Goal: Task Accomplishment & Management: Complete application form

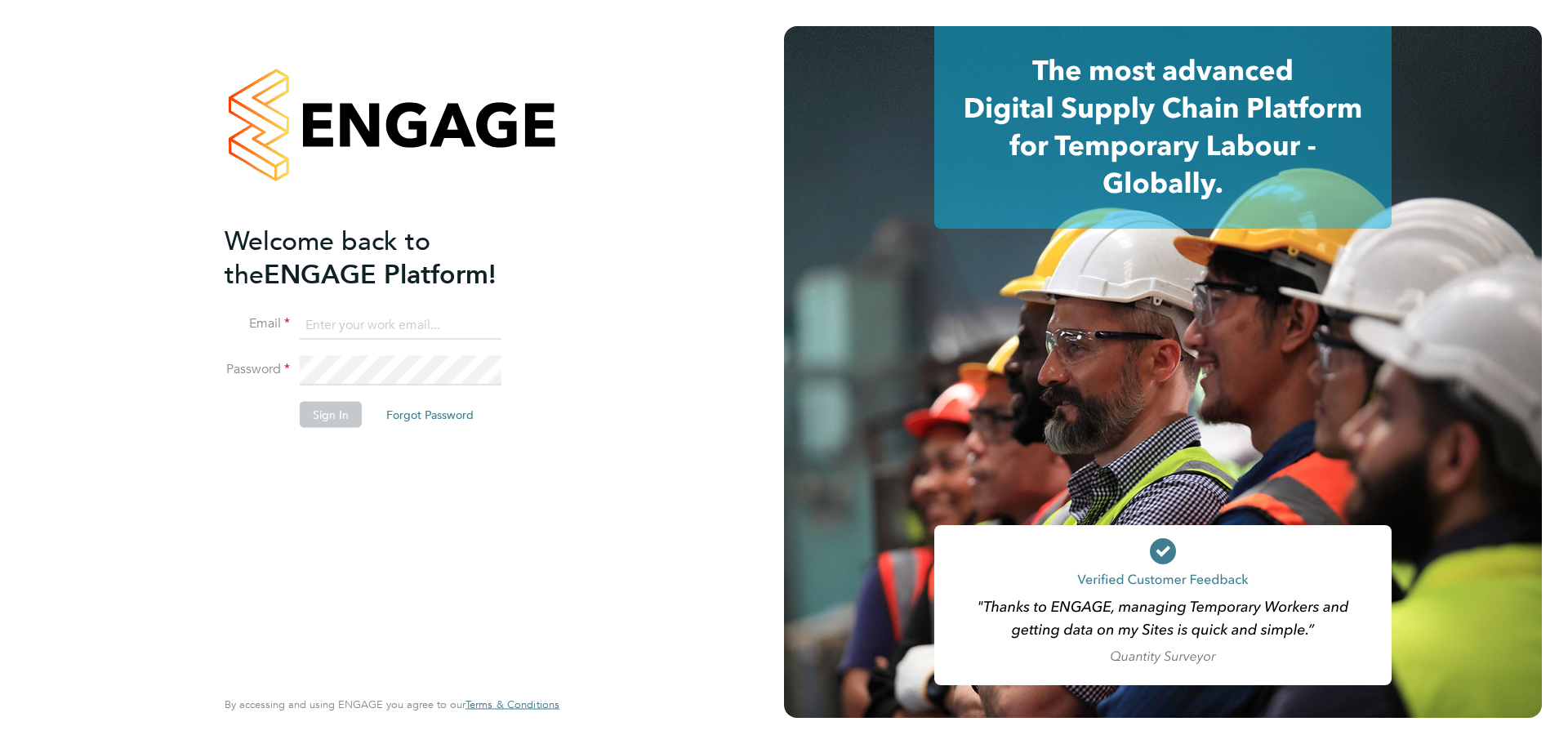
type input "persie.frost@deverellsmith.com"
click at [345, 415] on button "Sign In" at bounding box center [331, 415] width 62 height 26
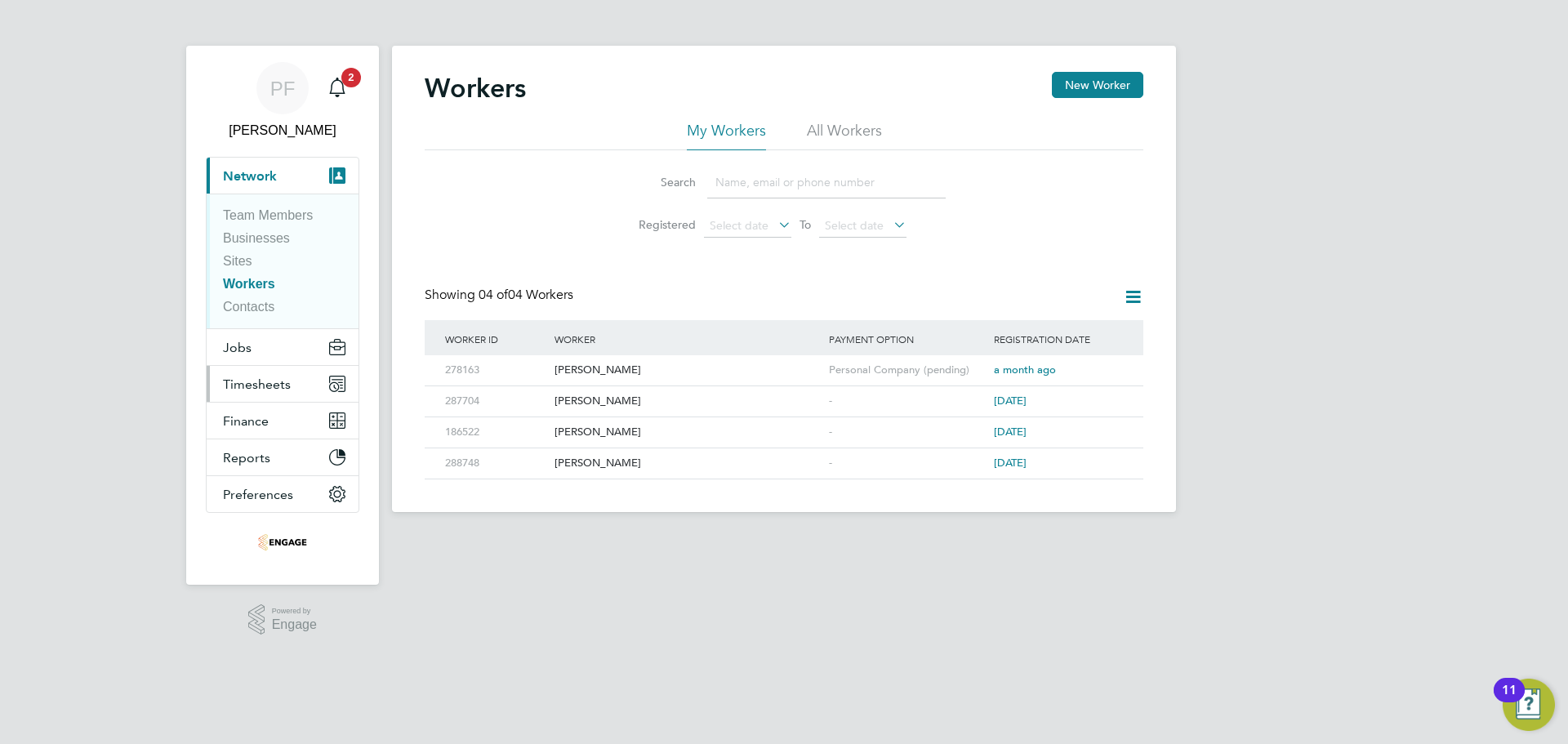
click at [270, 398] on button "Timesheets" at bounding box center [282, 384] width 152 height 36
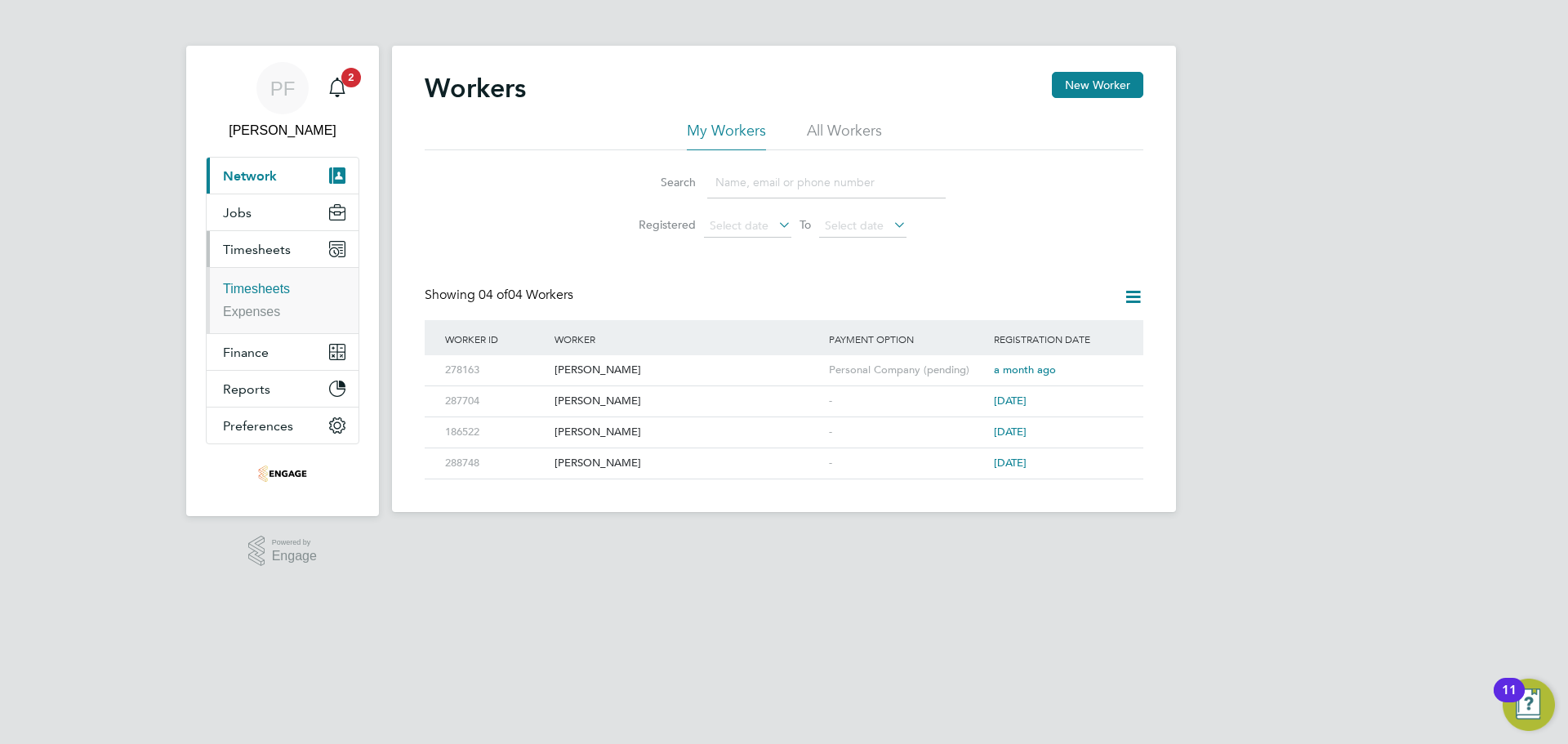
click at [281, 296] on link "Timesheets" at bounding box center [256, 289] width 67 height 14
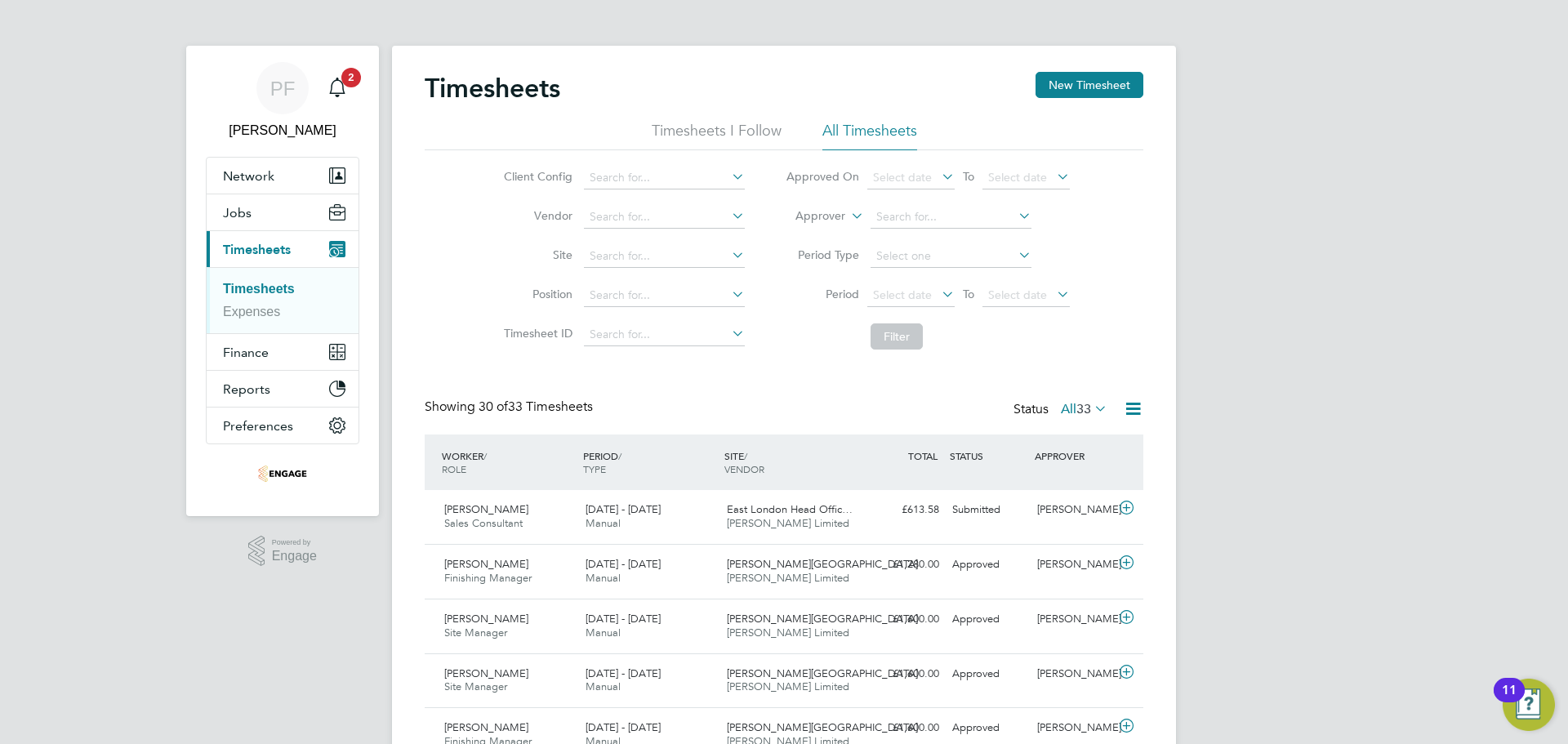
click at [711, 135] on li "Timesheets I Follow" at bounding box center [716, 136] width 130 height 29
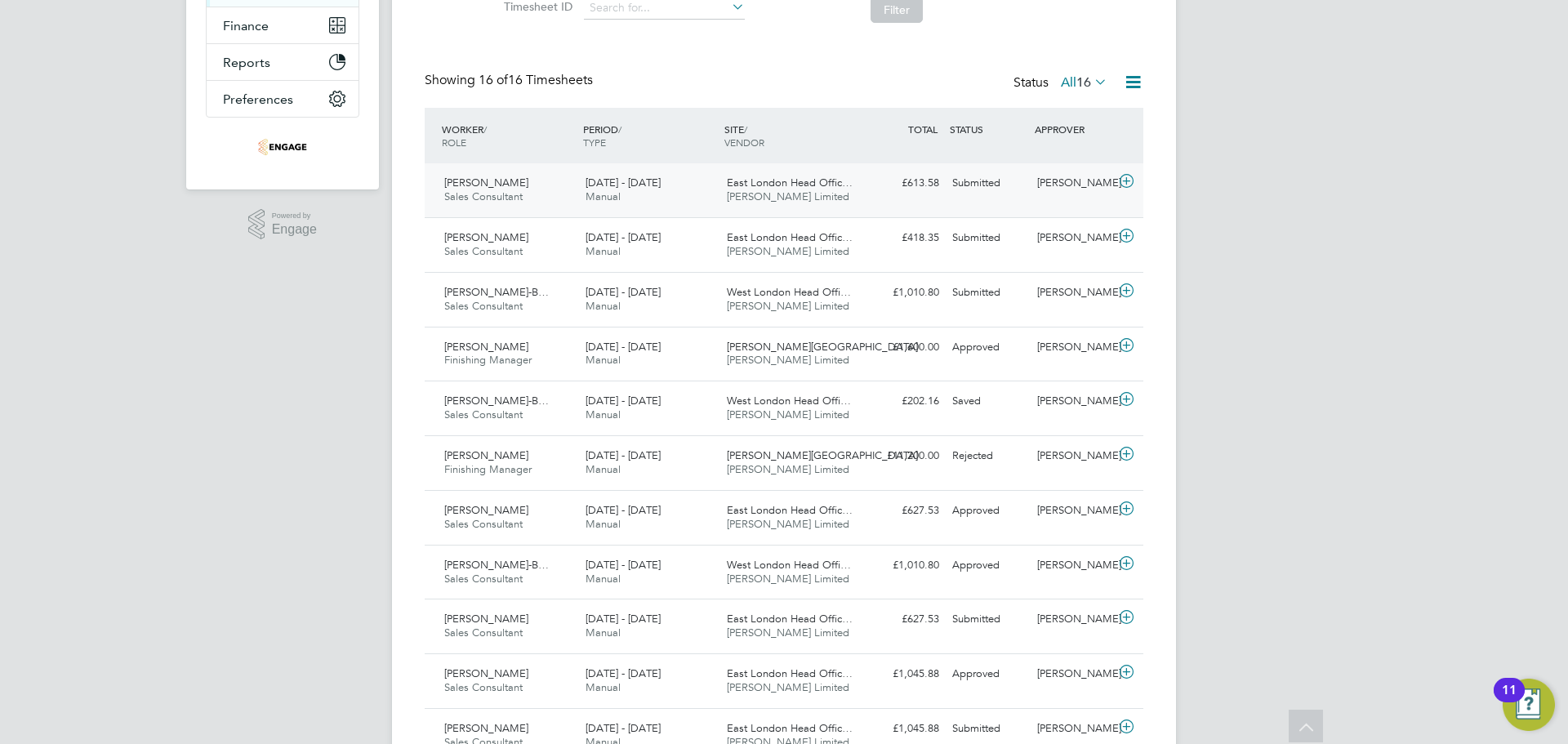
click at [591, 182] on span "[DATE] - [DATE]" at bounding box center [622, 182] width 75 height 14
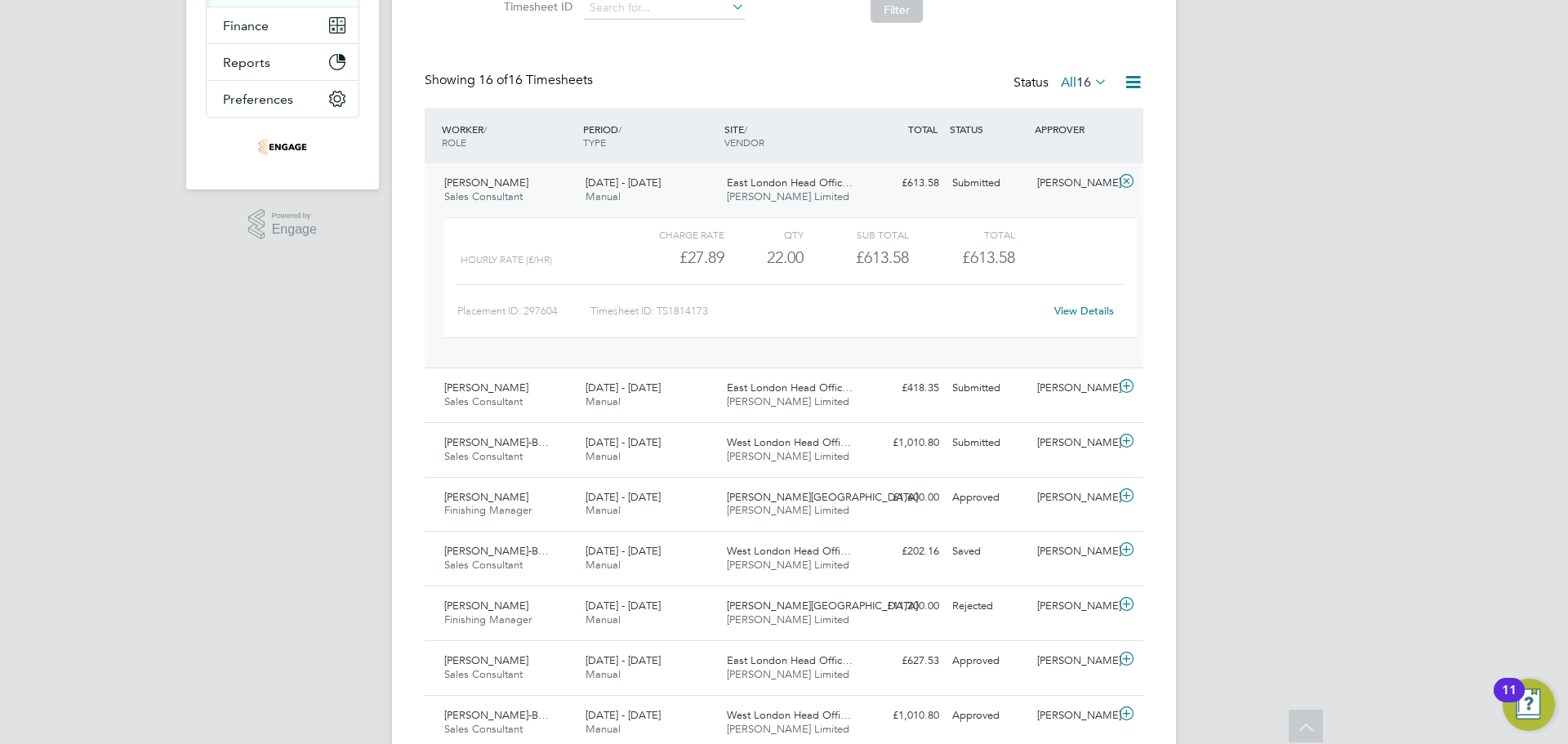
click at [1057, 309] on link "View Details" at bounding box center [1083, 311] width 59 height 14
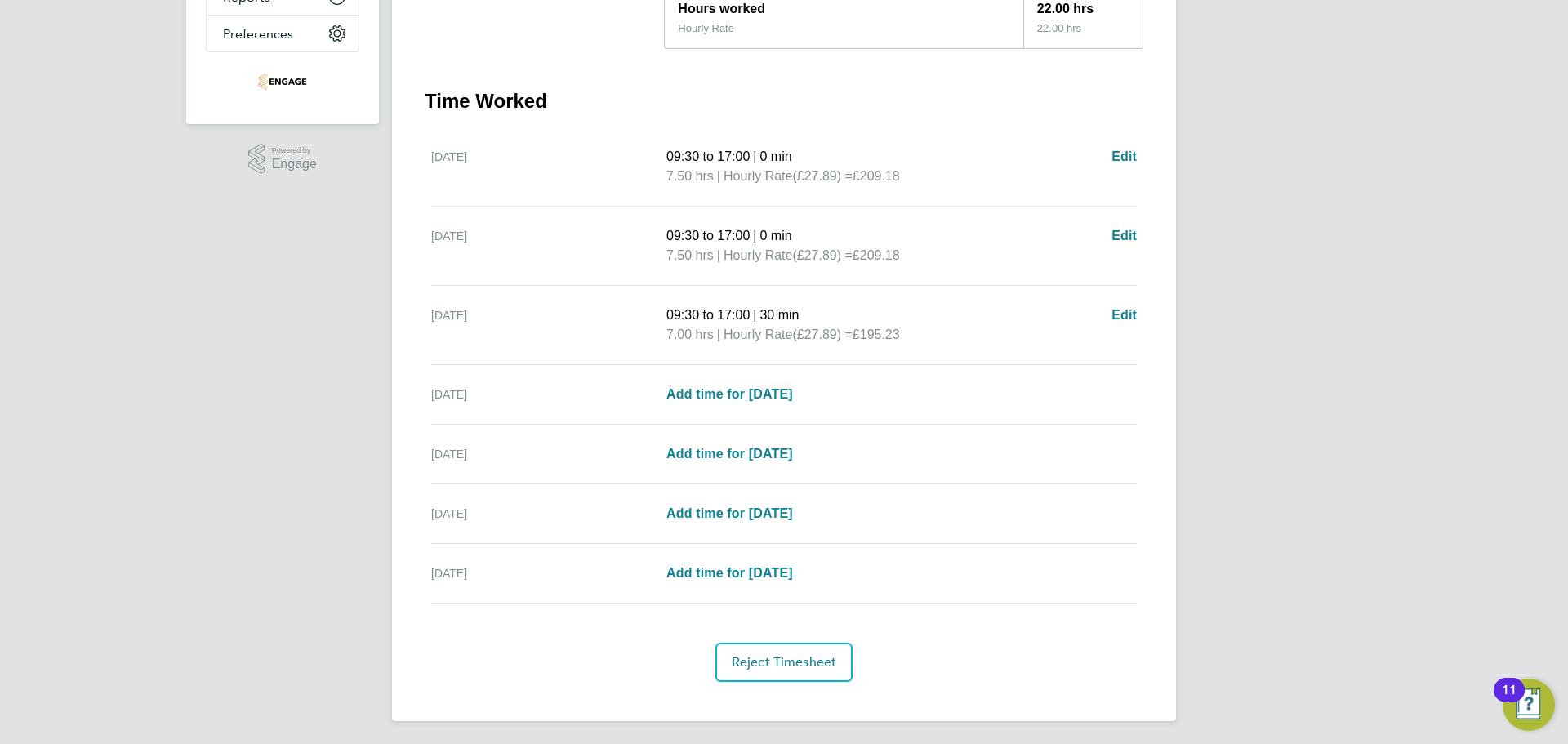
scroll to position [397, 0]
click at [1119, 319] on span "Edit" at bounding box center [1124, 311] width 25 height 14
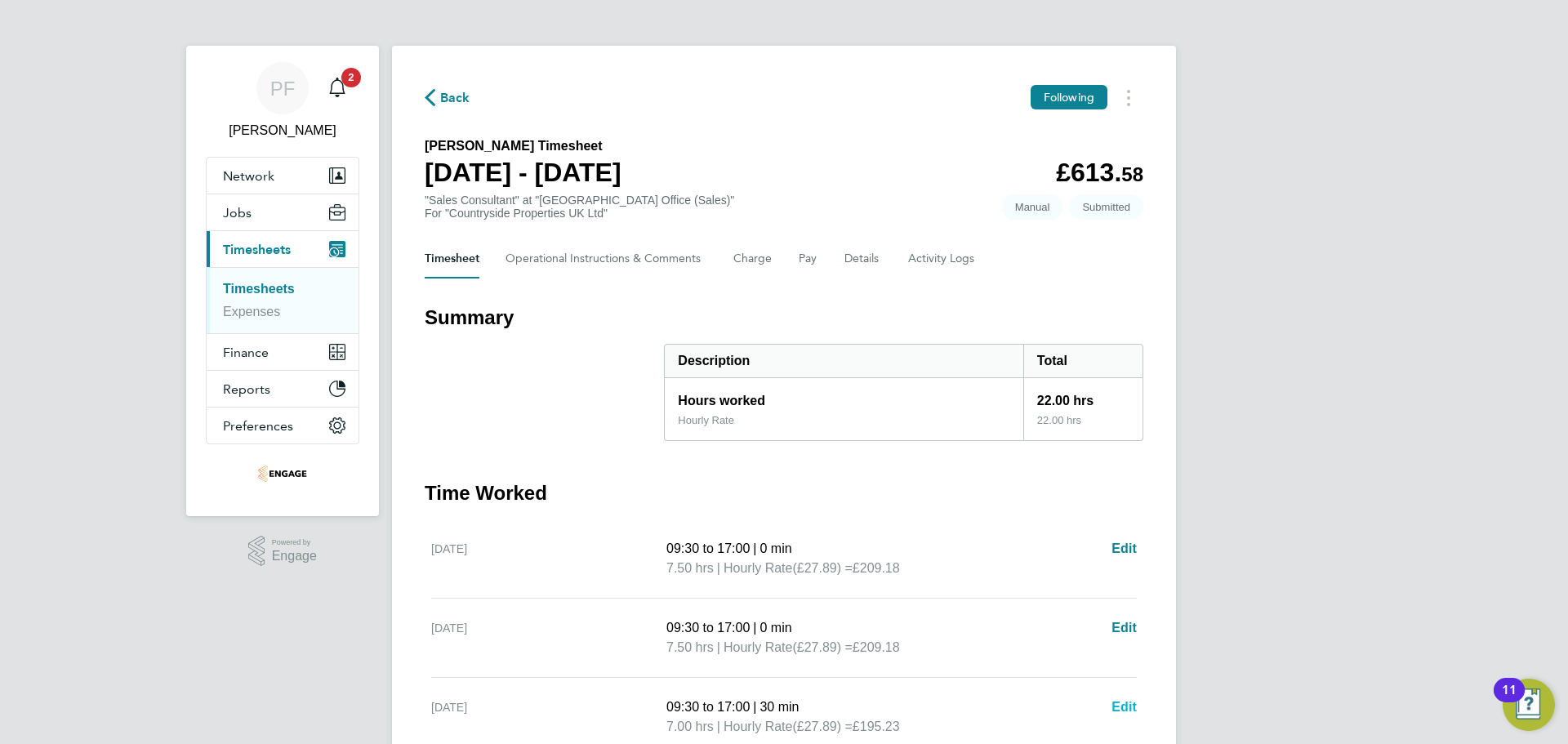
select select "30"
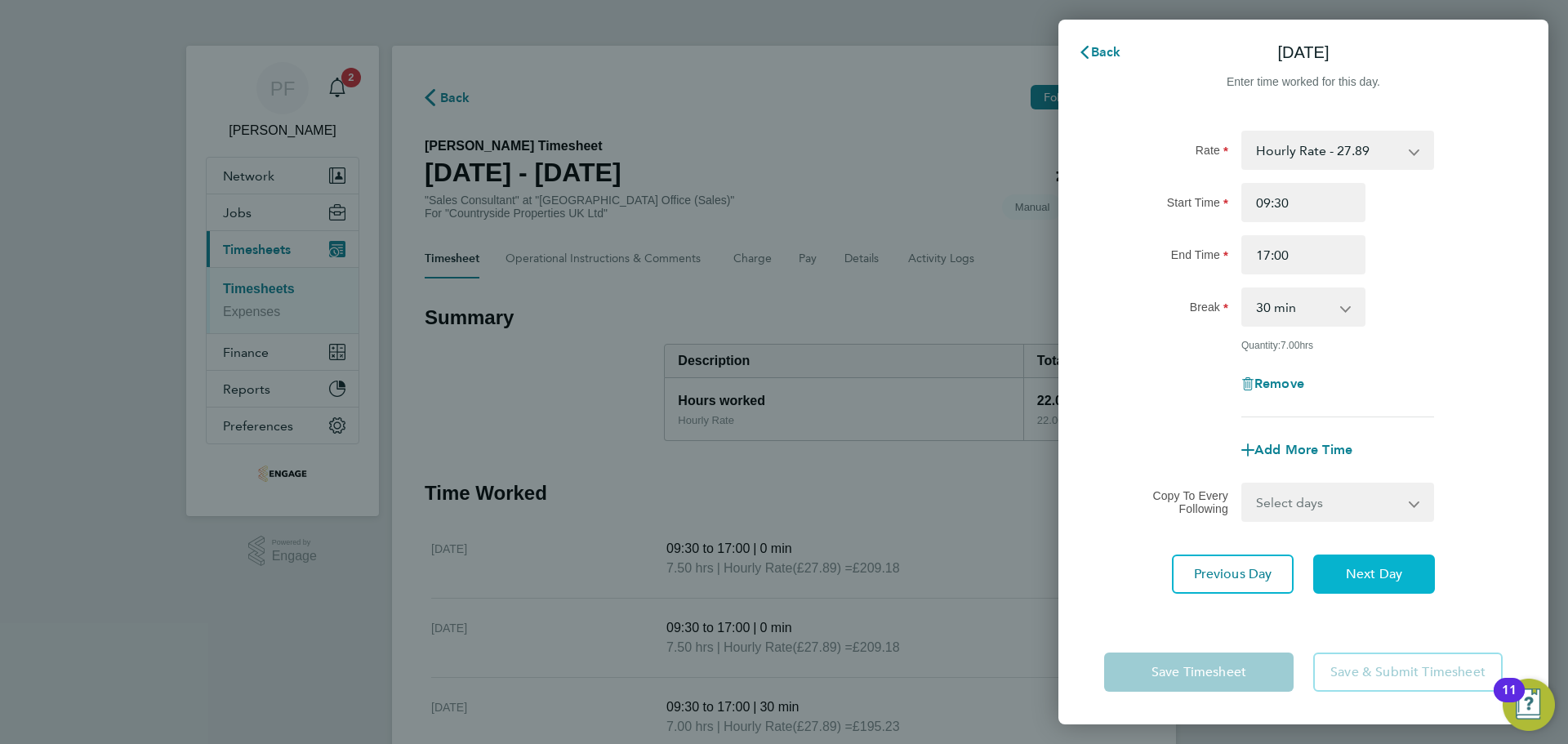
click at [1375, 584] on button "Next Day" at bounding box center [1375, 575] width 122 height 40
select select "30"
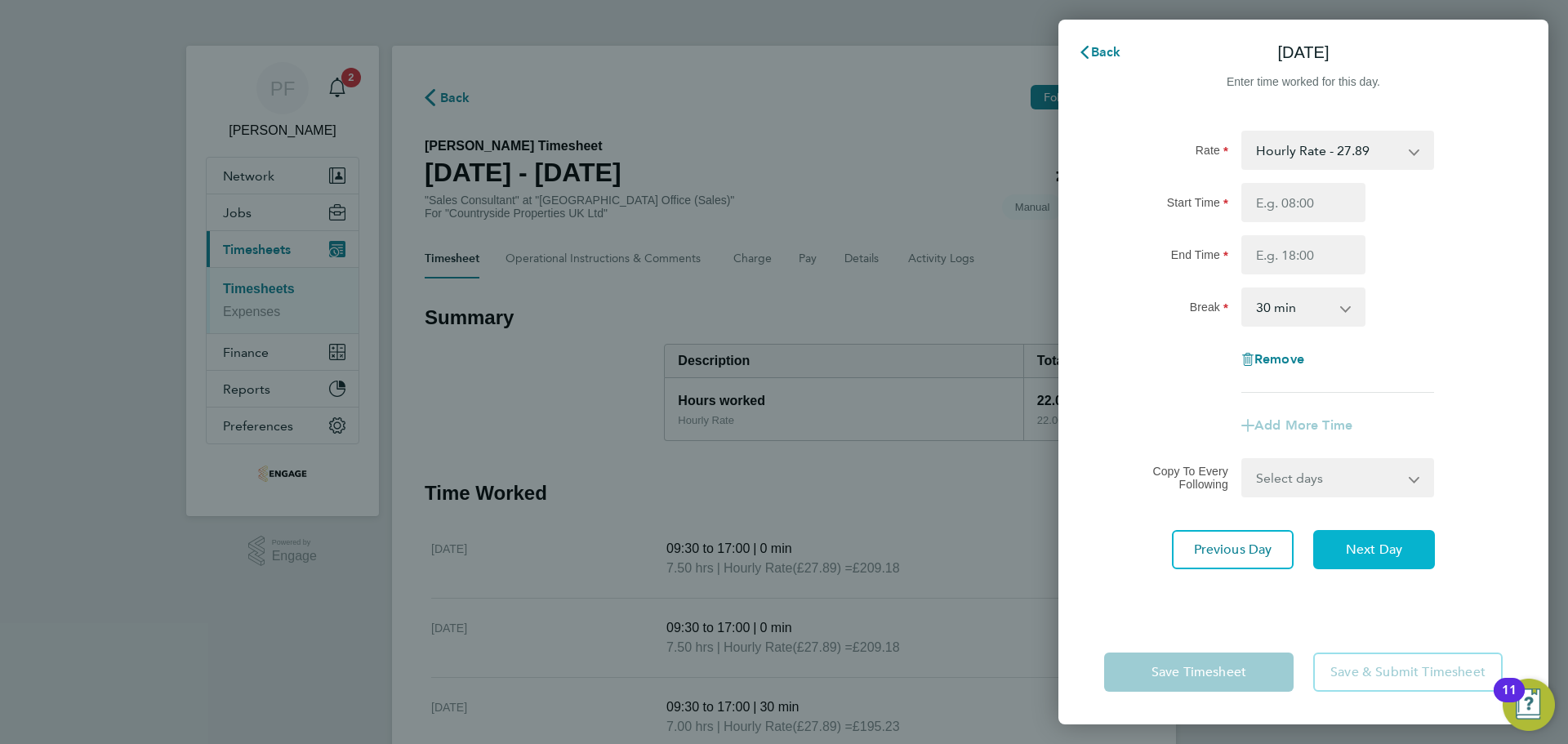
click at [1372, 566] on button "Next Day" at bounding box center [1375, 550] width 122 height 40
select select "30"
click at [1372, 558] on button "Next Day" at bounding box center [1375, 550] width 122 height 40
select select "30"
click at [1314, 197] on input "Start Time" at bounding box center [1303, 203] width 124 height 40
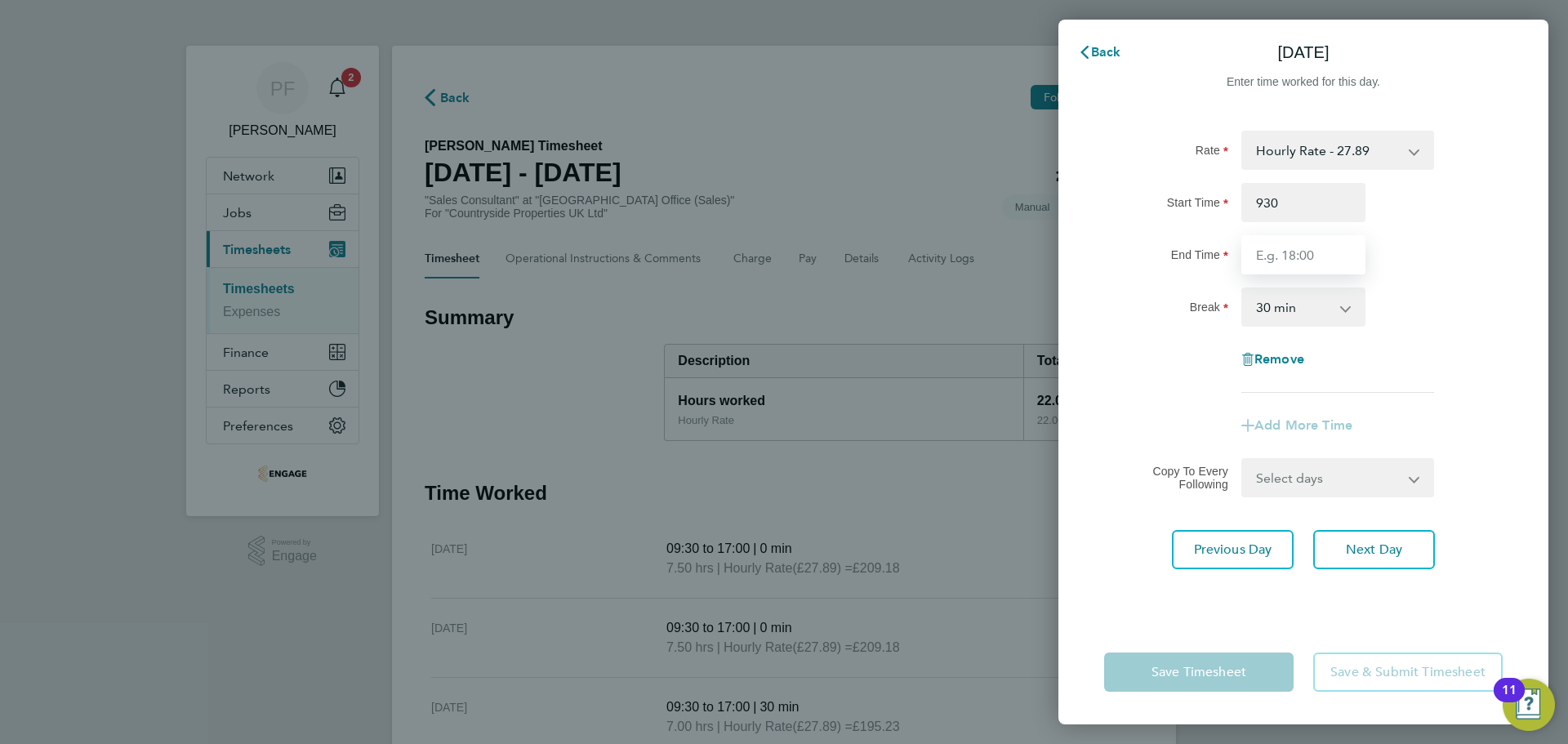
type input "09:30"
click at [1288, 249] on input "End Time" at bounding box center [1303, 255] width 124 height 40
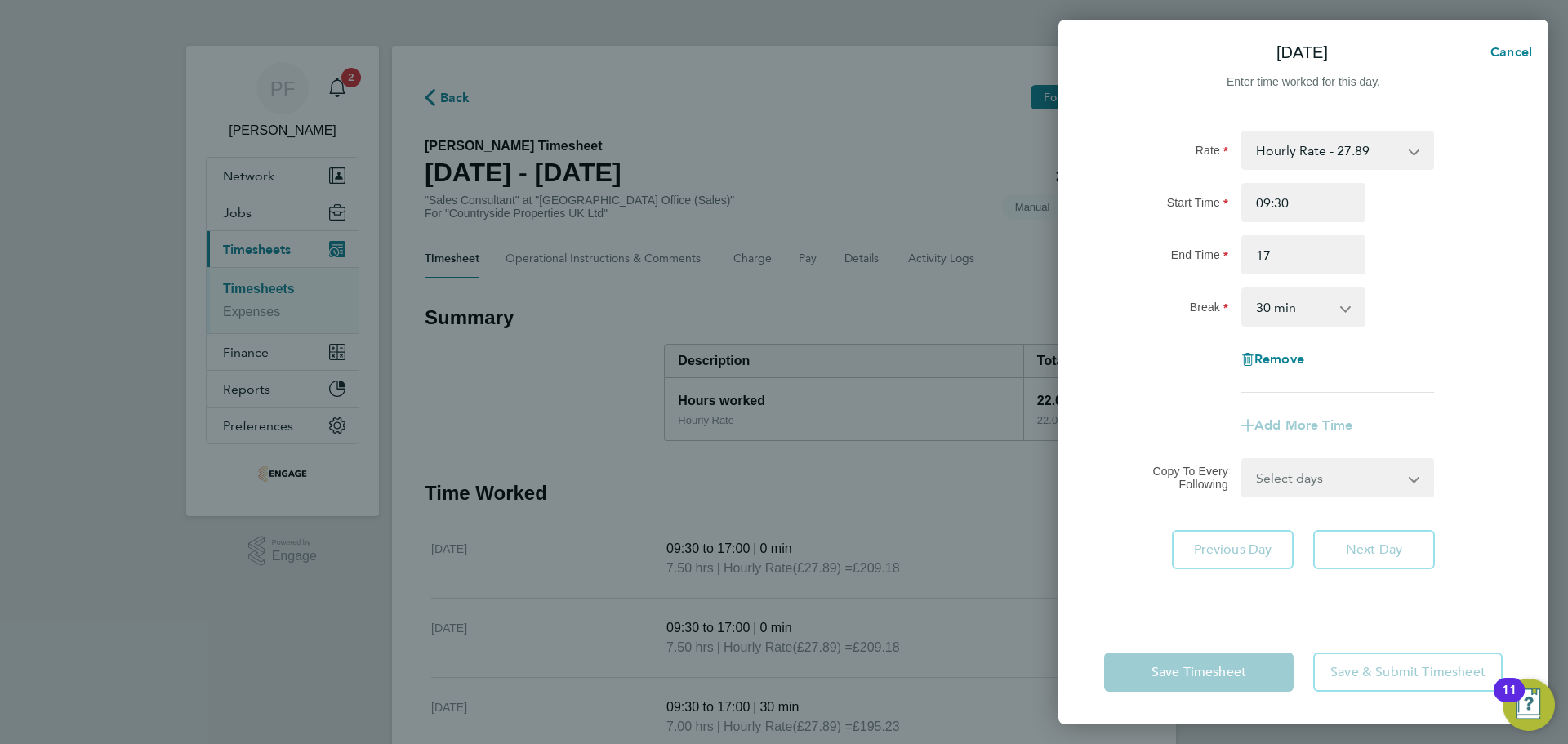
type input "17:00"
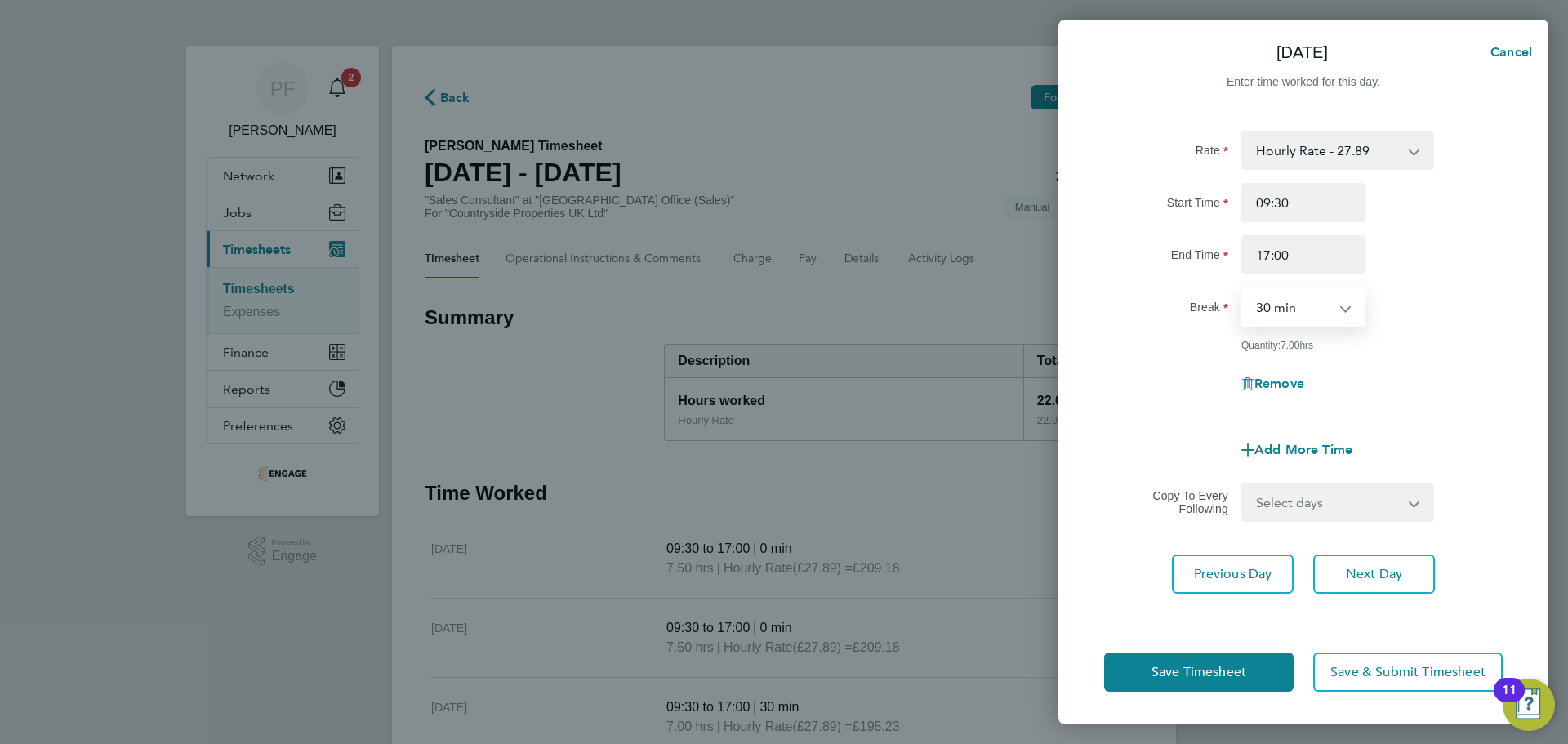
select select "0"
click at [1488, 363] on div "Rate Hourly Rate - 27.89 Start Time 09:30 End Time 17:00 Break 0 min 15 min 30 …" at bounding box center [1303, 274] width 399 height 286
click at [1376, 563] on button "Next Day" at bounding box center [1375, 575] width 122 height 40
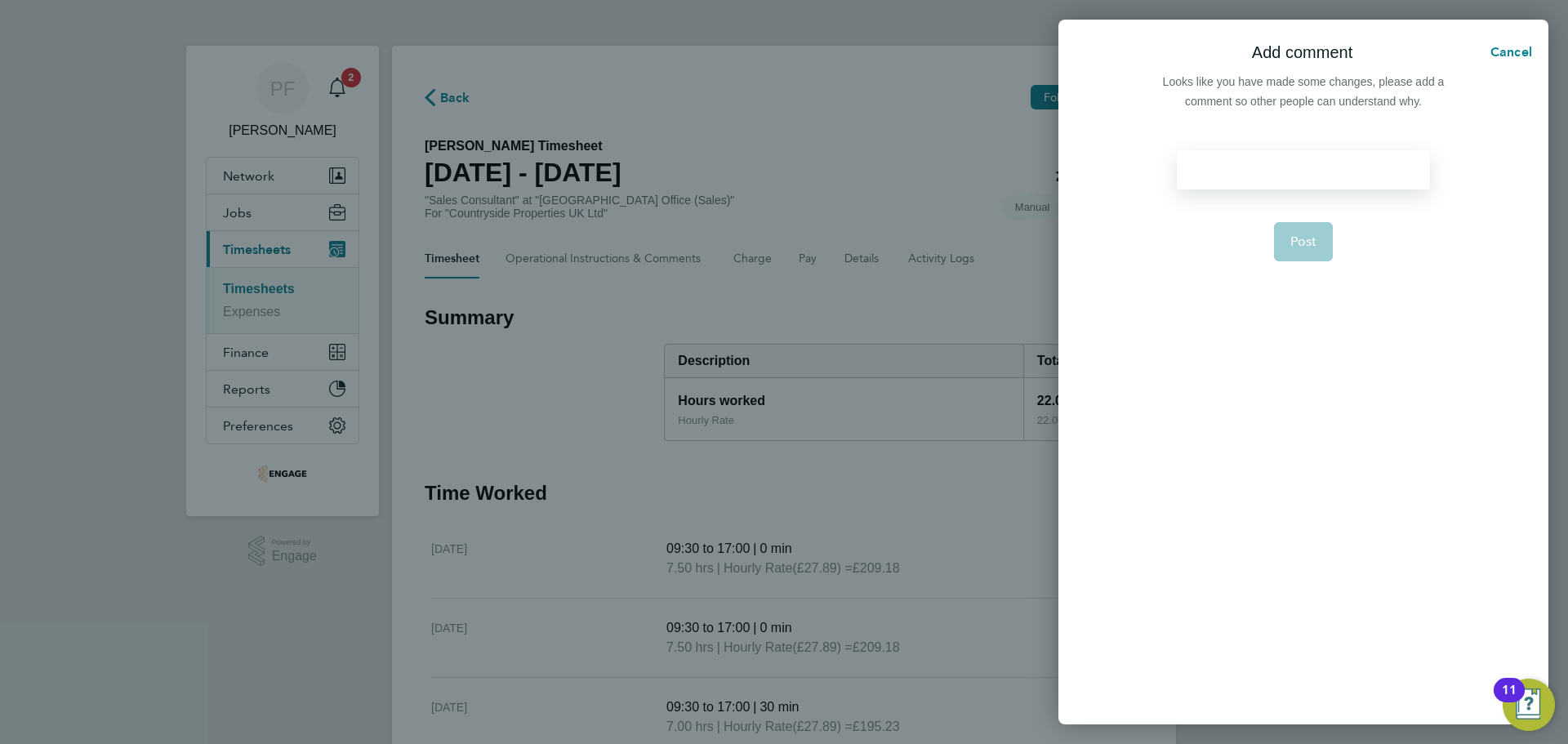
click at [1302, 165] on div at bounding box center [1303, 170] width 253 height 40
click at [1302, 163] on div at bounding box center [1303, 170] width 253 height 40
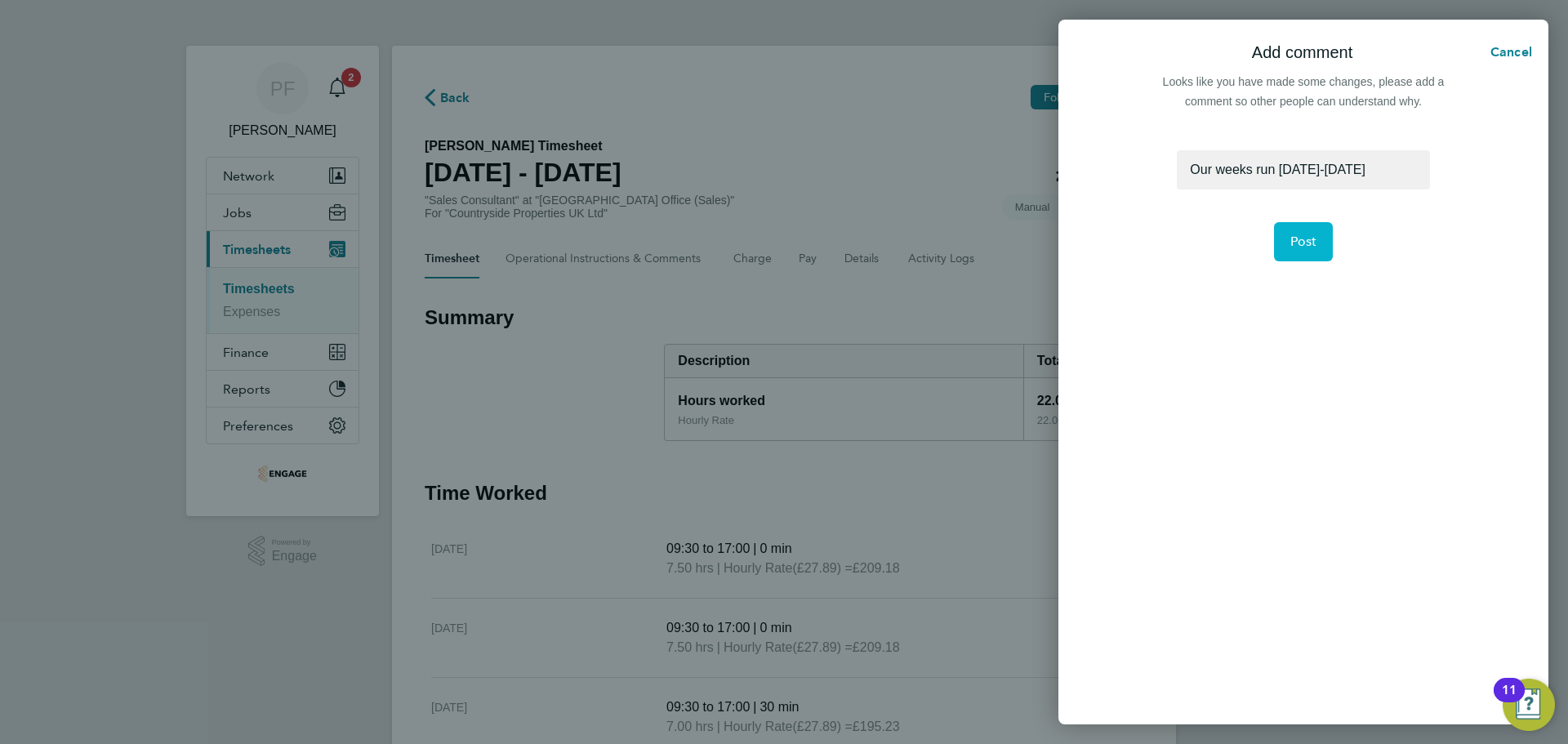
click at [1312, 245] on span "Post" at bounding box center [1303, 242] width 27 height 16
select select "30"
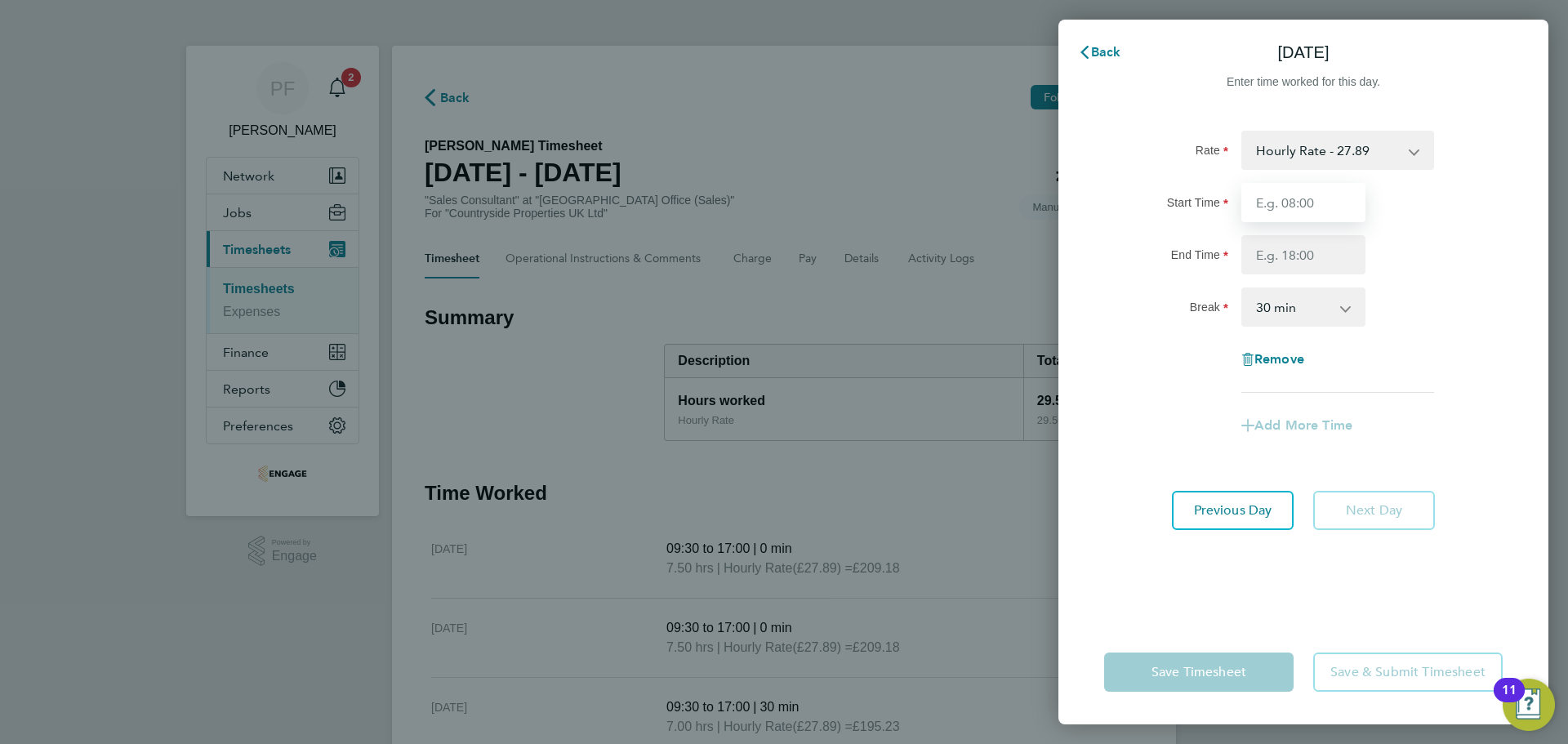
click at [1316, 208] on input "Start Time" at bounding box center [1303, 203] width 124 height 40
type input "09:30"
type input "17:00"
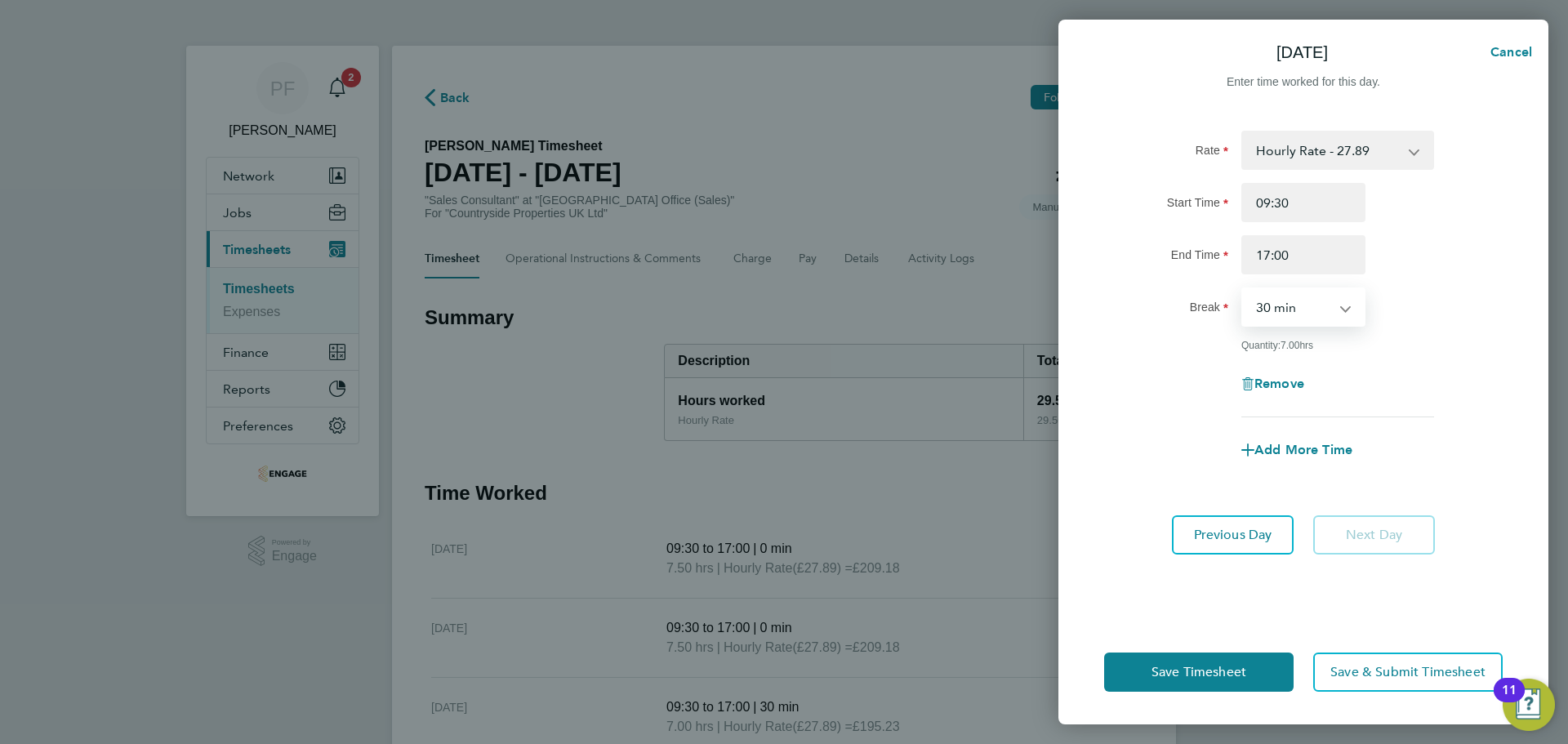
click at [1340, 294] on select "0 min 15 min 30 min 45 min 60 min 75 min 90 min" at bounding box center [1294, 307] width 101 height 36
select select "0"
click at [1243, 289] on select "0 min 15 min 30 min 45 min 60 min 75 min 90 min" at bounding box center [1294, 307] width 101 height 36
click at [1367, 667] on span "Save & Submit Timesheet" at bounding box center [1408, 672] width 156 height 16
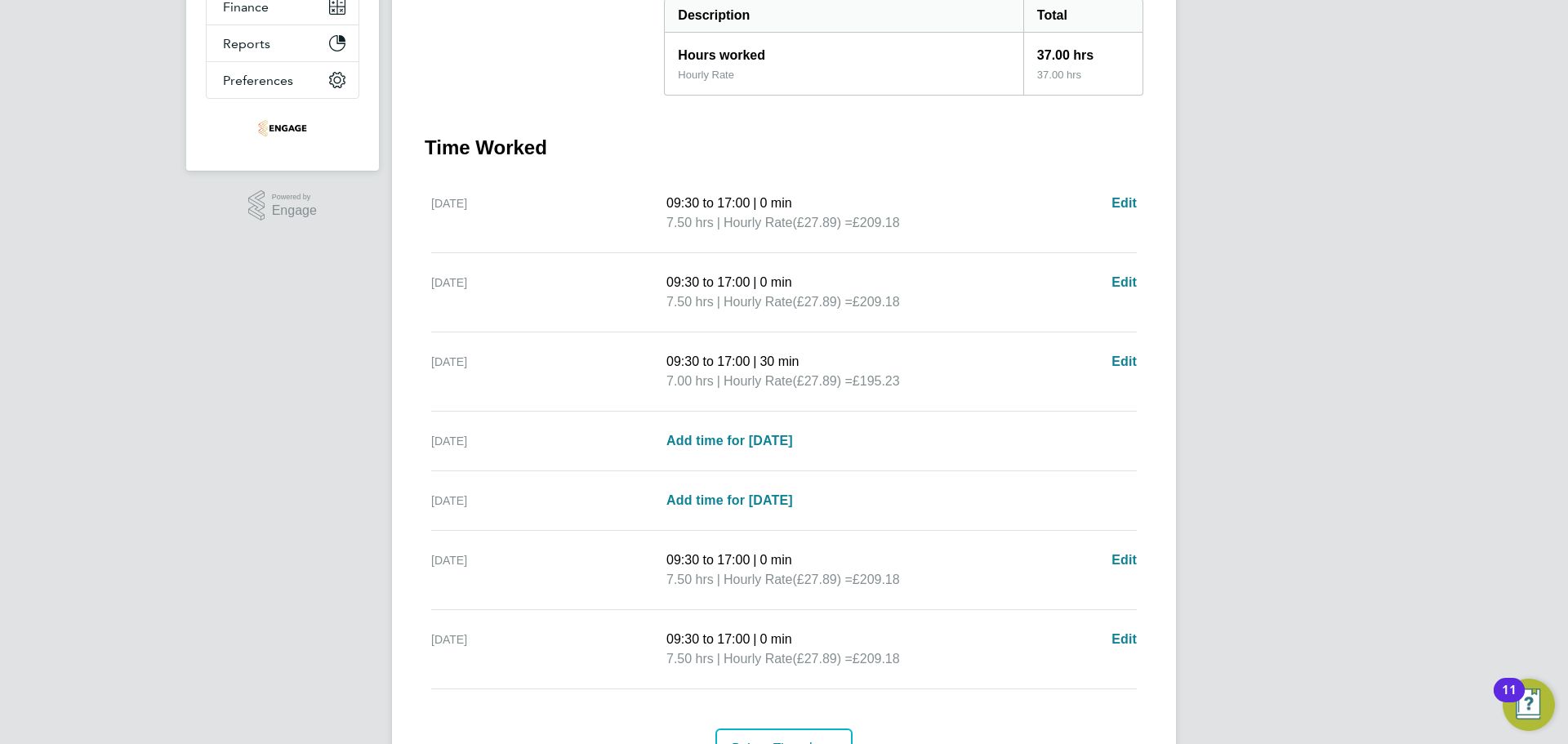
scroll to position [409, 0]
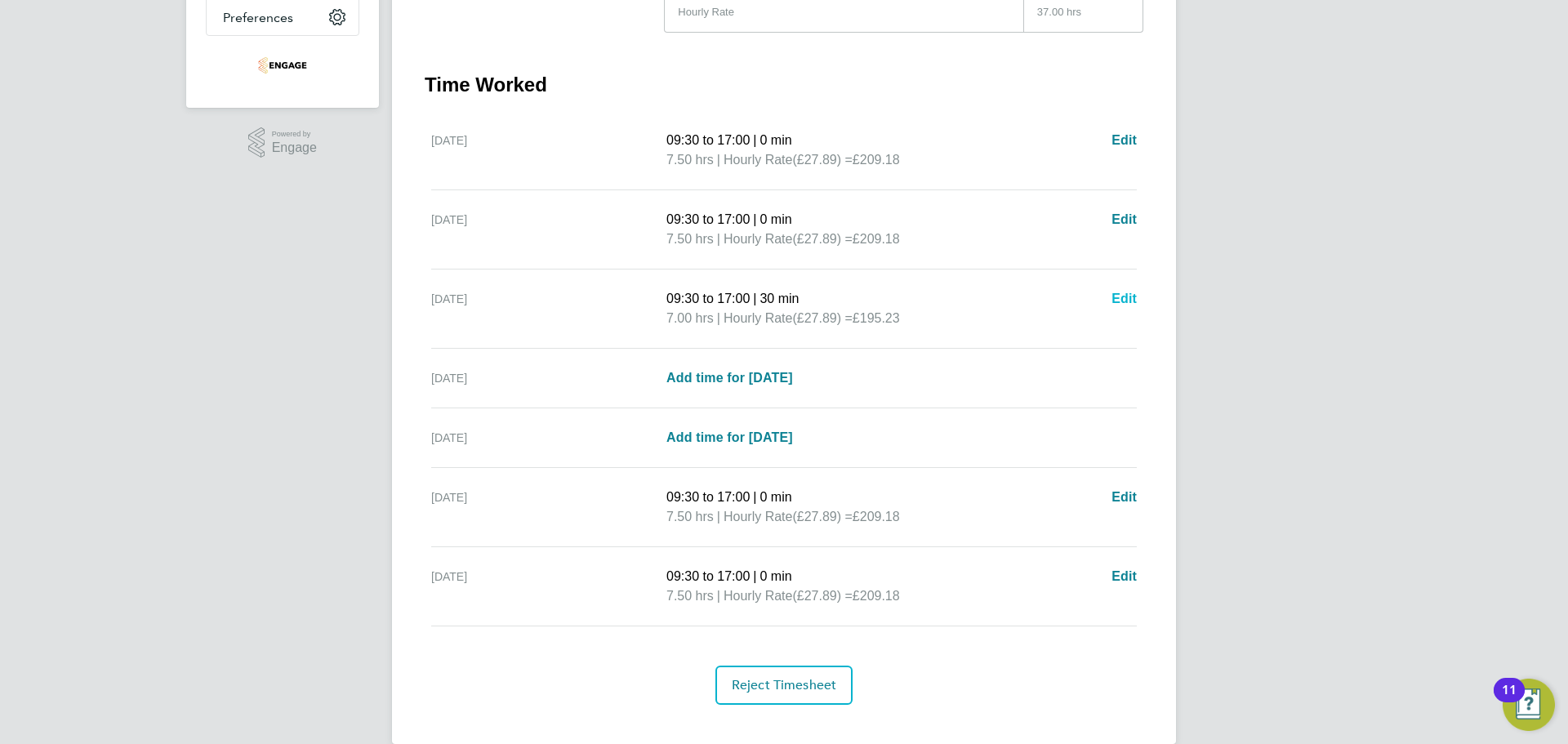
click at [1132, 302] on span "Edit" at bounding box center [1124, 298] width 25 height 14
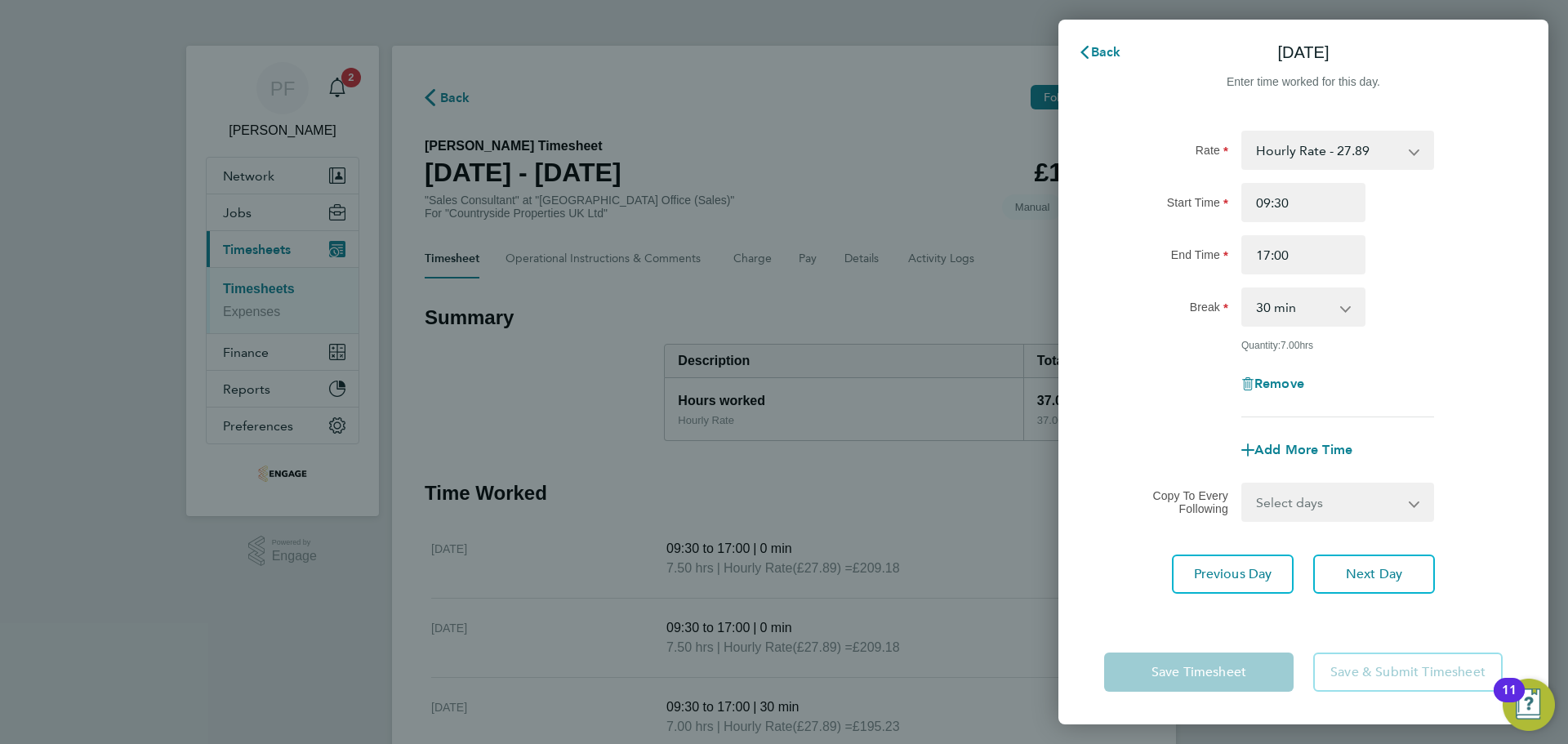
click at [1340, 310] on select "0 min 15 min 30 min 45 min 60 min 75 min 90 min" at bounding box center [1294, 307] width 101 height 36
select select "0"
click at [1243, 289] on select "0 min 15 min 30 min 45 min 60 min 75 min 90 min" at bounding box center [1294, 307] width 101 height 36
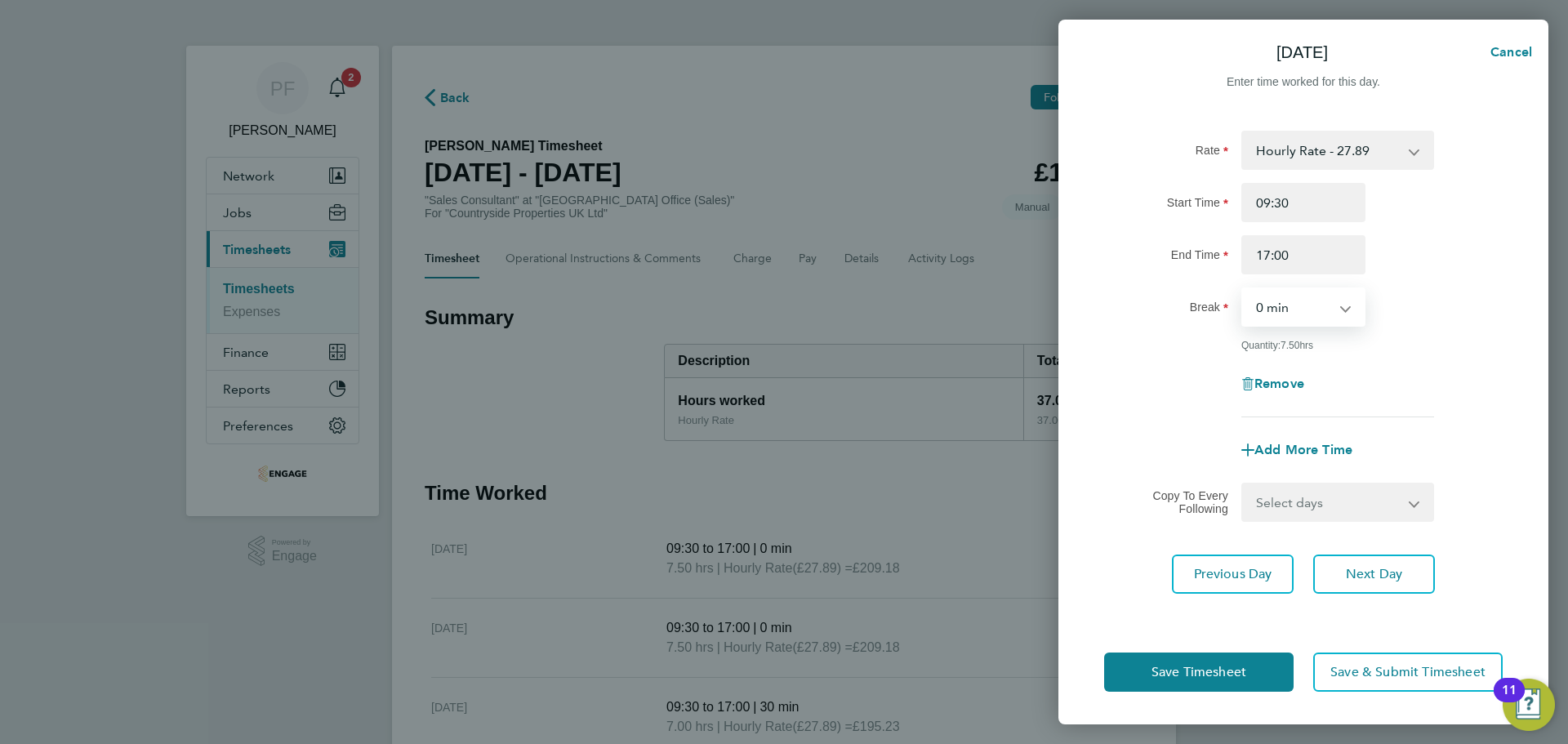
click at [1401, 387] on div "Remove" at bounding box center [1303, 384] width 412 height 40
click at [1381, 676] on span "Save & Submit Timesheet" at bounding box center [1408, 672] width 156 height 16
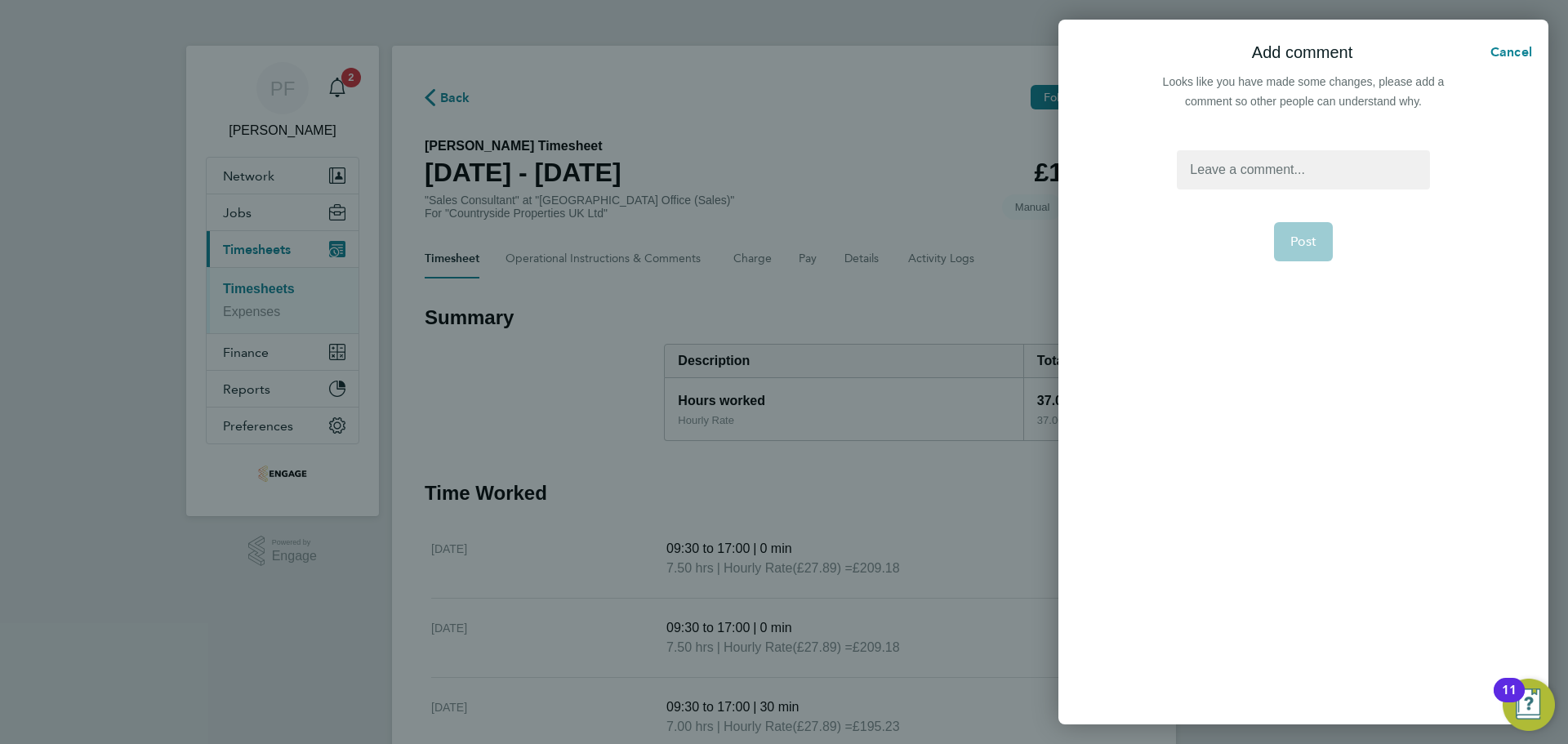
click at [1251, 163] on div at bounding box center [1303, 170] width 253 height 40
click at [1250, 162] on div at bounding box center [1303, 170] width 253 height 40
click at [1310, 258] on button "Post" at bounding box center [1303, 242] width 59 height 40
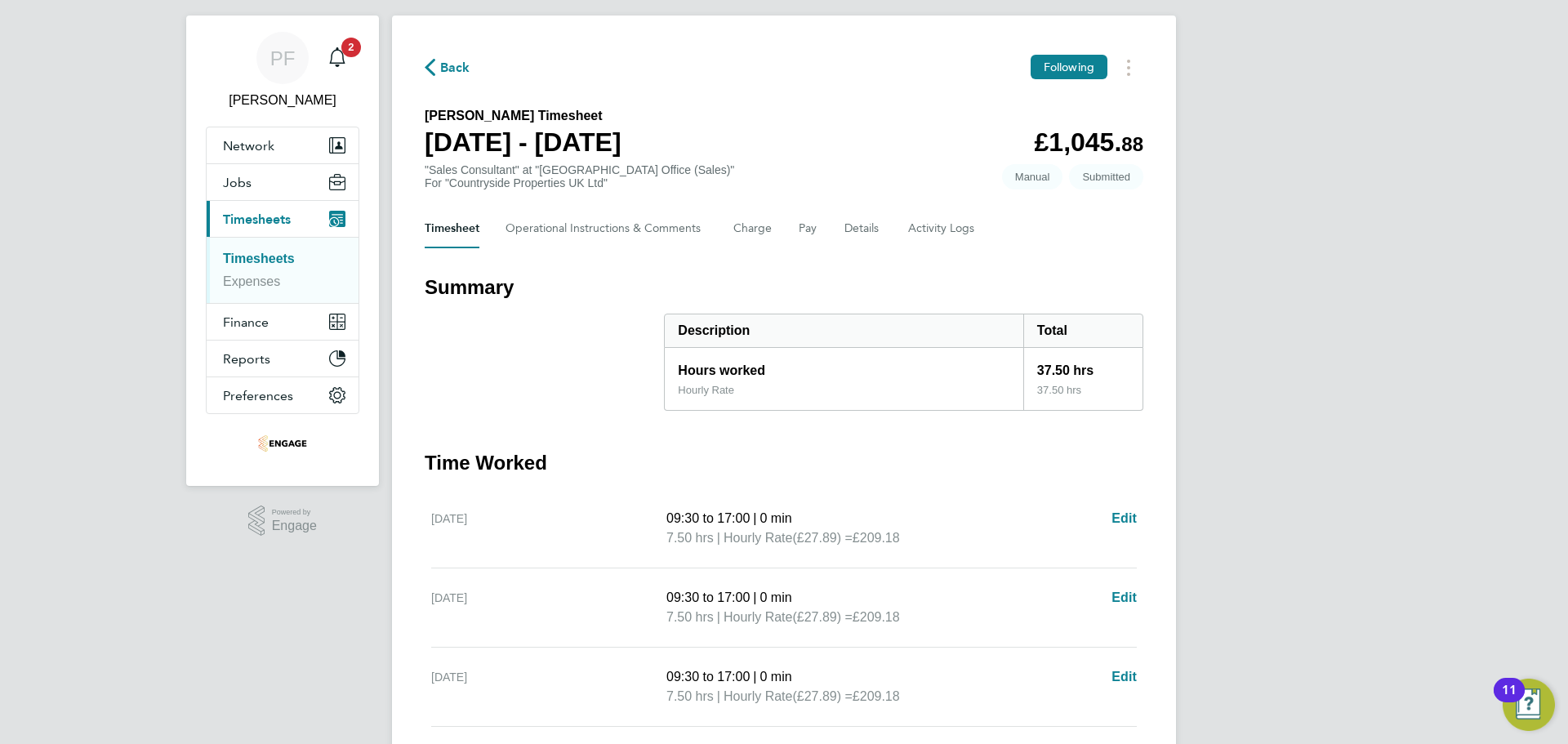
scroll to position [28, 0]
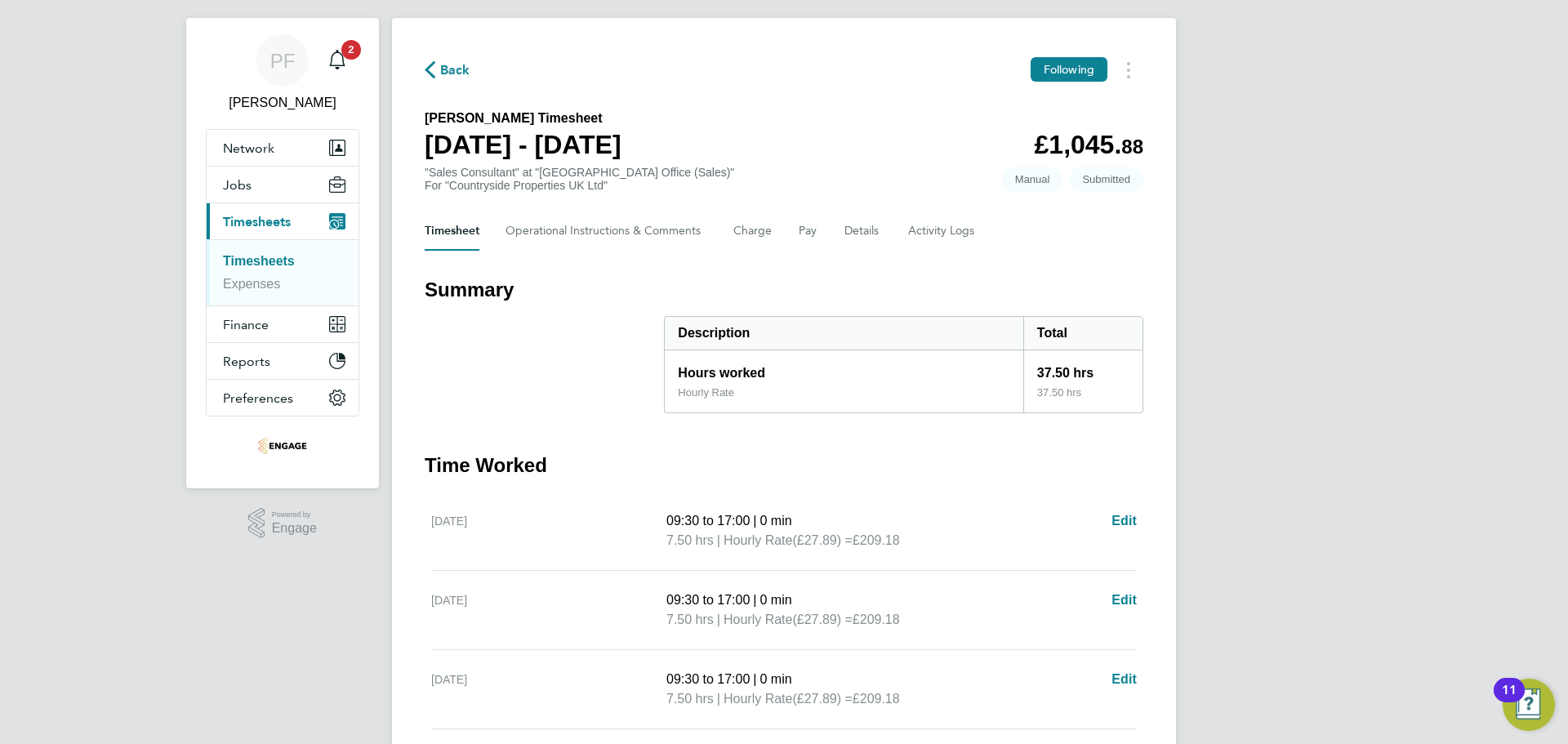
click at [236, 263] on link "Timesheets" at bounding box center [259, 261] width 72 height 14
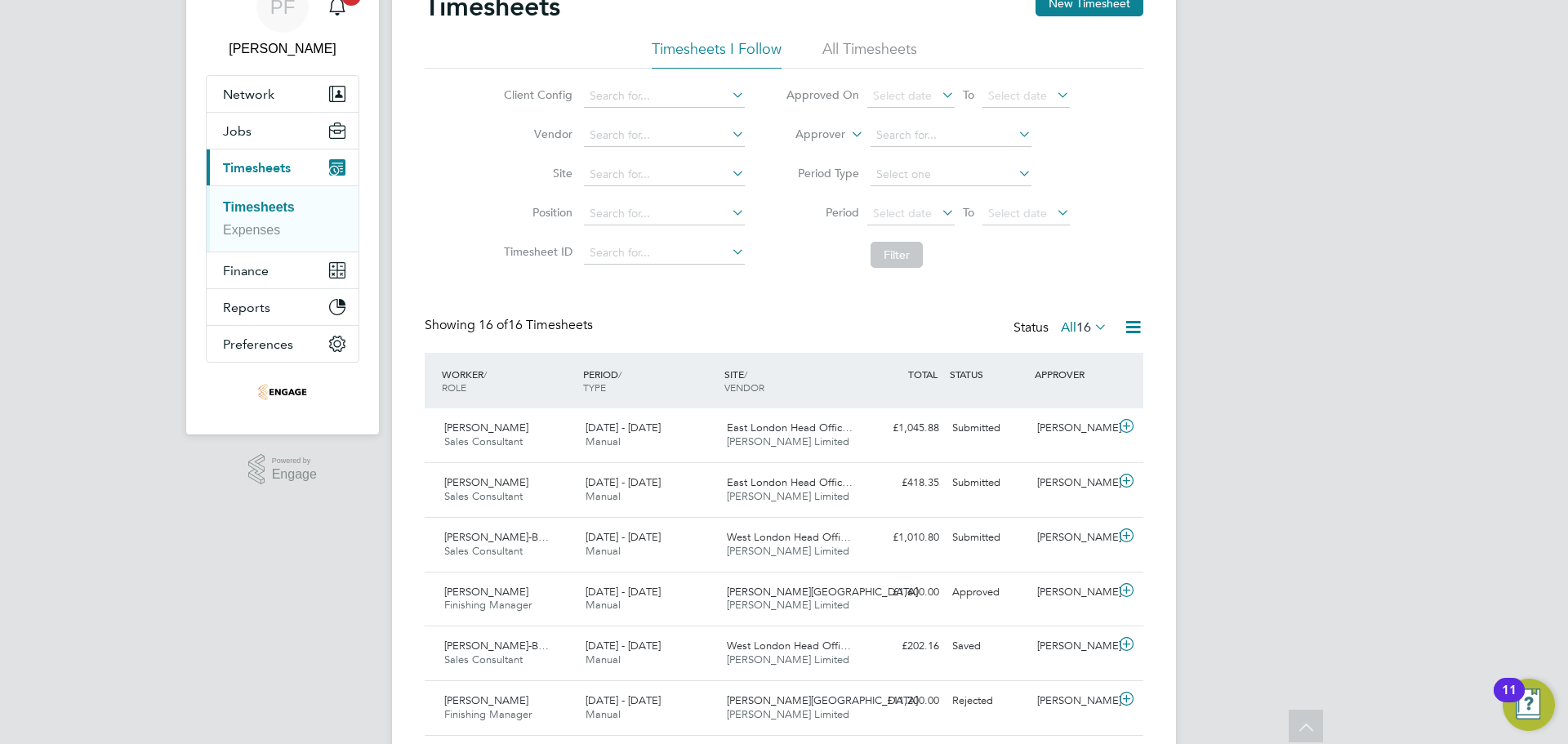
click at [1136, 330] on icon at bounding box center [1133, 328] width 21 height 21
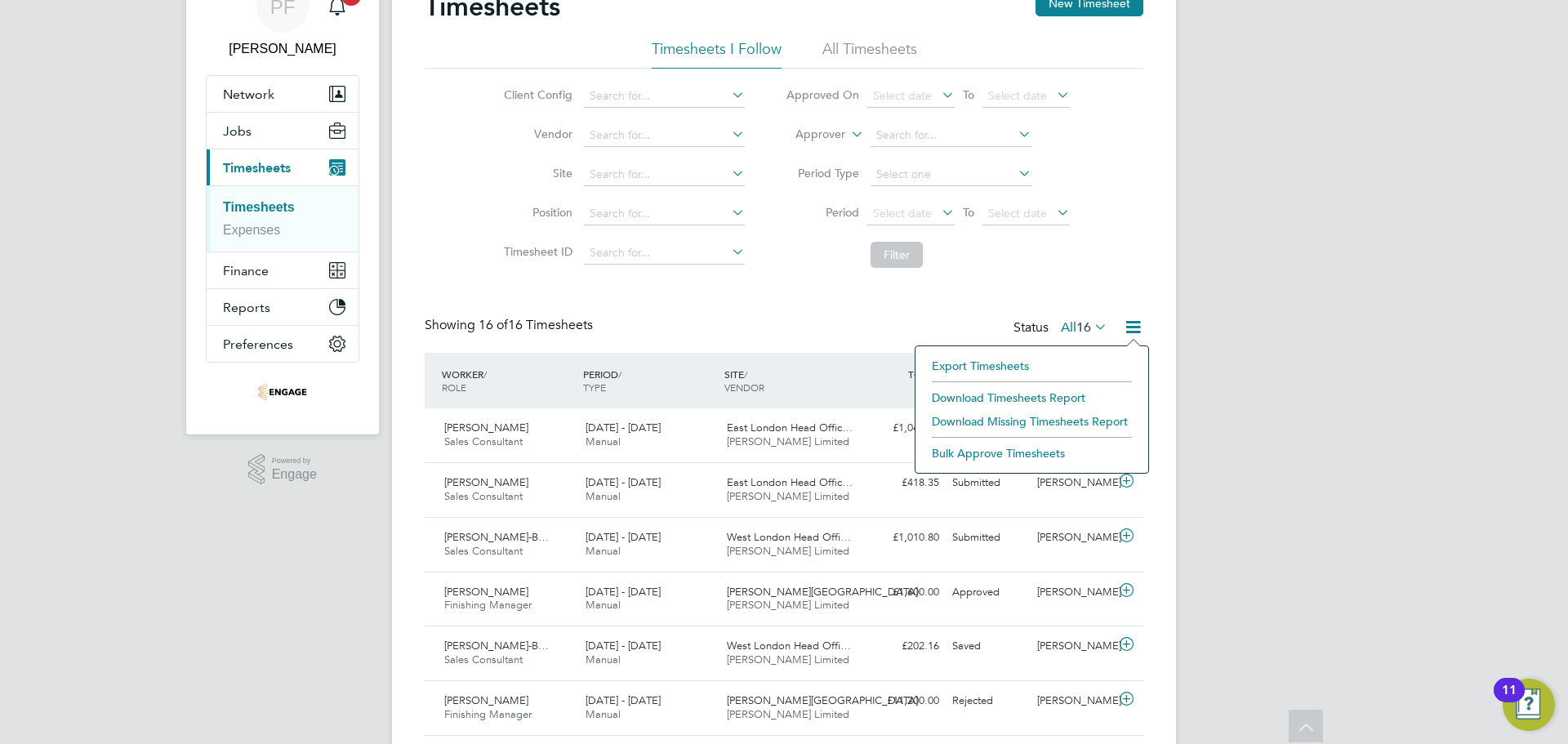
click at [1124, 267] on div "Client Config Vendor Site Position Timesheet ID Approved On Select date To Sele…" at bounding box center [784, 172] width 719 height 207
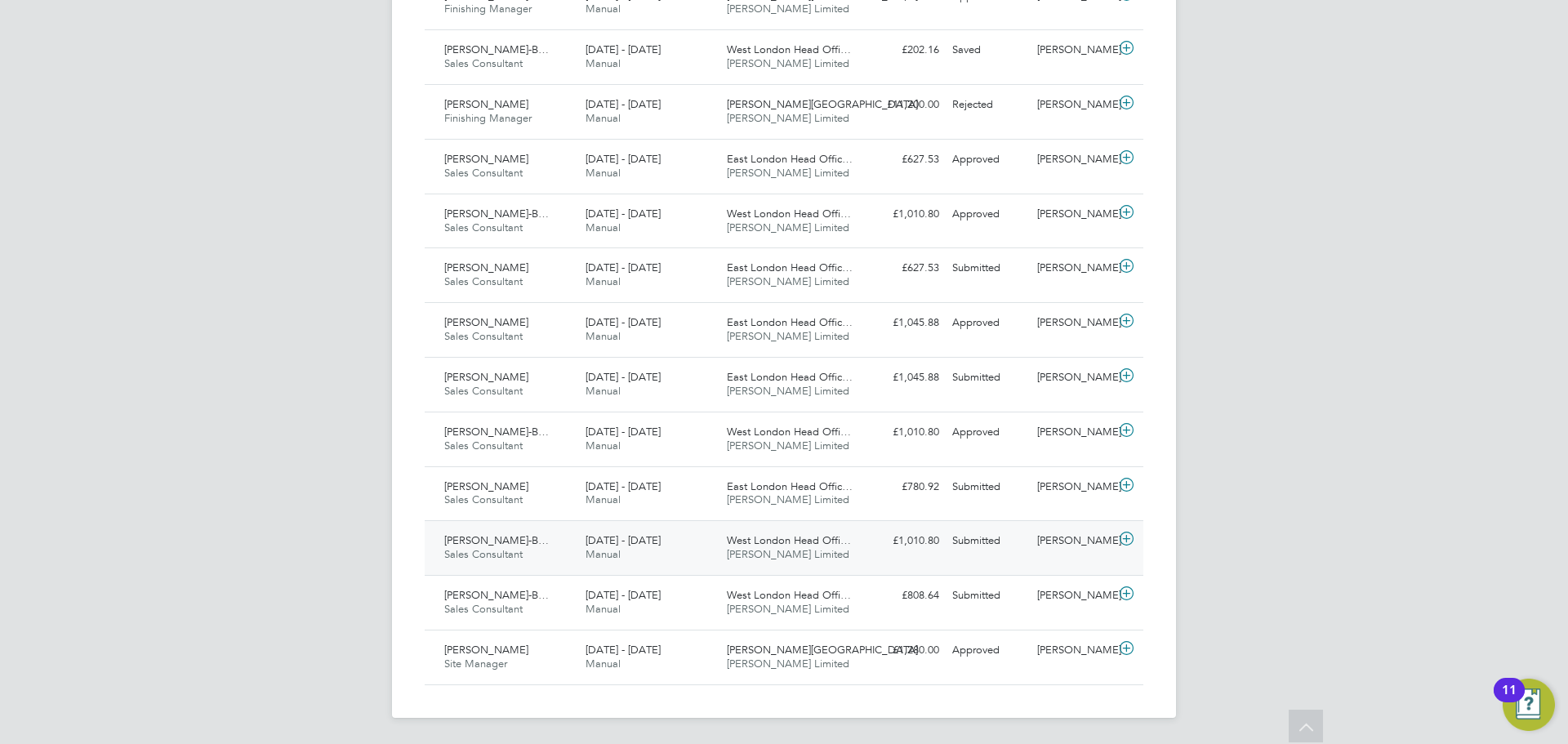
click at [993, 542] on div "Submitted" at bounding box center [988, 541] width 85 height 27
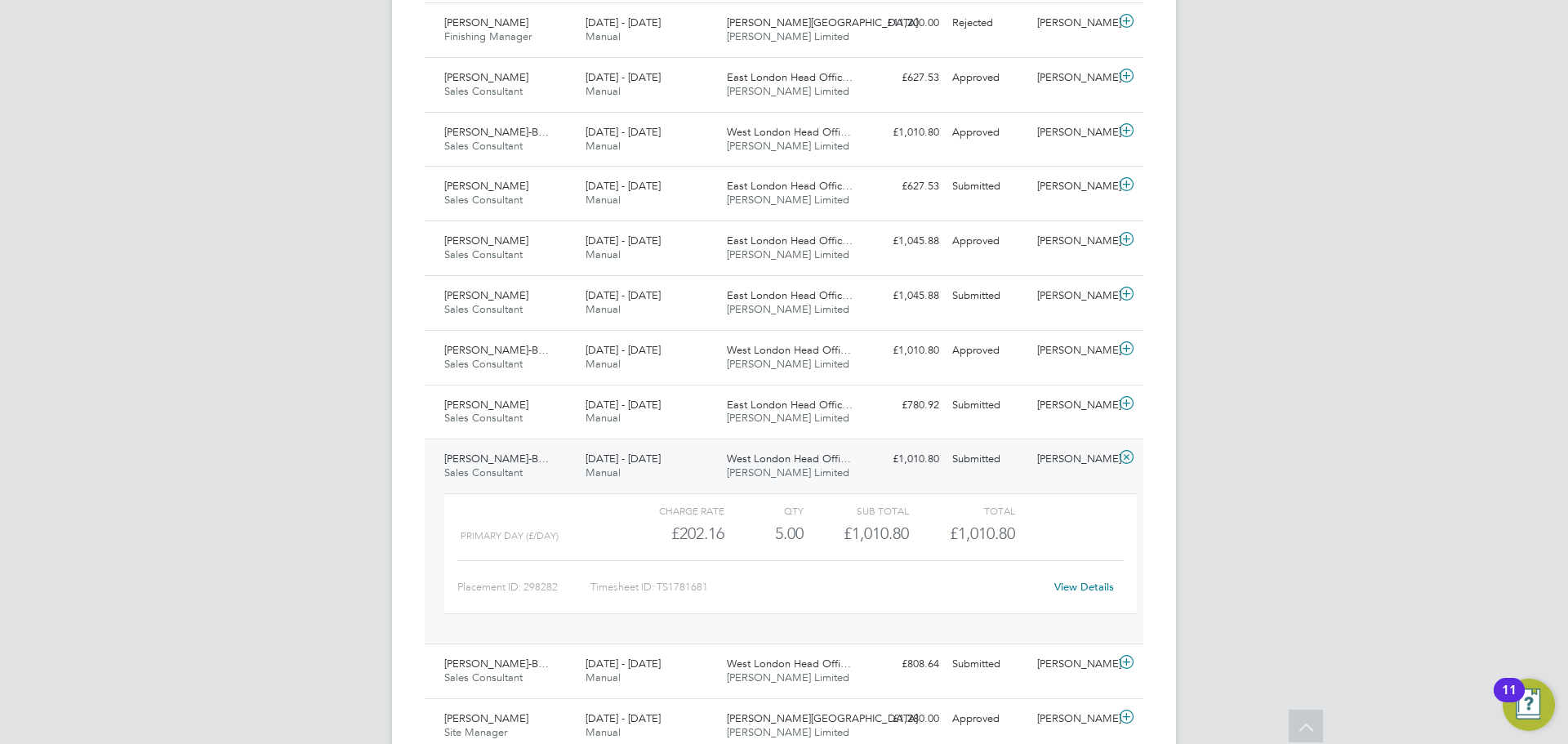
click at [1099, 584] on link "View Details" at bounding box center [1083, 587] width 59 height 14
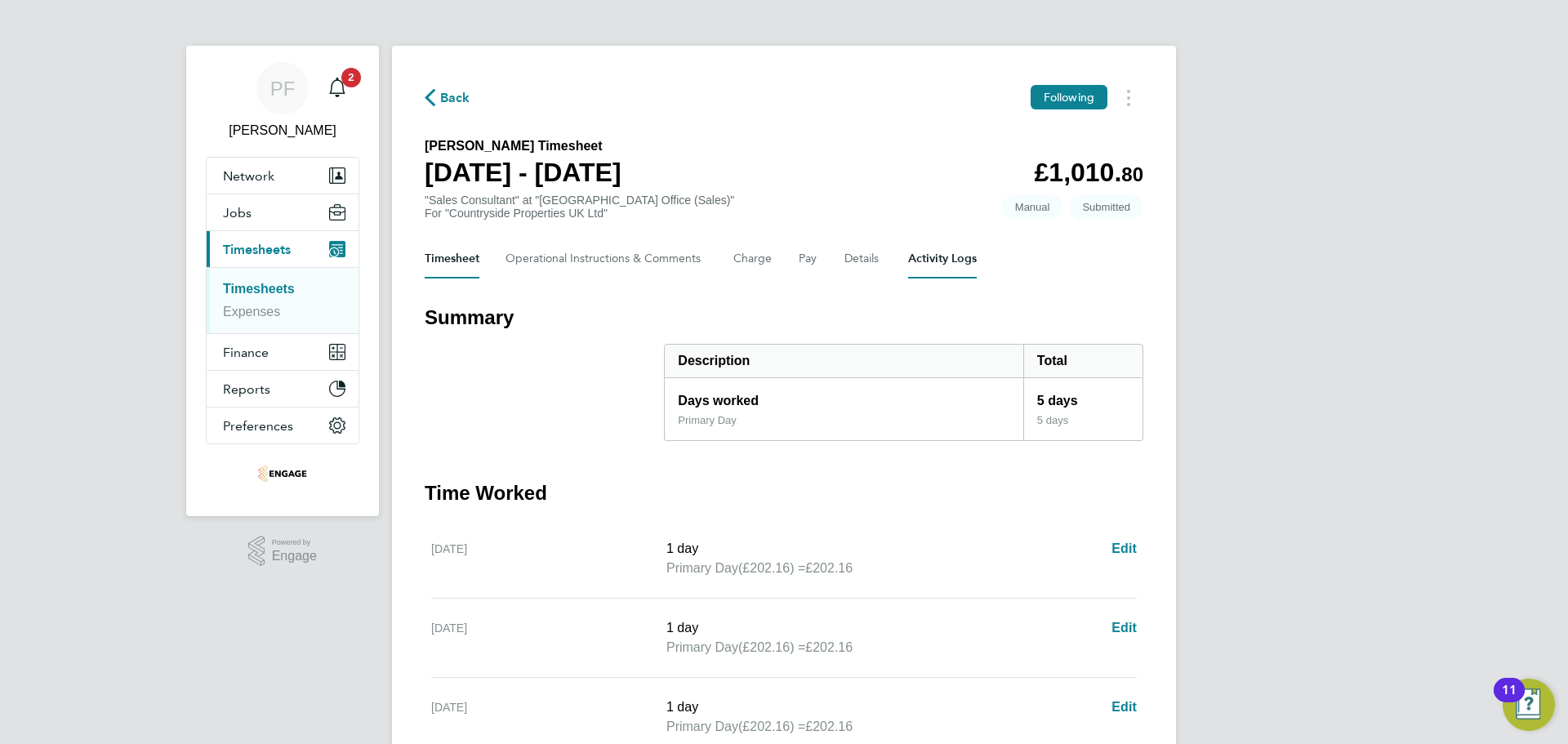
click at [923, 259] on Logs-tab "Activity Logs" at bounding box center [942, 259] width 69 height 40
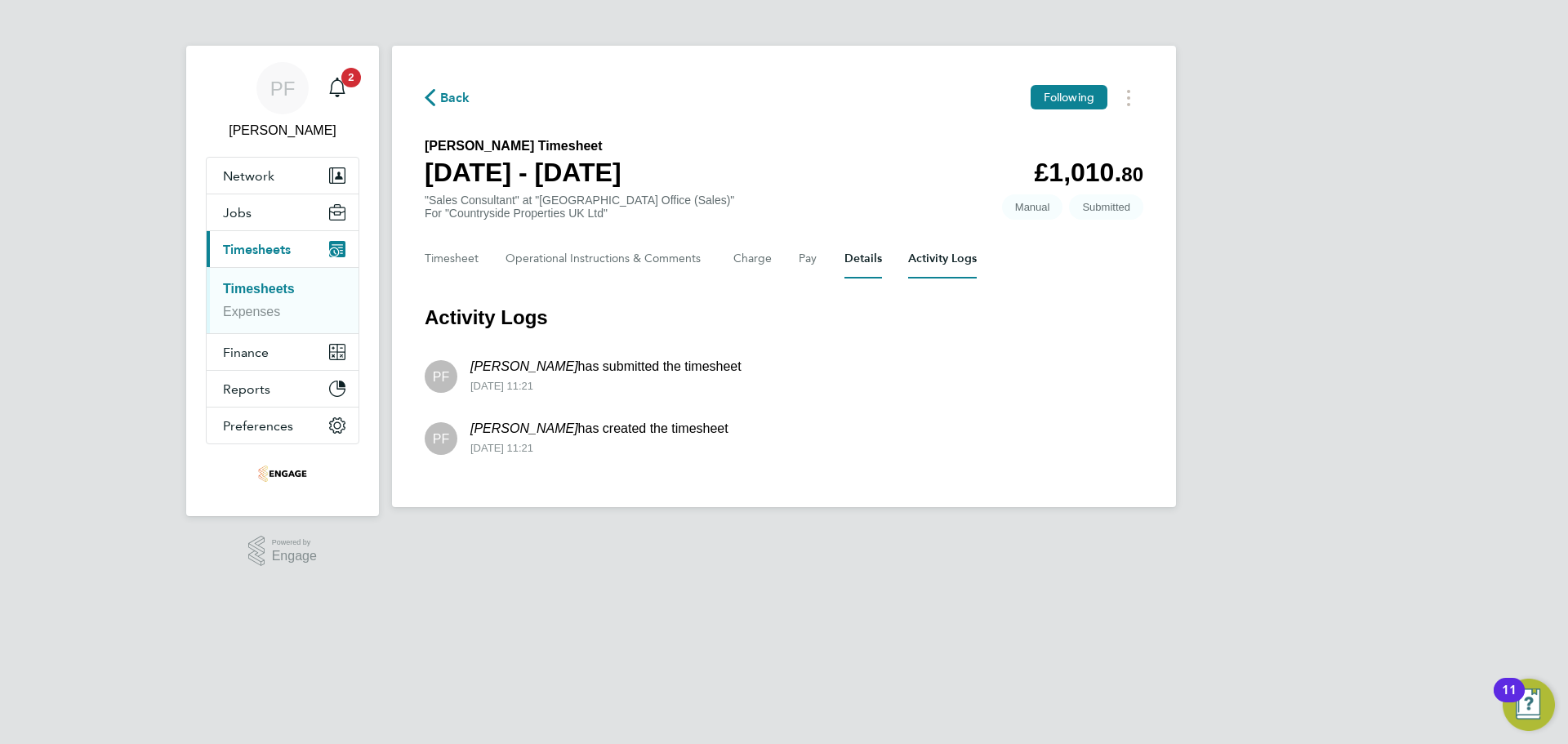
click at [858, 258] on button "Details" at bounding box center [863, 259] width 38 height 40
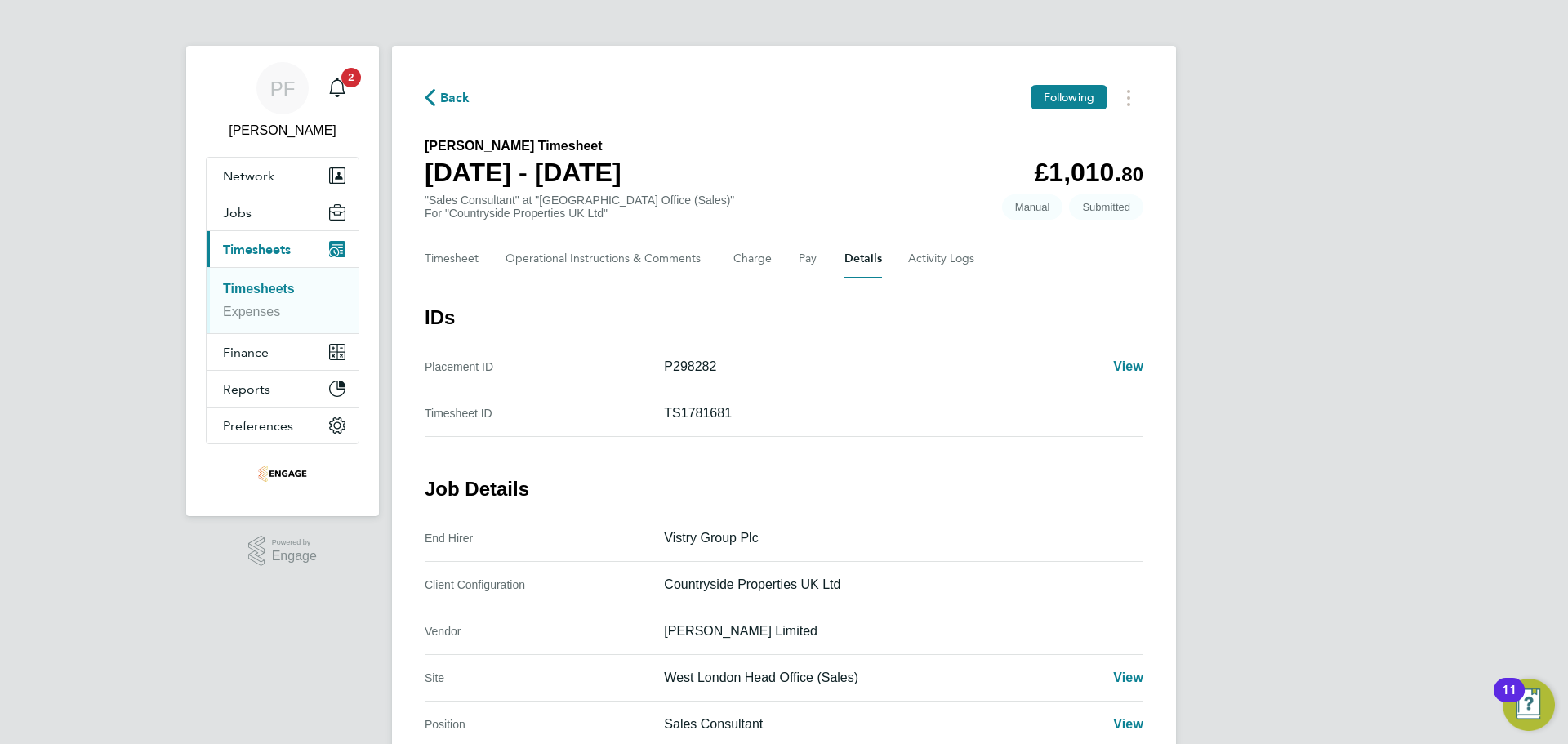
click at [266, 286] on link "Timesheets" at bounding box center [259, 289] width 72 height 14
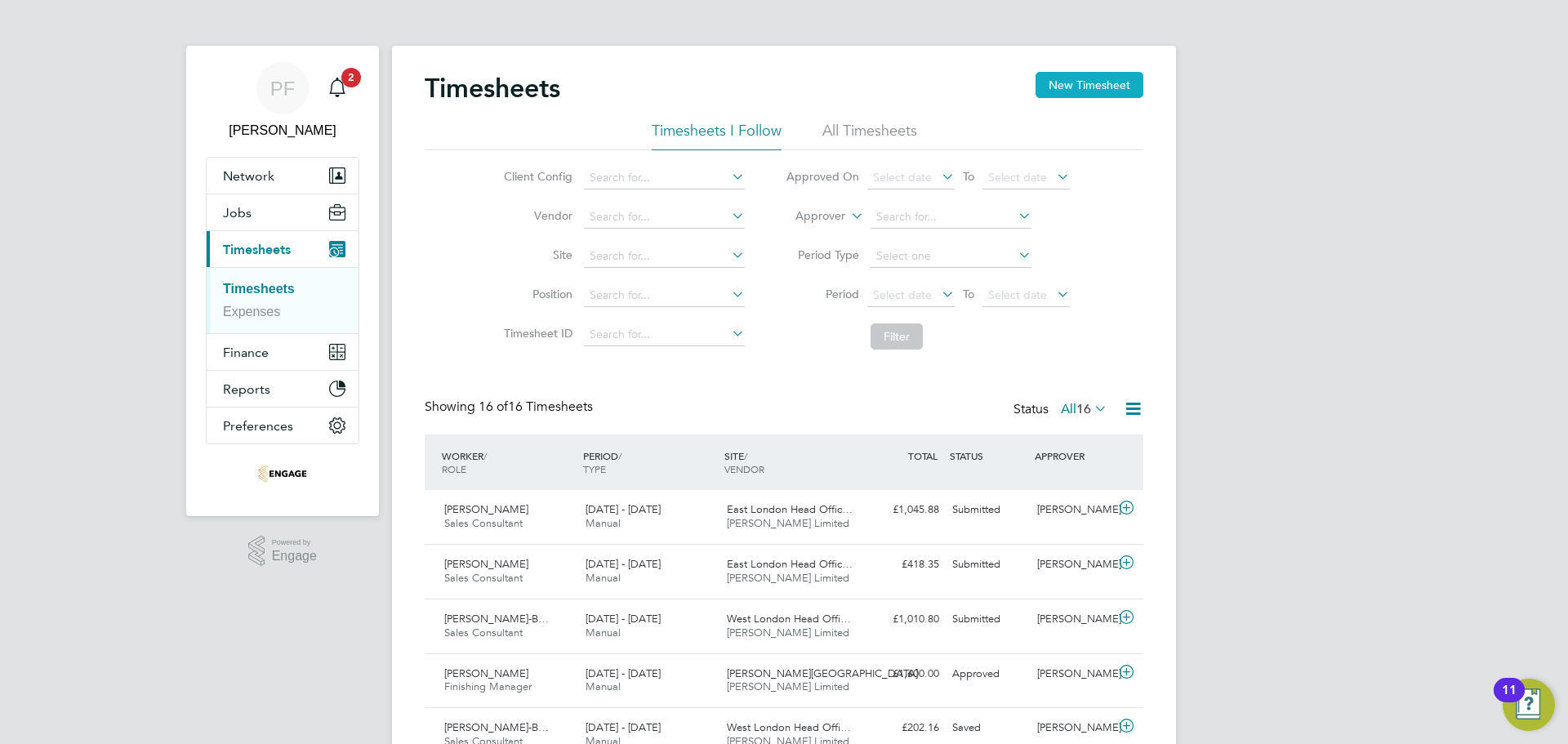
click at [1106, 87] on button "New Timesheet" at bounding box center [1089, 85] width 107 height 26
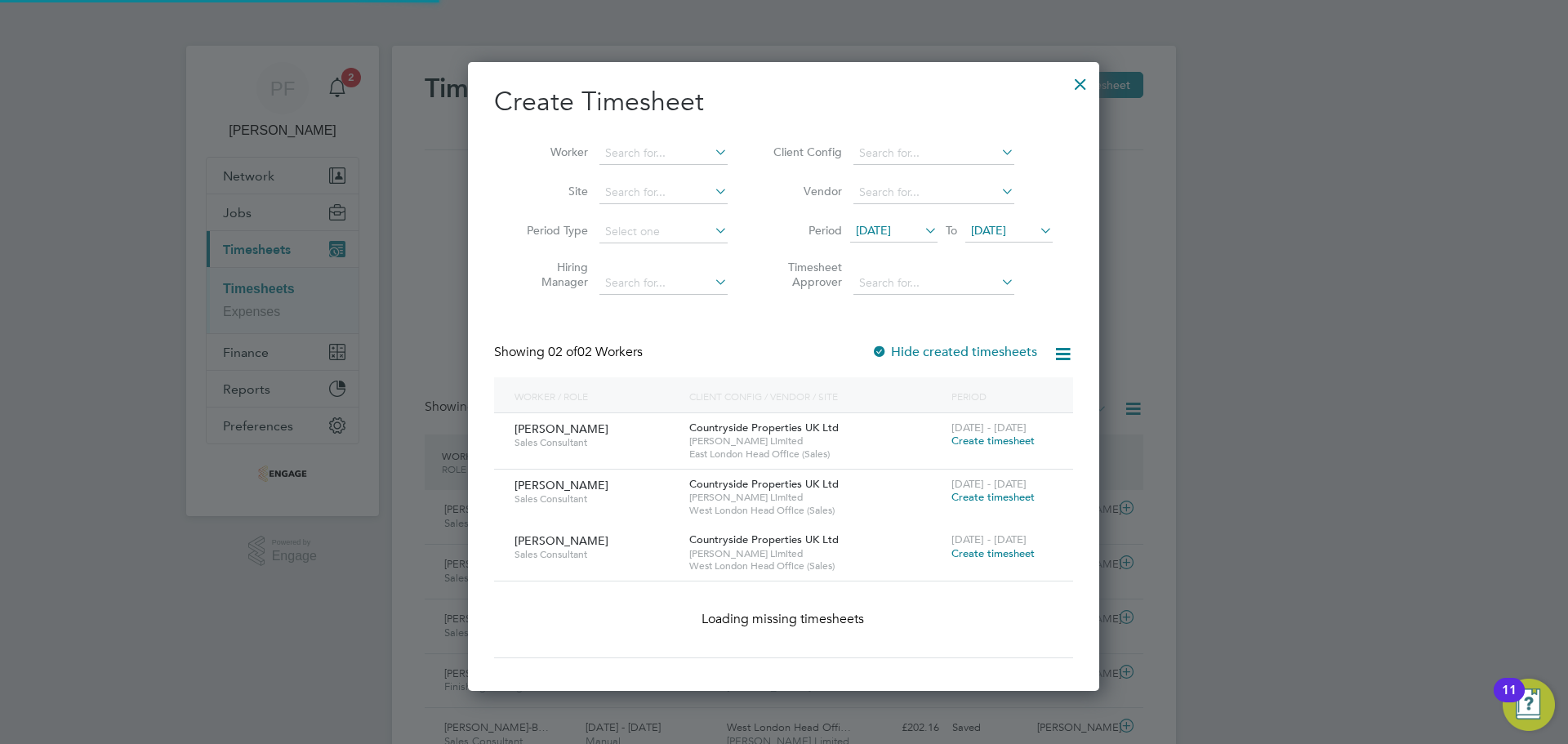
scroll to position [552, 632]
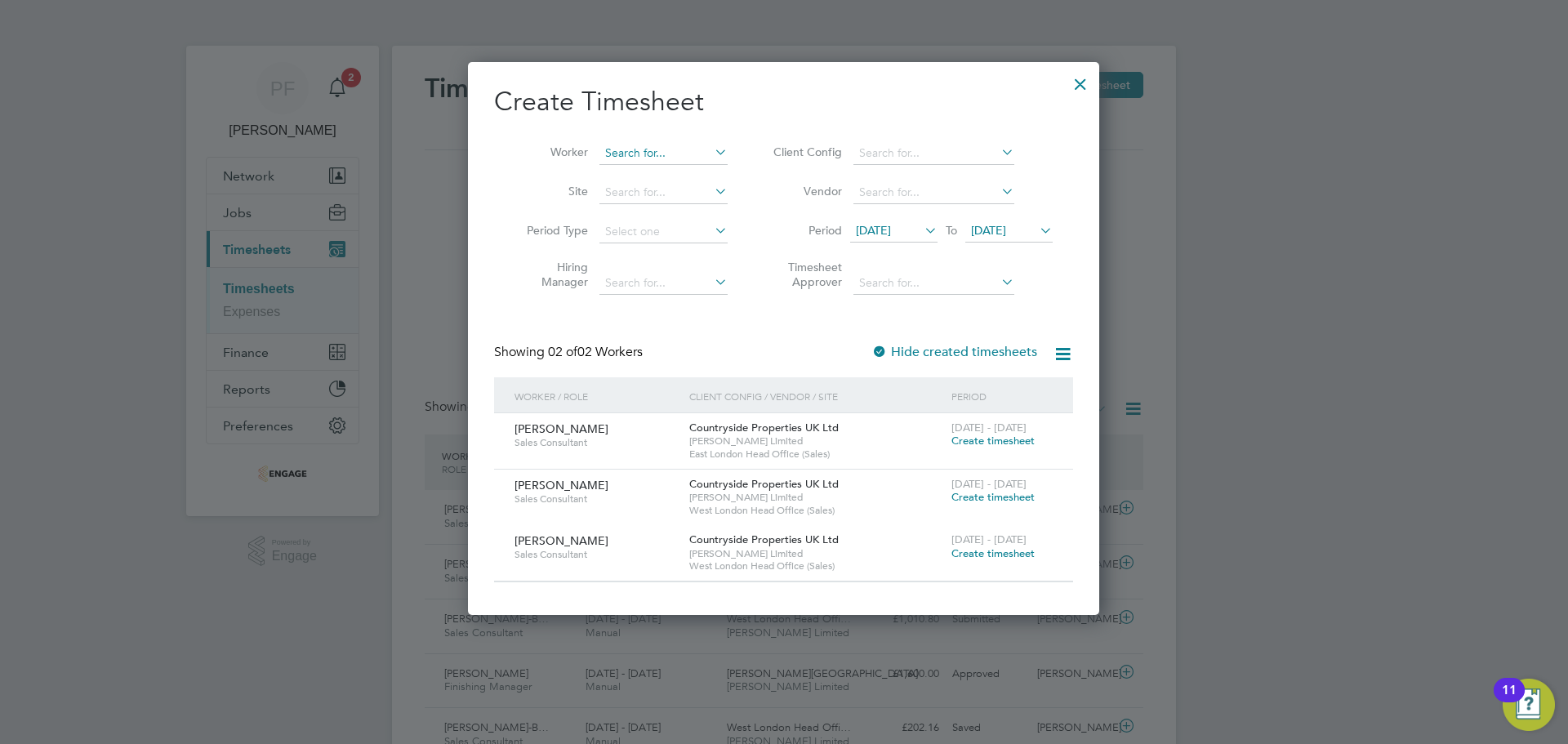
click at [680, 156] on input at bounding box center [663, 153] width 128 height 23
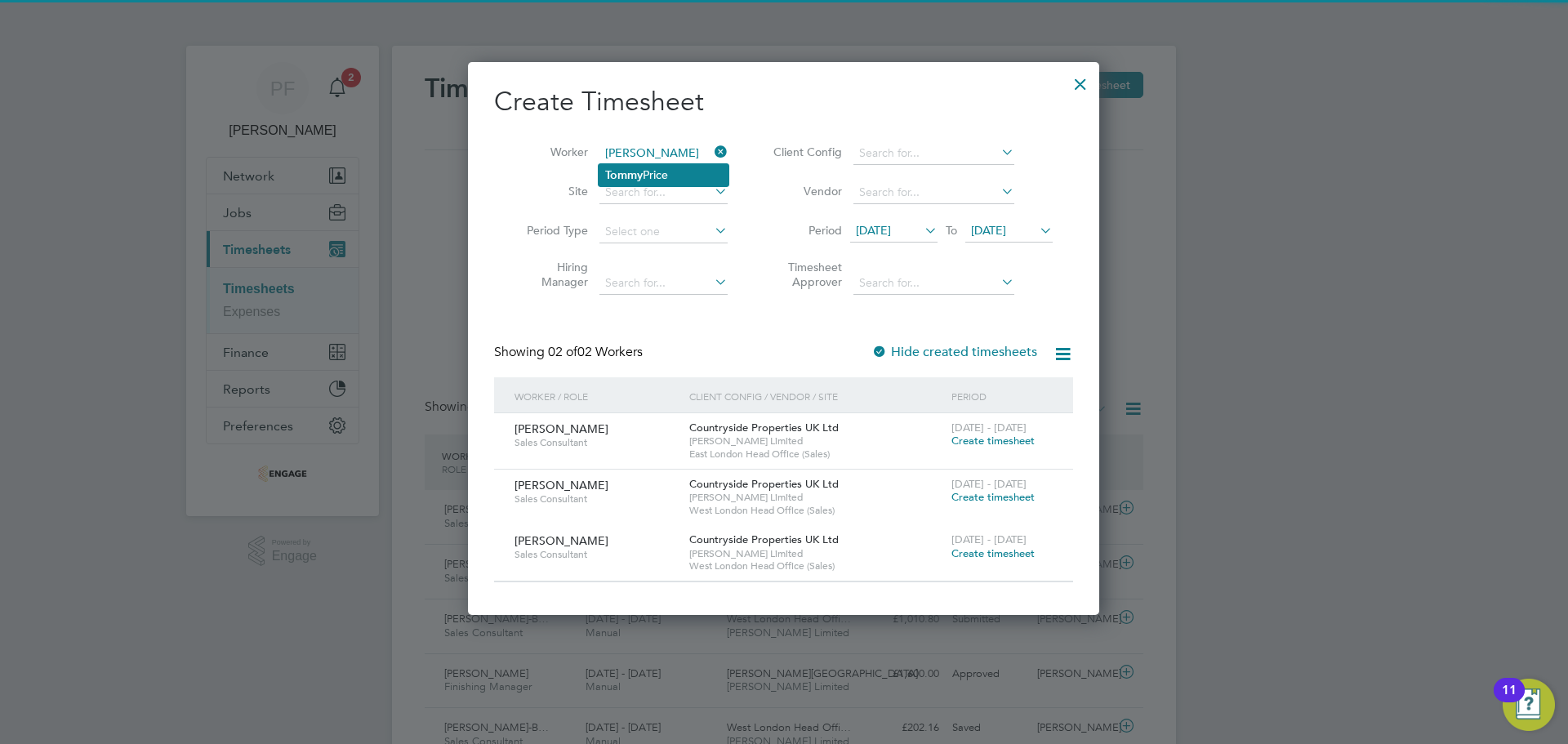
click at [671, 172] on li "Tommy Price" at bounding box center [663, 175] width 130 height 22
type input "[PERSON_NAME]"
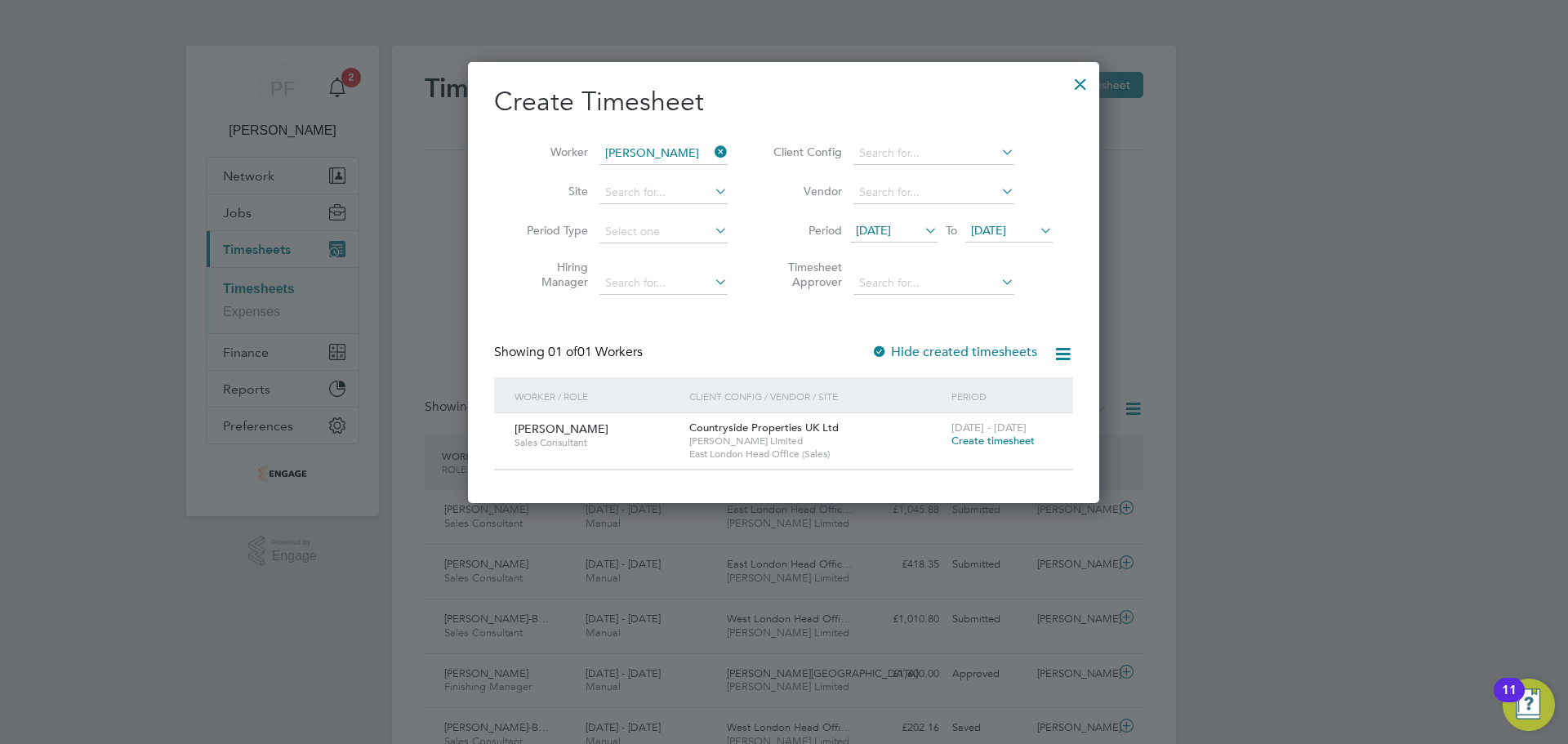
scroll to position [440, 632]
click at [995, 441] on span "Create timesheet" at bounding box center [993, 440] width 83 height 14
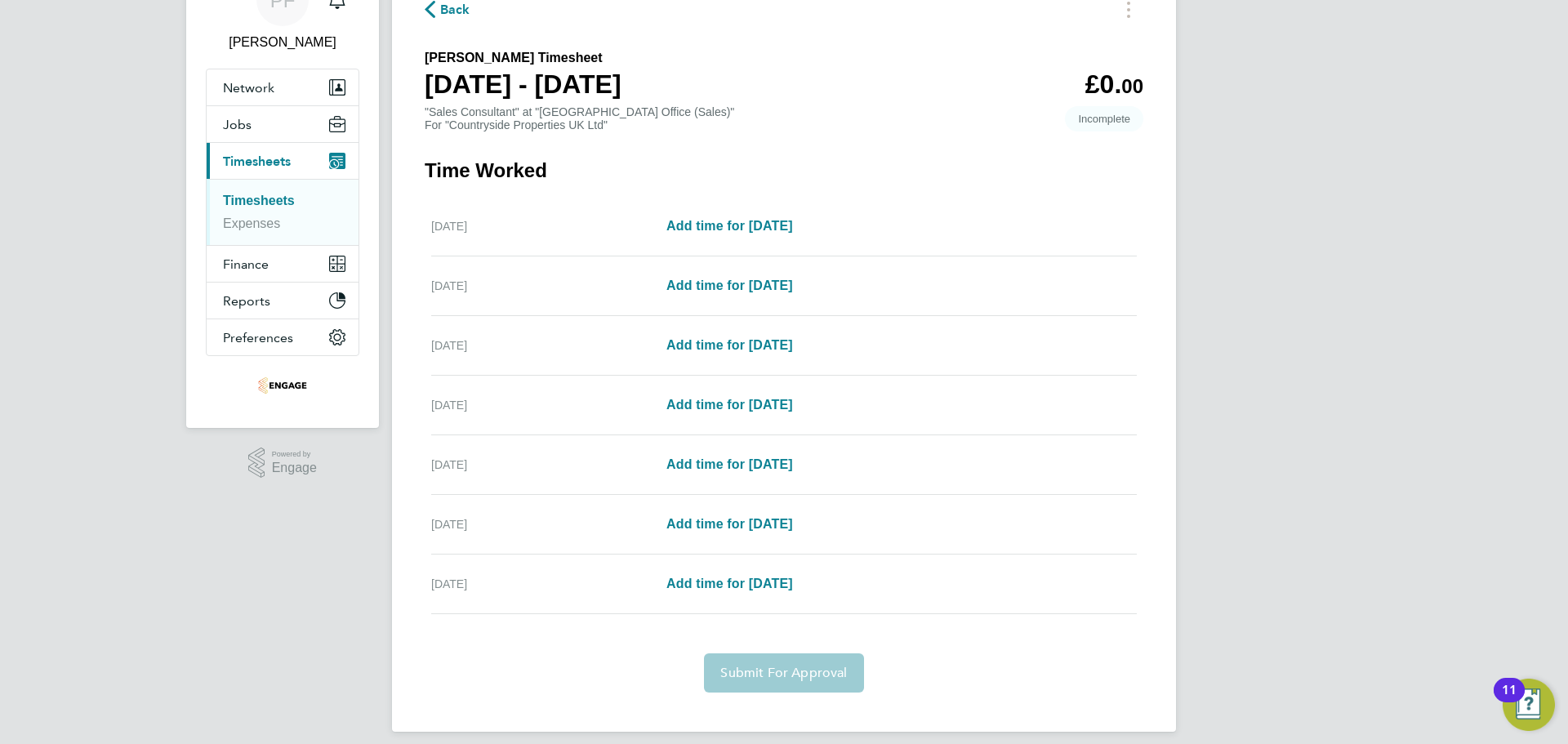
scroll to position [104, 0]
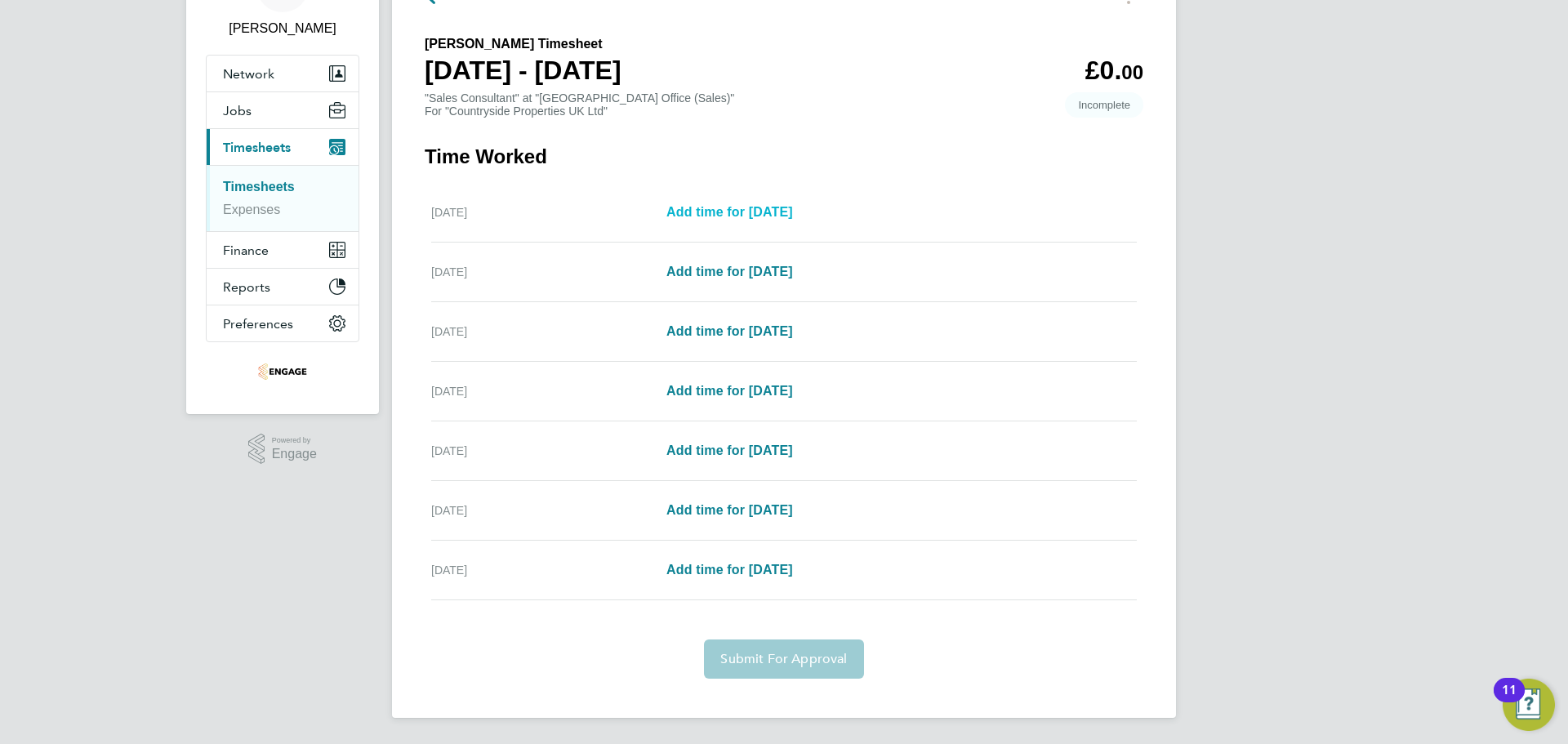
click at [706, 211] on span "Add time for Mon 25 Aug" at bounding box center [729, 212] width 126 height 14
select select "30"
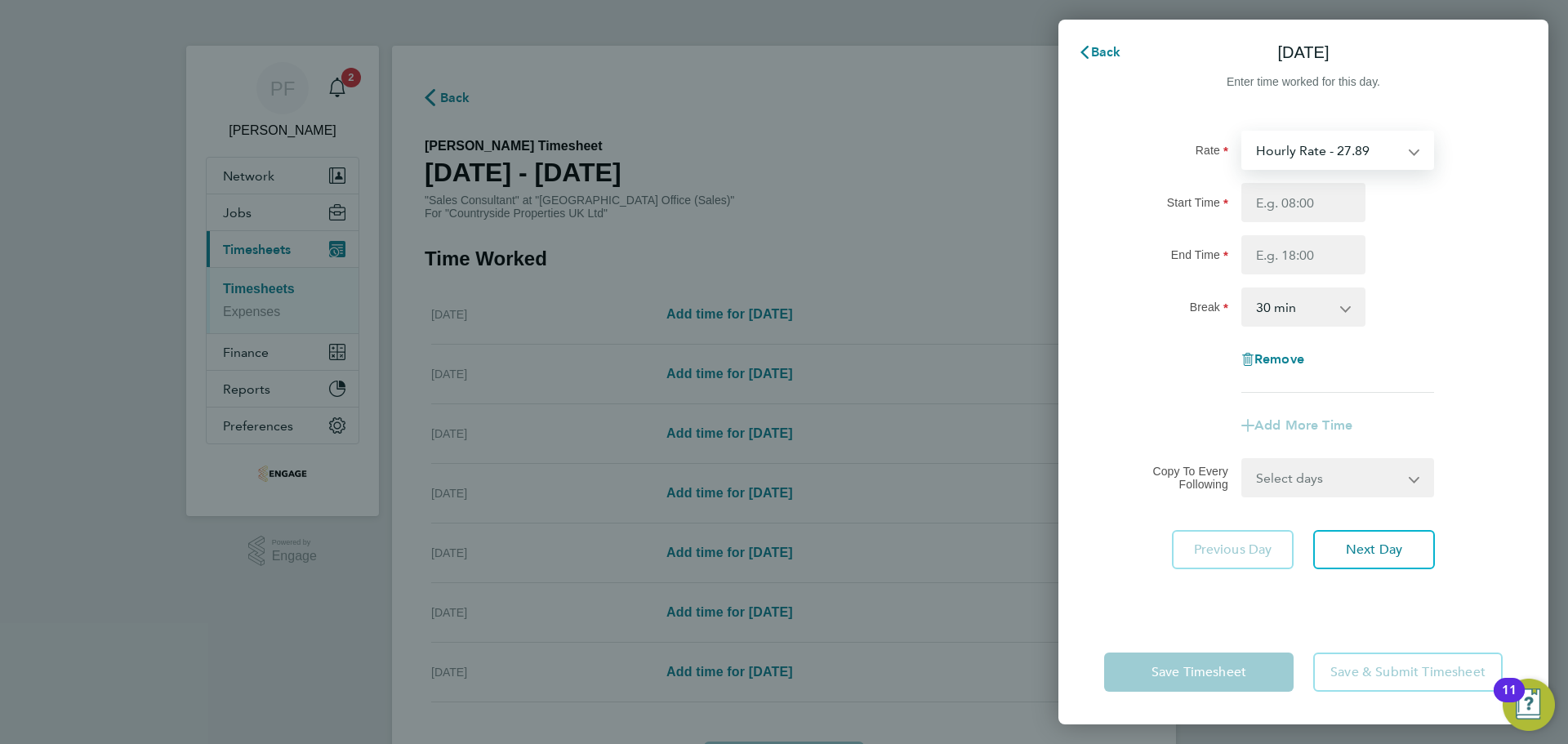
click at [1314, 164] on select "Hourly Rate - 27.89" at bounding box center [1328, 151] width 170 height 36
click at [1103, 47] on span "Back" at bounding box center [1106, 52] width 30 height 15
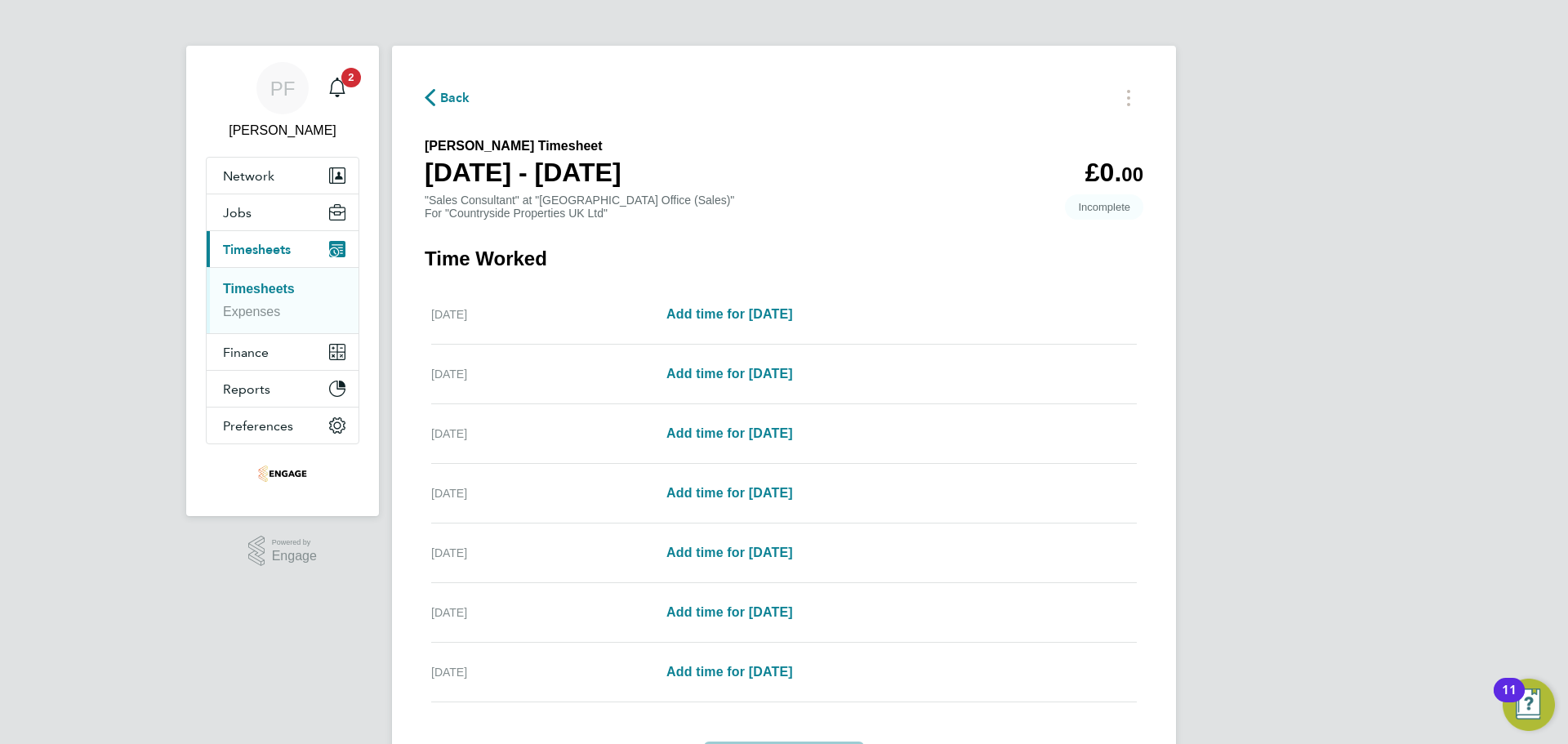
click at [455, 100] on span "Back" at bounding box center [455, 98] width 30 height 20
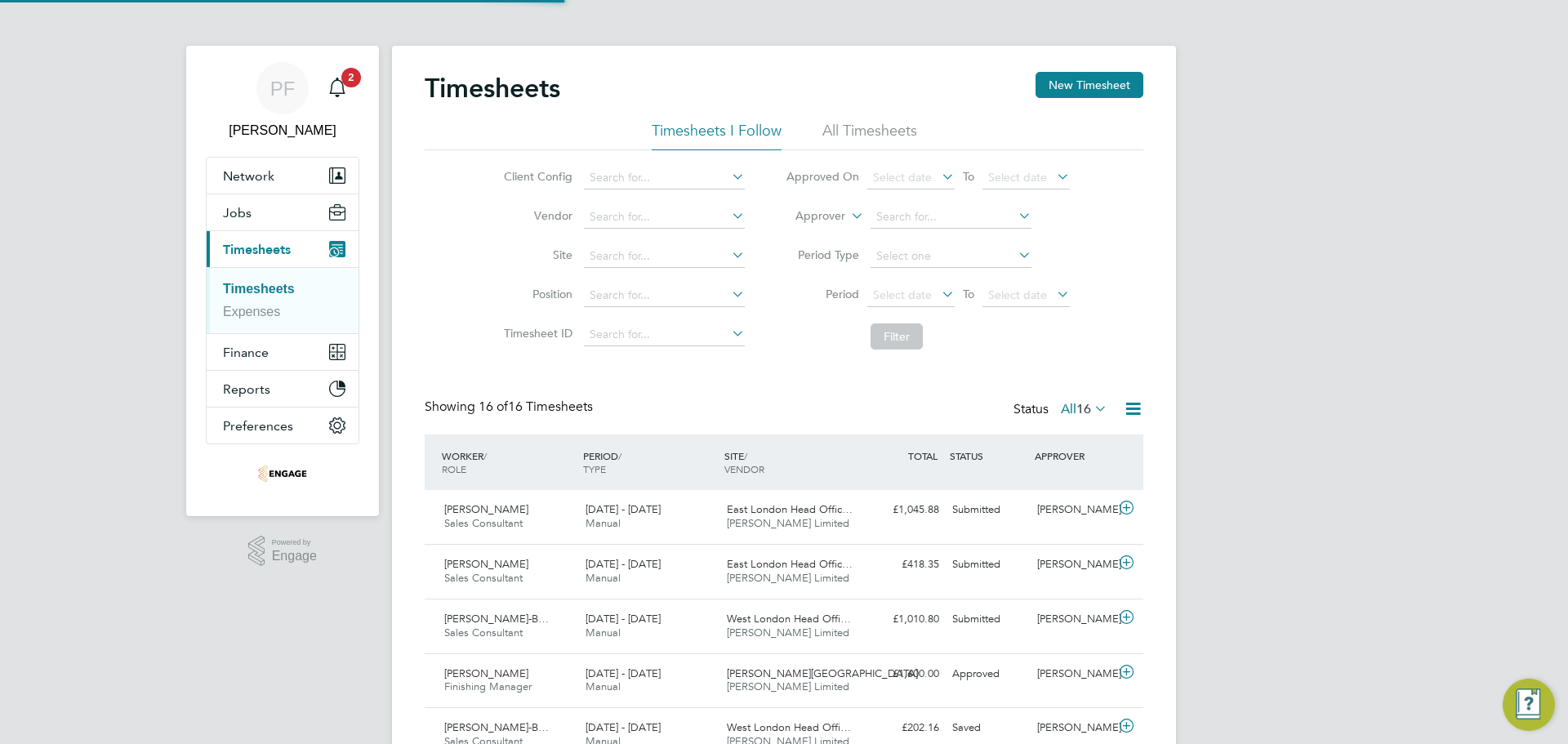
scroll to position [41, 142]
click at [306, 361] on button "Finance" at bounding box center [282, 353] width 152 height 36
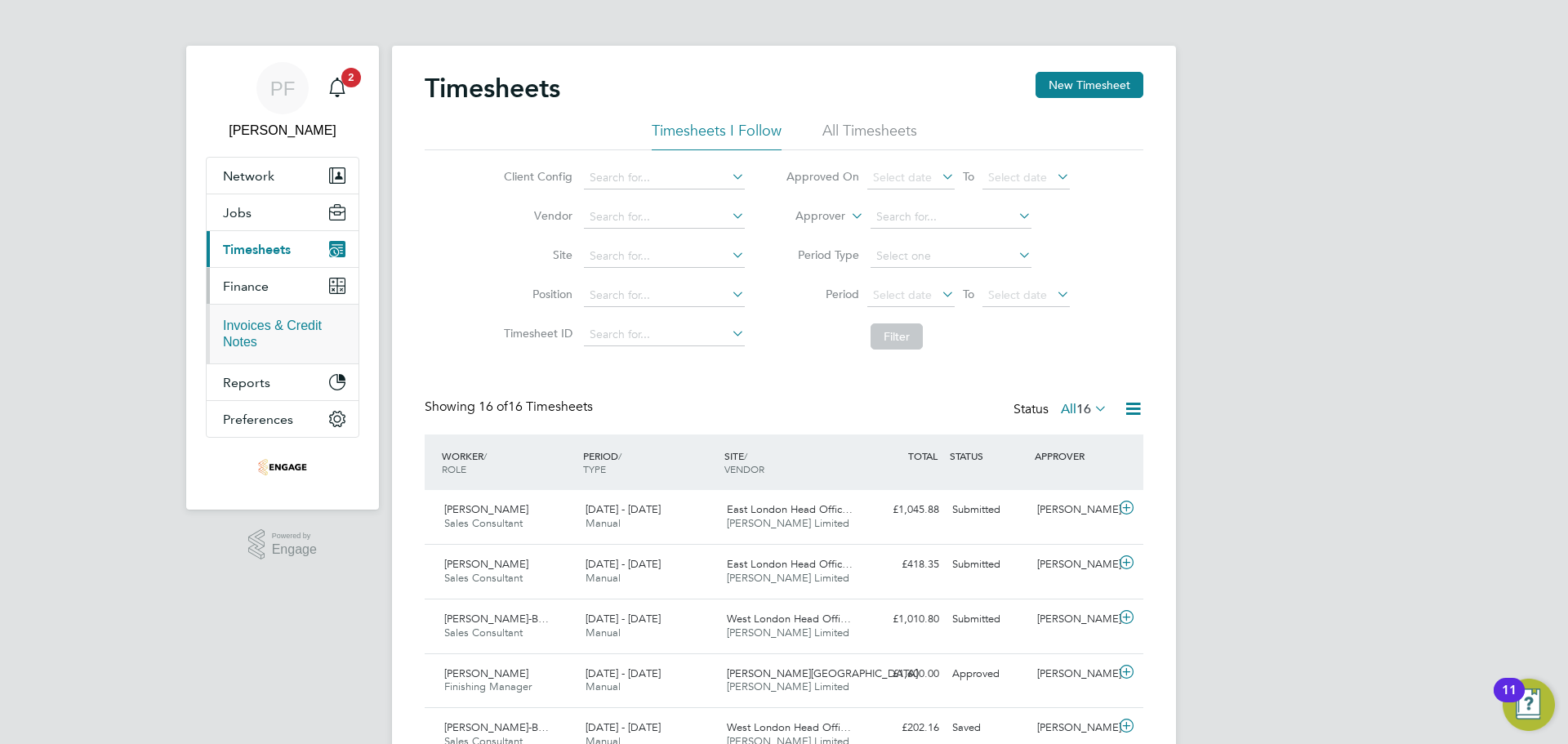
click at [285, 324] on link "Invoices & Credit Notes" at bounding box center [272, 334] width 99 height 30
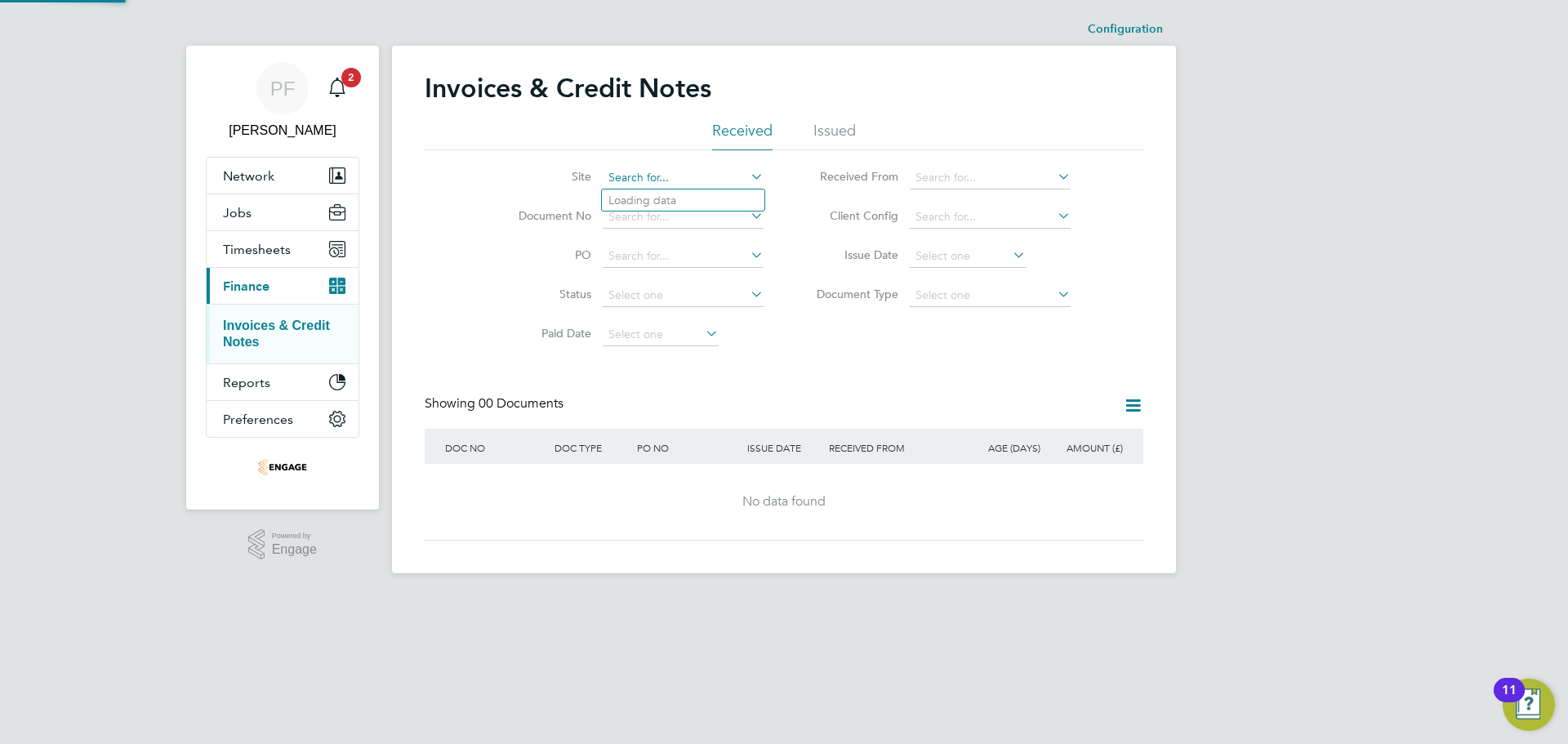
click at [703, 179] on input at bounding box center [683, 178] width 161 height 23
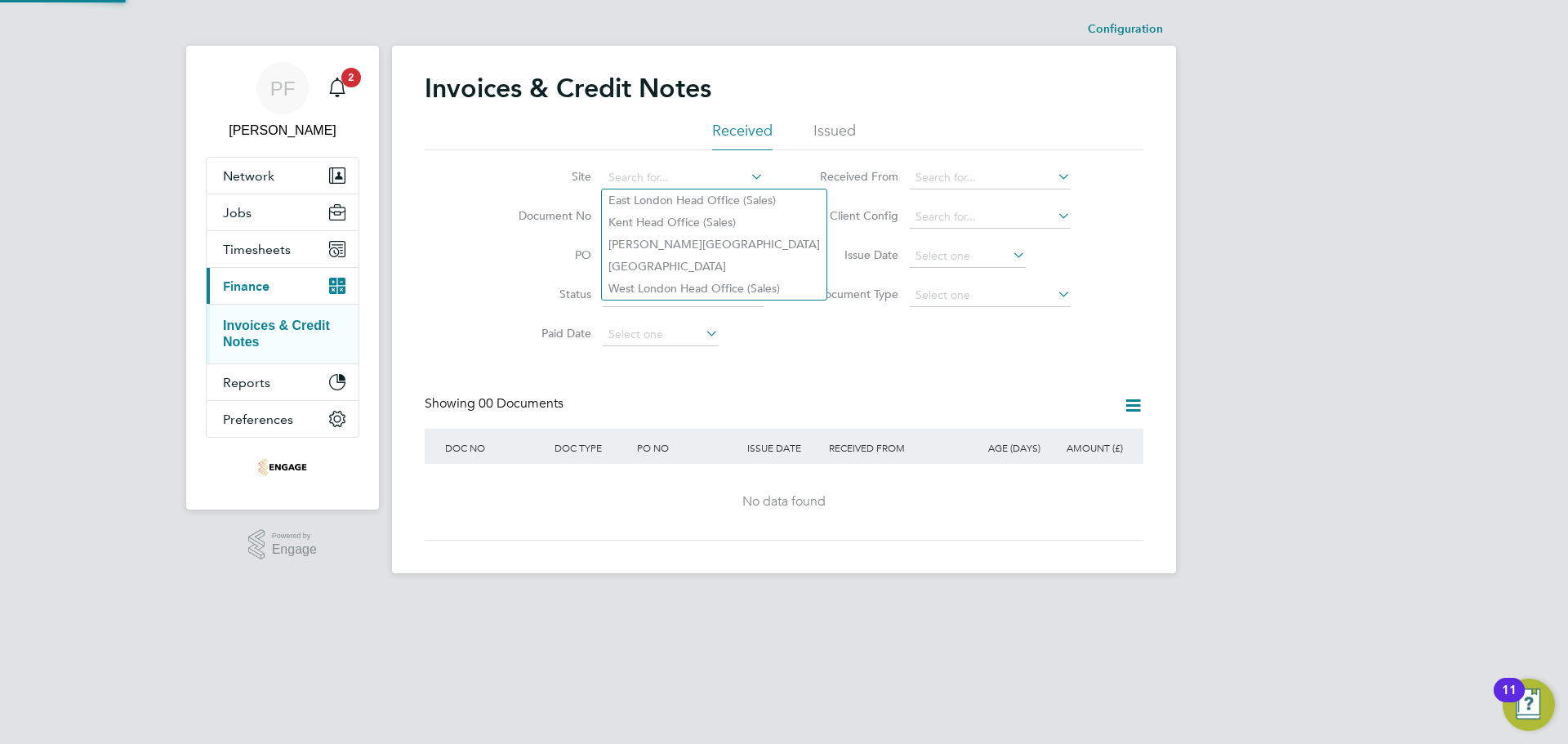
click at [852, 132] on li "Issued" at bounding box center [834, 136] width 42 height 29
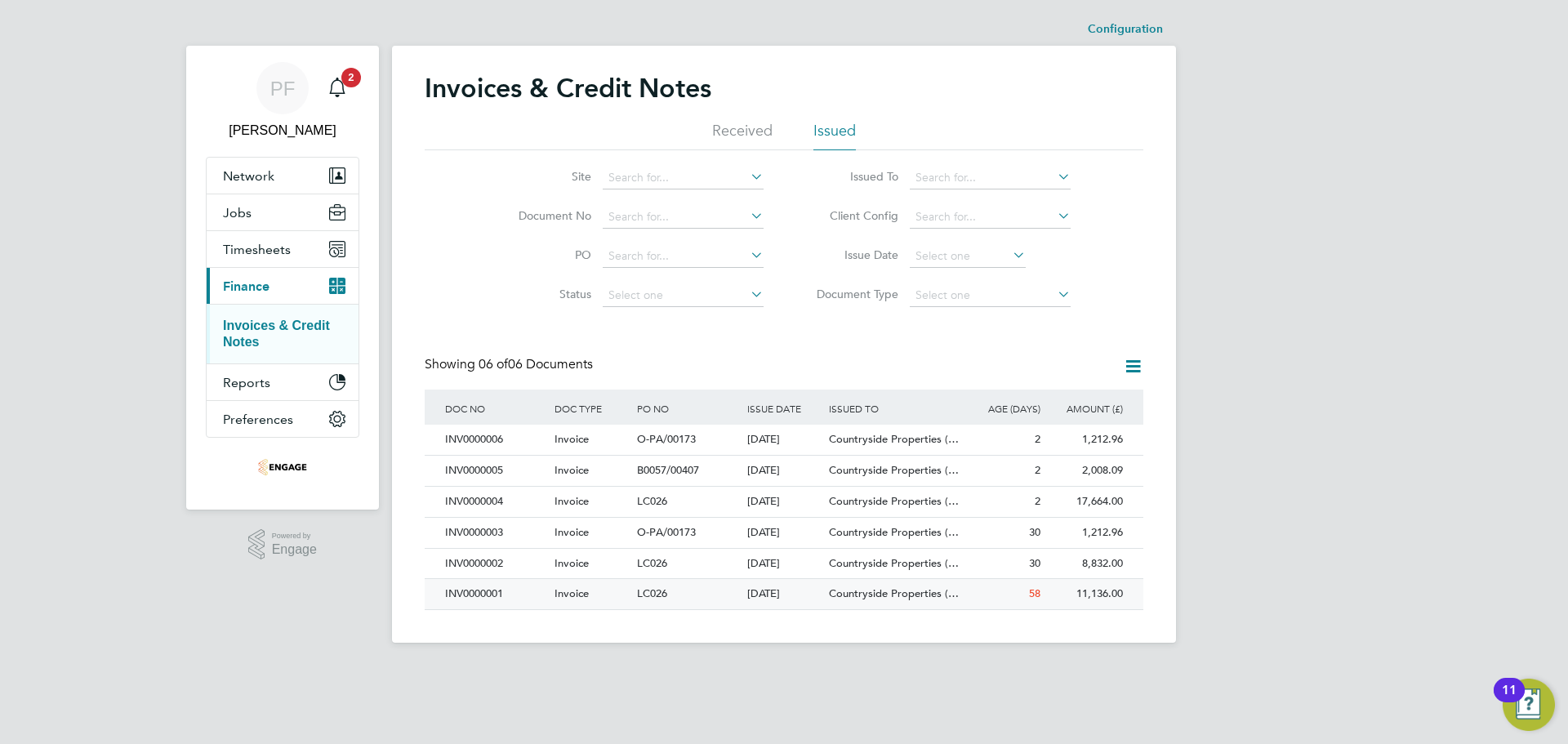
click at [842, 599] on span "Countryside Properties (…" at bounding box center [893, 593] width 130 height 14
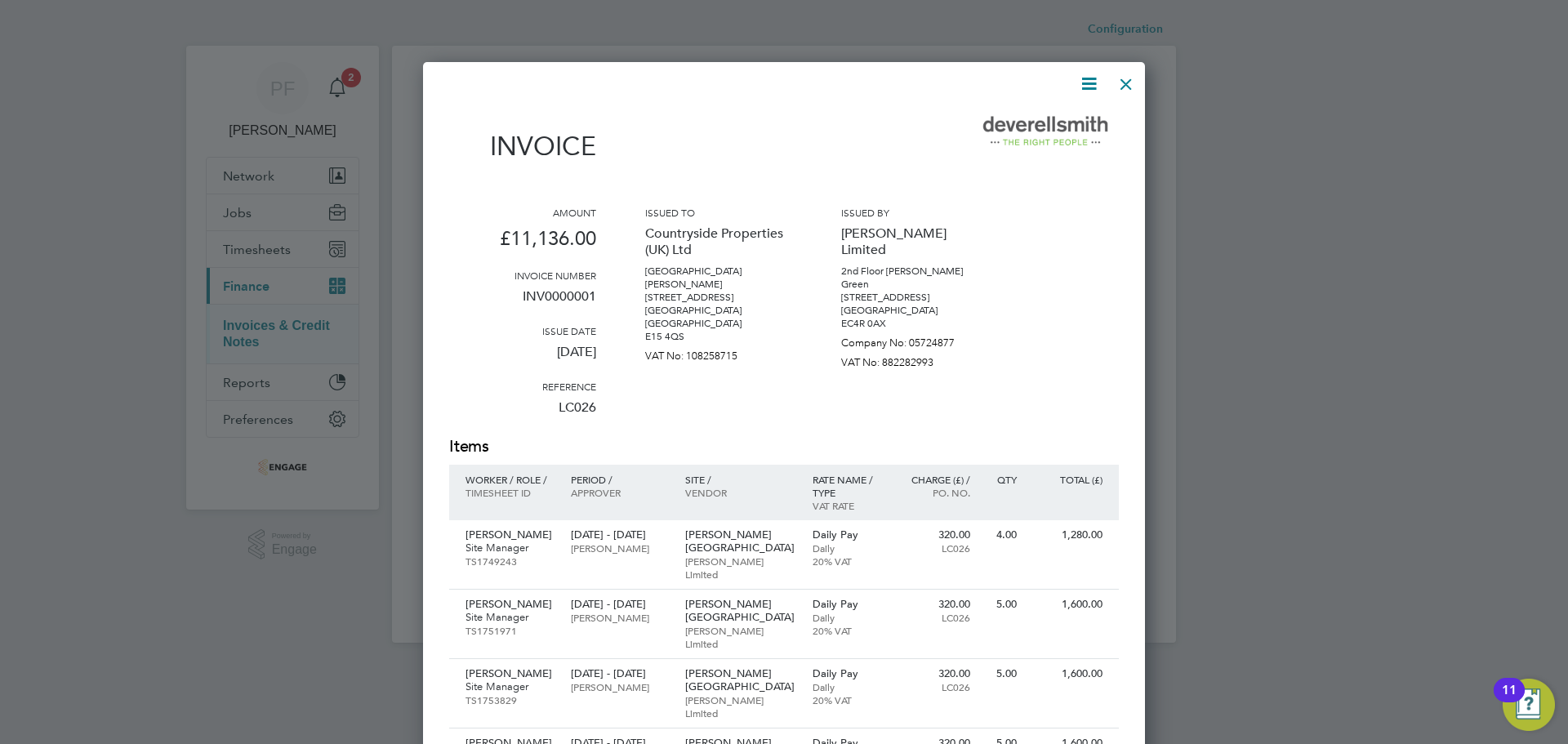
click at [1136, 76] on div at bounding box center [1126, 80] width 29 height 29
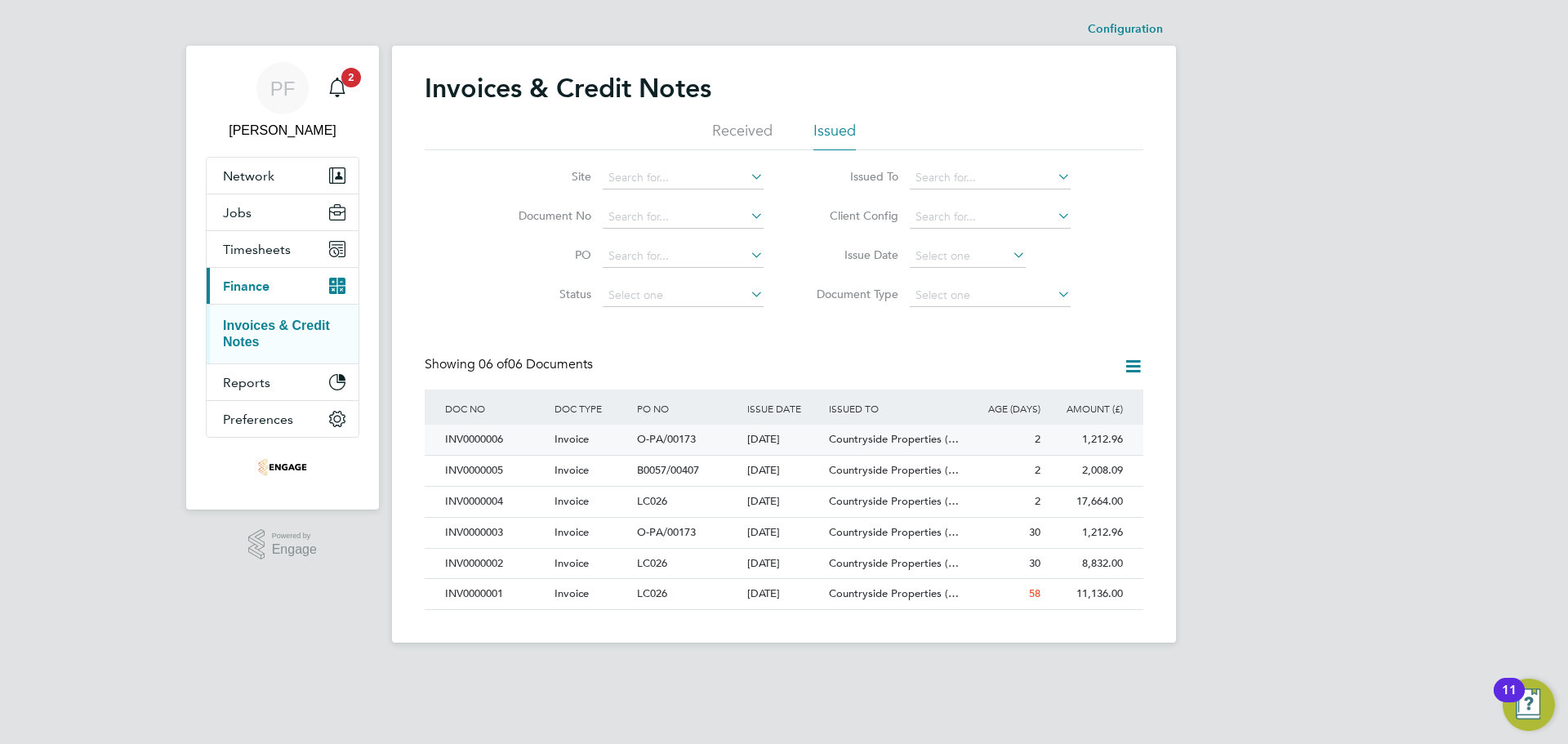
click at [778, 434] on div "01 Sep 2025" at bounding box center [785, 440] width 83 height 30
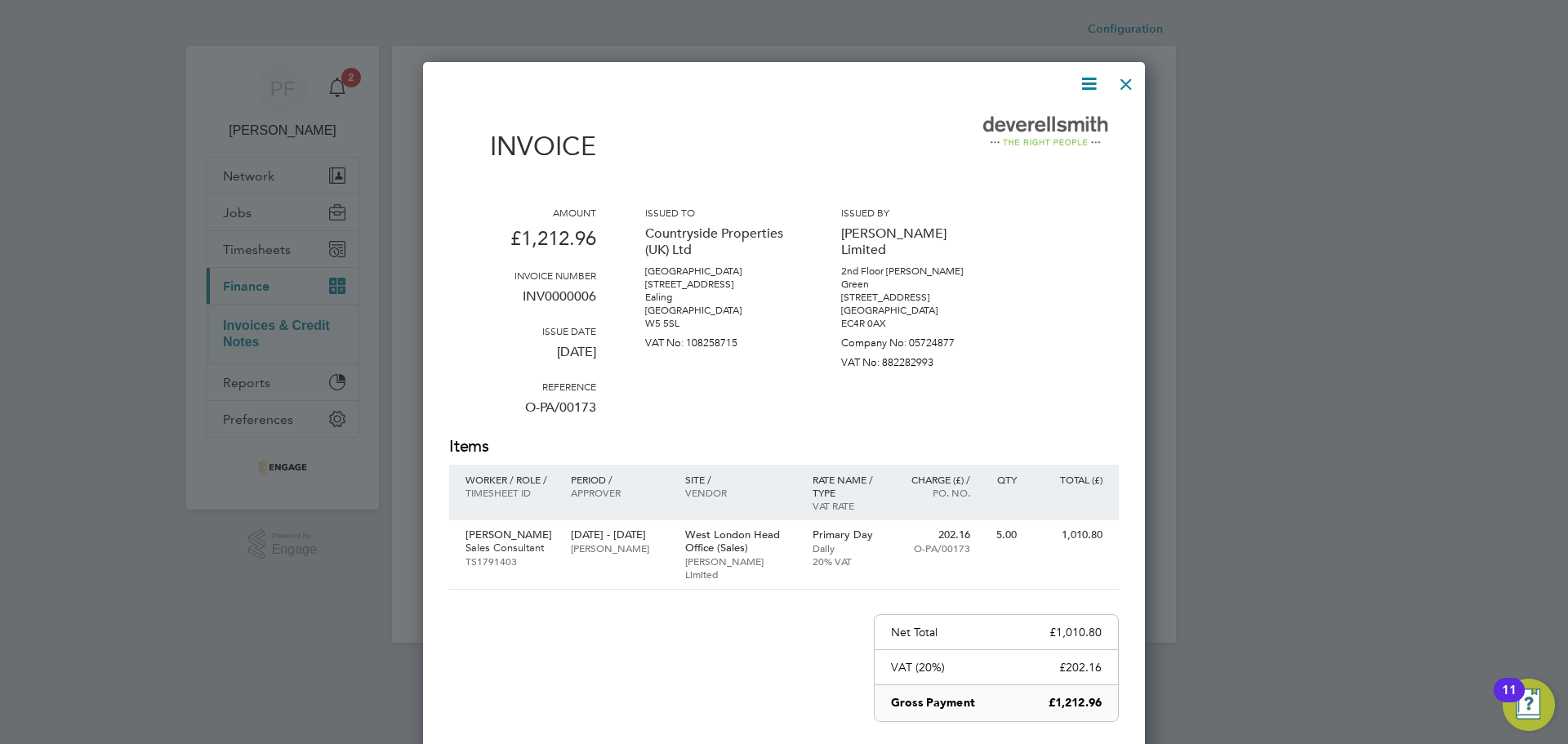
click at [1124, 86] on div at bounding box center [1126, 80] width 29 height 29
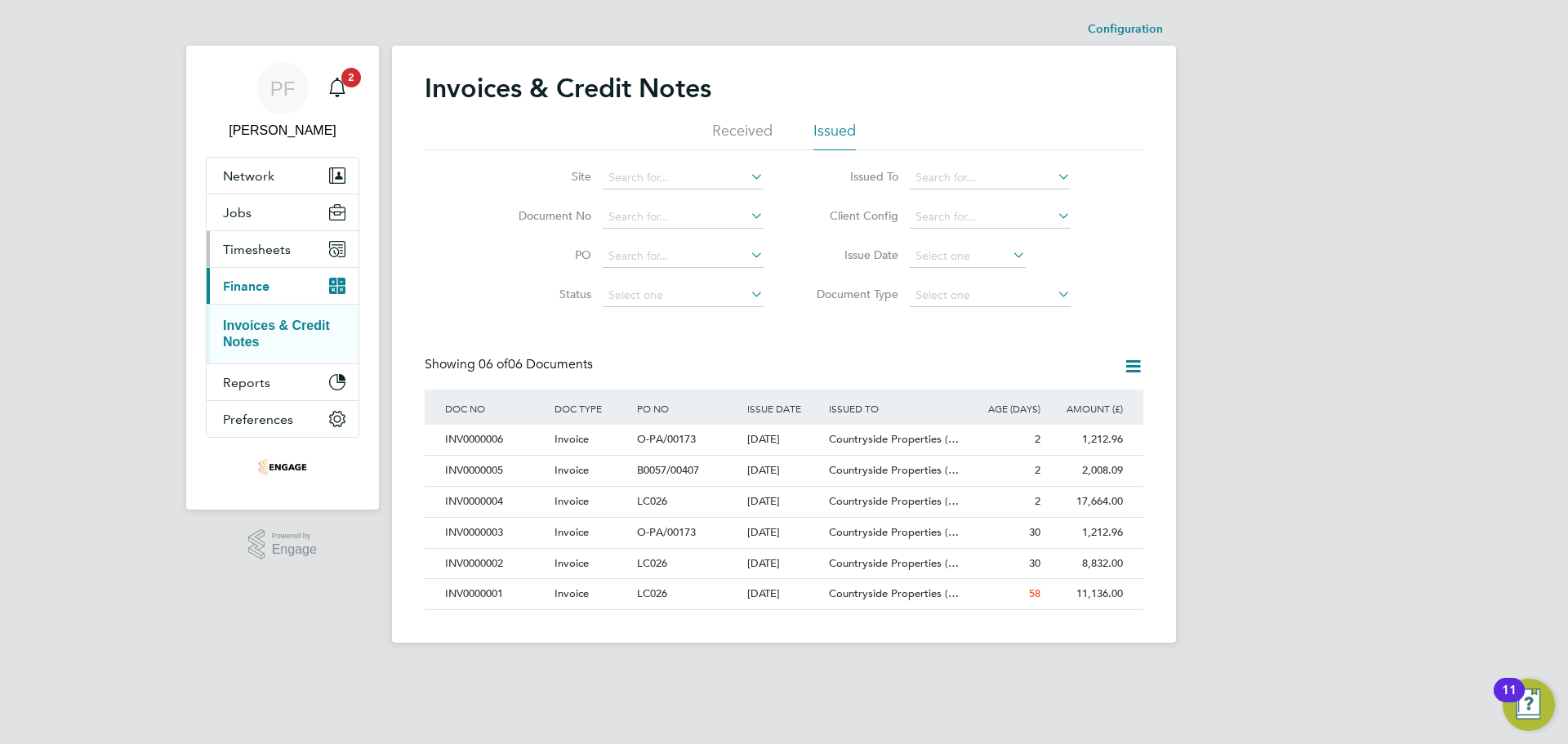
click at [251, 252] on span "Timesheets" at bounding box center [256, 249] width 68 height 15
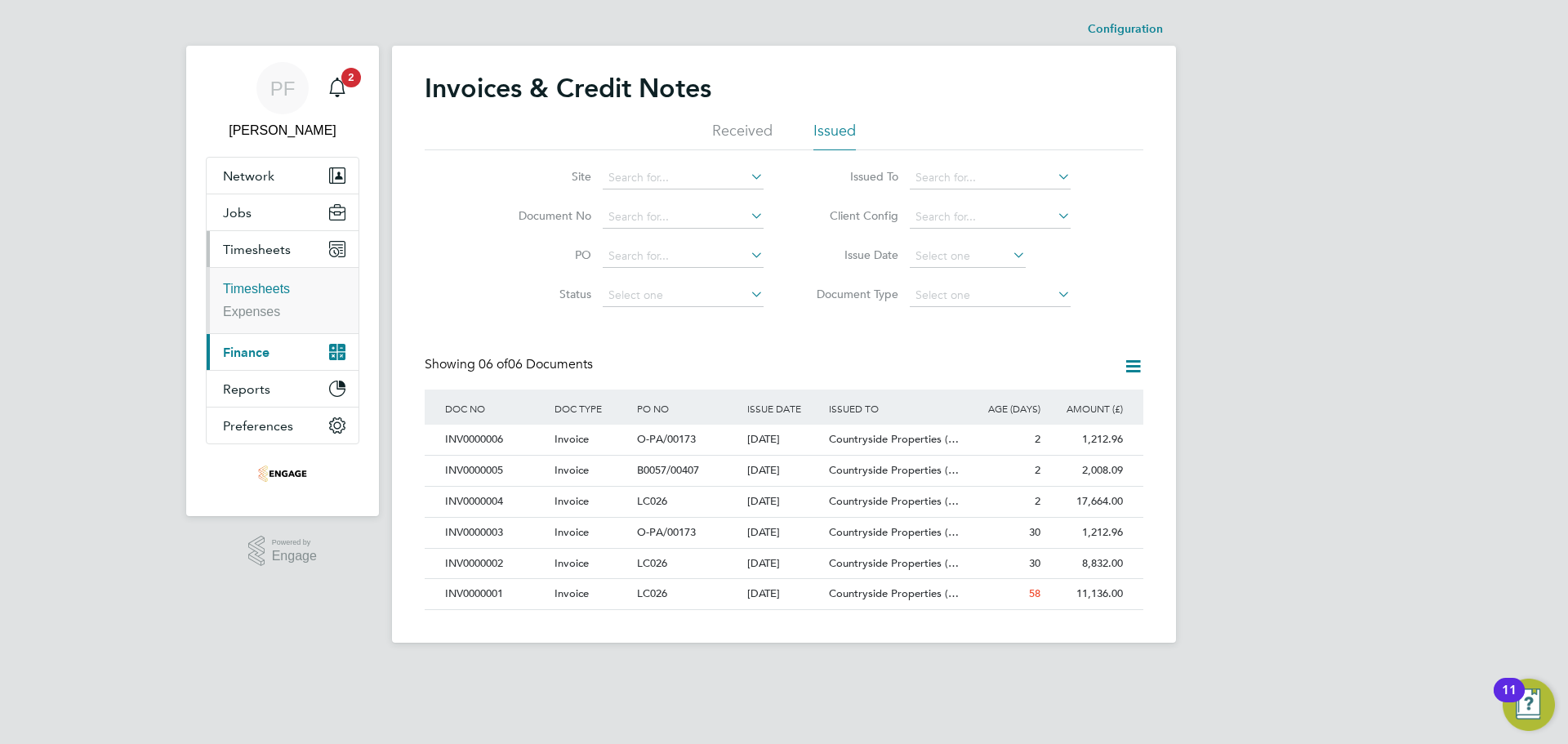
click at [268, 285] on link "Timesheets" at bounding box center [256, 289] width 67 height 14
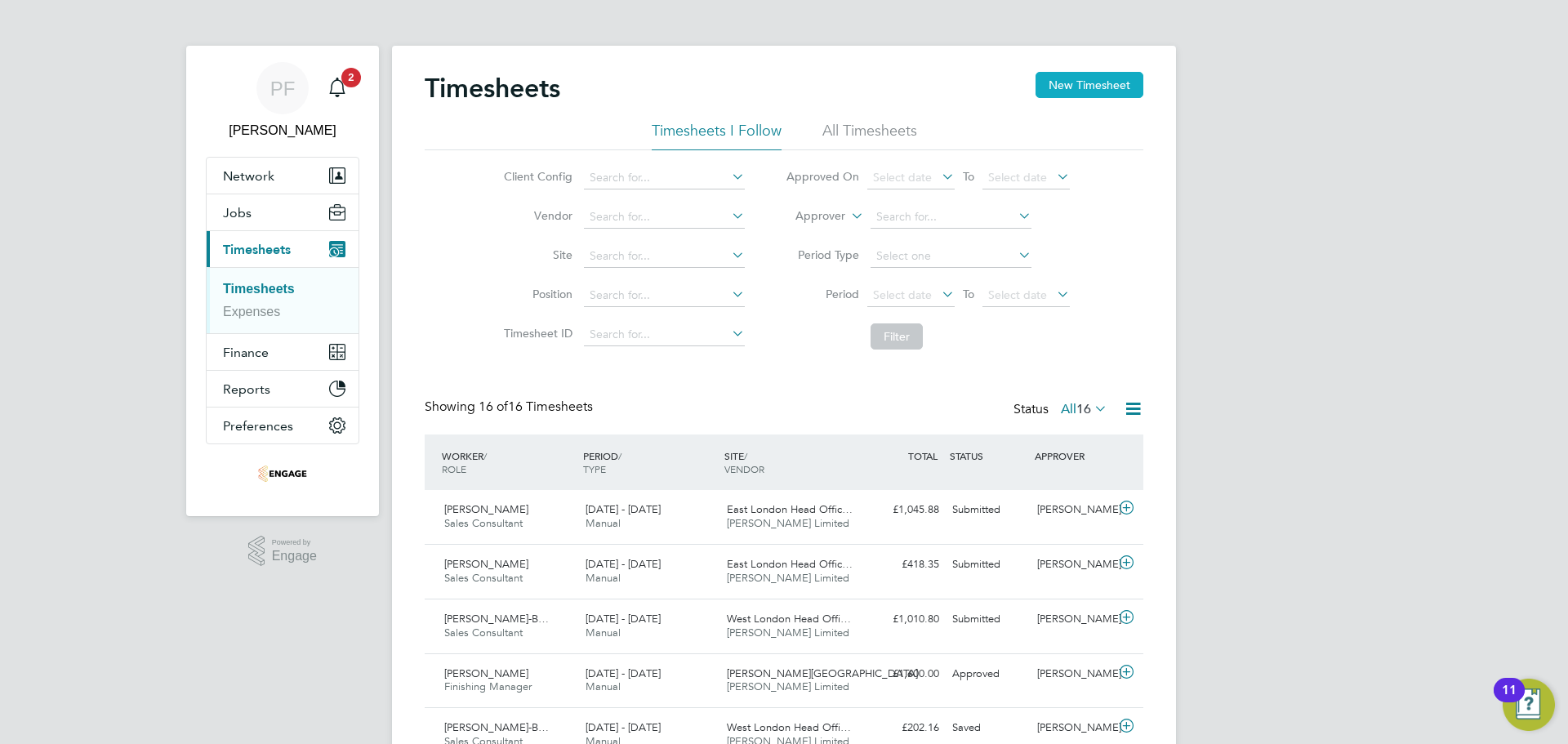
click at [1120, 91] on button "New Timesheet" at bounding box center [1089, 85] width 107 height 26
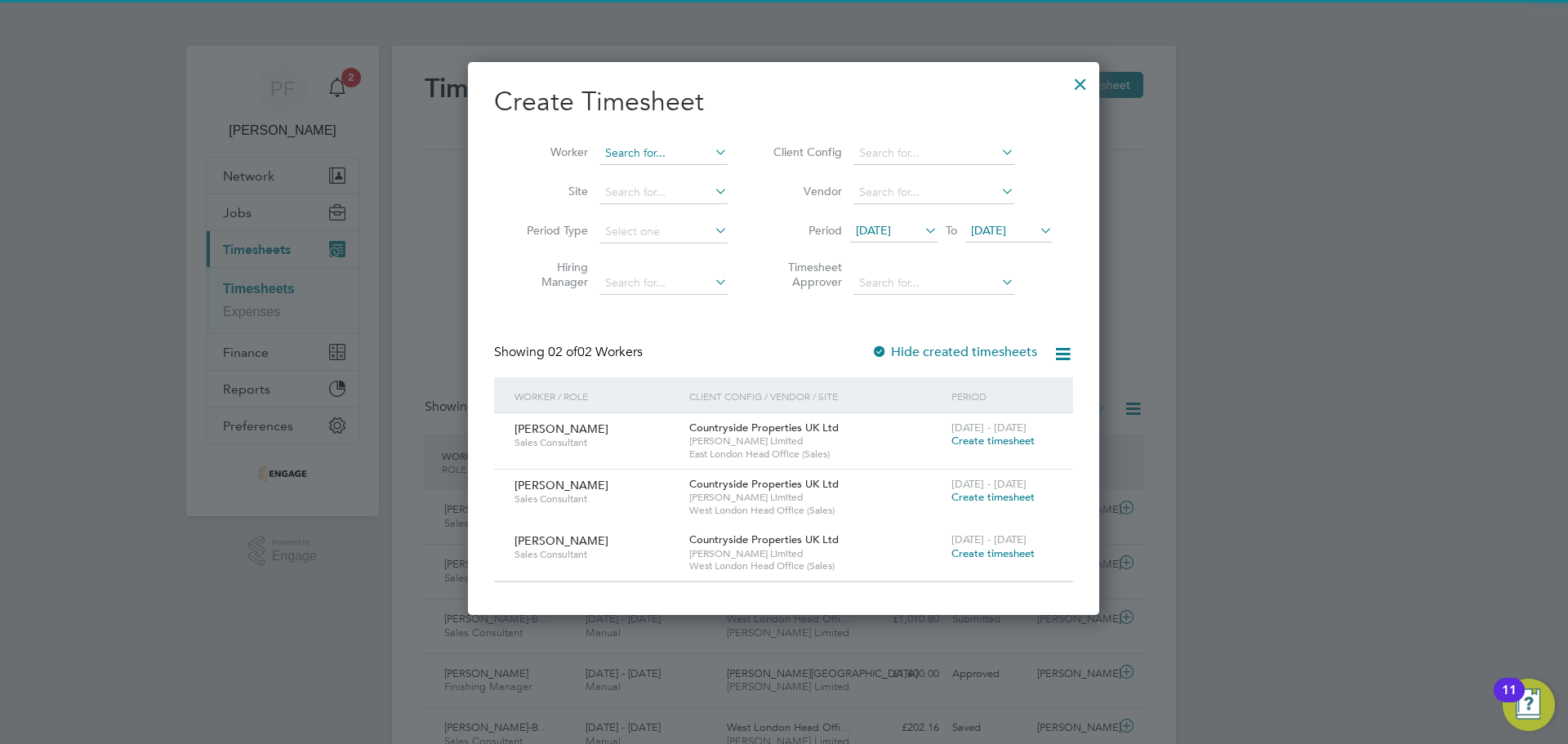
click at [660, 154] on input at bounding box center [663, 153] width 128 height 23
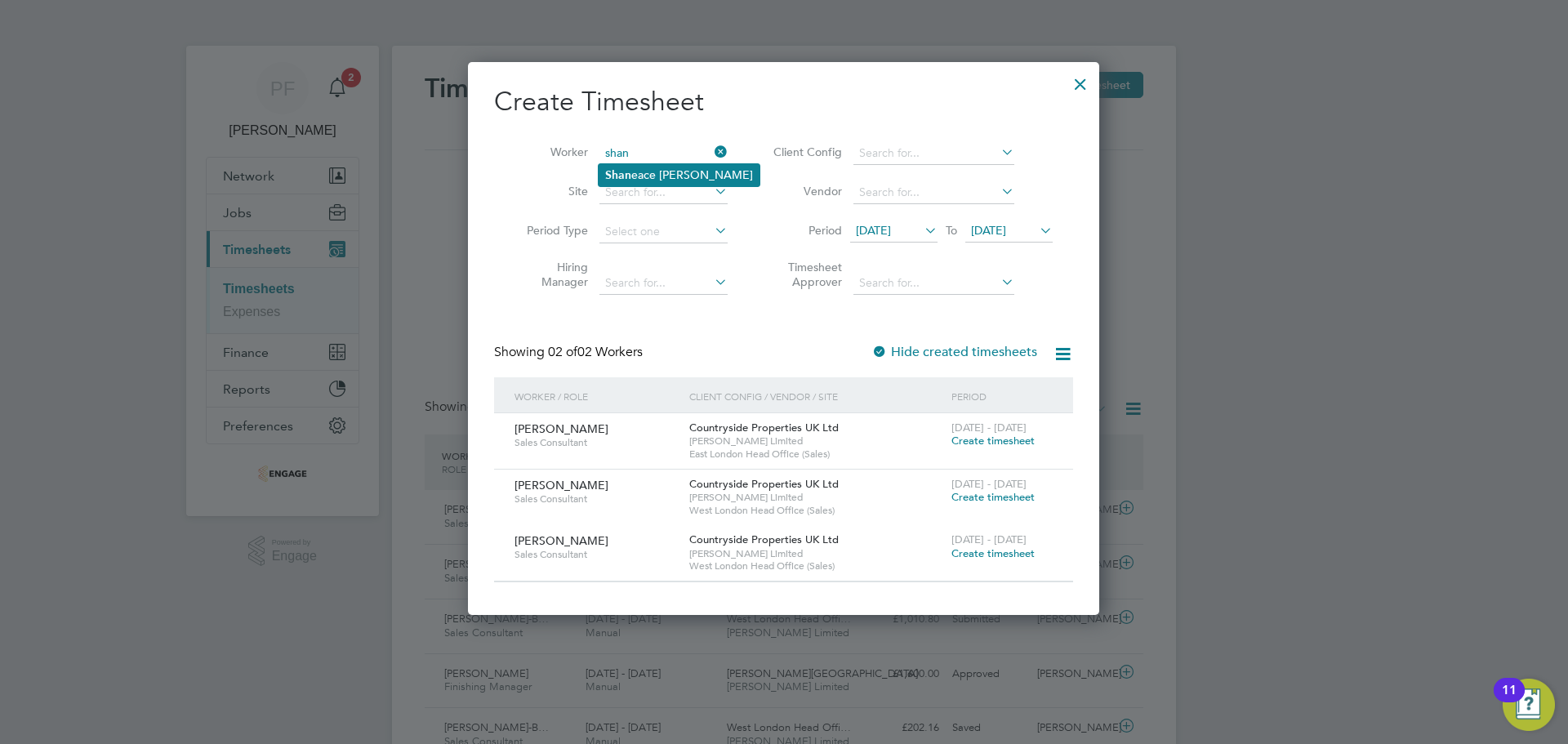
click at [678, 175] on li "Shan eace Whitehouse-Brown" at bounding box center [678, 175] width 161 height 22
type input "Shaneace Whitehouse-Brown"
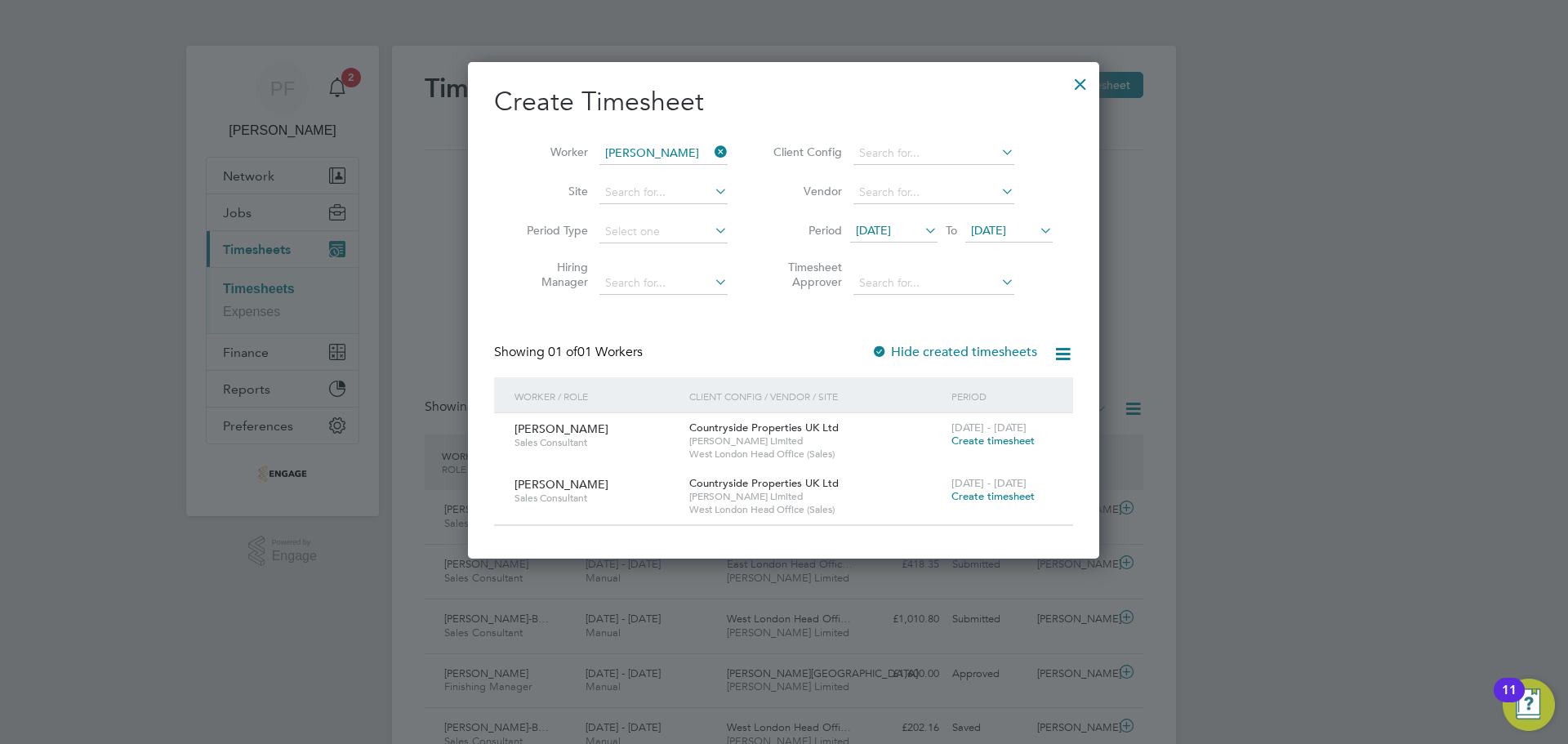
click at [890, 224] on span "20 Aug 2025" at bounding box center [873, 230] width 35 height 15
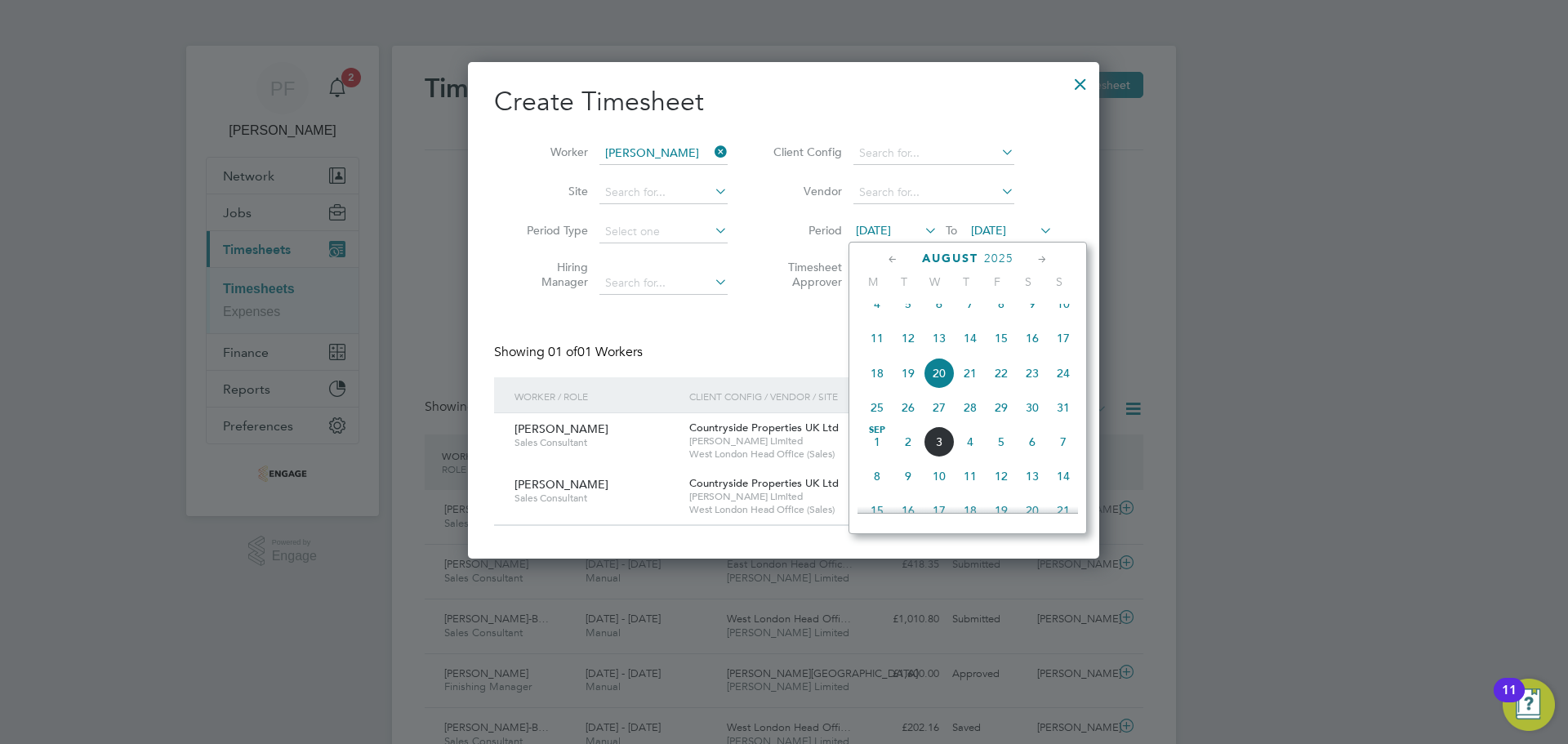
click at [891, 255] on icon at bounding box center [893, 260] width 15 height 18
click at [907, 321] on span "Jul 1" at bounding box center [908, 311] width 31 height 31
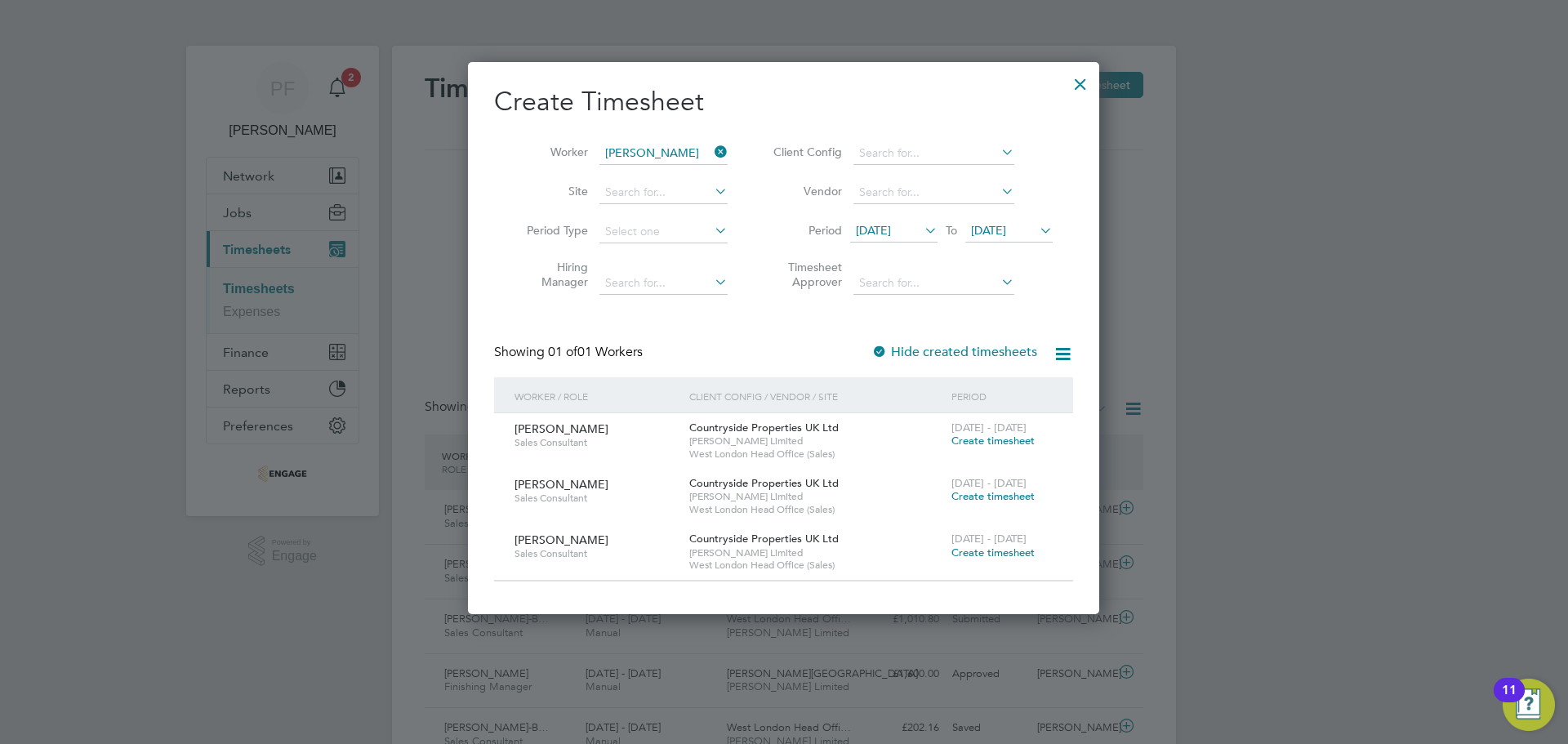
click at [1016, 436] on span "Create timesheet" at bounding box center [993, 440] width 83 height 14
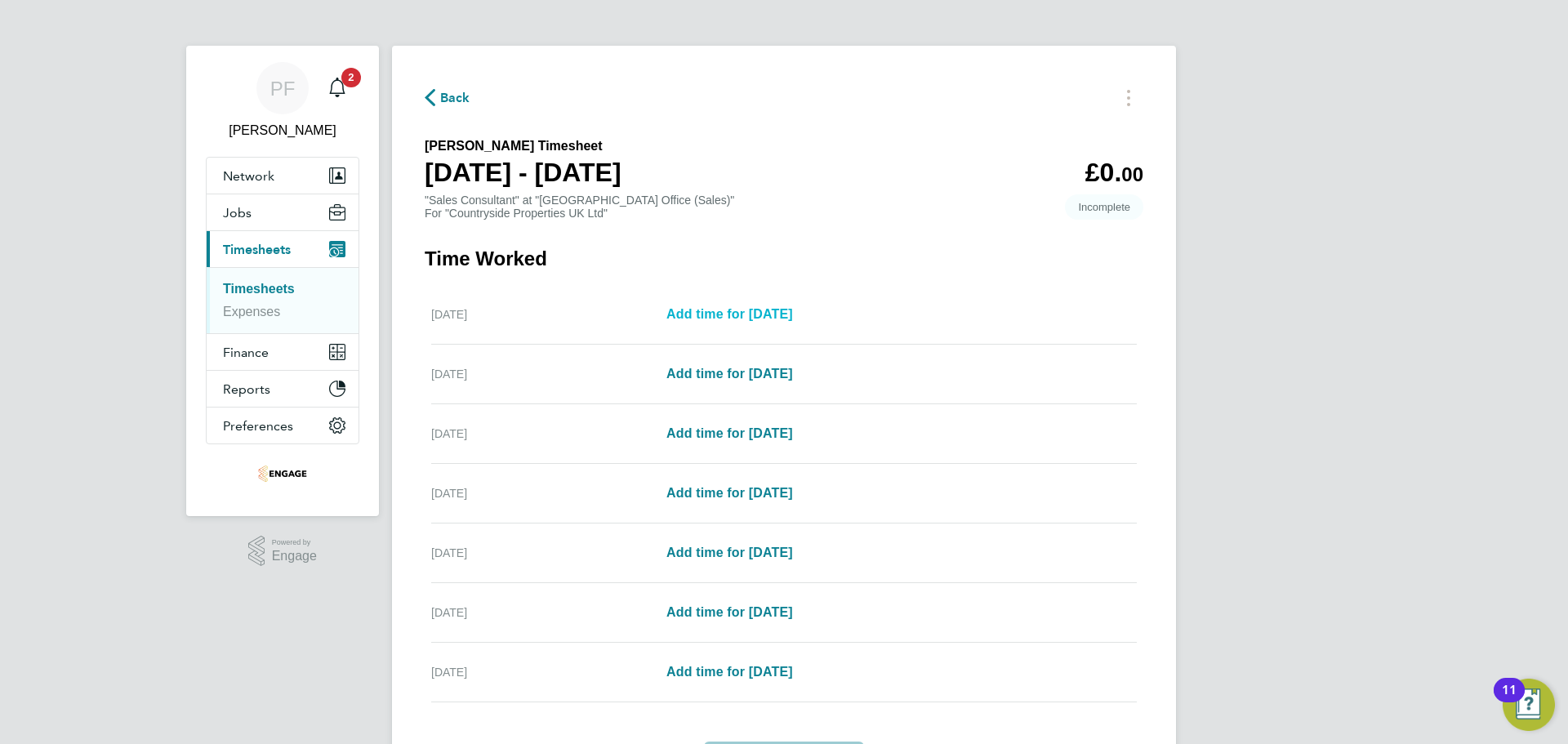
click at [686, 321] on span "Add time for Mon 11 Aug" at bounding box center [729, 314] width 126 height 14
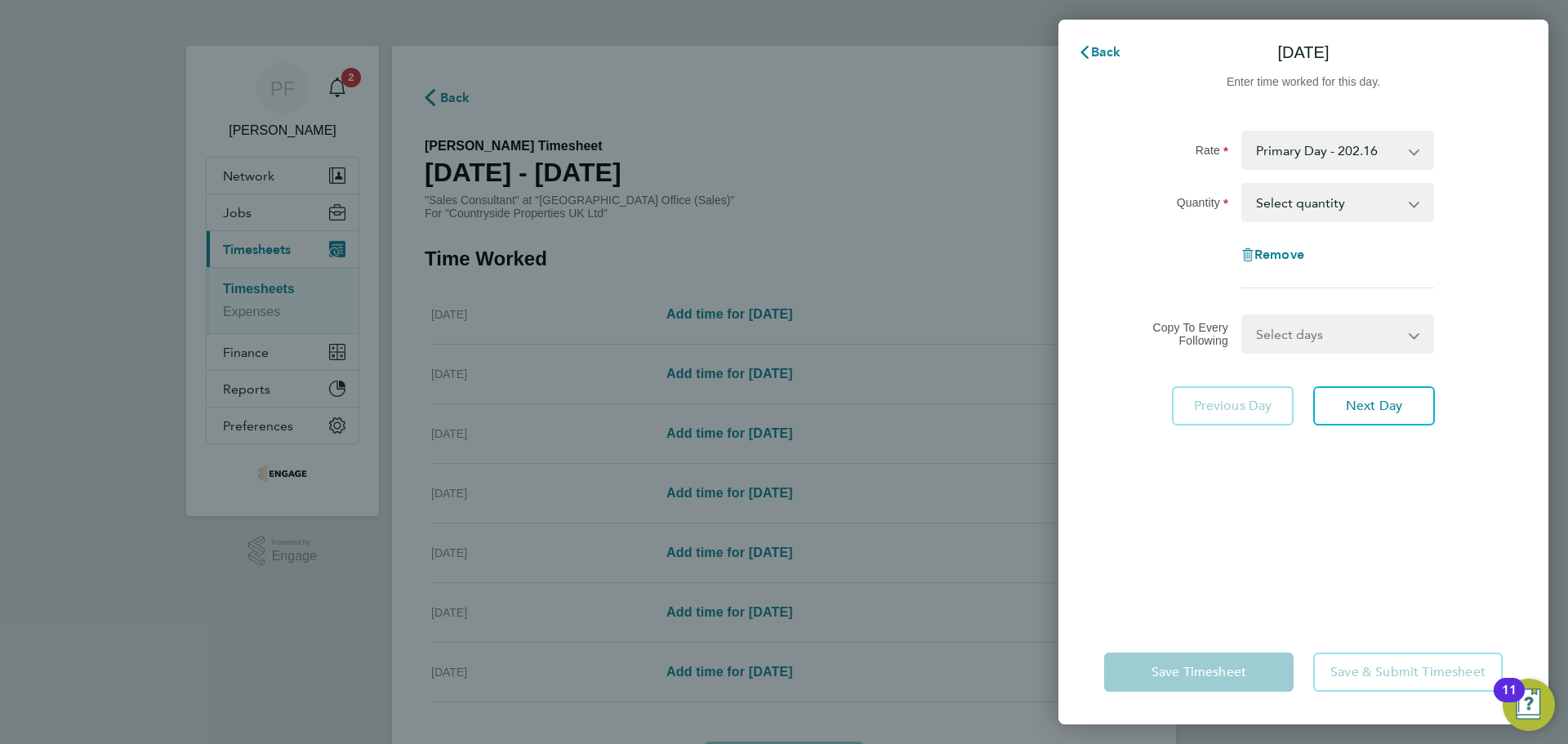
click at [1321, 196] on select "Select quantity 0.5 1" at bounding box center [1328, 203] width 170 height 36
select select "1"
click at [1243, 185] on select "Select quantity 0.5 1" at bounding box center [1328, 203] width 170 height 36
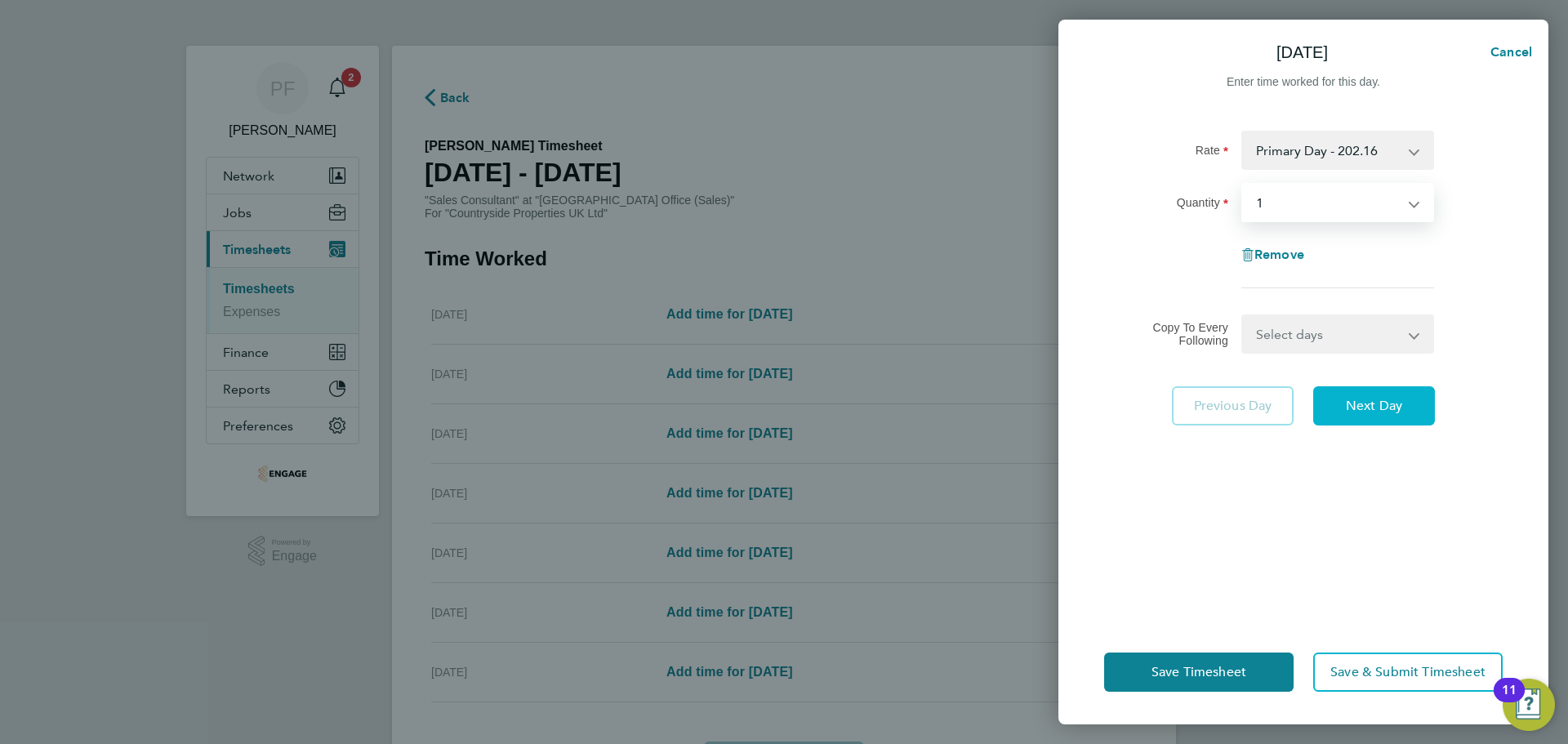
click at [1385, 415] on button "Next Day" at bounding box center [1375, 406] width 122 height 40
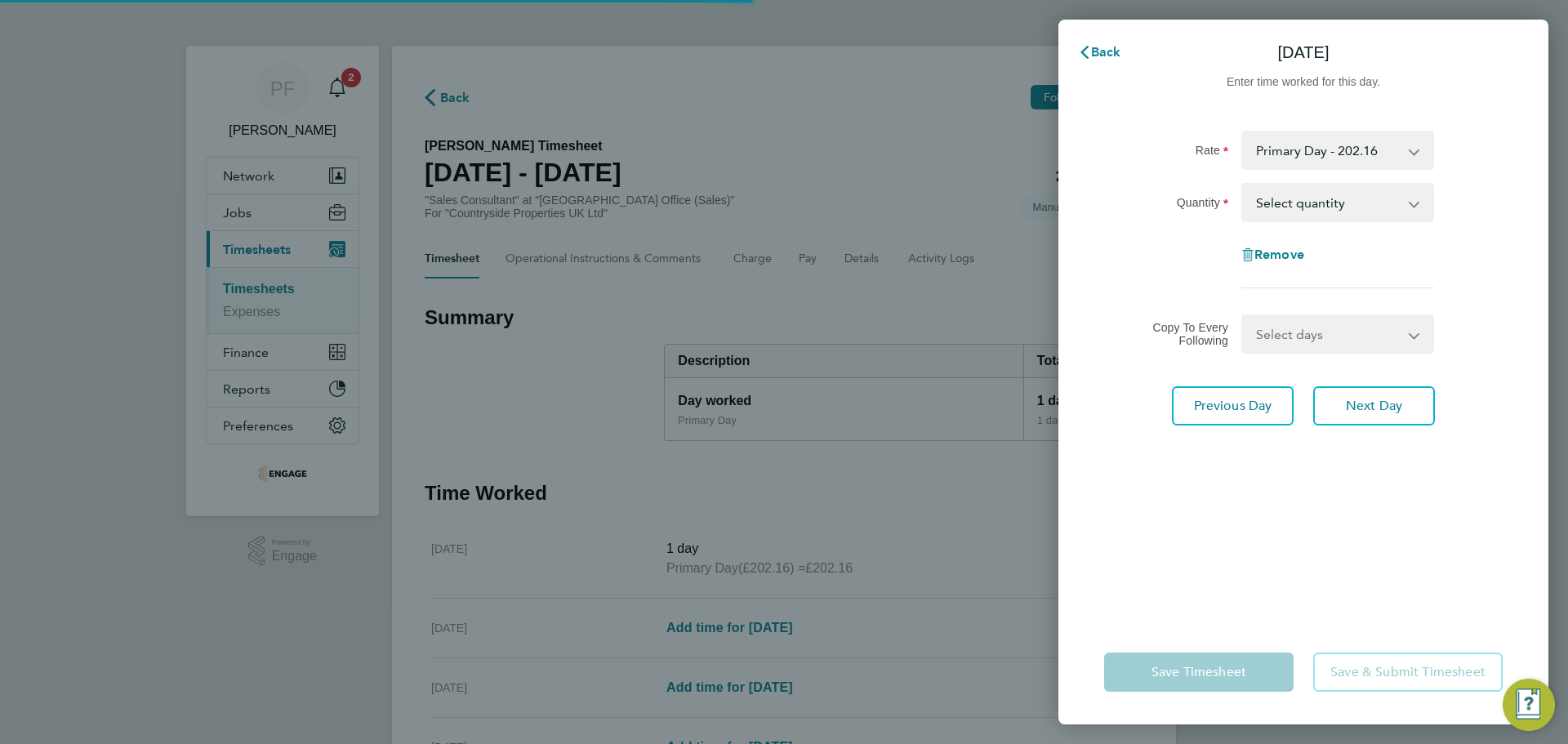
drag, startPoint x: 1304, startPoint y: 200, endPoint x: 1303, endPoint y: 212, distance: 12.0
click at [1304, 200] on select "Select quantity 0.5 1" at bounding box center [1328, 203] width 170 height 36
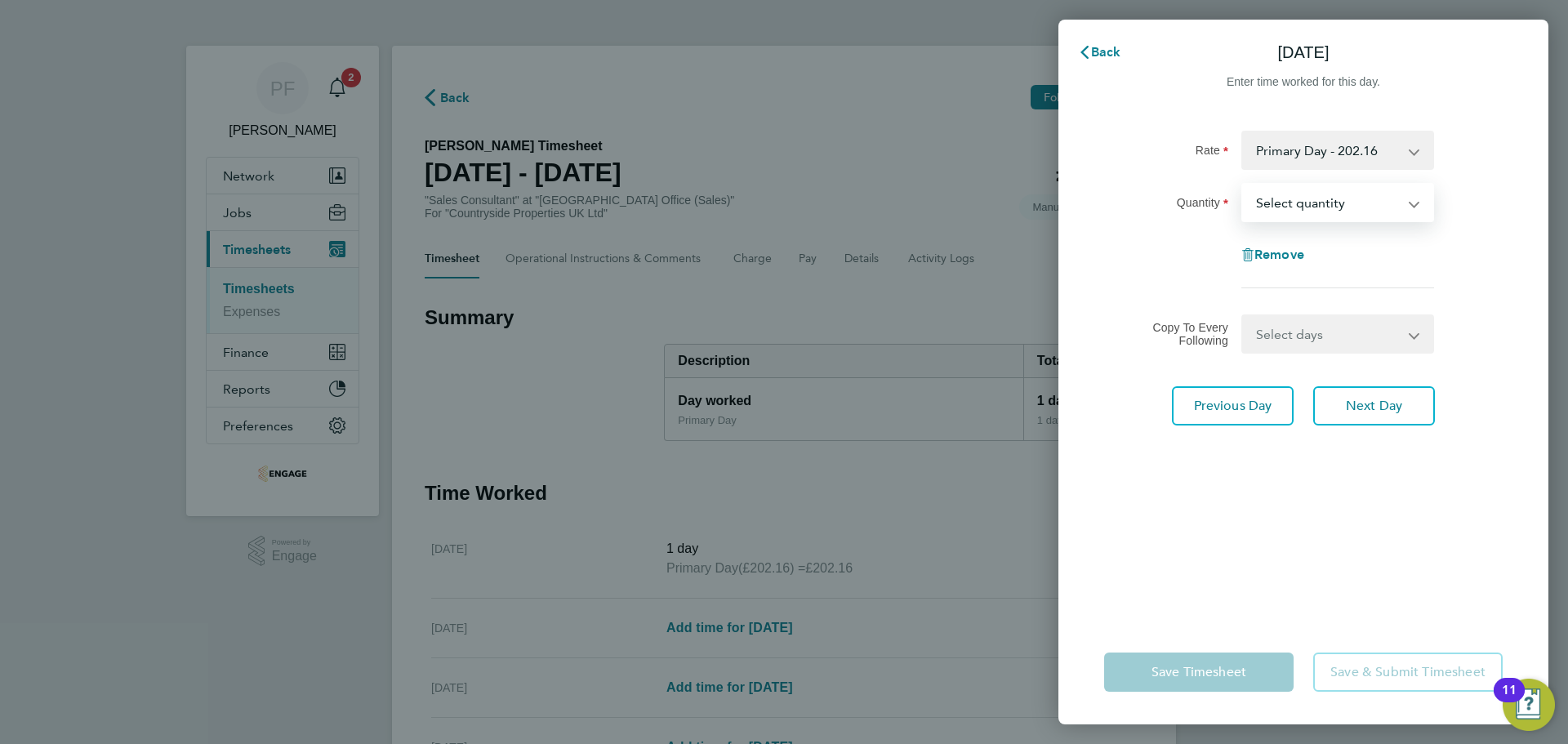
select select "1"
click at [1243, 185] on select "Select quantity 0.5 1" at bounding box center [1328, 203] width 170 height 36
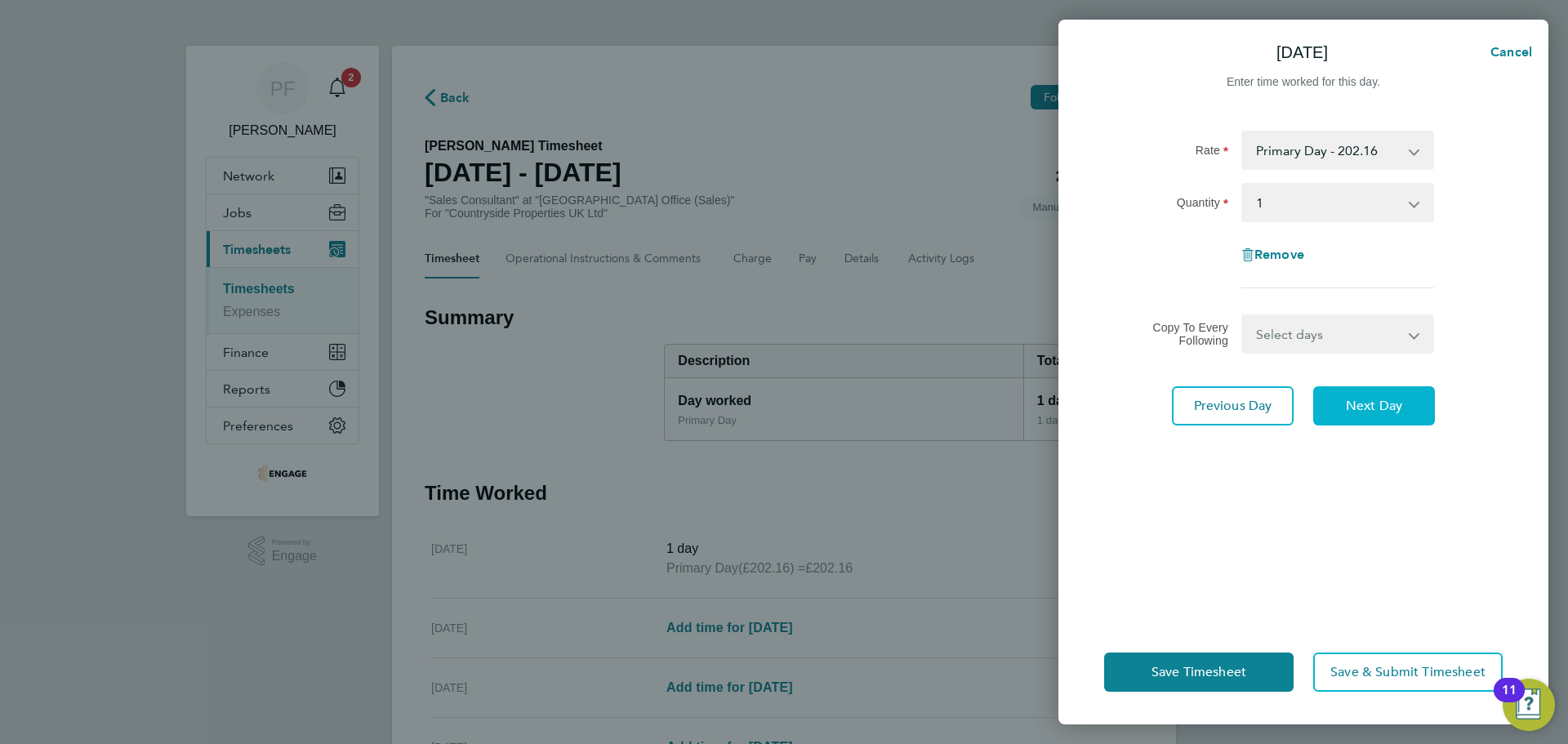
click at [1373, 406] on span "Next Day" at bounding box center [1375, 406] width 57 height 16
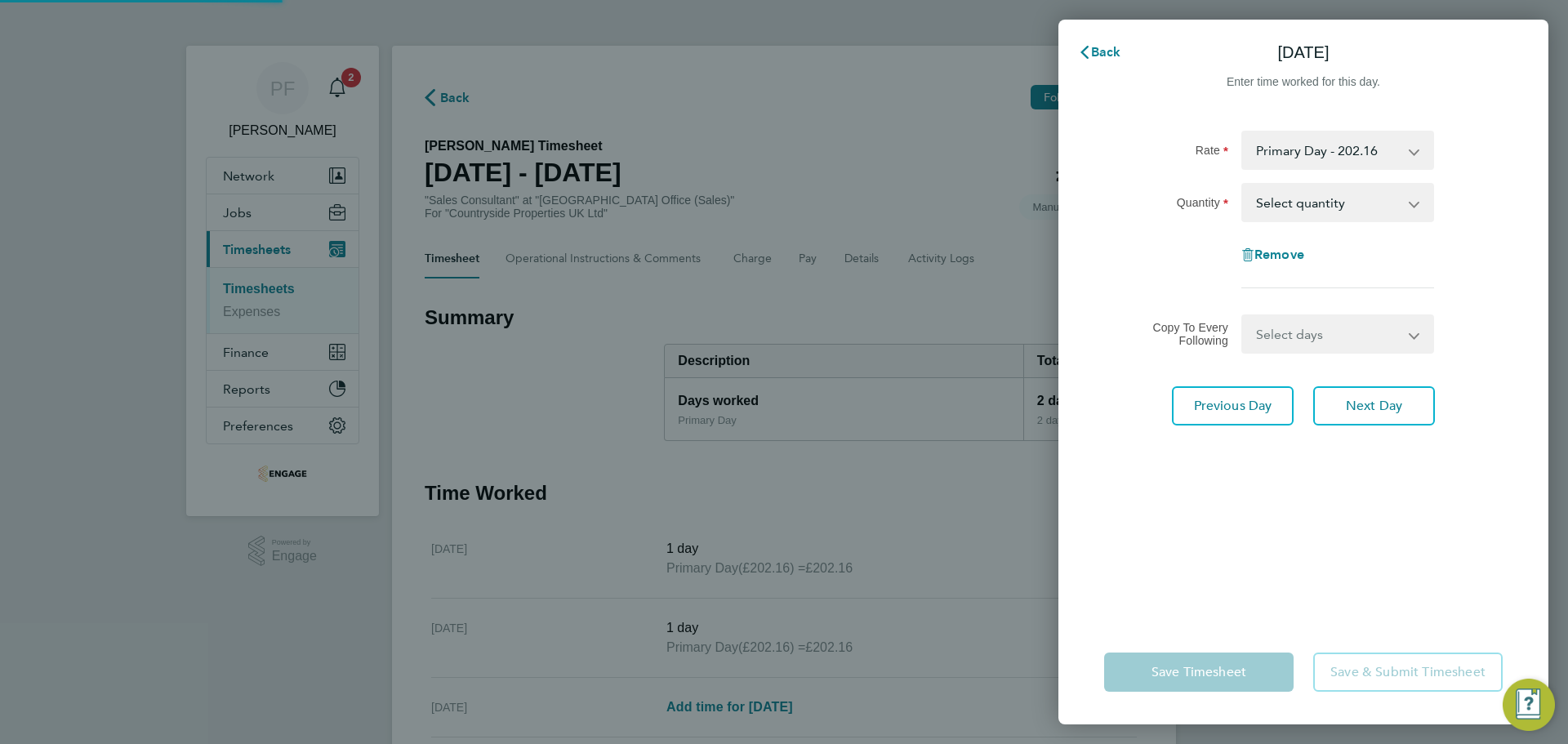
click at [1332, 194] on select "Select quantity 0.5 1" at bounding box center [1328, 203] width 170 height 36
select select "1"
click at [1243, 185] on select "Select quantity 0.5 1" at bounding box center [1328, 203] width 170 height 36
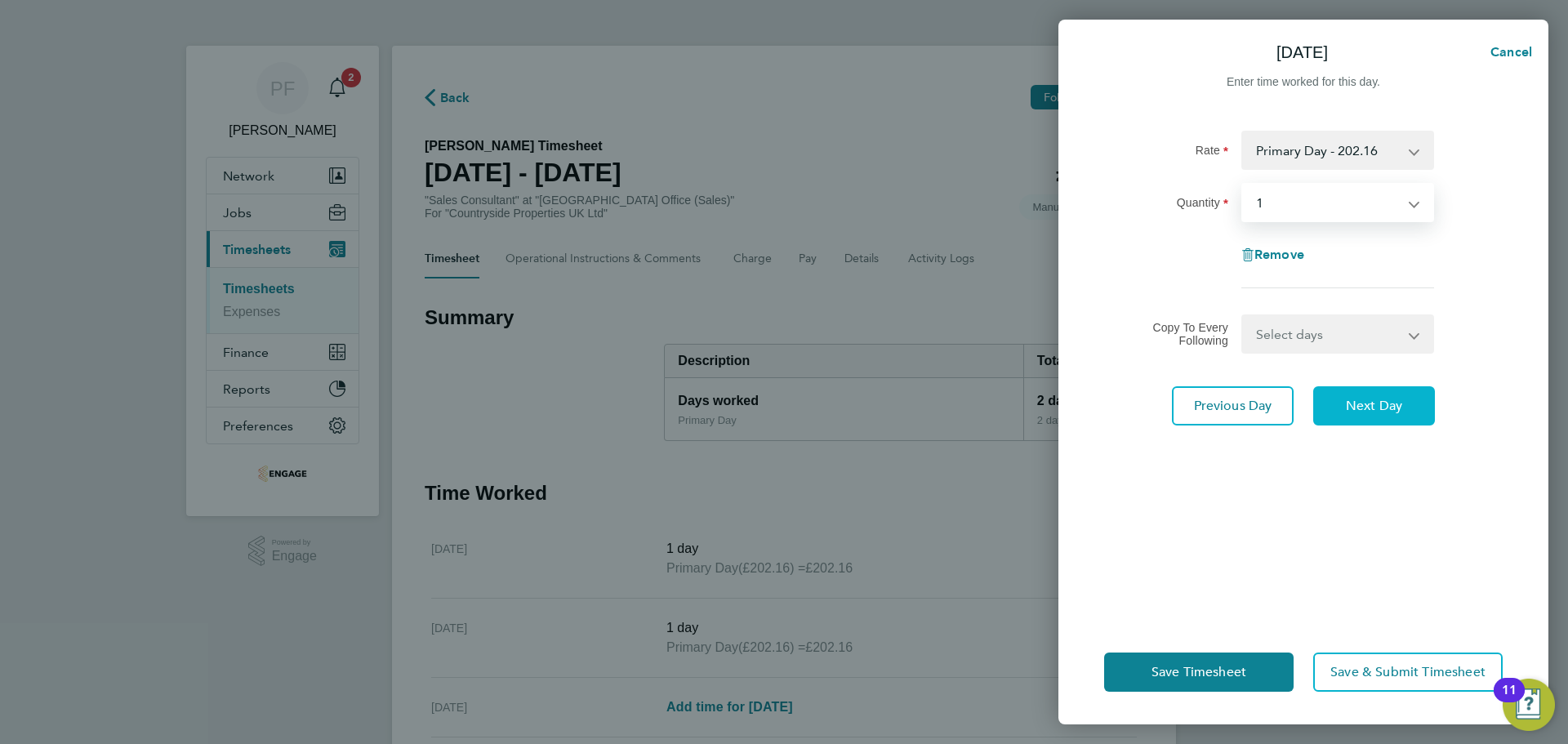
click at [1364, 410] on span "Next Day" at bounding box center [1375, 406] width 57 height 16
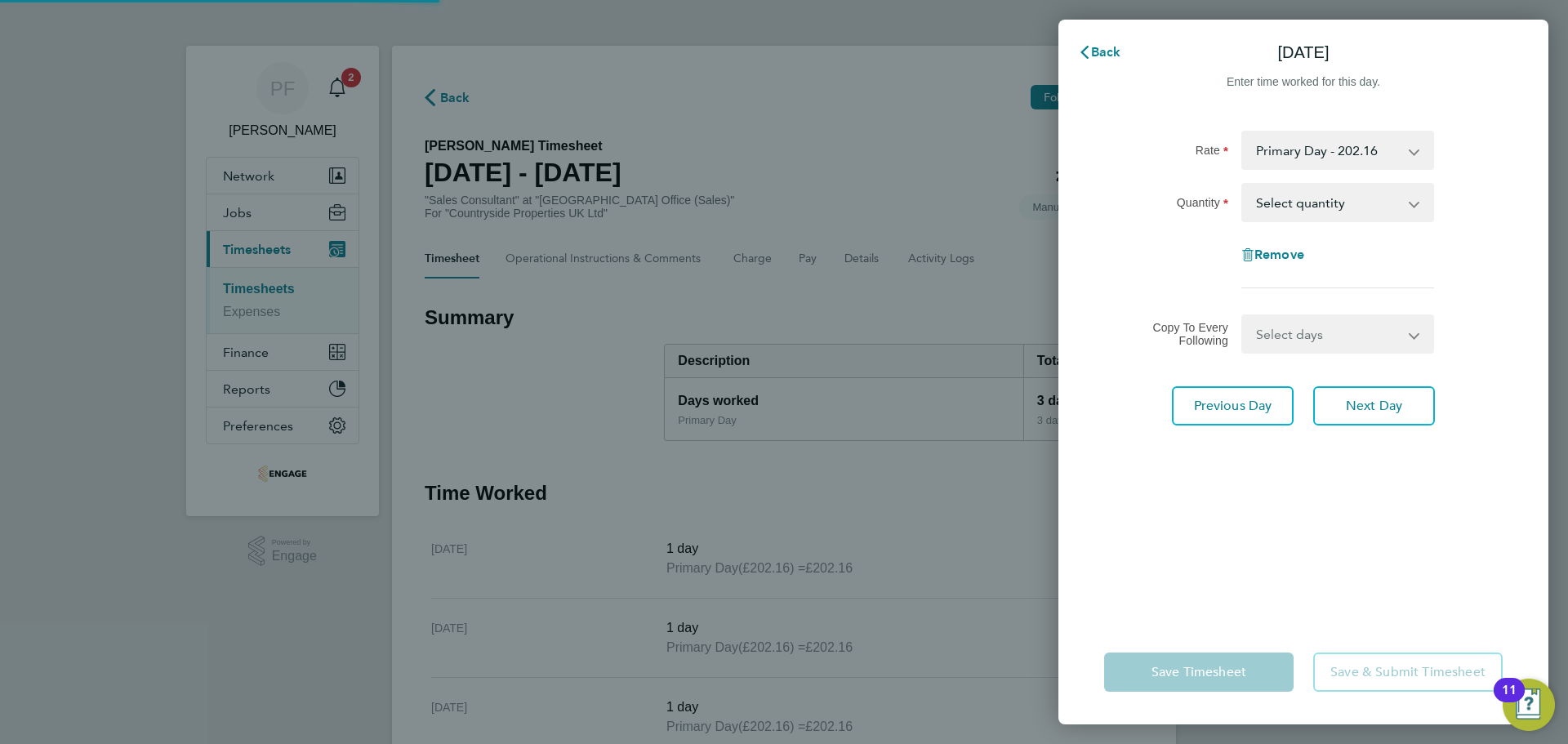
click at [1352, 669] on app-form-button "Save & Submit Timesheet" at bounding box center [1403, 673] width 199 height 40
click at [1296, 249] on span "Remove" at bounding box center [1279, 255] width 50 height 15
select select "null"
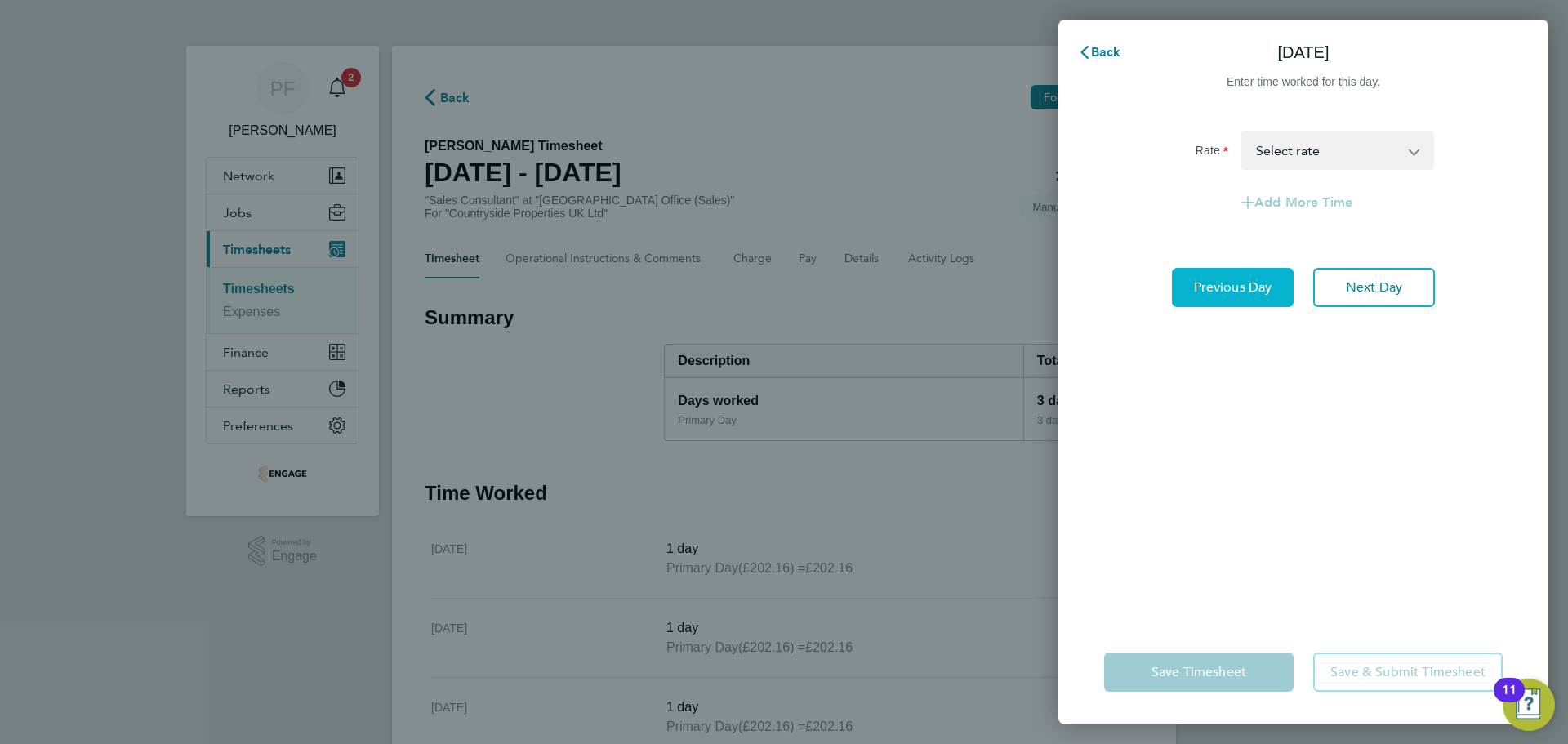
click at [1227, 286] on span "Previous Day" at bounding box center [1233, 287] width 78 height 16
select select "1"
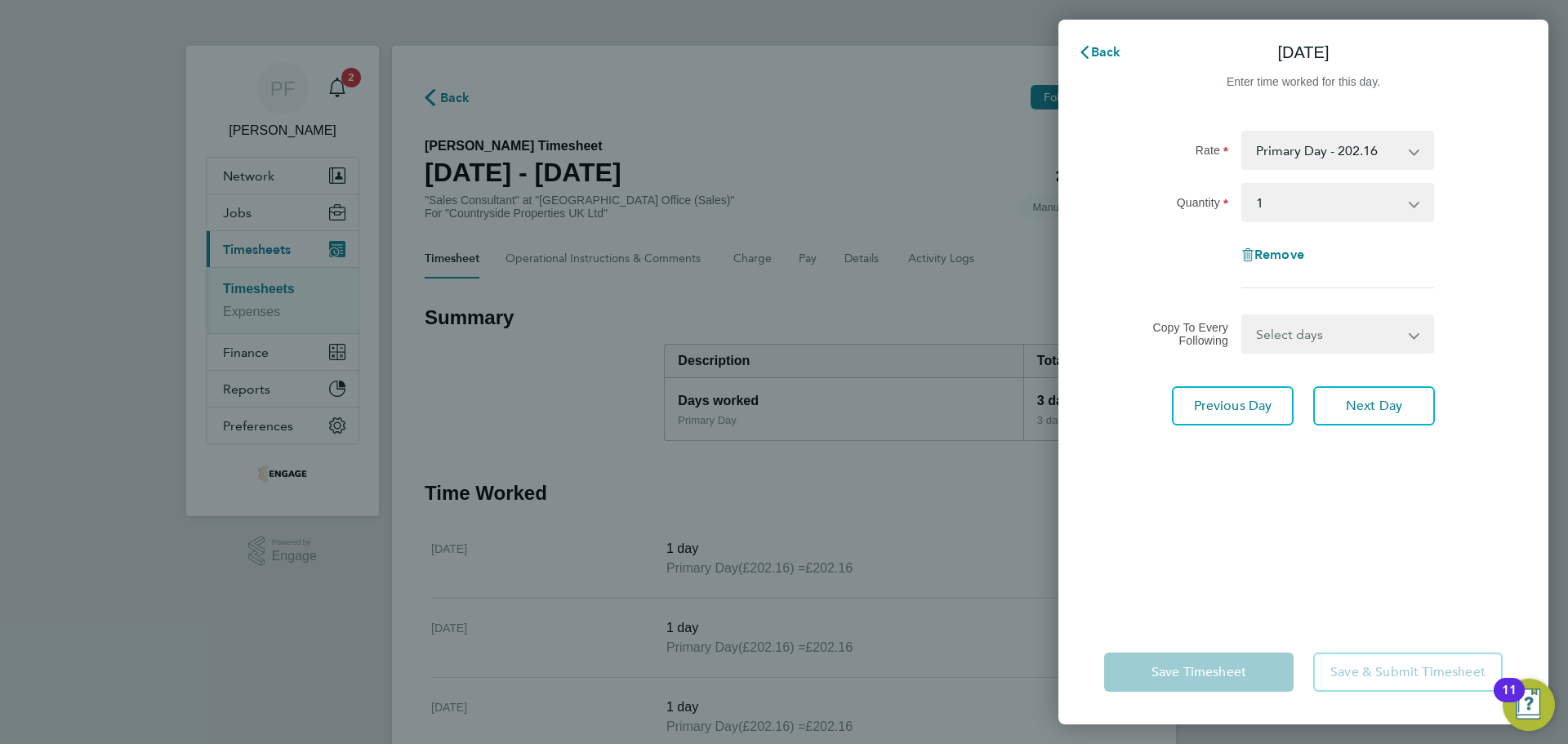
click at [1304, 182] on div "Rate Primary Day - 202.16 Quantity Select quantity 0.5 1 Remove" at bounding box center [1303, 209] width 399 height 157
click at [1359, 407] on span "Next Day" at bounding box center [1375, 406] width 57 height 16
click at [1361, 407] on span "Next Day" at bounding box center [1375, 406] width 57 height 16
click at [1362, 407] on span "Next Day" at bounding box center [1375, 406] width 57 height 16
click at [1250, 402] on span "Previous Day" at bounding box center [1233, 406] width 78 height 16
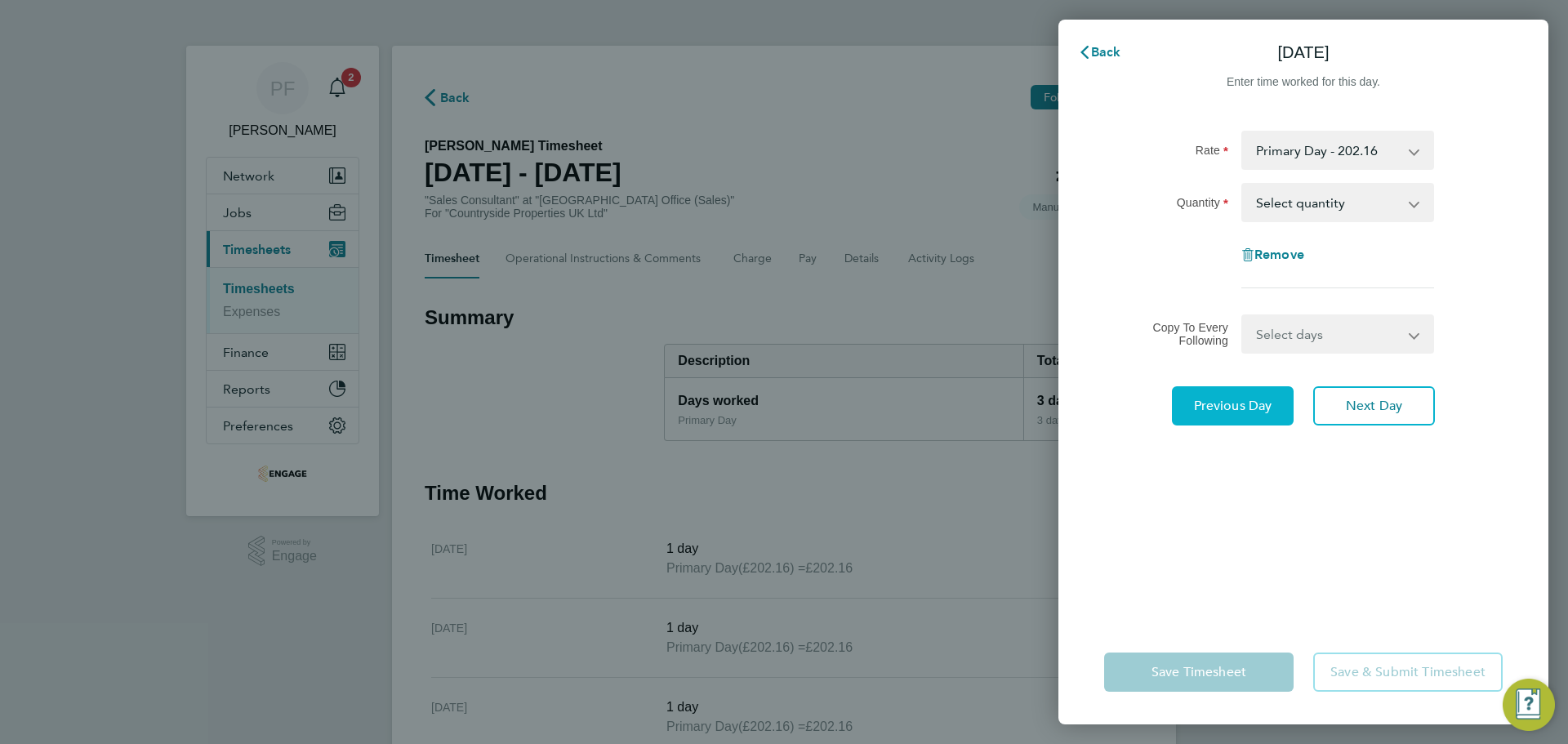
click at [1250, 402] on span "Previous Day" at bounding box center [1233, 406] width 78 height 16
click at [1334, 200] on select "Select quantity 0.5 1" at bounding box center [1328, 203] width 170 height 36
drag, startPoint x: 1098, startPoint y: 208, endPoint x: 1093, endPoint y: 108, distance: 100.1
click at [1097, 203] on div "Rate Primary Day - 202.16 Quantity Select quantity 0.5 1 Remove Copy To Every F…" at bounding box center [1303, 366] width 490 height 509
click at [1093, 55] on span "Back" at bounding box center [1106, 52] width 30 height 15
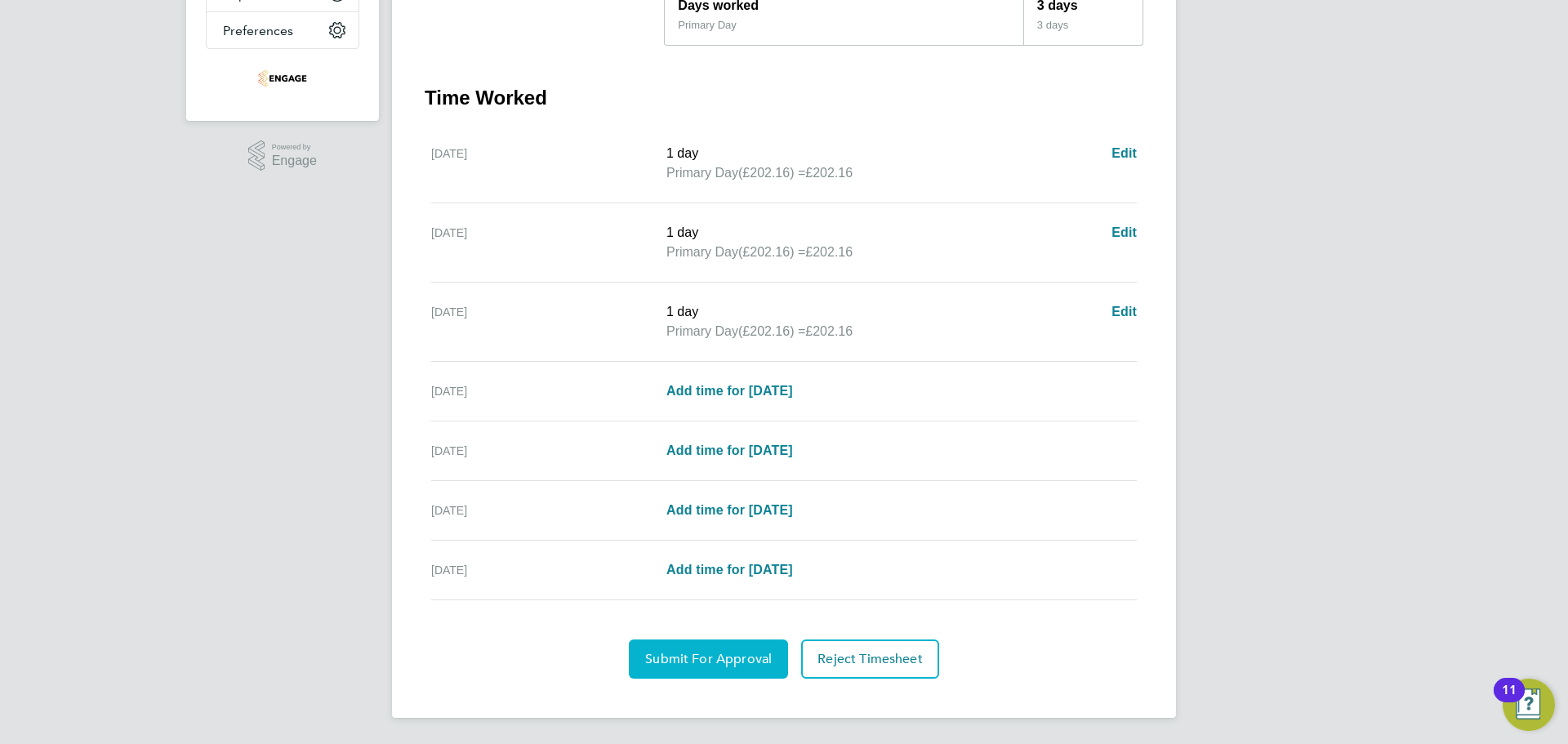
click at [705, 649] on button "Submit For Approval" at bounding box center [708, 660] width 159 height 40
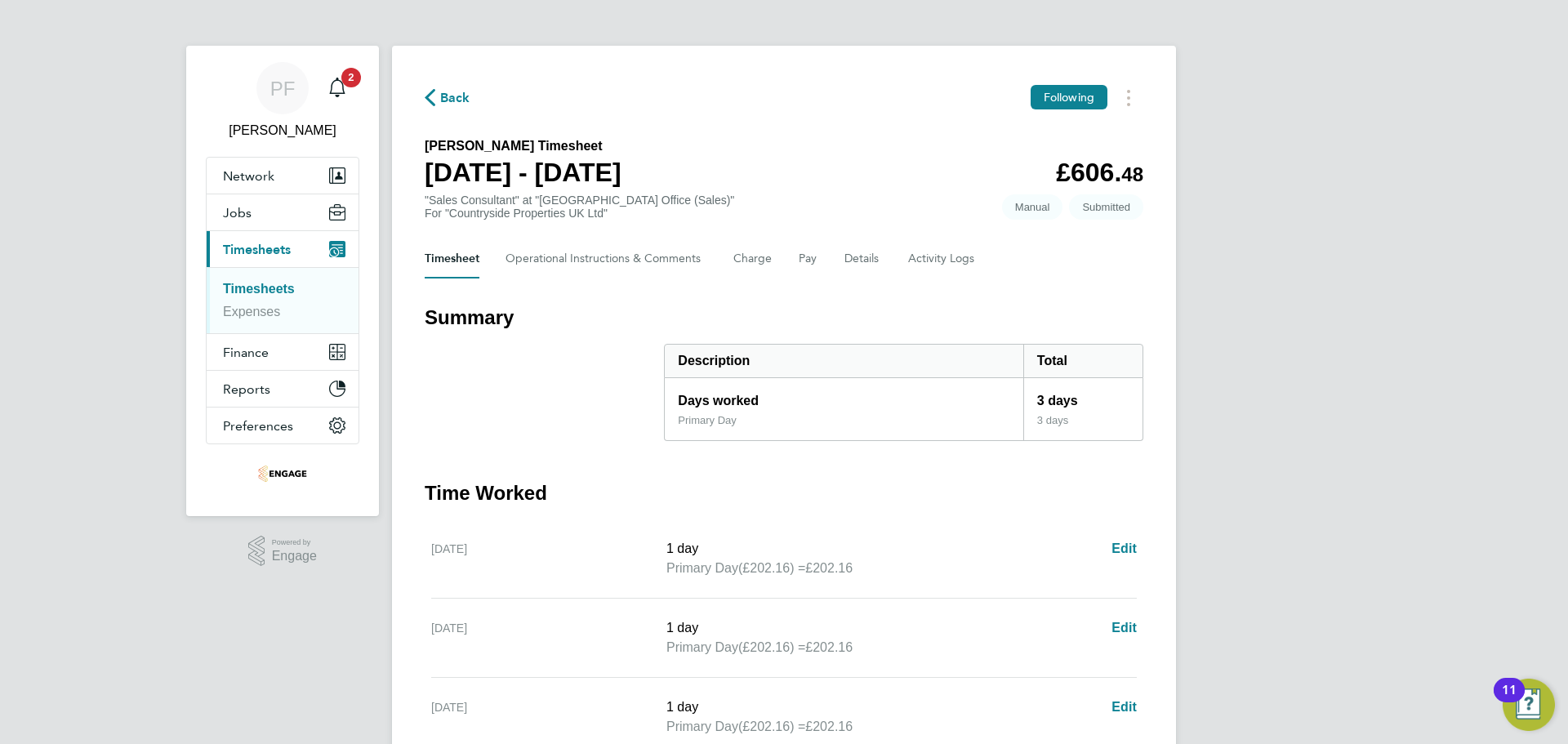
click at [283, 285] on link "Timesheets" at bounding box center [259, 289] width 72 height 14
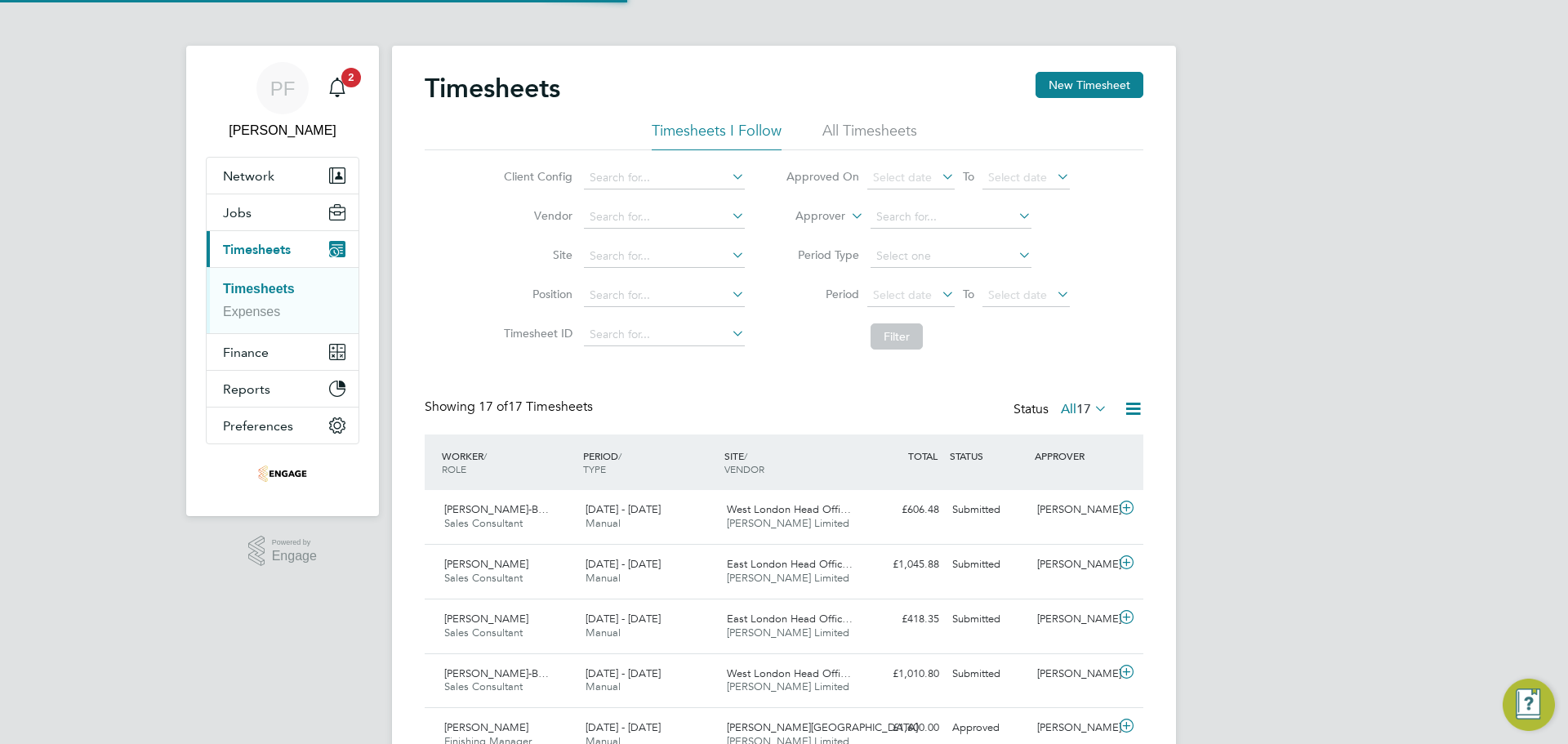
scroll to position [41, 142]
click at [641, 183] on input at bounding box center [664, 178] width 161 height 23
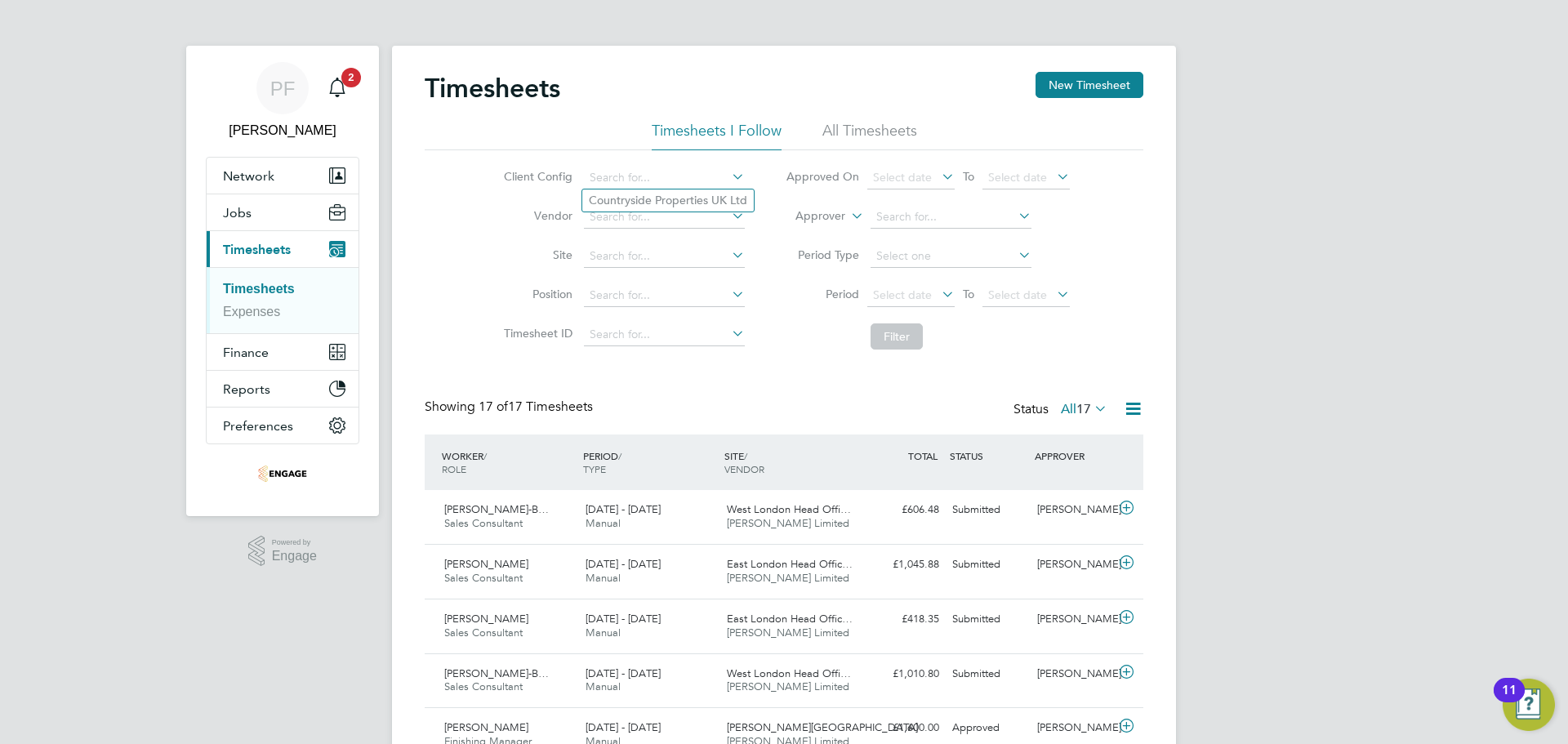
click at [809, 329] on li "Filter" at bounding box center [928, 336] width 325 height 42
click at [1075, 71] on div "Timesheets New Timesheet Timesheets I Follow All Timesheets Client Config Vendo…" at bounding box center [784, 747] width 784 height 1405
click at [1070, 81] on button "New Timesheet" at bounding box center [1089, 85] width 107 height 26
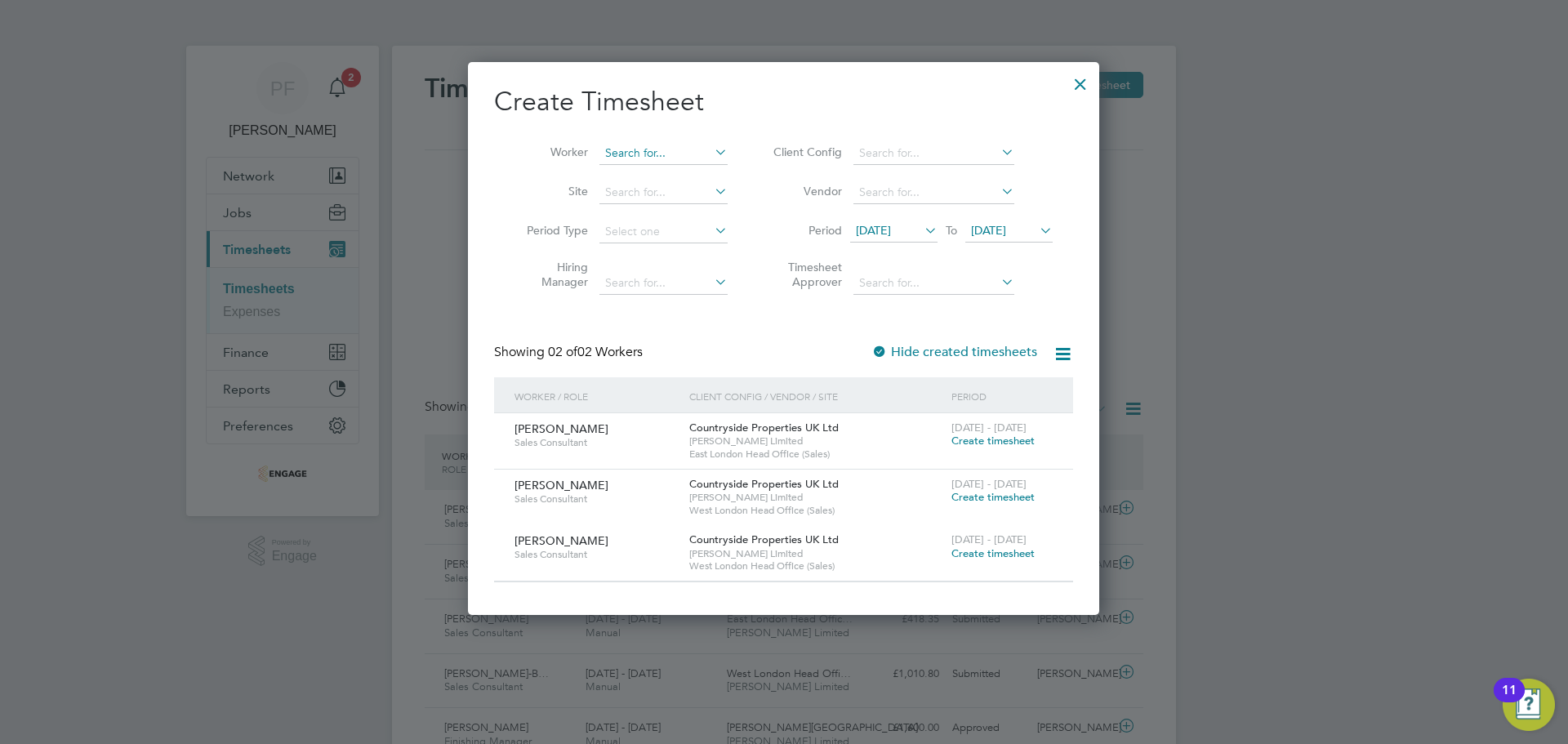
click at [631, 156] on input at bounding box center [663, 153] width 128 height 23
click at [665, 174] on li "Shan eace Whitehouse-Brown" at bounding box center [678, 175] width 161 height 22
type input "Shaneace Whitehouse-Brown"
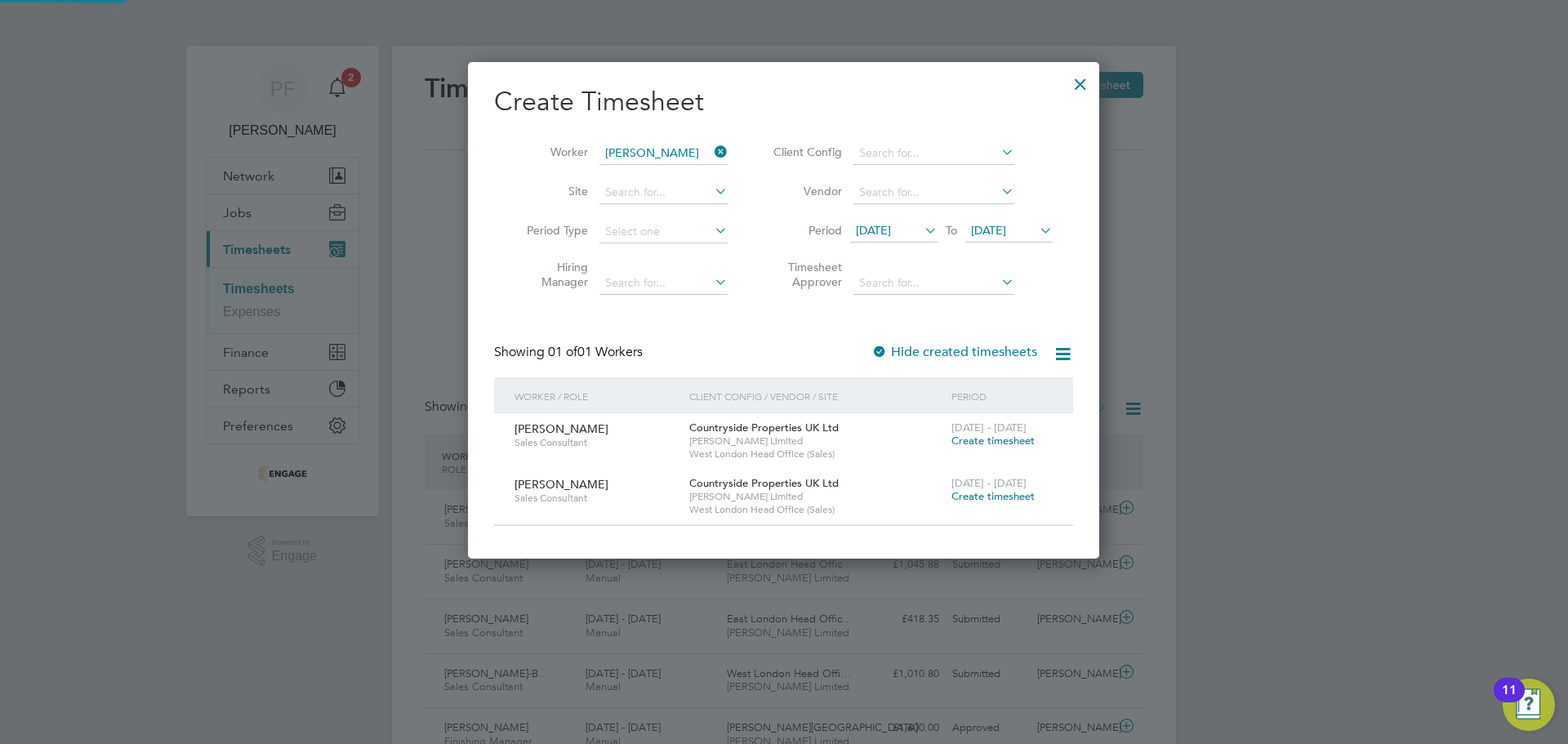
click at [891, 235] on span "20 Aug 2025" at bounding box center [873, 230] width 35 height 15
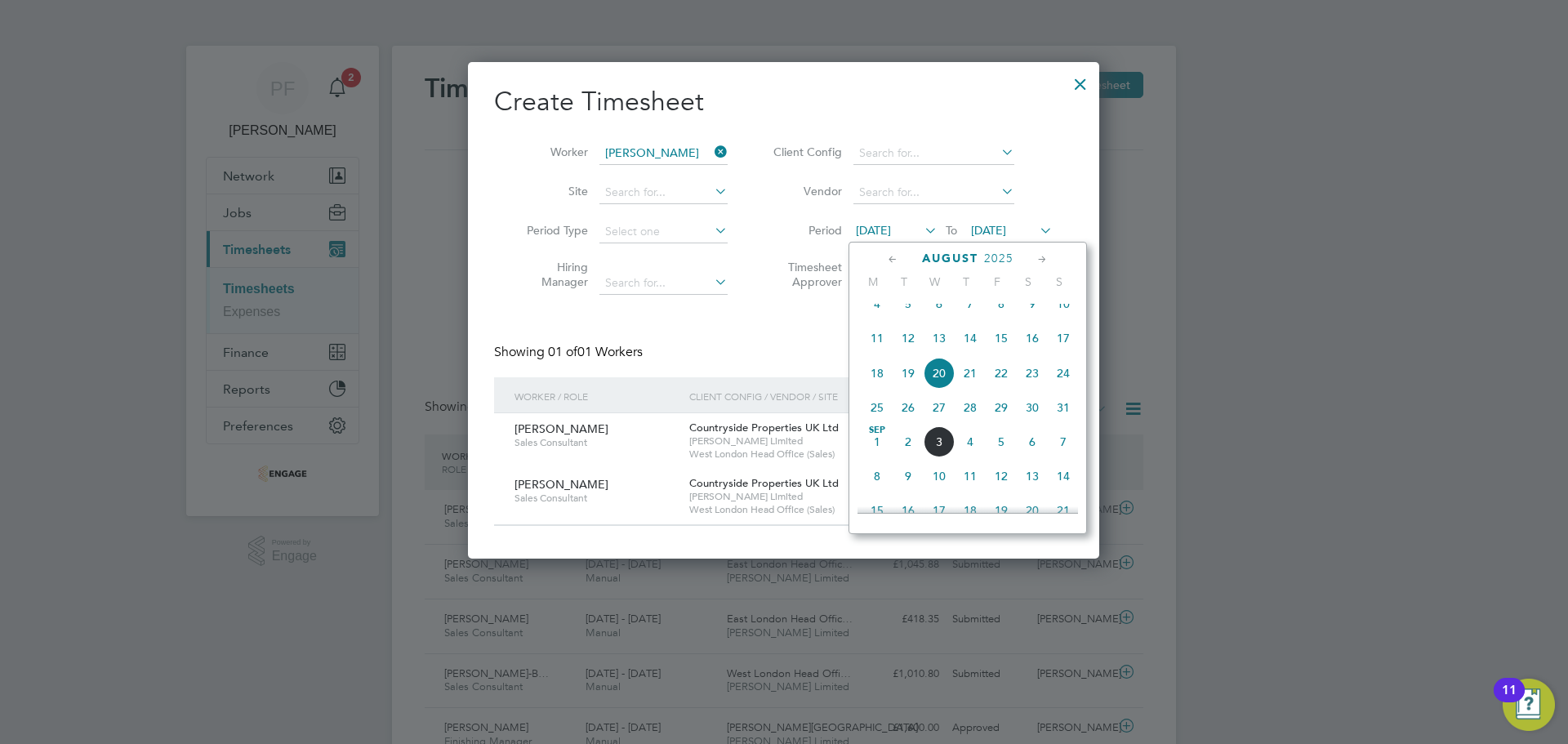
click at [896, 257] on icon at bounding box center [893, 260] width 15 height 18
click at [1060, 308] on span "Jun" at bounding box center [1063, 304] width 31 height 9
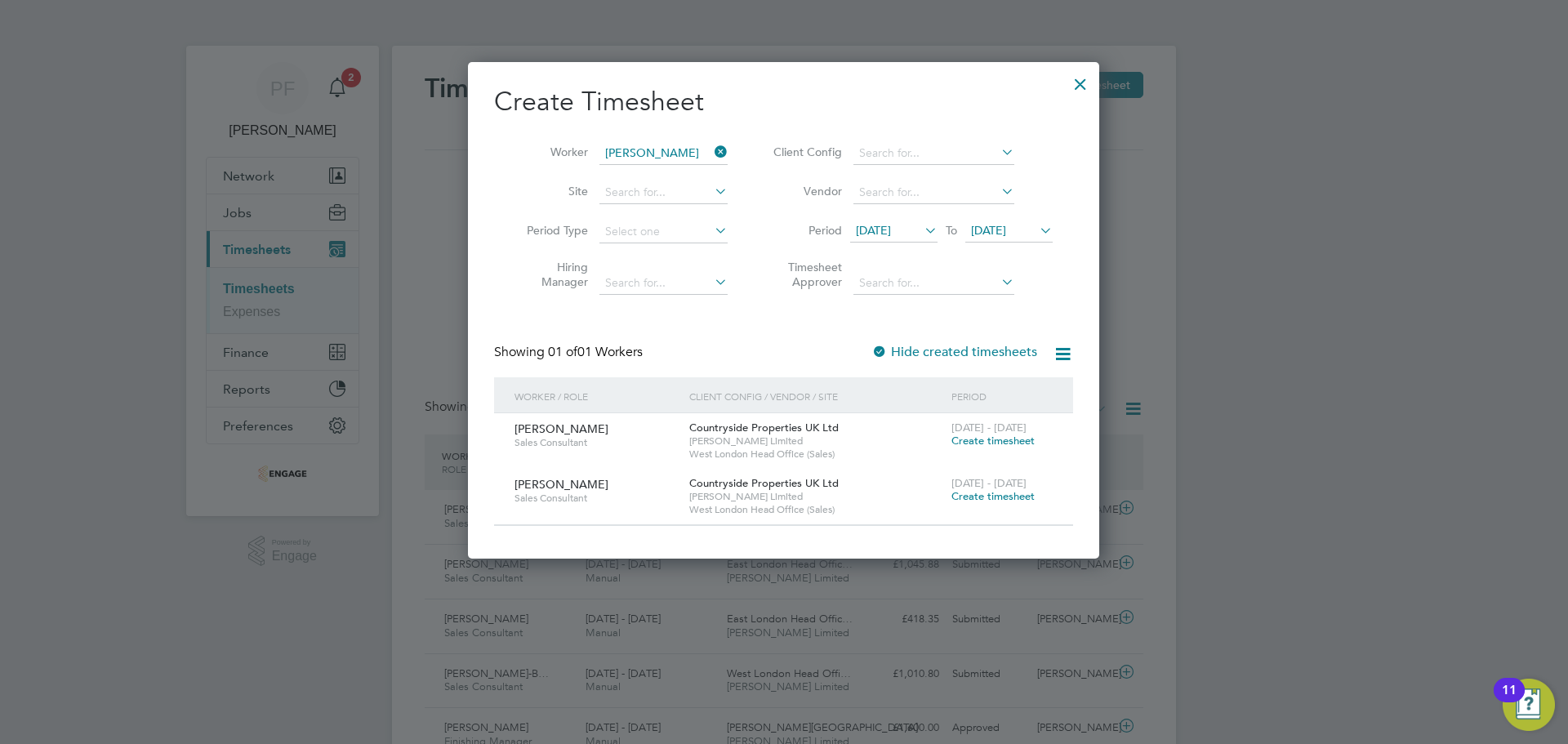
click at [711, 151] on icon at bounding box center [711, 151] width 0 height 23
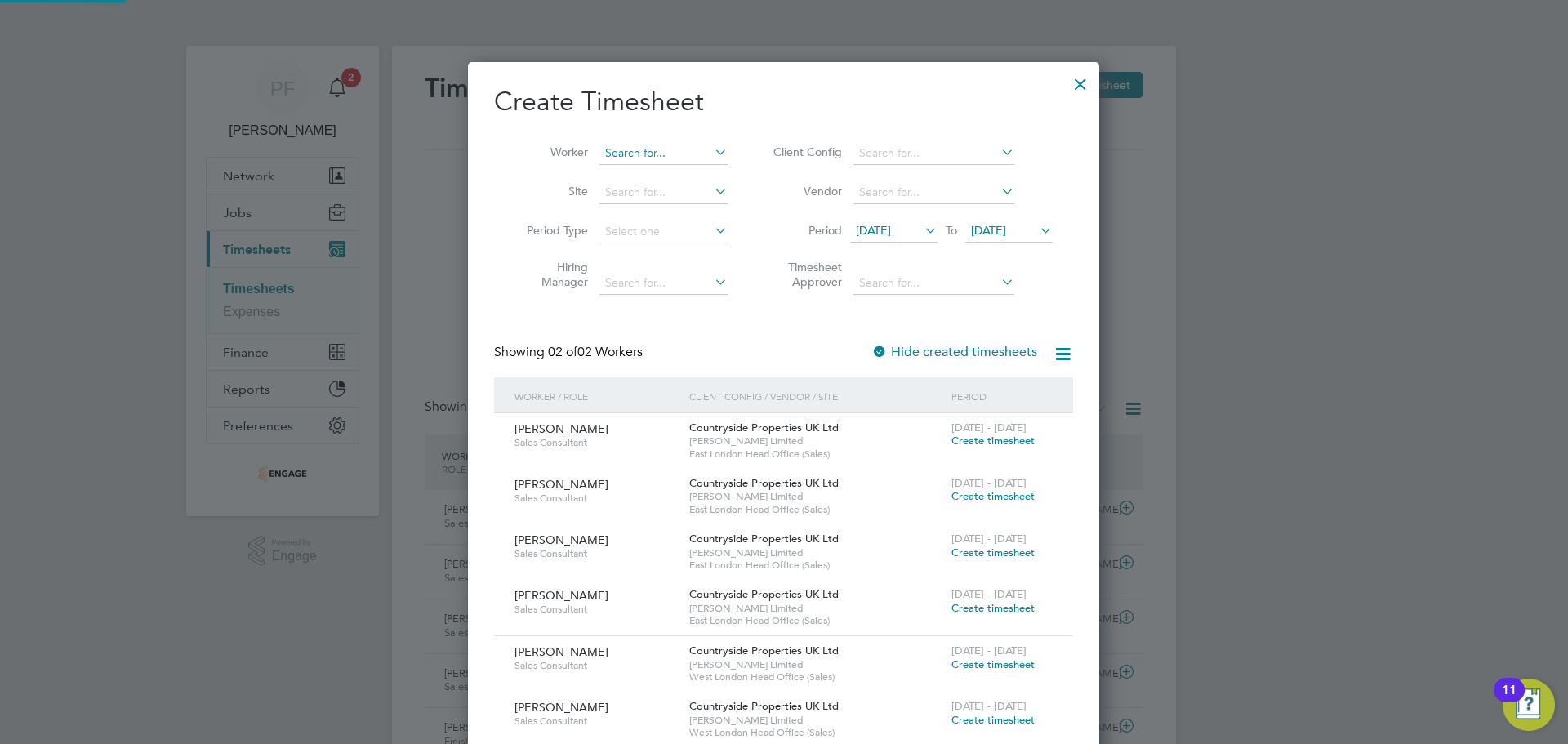
scroll to position [720, 632]
click at [695, 156] on input at bounding box center [663, 153] width 128 height 23
click at [685, 177] on li "Tommy Price" at bounding box center [663, 175] width 130 height 22
type input "[PERSON_NAME]"
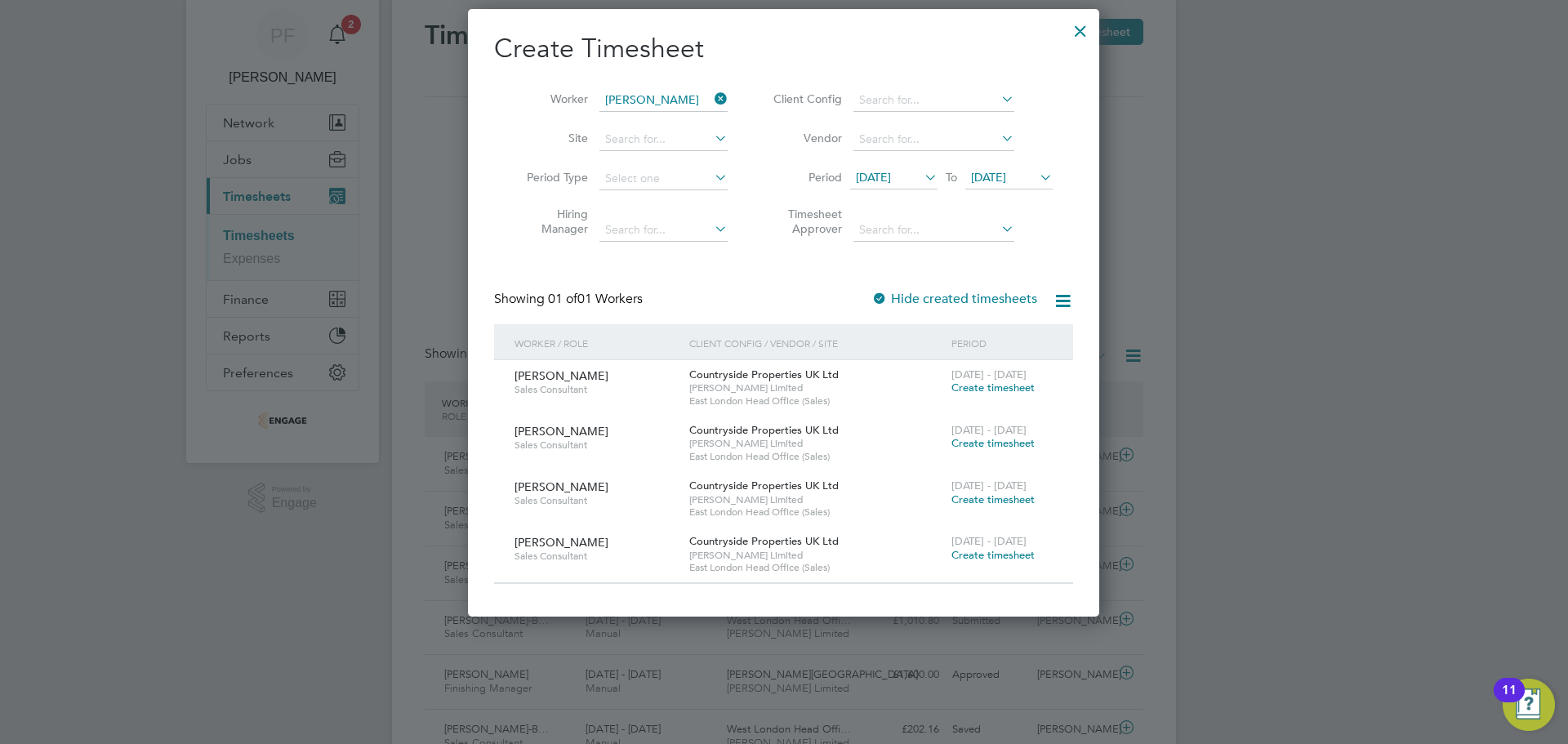
scroll to position [82, 0]
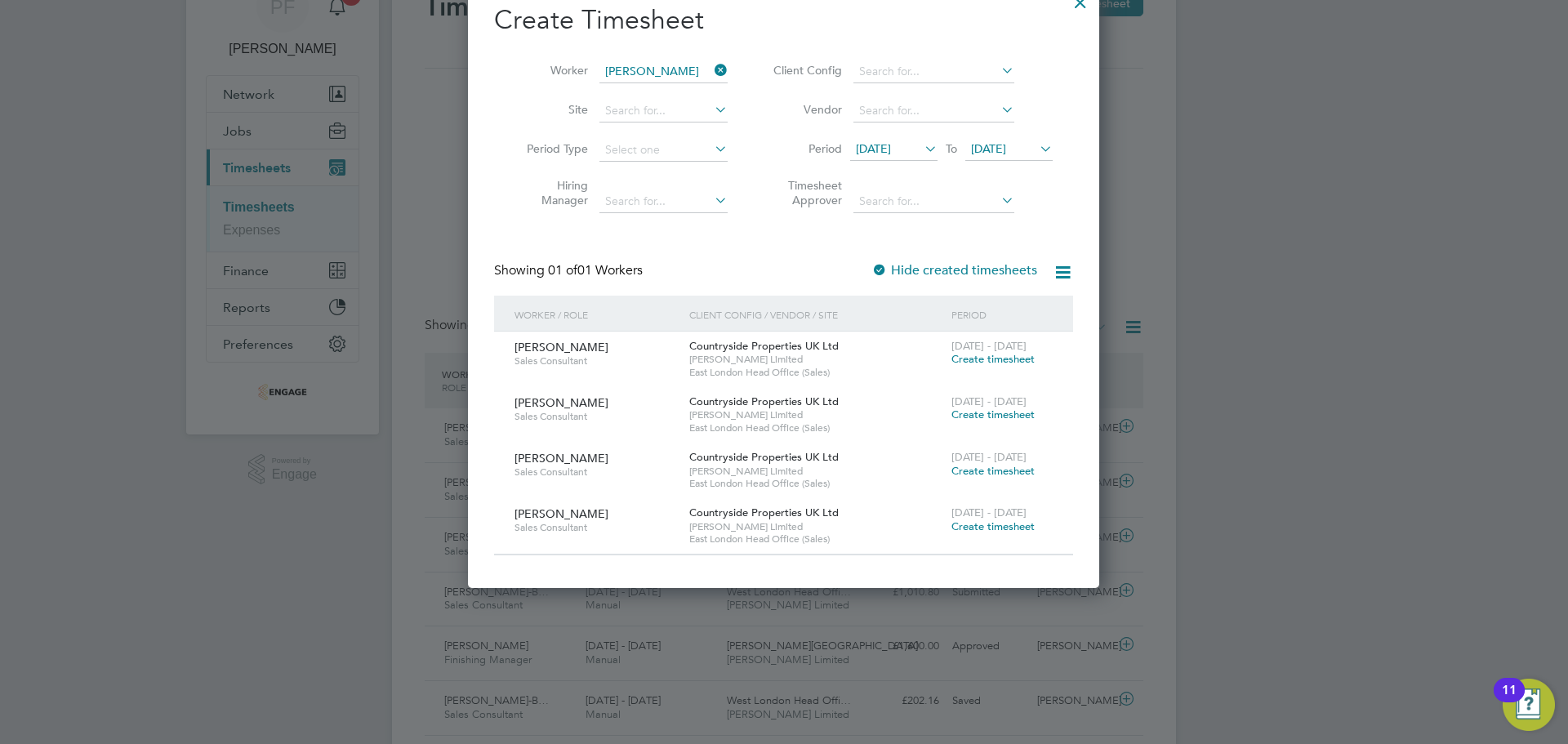
click at [989, 412] on span "Create timesheet" at bounding box center [993, 415] width 83 height 14
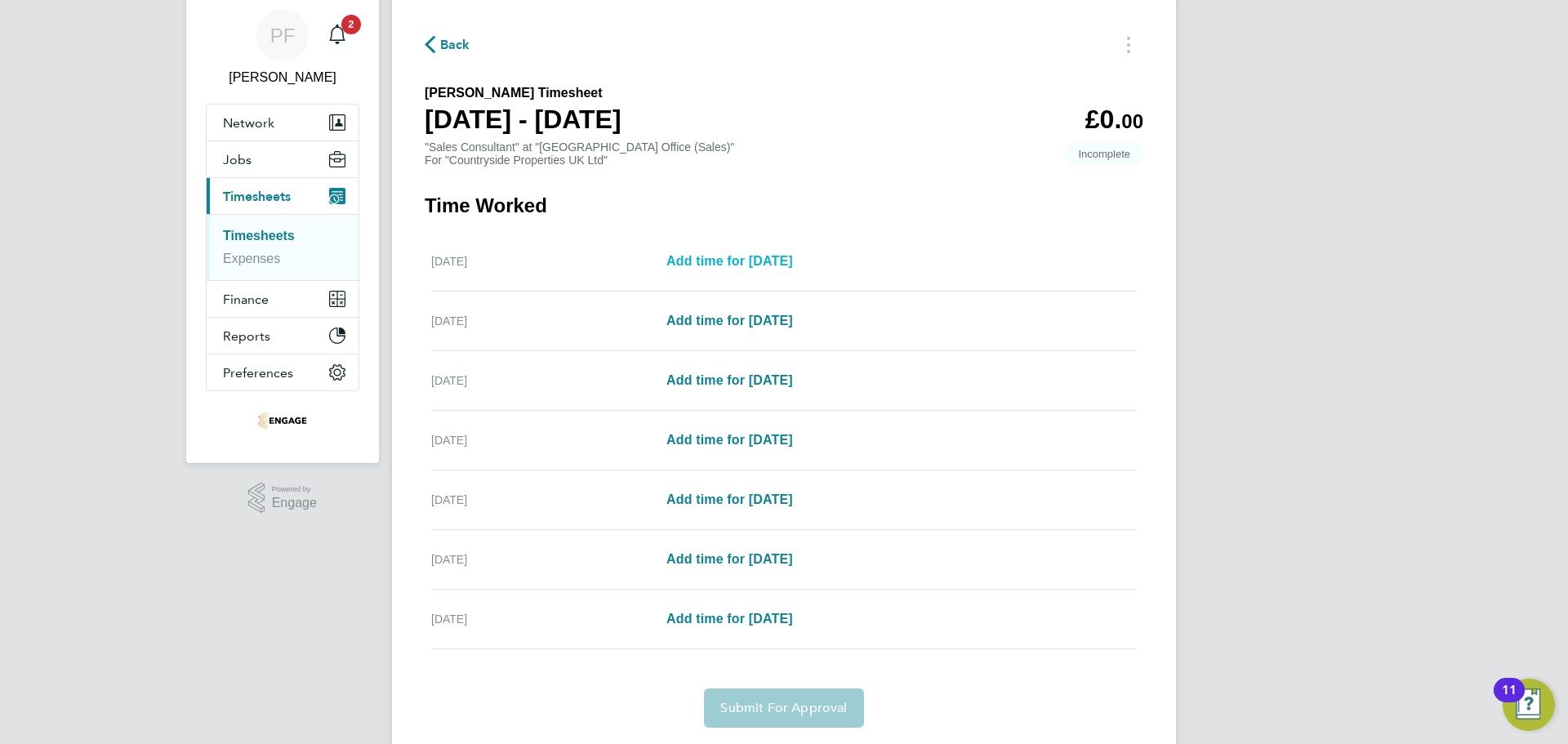
scroll to position [82, 0]
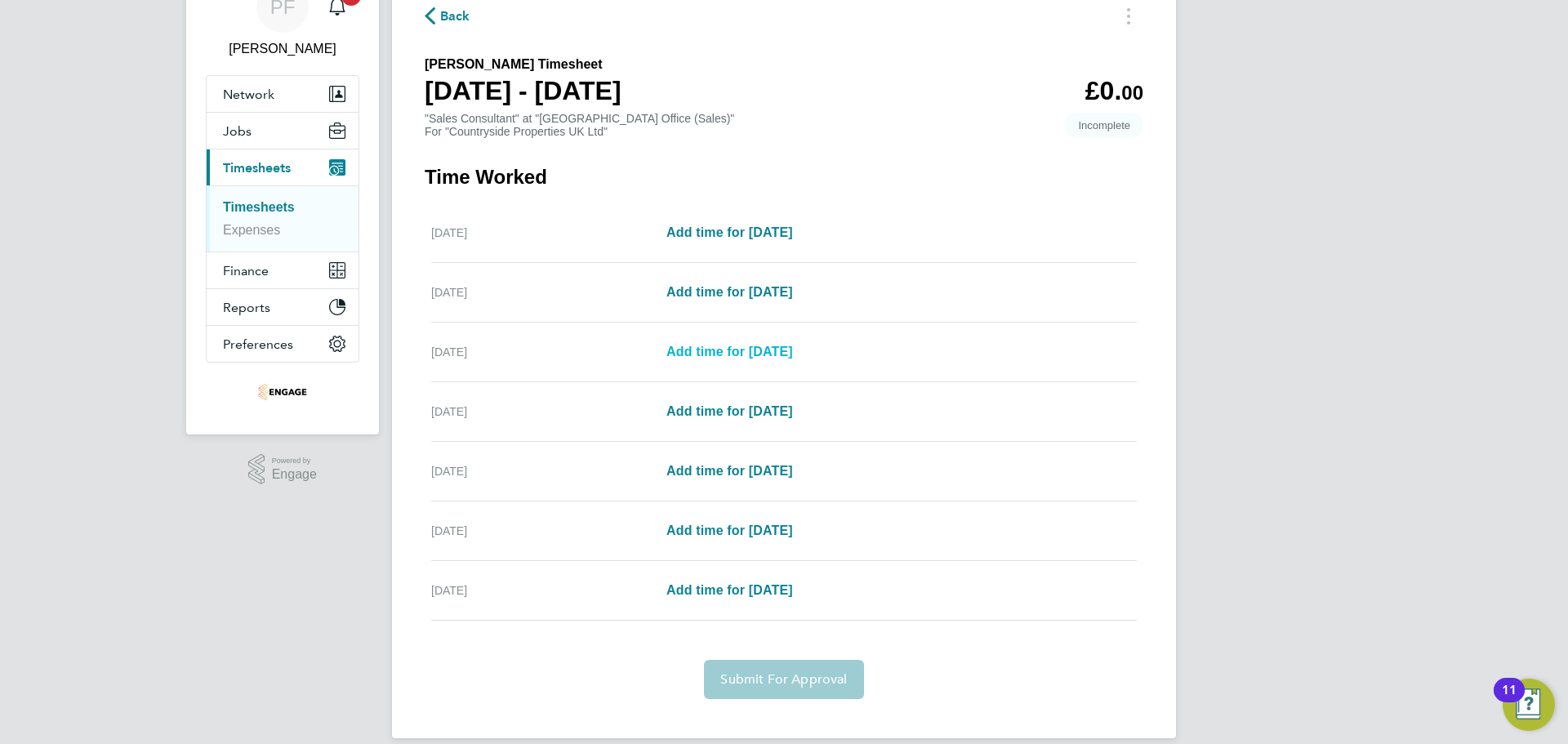
click at [779, 359] on span "Add time for Wed 06 Aug" at bounding box center [729, 352] width 126 height 14
select select "30"
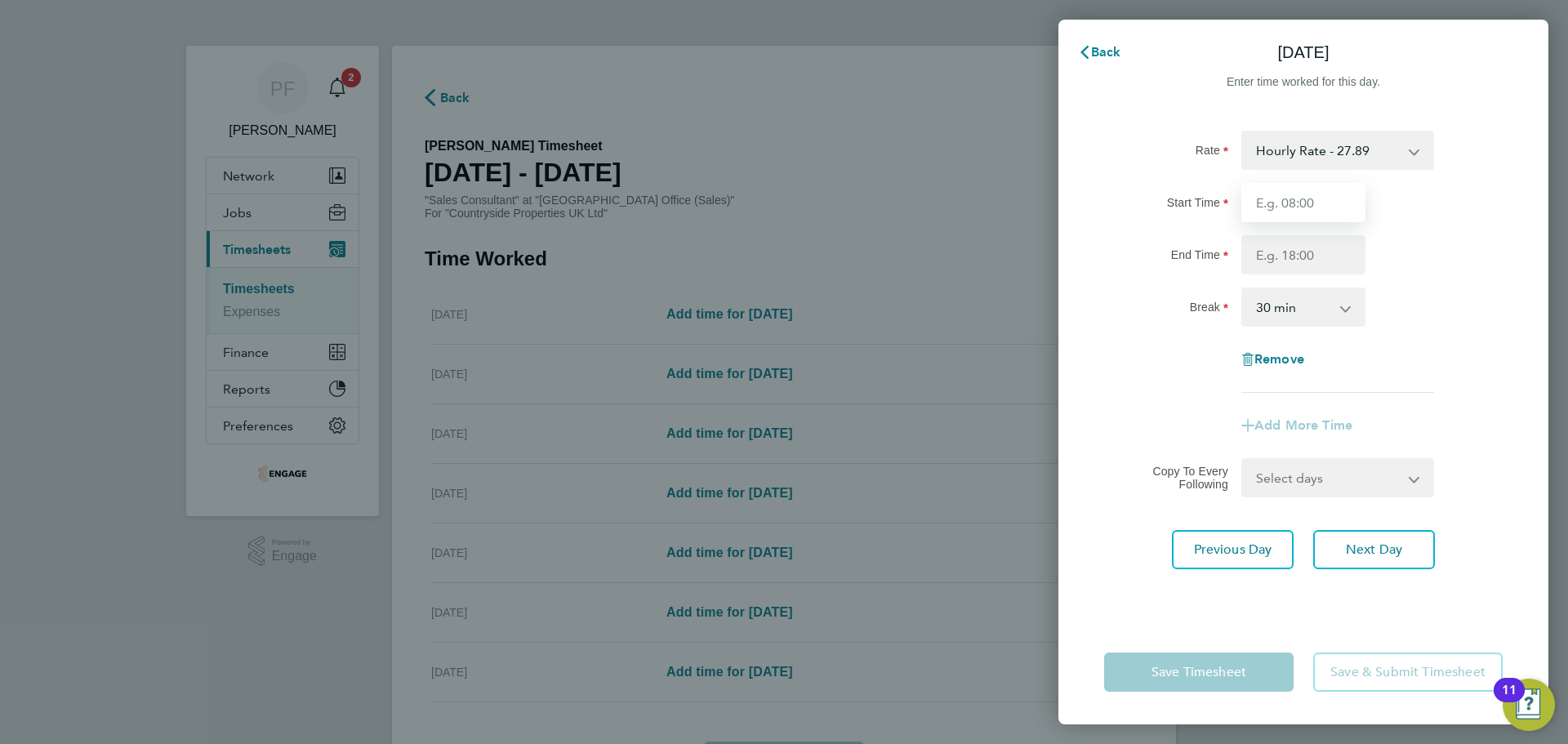
click at [1345, 216] on input "Start Time" at bounding box center [1303, 203] width 124 height 40
type input "09:30"
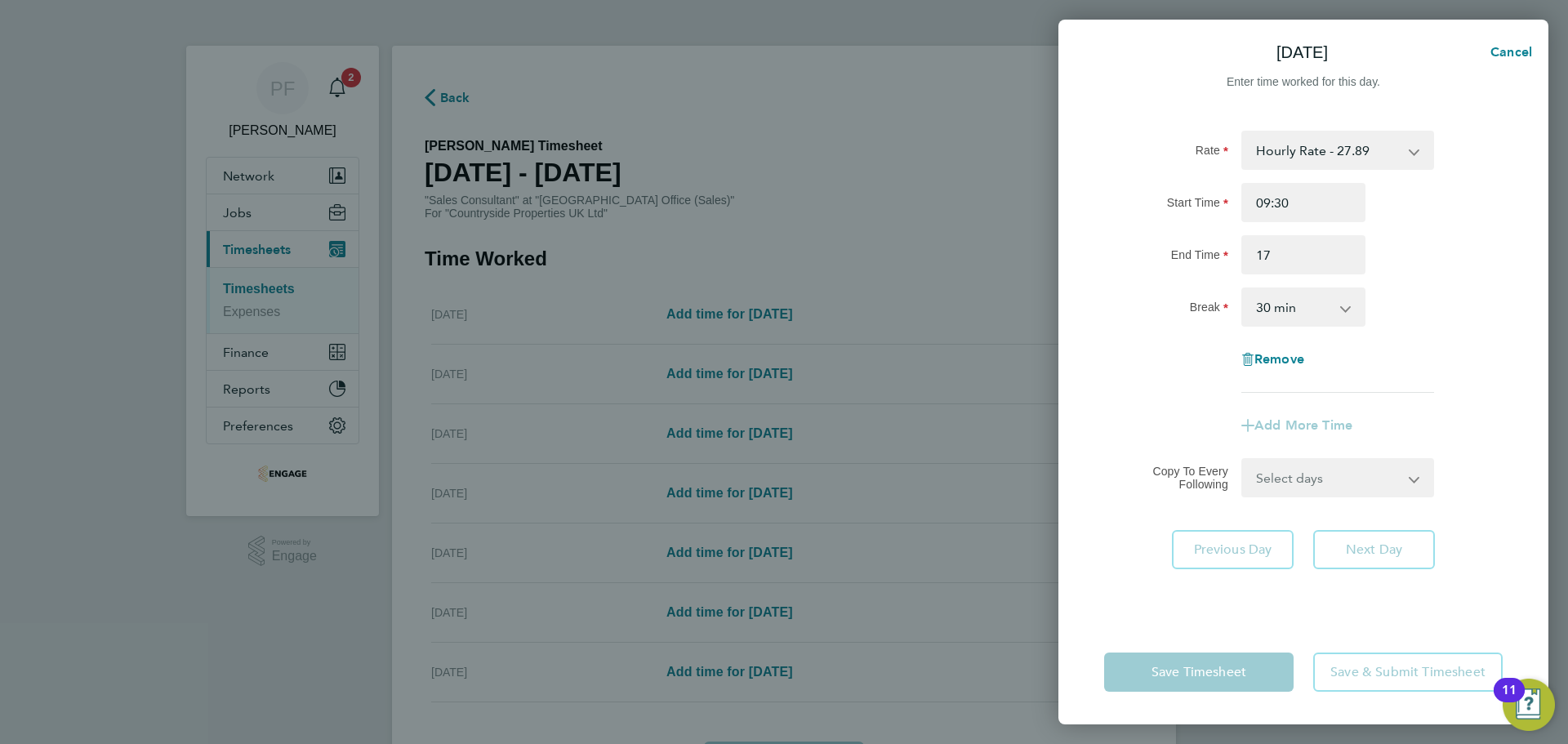
type input "17:00"
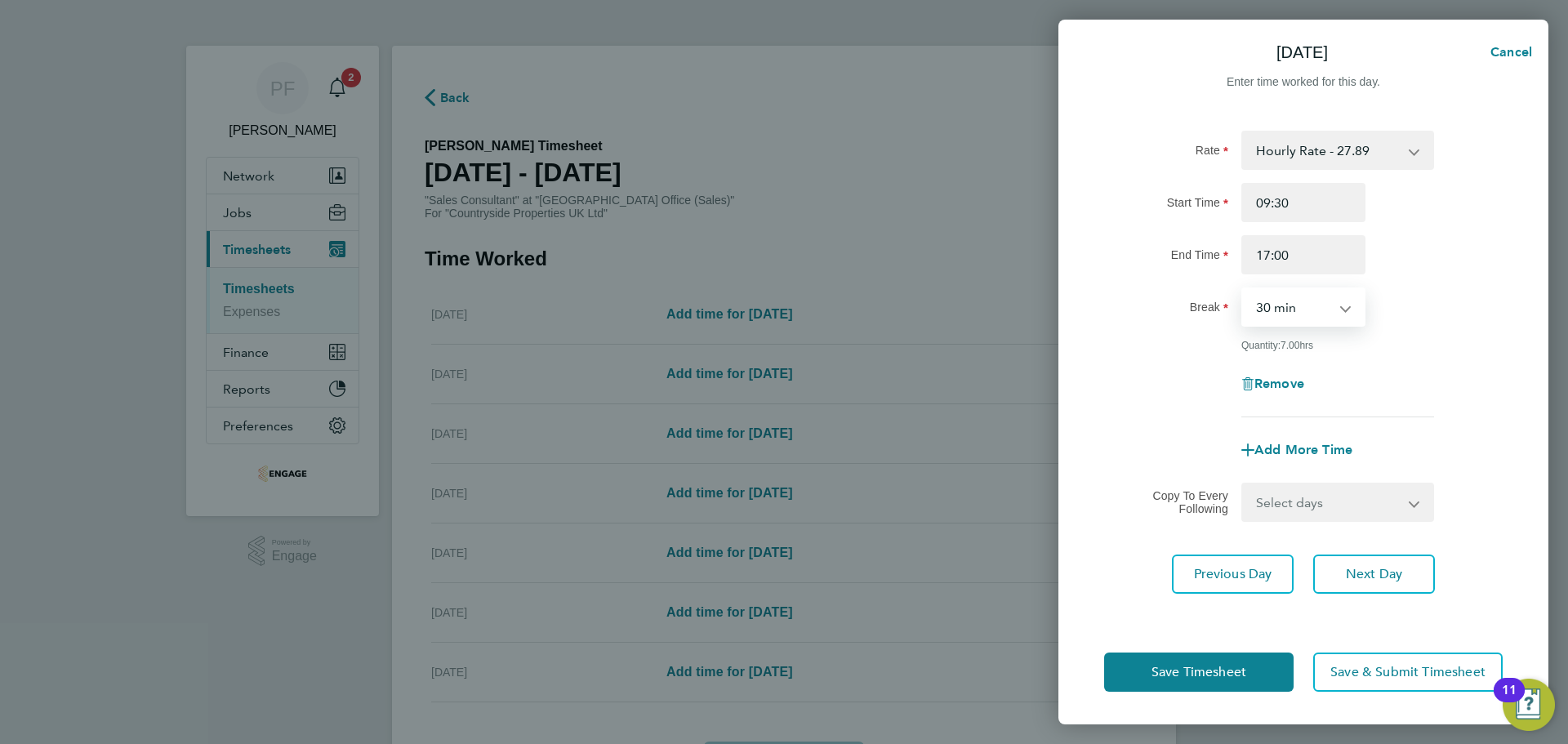
select select "0"
click at [1363, 567] on span "Next Day" at bounding box center [1375, 574] width 57 height 16
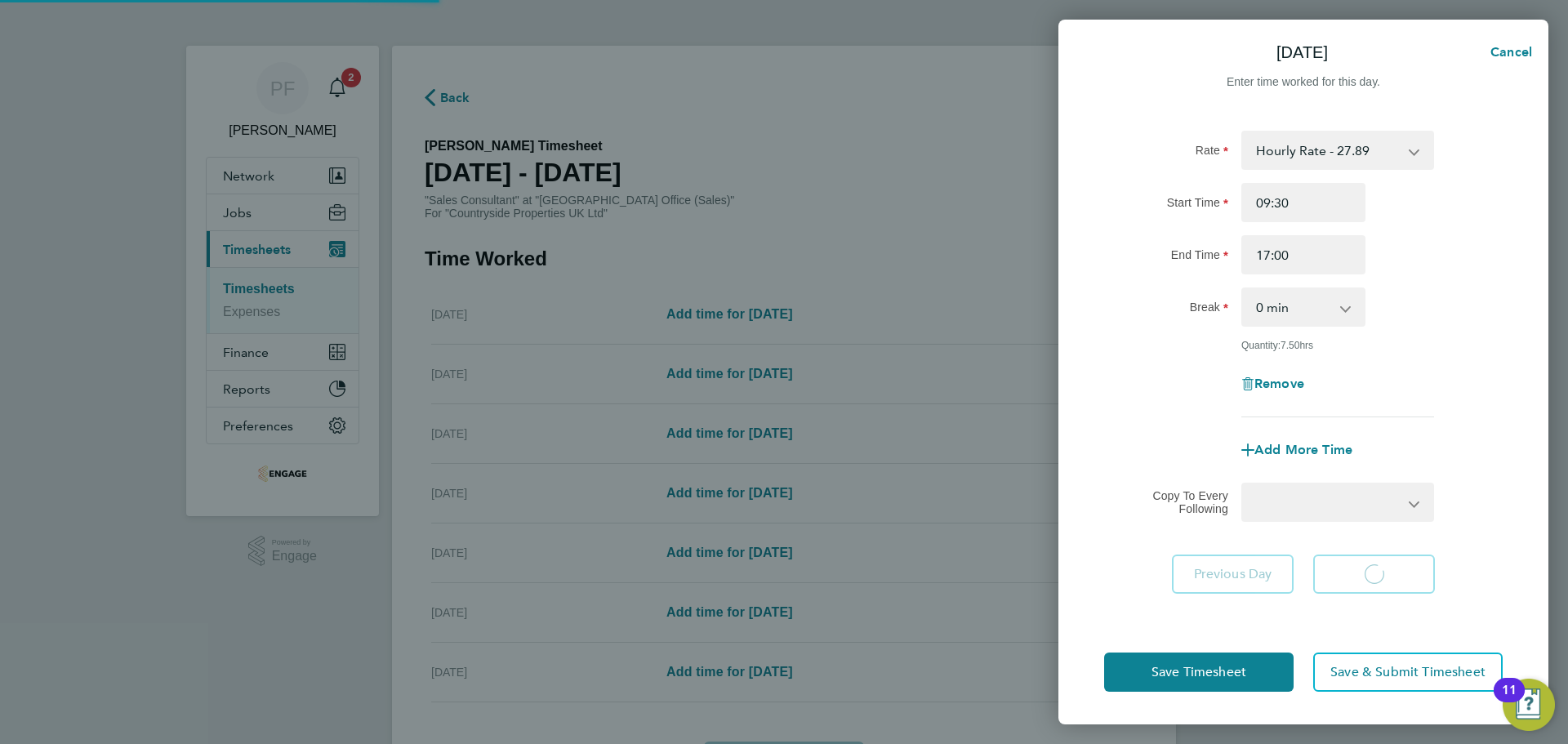
select select "30"
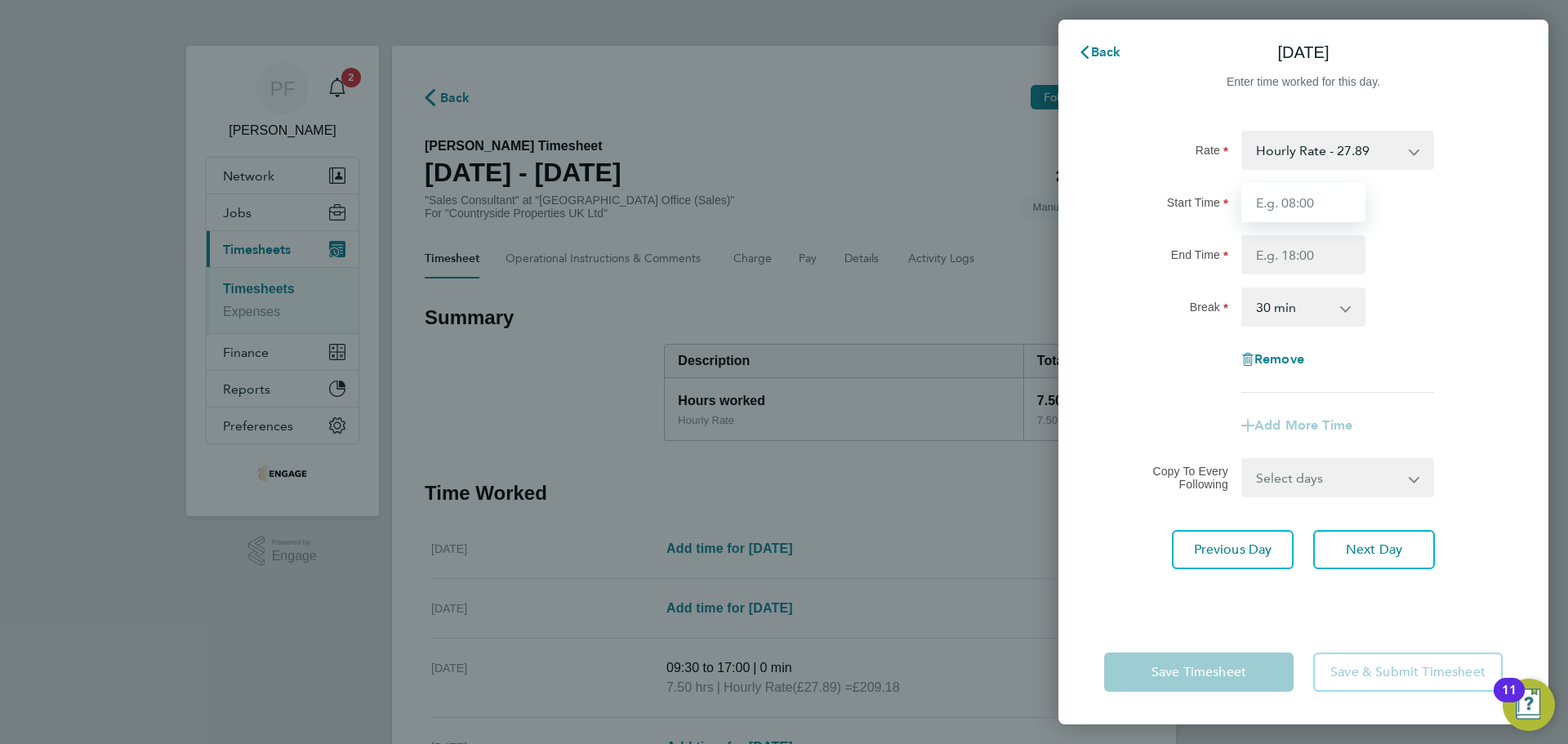
click at [1317, 197] on input "Start Time" at bounding box center [1303, 203] width 124 height 40
type input "7"
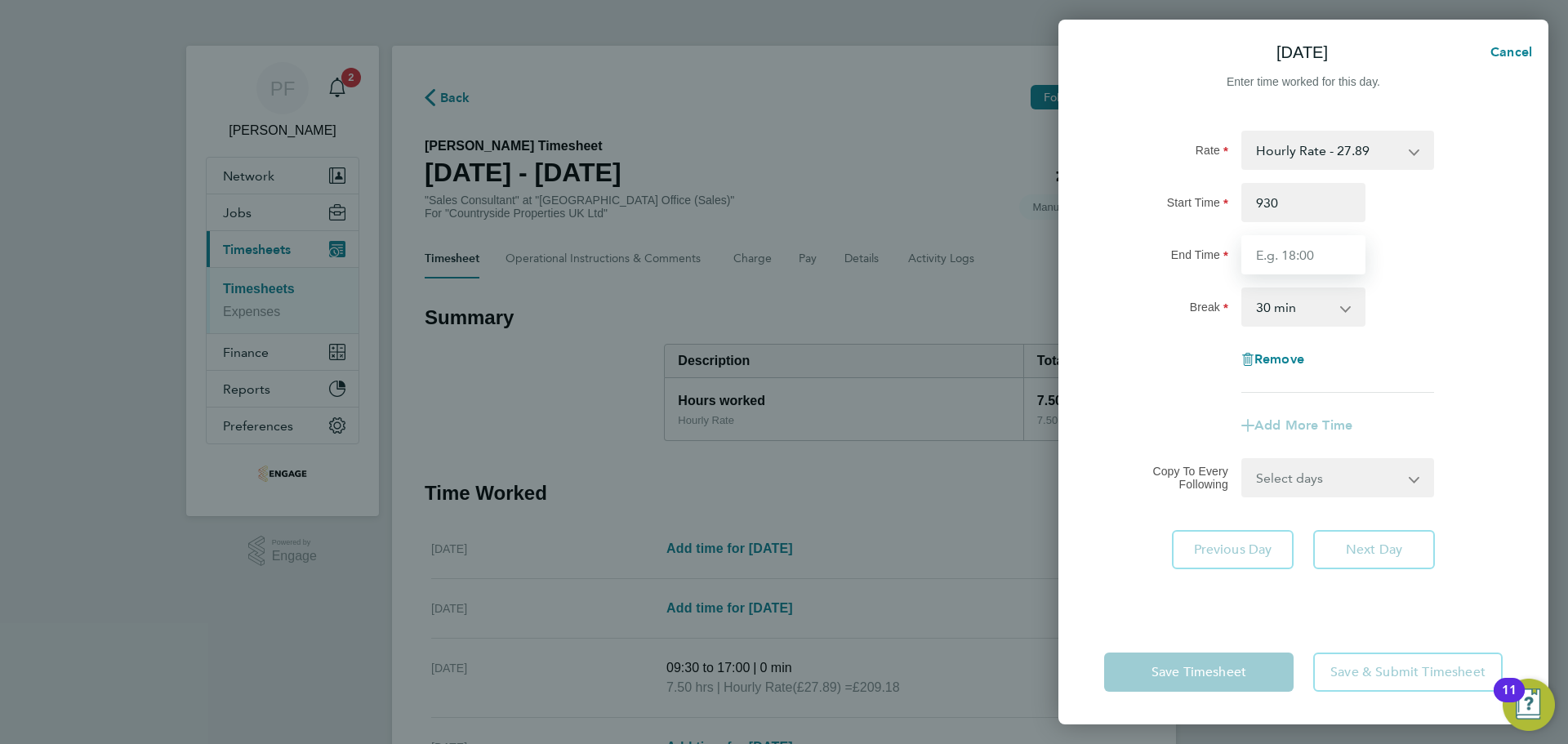
type input "09:30"
type input "17:00"
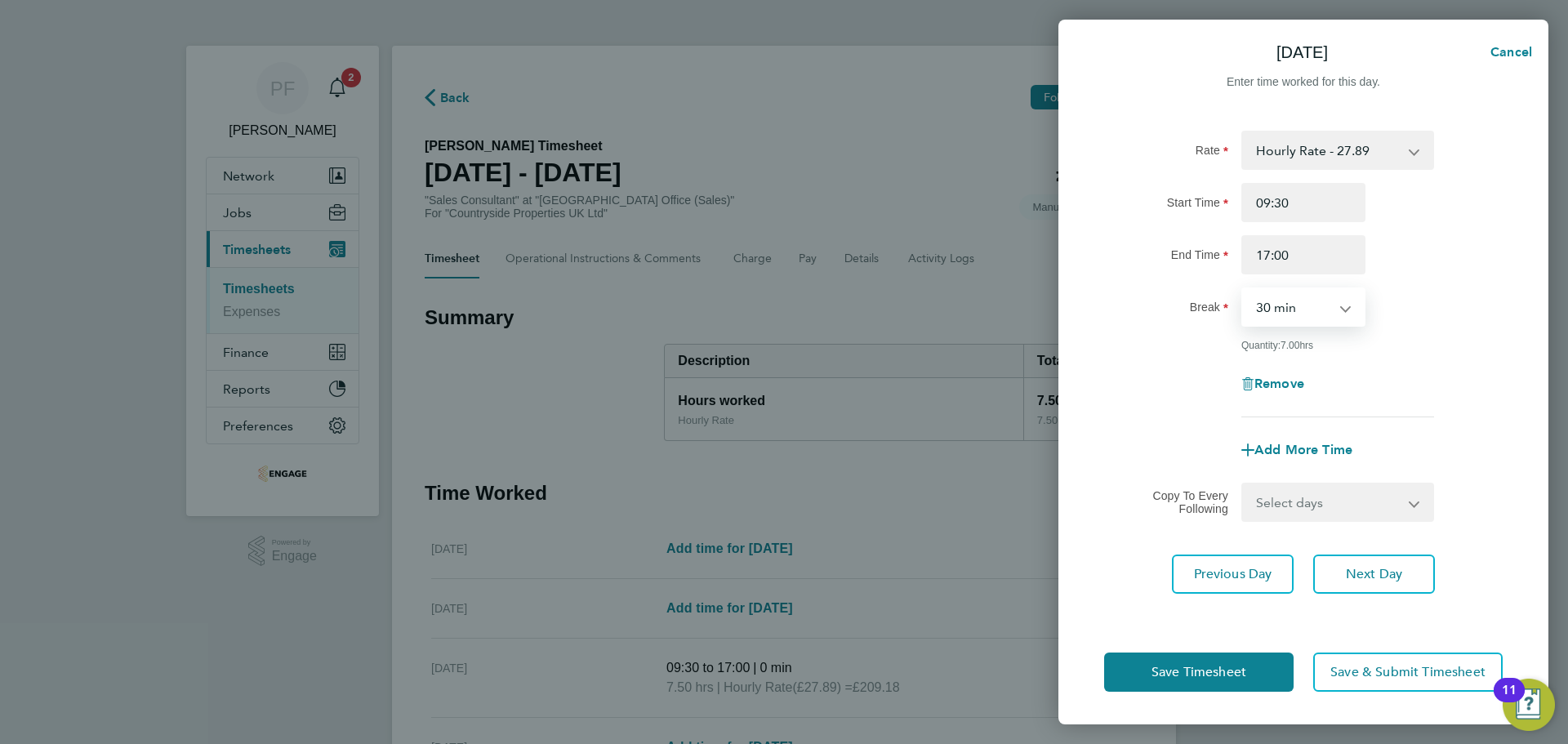
select select "0"
click at [1363, 570] on span "Next Day" at bounding box center [1375, 574] width 57 height 16
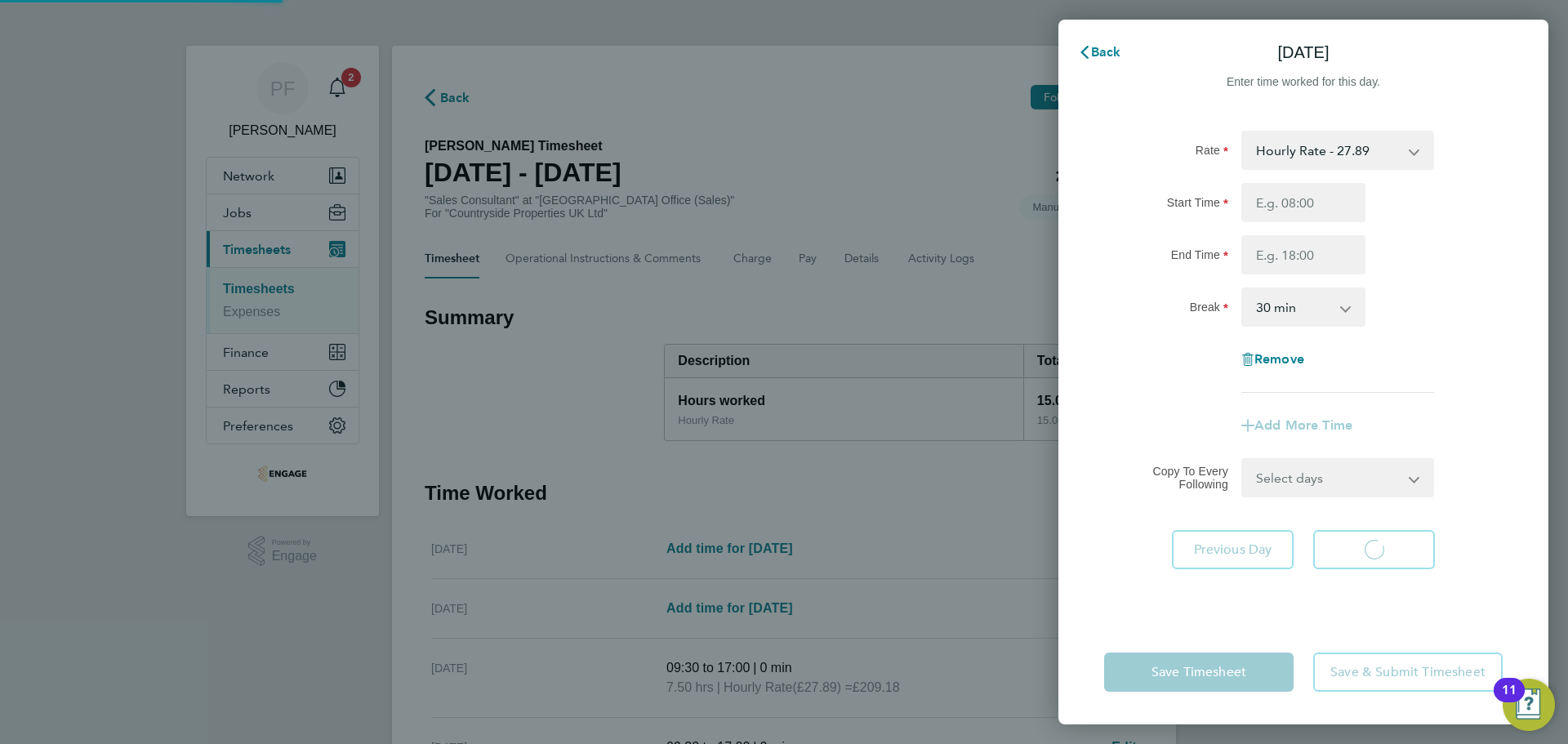
select select "30"
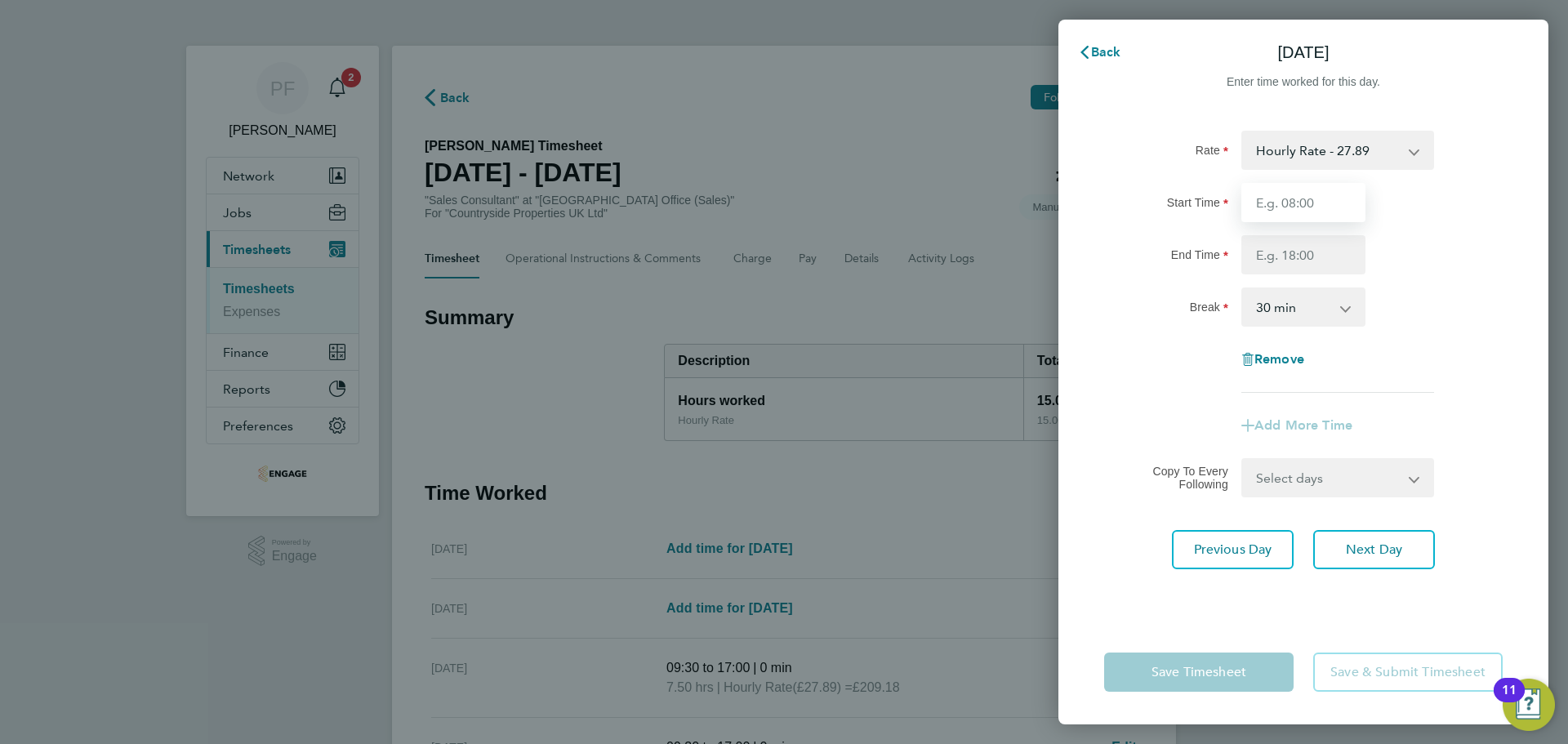
click at [1320, 200] on input "Start Time" at bounding box center [1303, 203] width 124 height 40
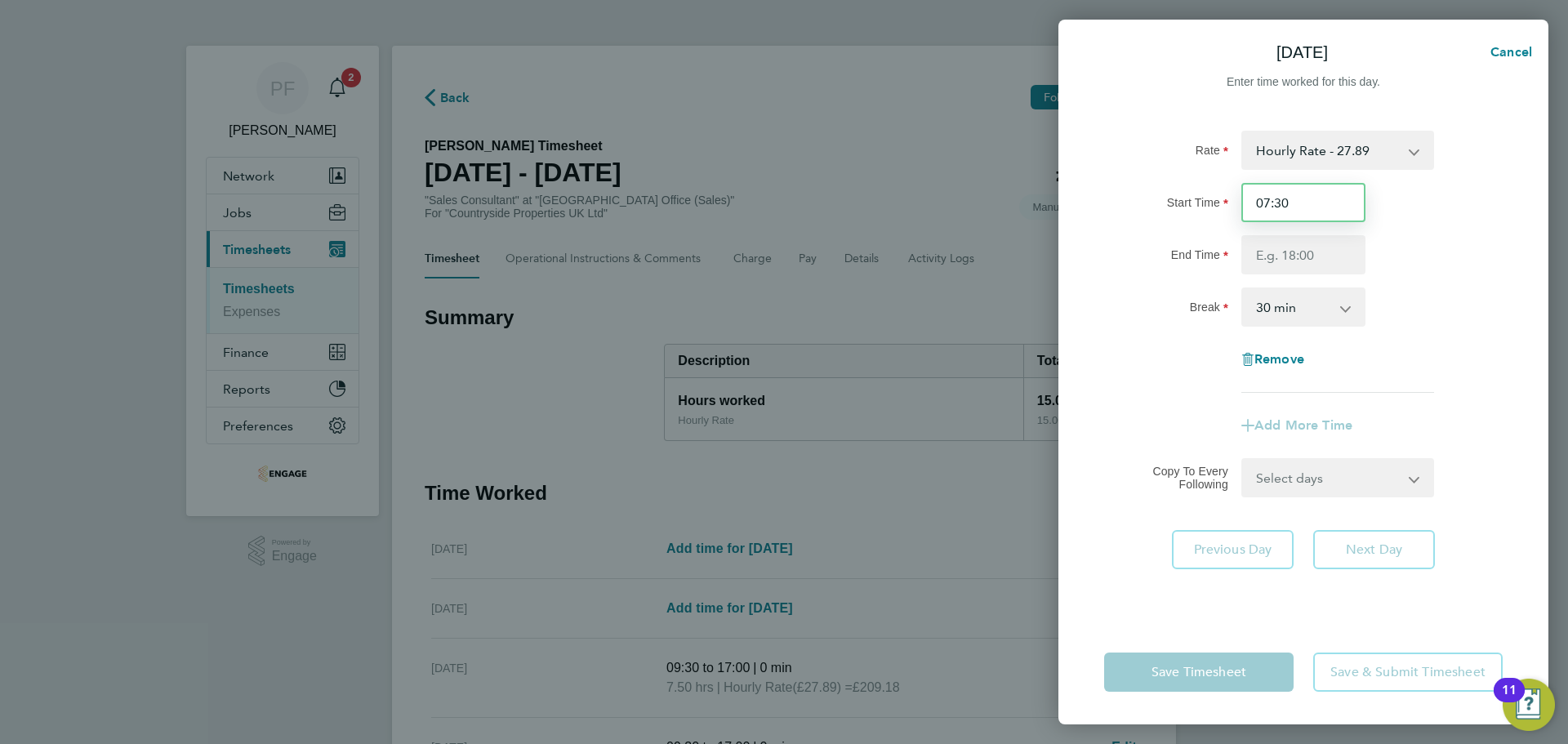
click at [1320, 200] on input "07:30" at bounding box center [1303, 203] width 124 height 40
type input "09:30"
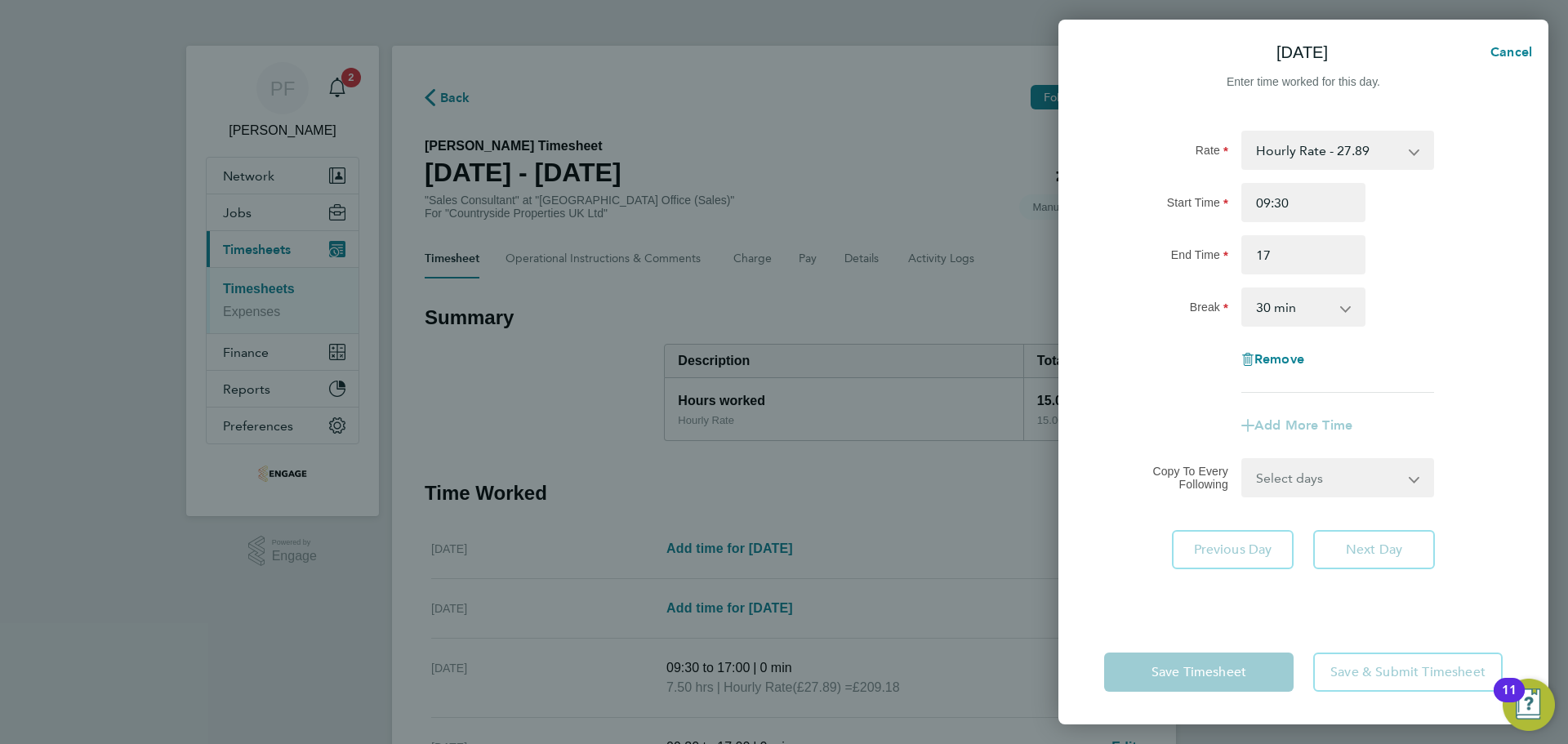
type input "17:00"
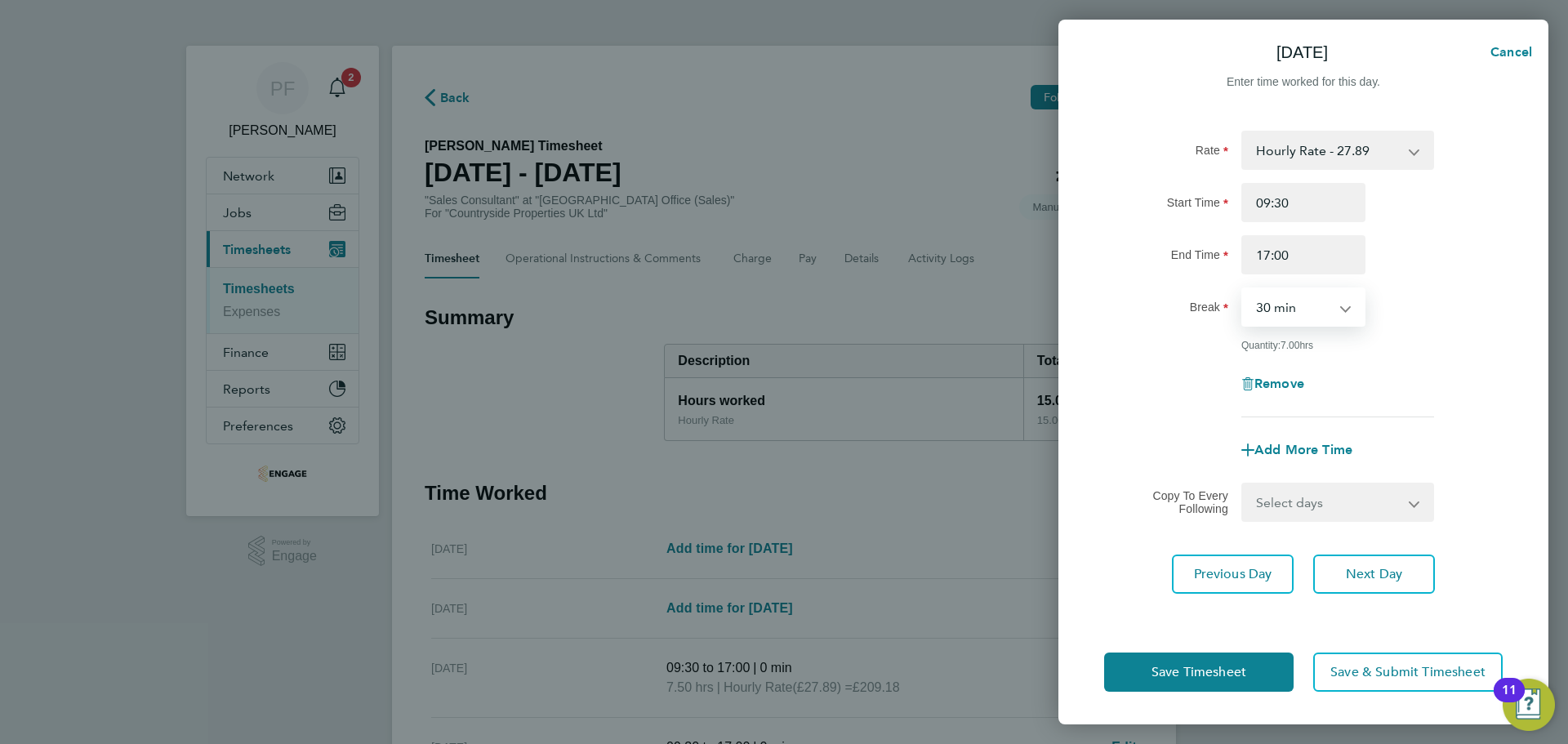
select select "0"
click at [1354, 567] on span "Next Day" at bounding box center [1375, 574] width 57 height 16
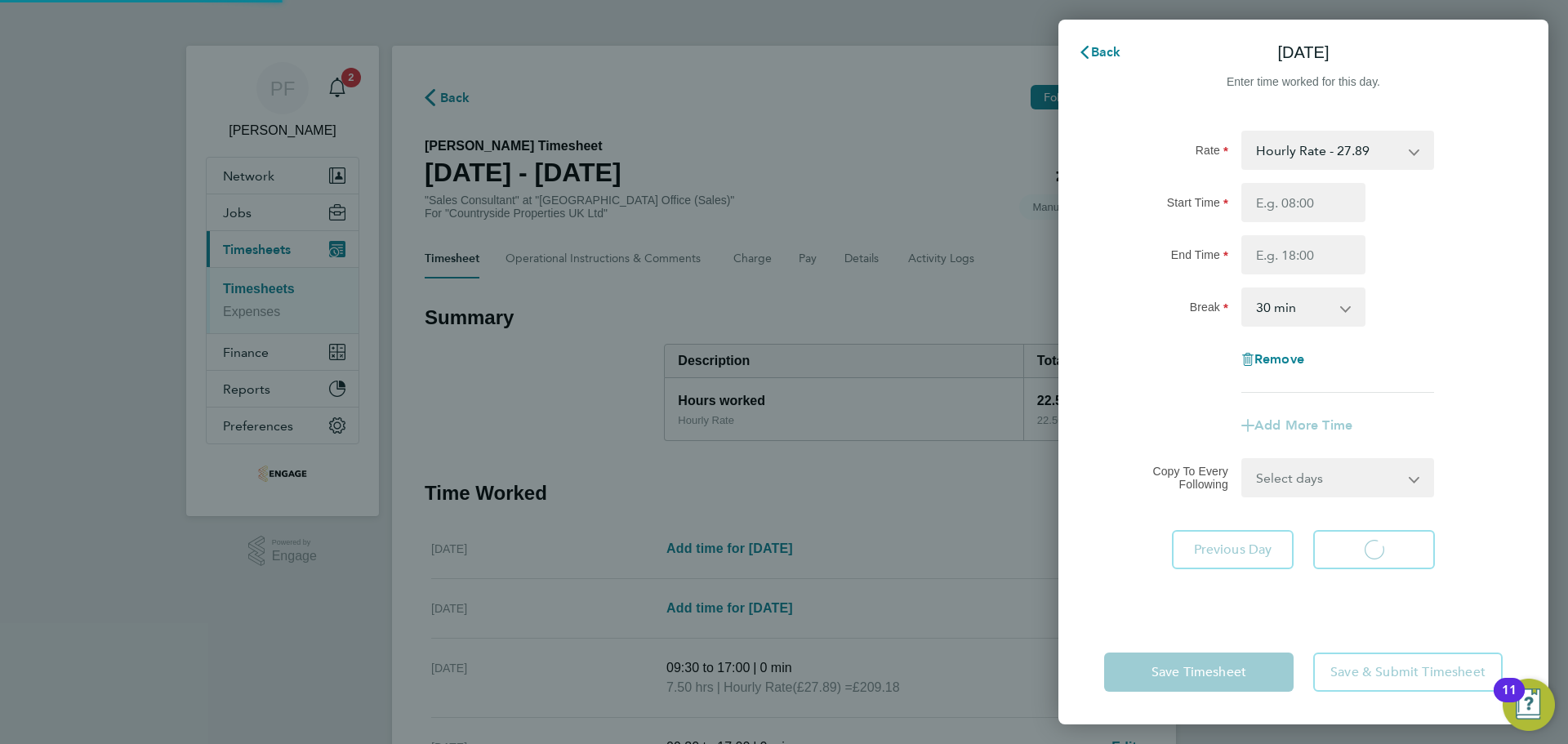
select select "30"
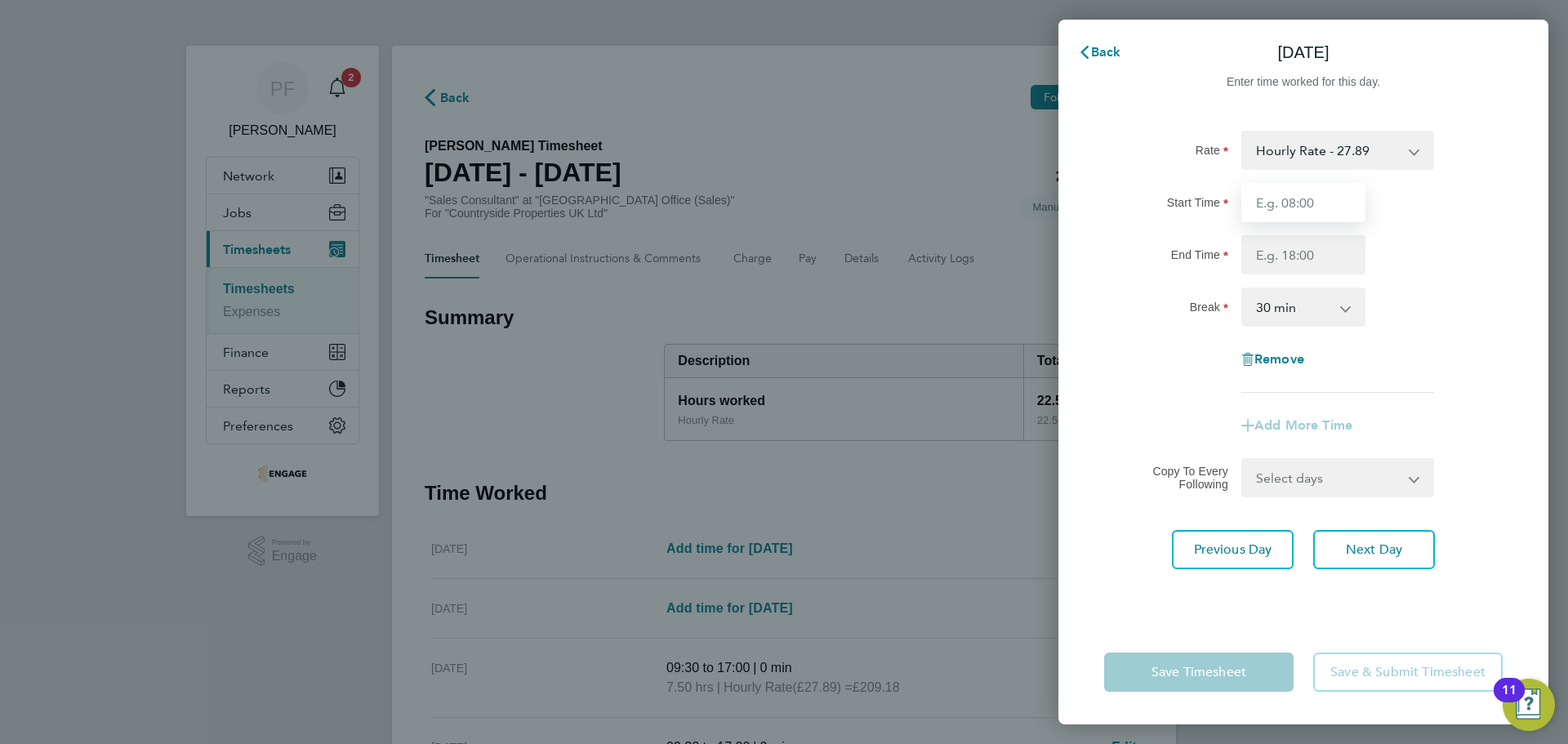
click at [1283, 200] on input "Start Time" at bounding box center [1303, 203] width 124 height 40
type input "09:30"
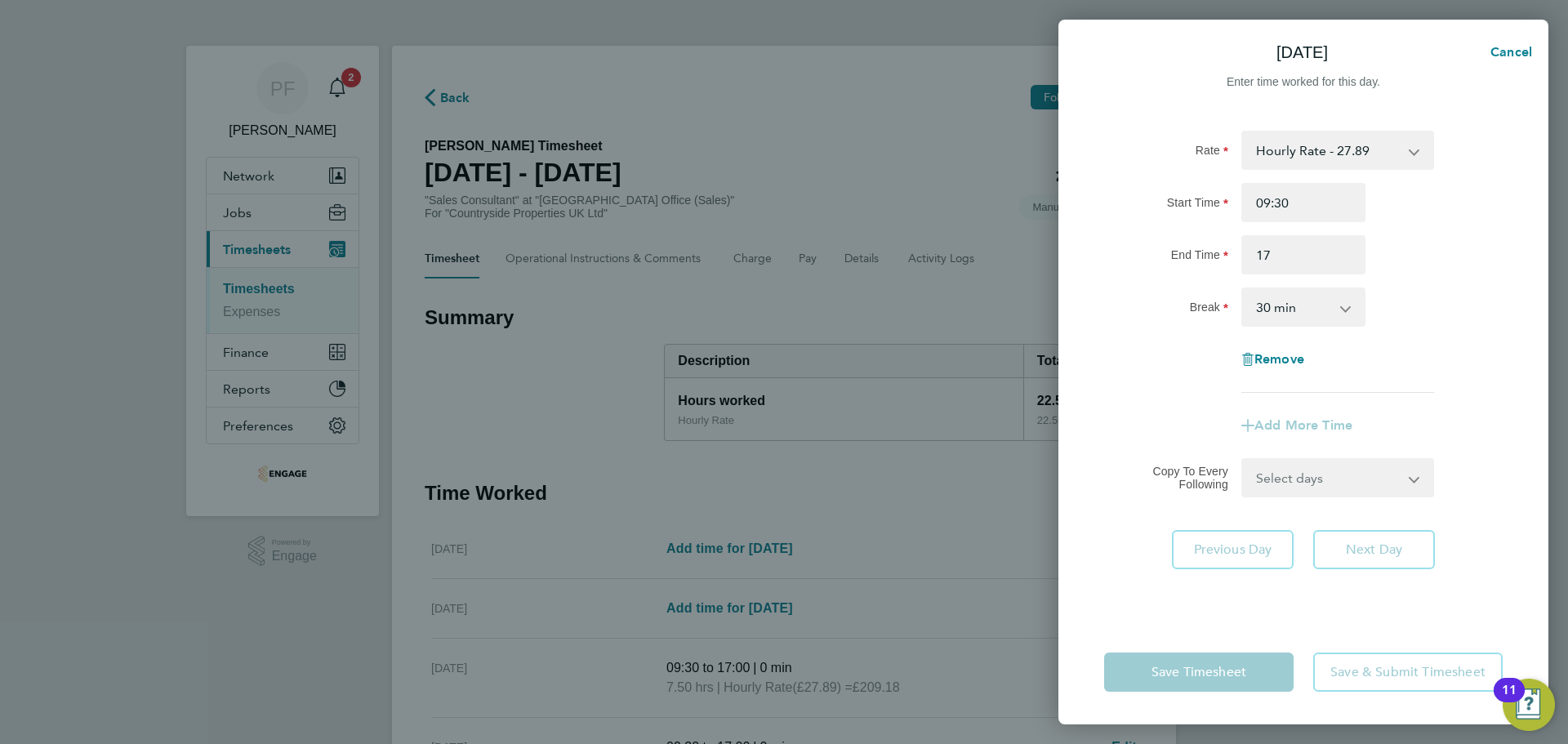
type input "17:00"
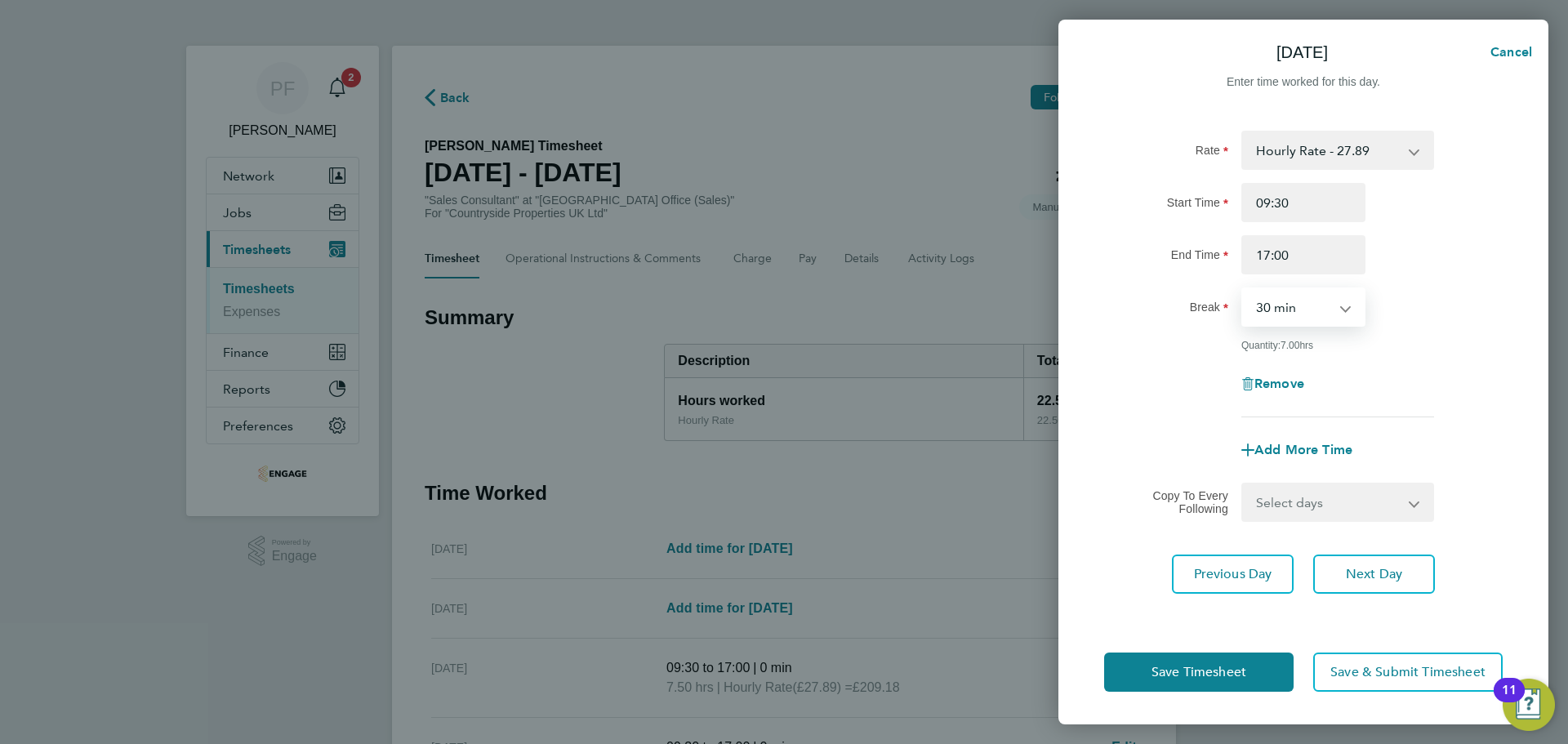
select select "0"
click at [1398, 563] on button "Next Day" at bounding box center [1375, 575] width 122 height 40
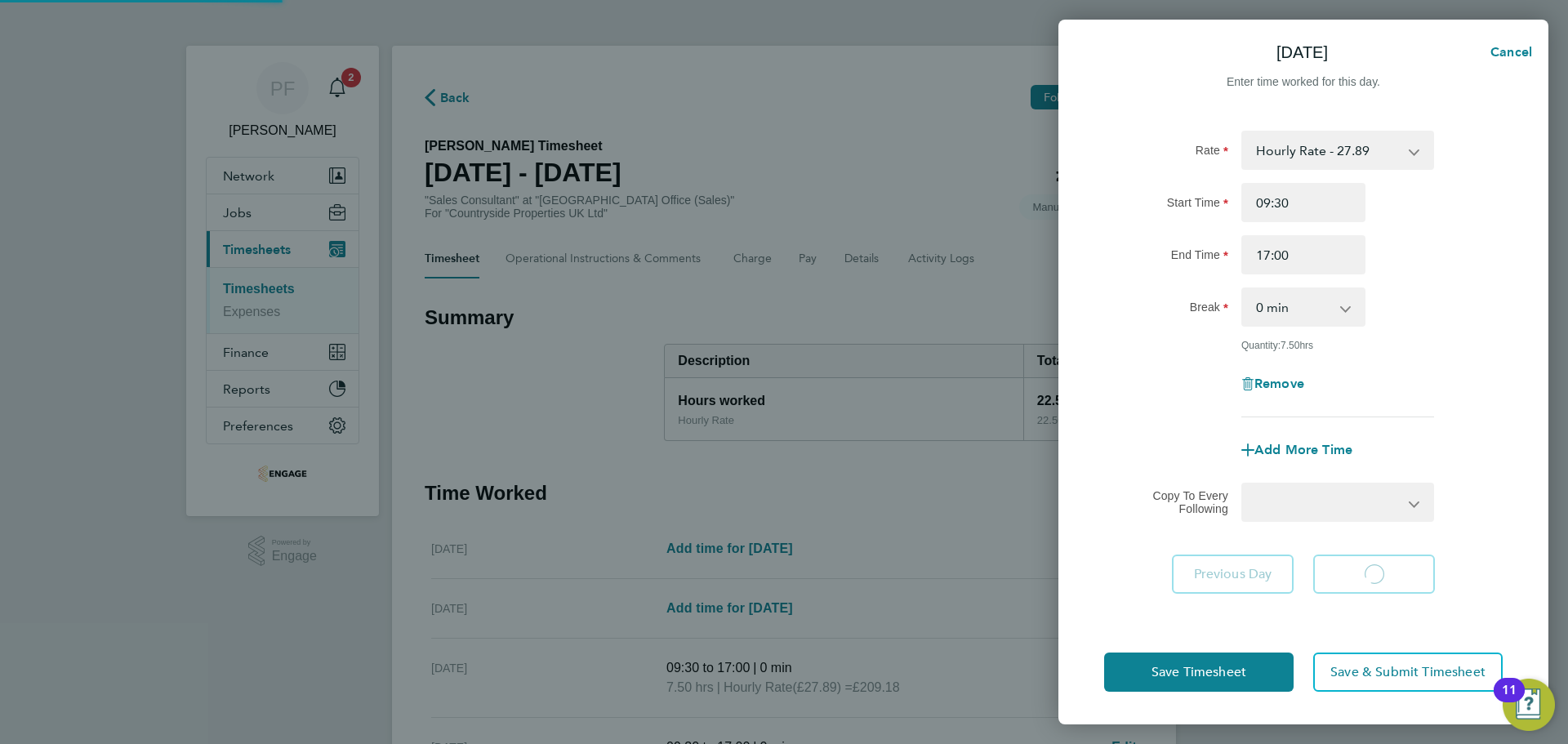
select select "30"
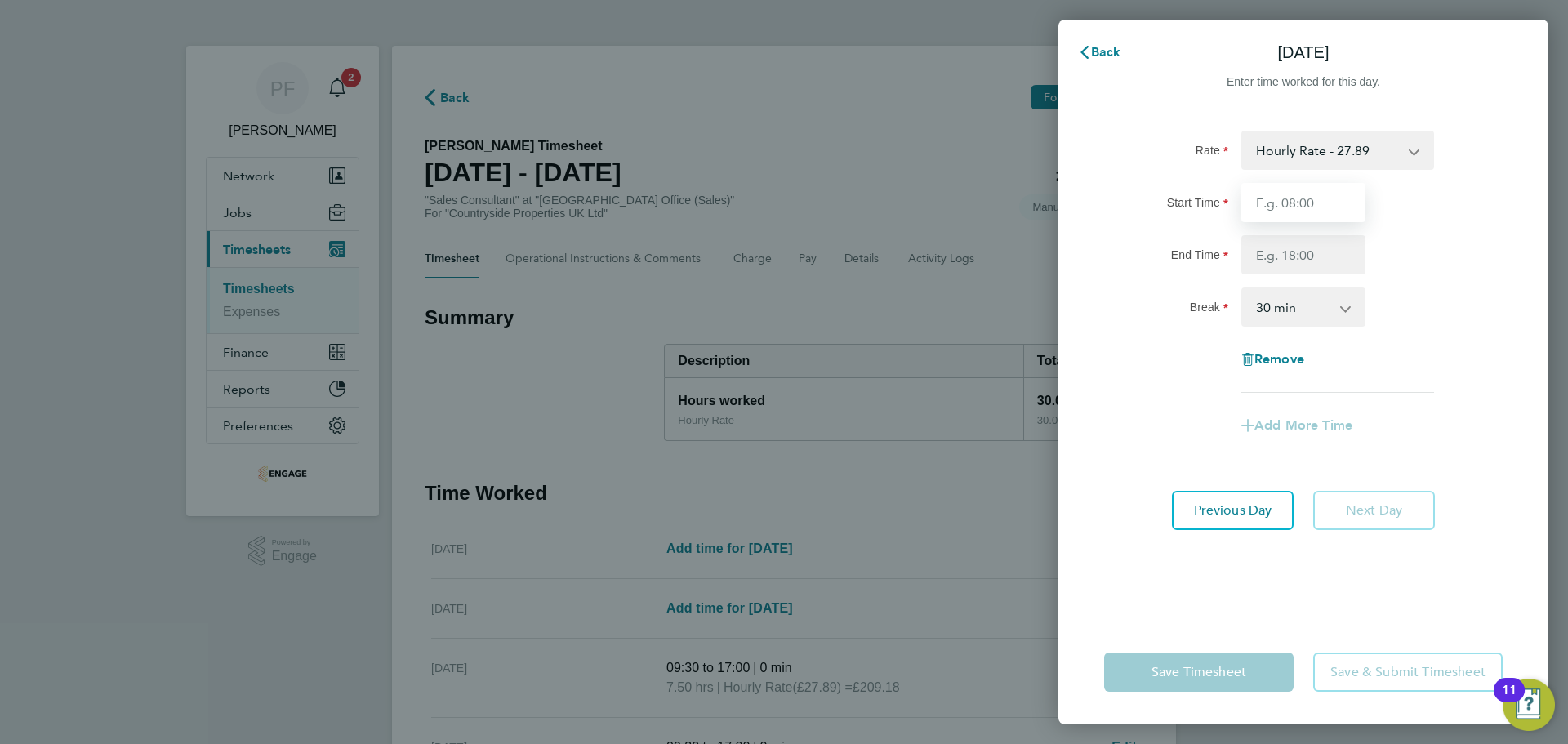
click at [1287, 198] on input "Start Time" at bounding box center [1303, 203] width 124 height 40
type input "09:30"
type input "17:00"
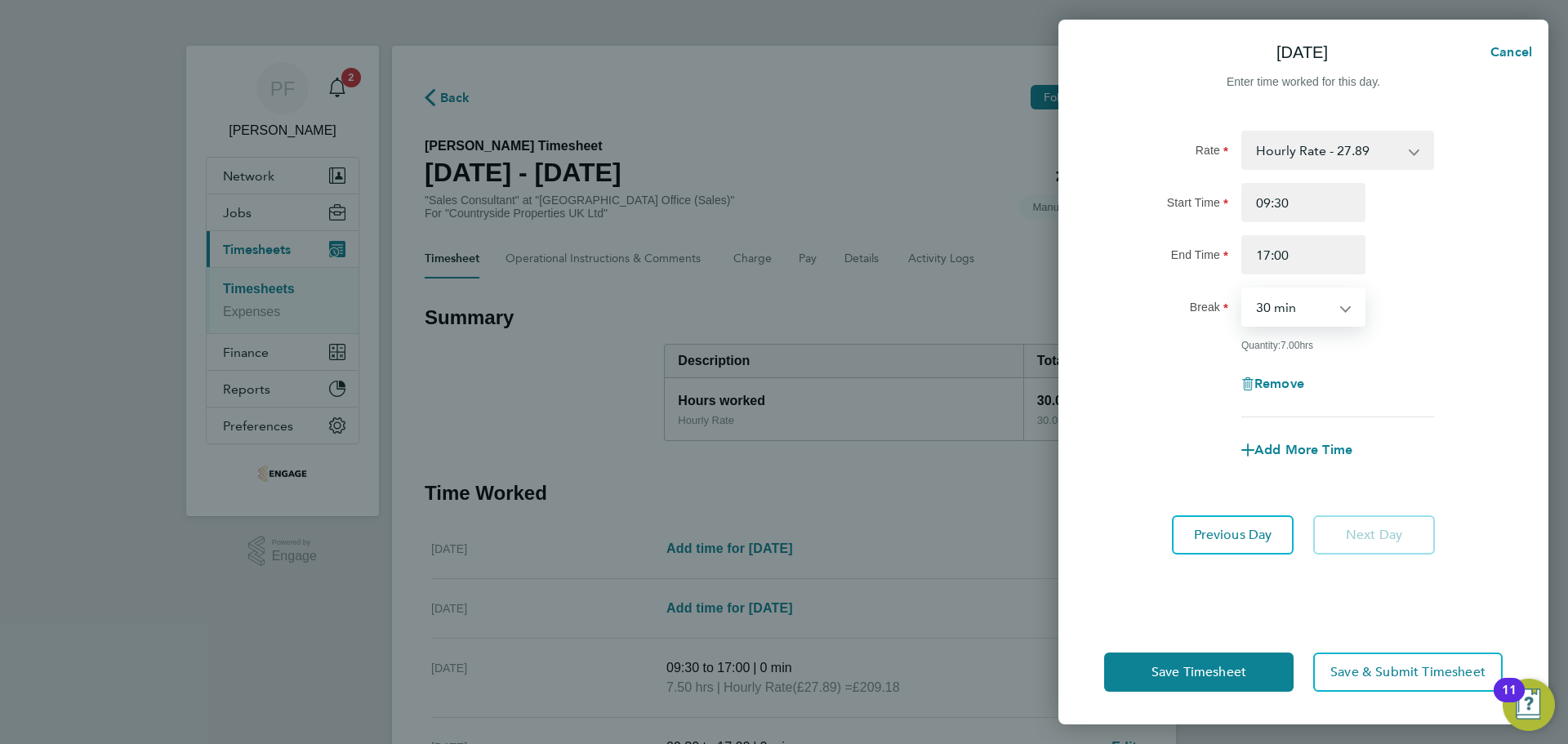
select select "0"
click at [1442, 480] on form "Rate Hourly Rate - 27.89 Start Time 09:30 End Time 17:00 Break 0 min 15 min 30 …" at bounding box center [1303, 306] width 399 height 352
click at [1363, 675] on span "Save & Submit Timesheet" at bounding box center [1408, 672] width 156 height 16
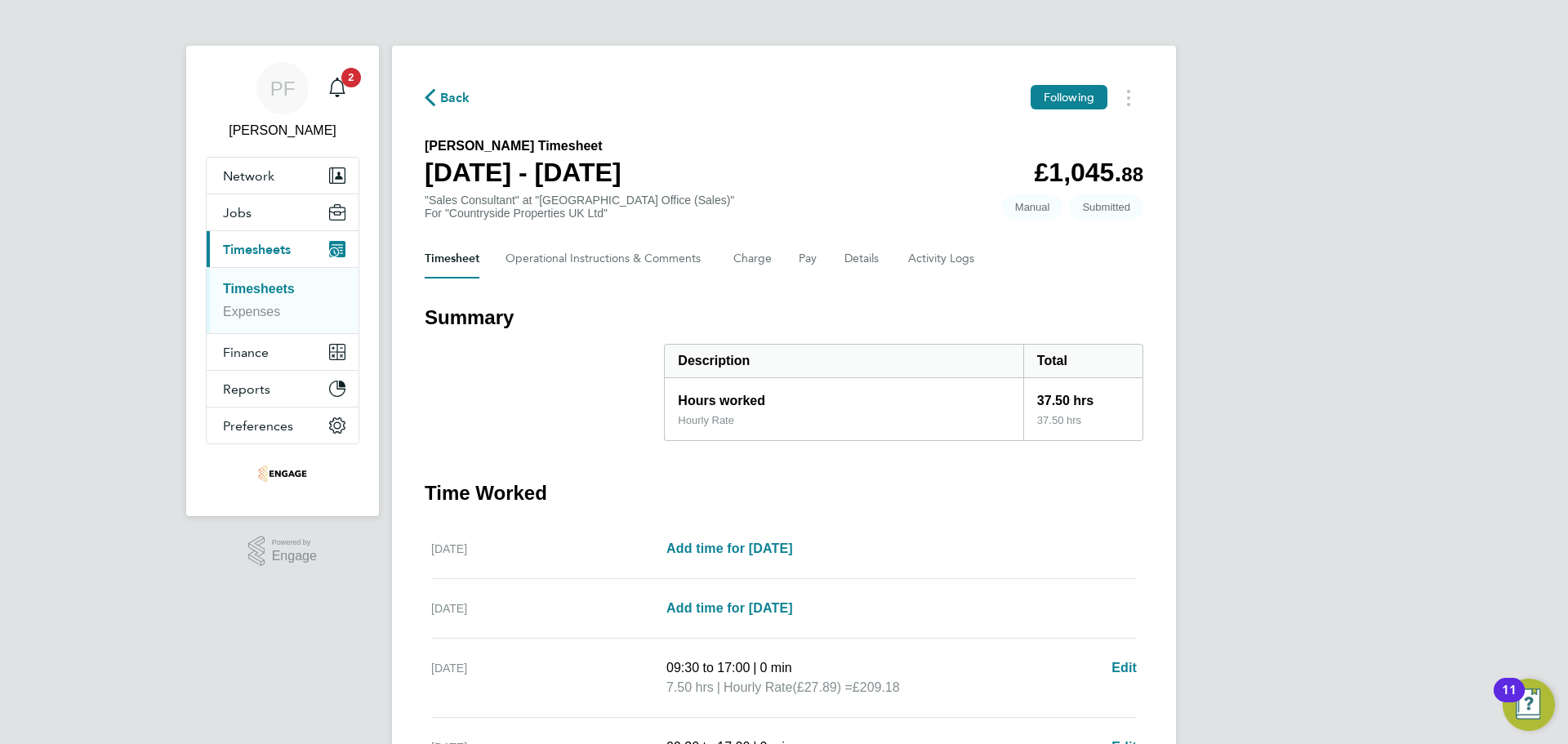
click at [457, 89] on span "Back" at bounding box center [455, 98] width 30 height 20
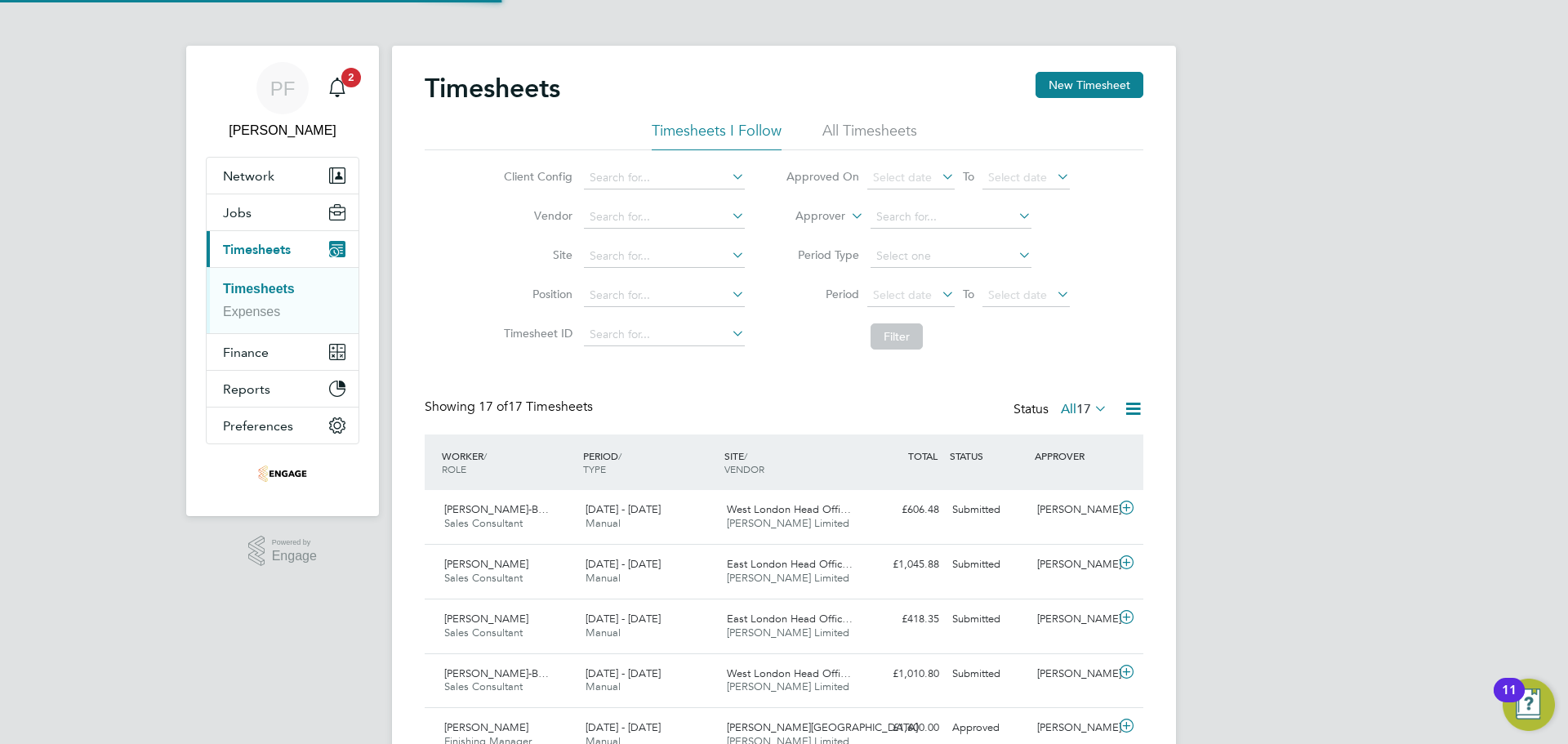
scroll to position [41, 142]
click at [1070, 95] on button "New Timesheet" at bounding box center [1089, 85] width 107 height 26
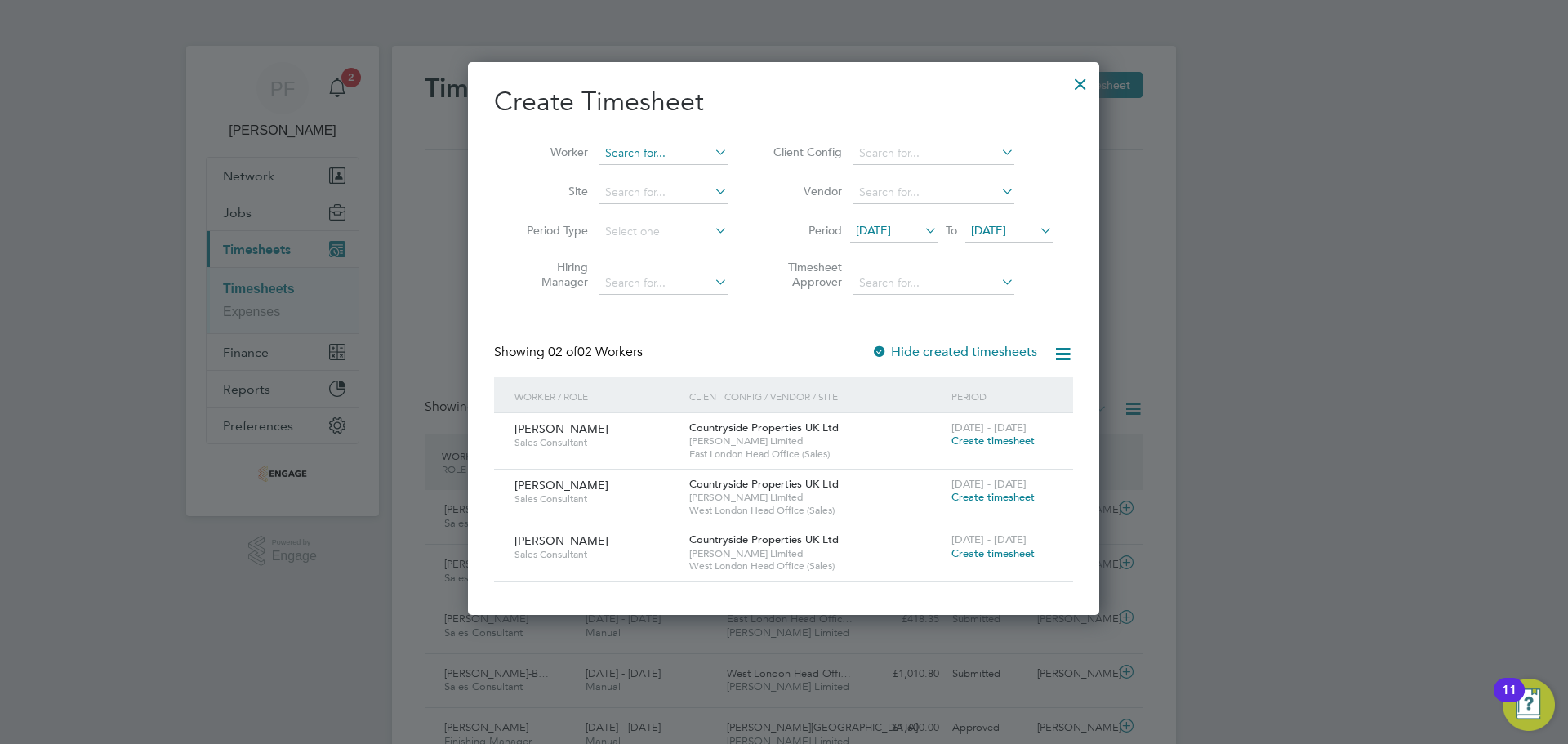
click at [671, 163] on input at bounding box center [663, 153] width 128 height 23
click at [891, 231] on span "20 Aug 2025" at bounding box center [873, 230] width 35 height 15
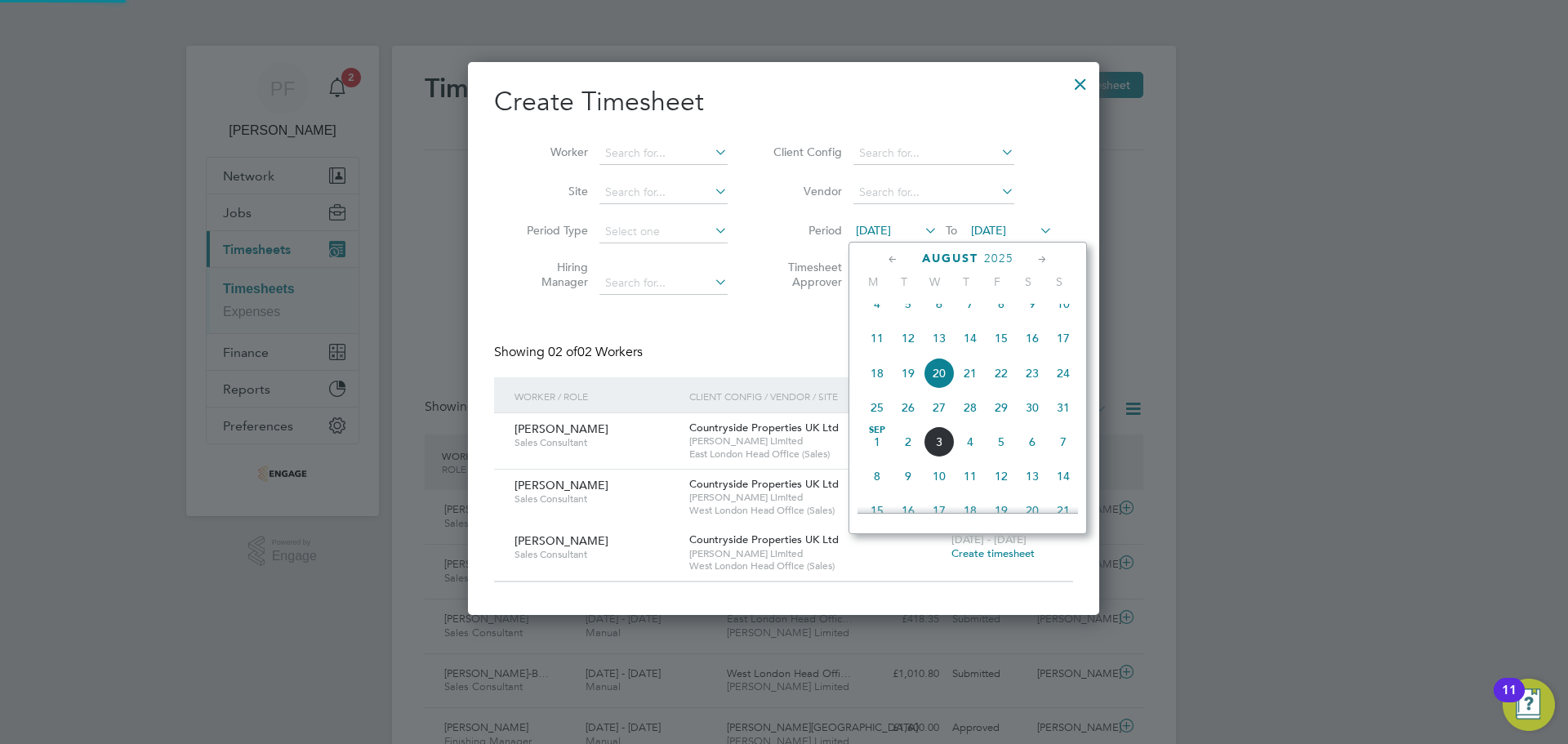
click at [885, 254] on icon at bounding box center [893, 260] width 15 height 18
click at [910, 317] on span "Jul 1" at bounding box center [908, 311] width 31 height 31
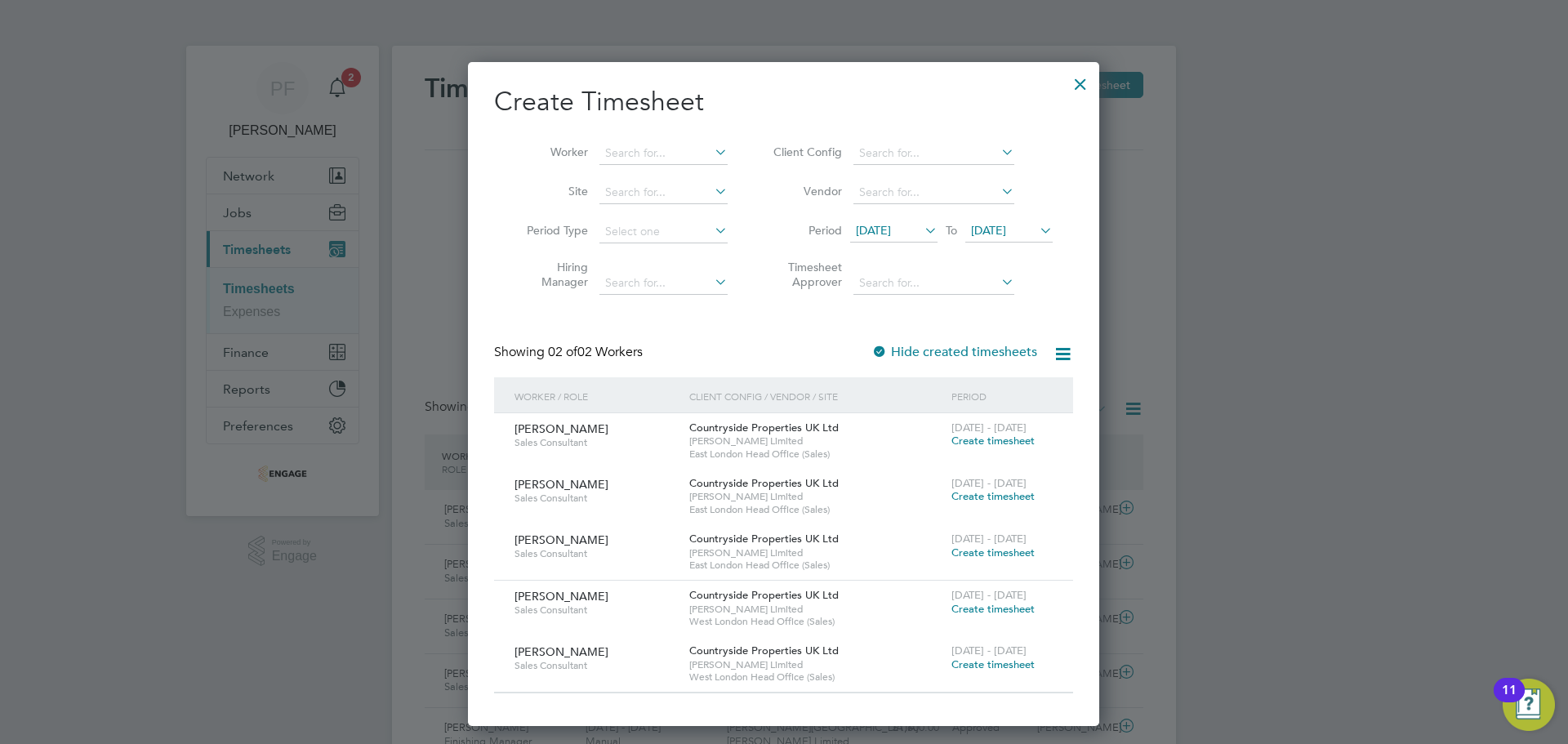
click at [1009, 495] on span "Create timesheet" at bounding box center [993, 496] width 83 height 14
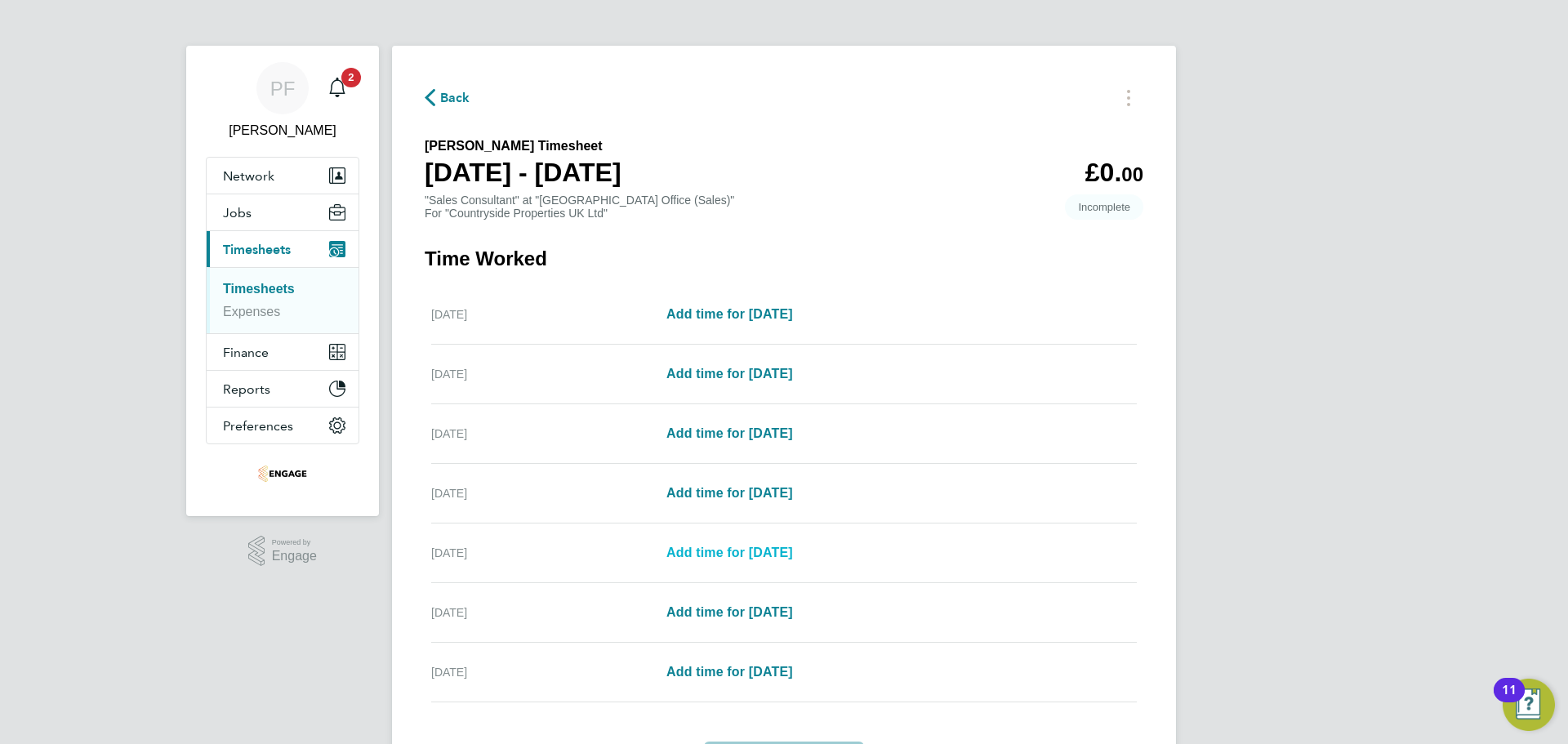
click at [756, 557] on span "Add time for Fri 15 Aug" at bounding box center [729, 553] width 126 height 14
select select "30"
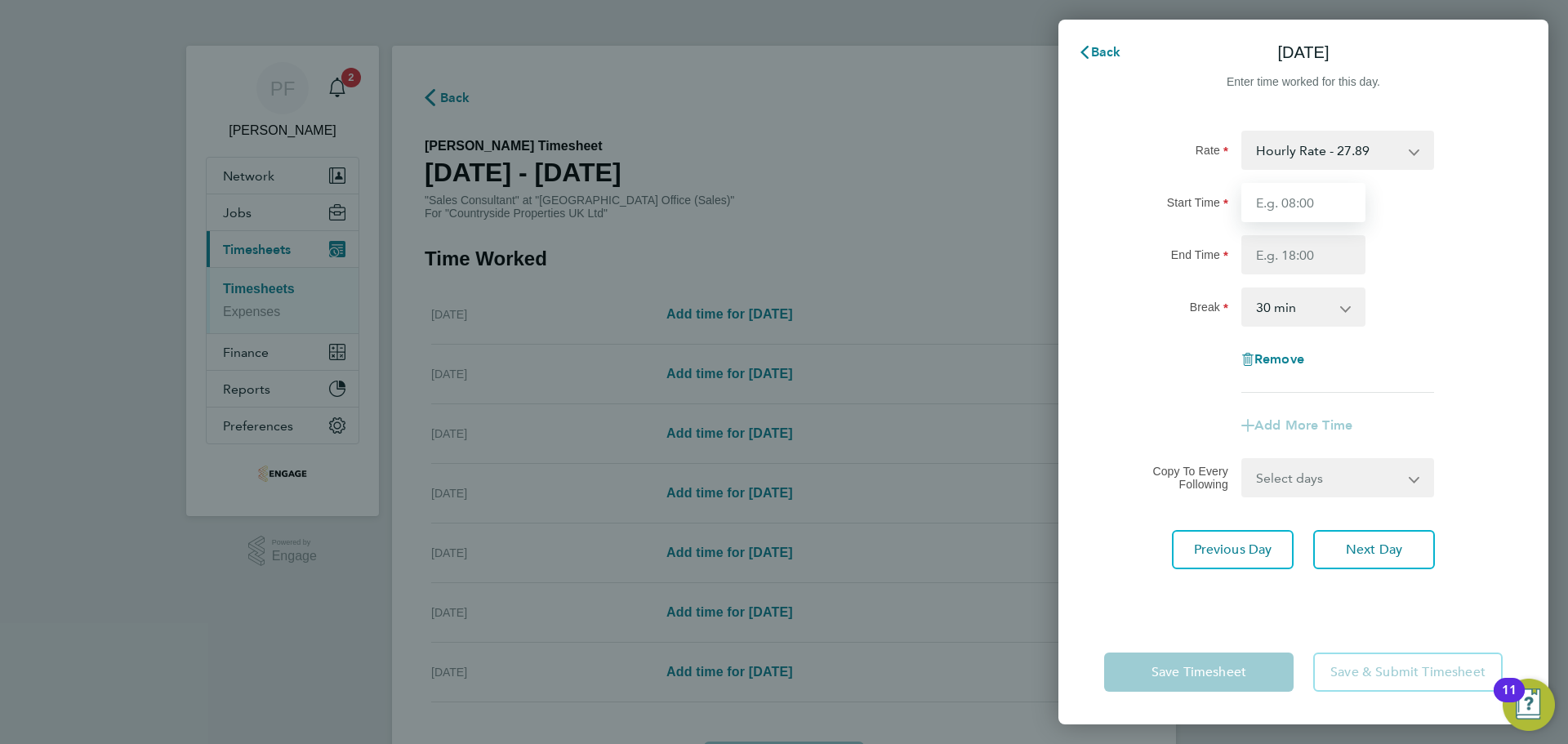
click at [1303, 200] on input "Start Time" at bounding box center [1303, 203] width 124 height 40
type input "09:30"
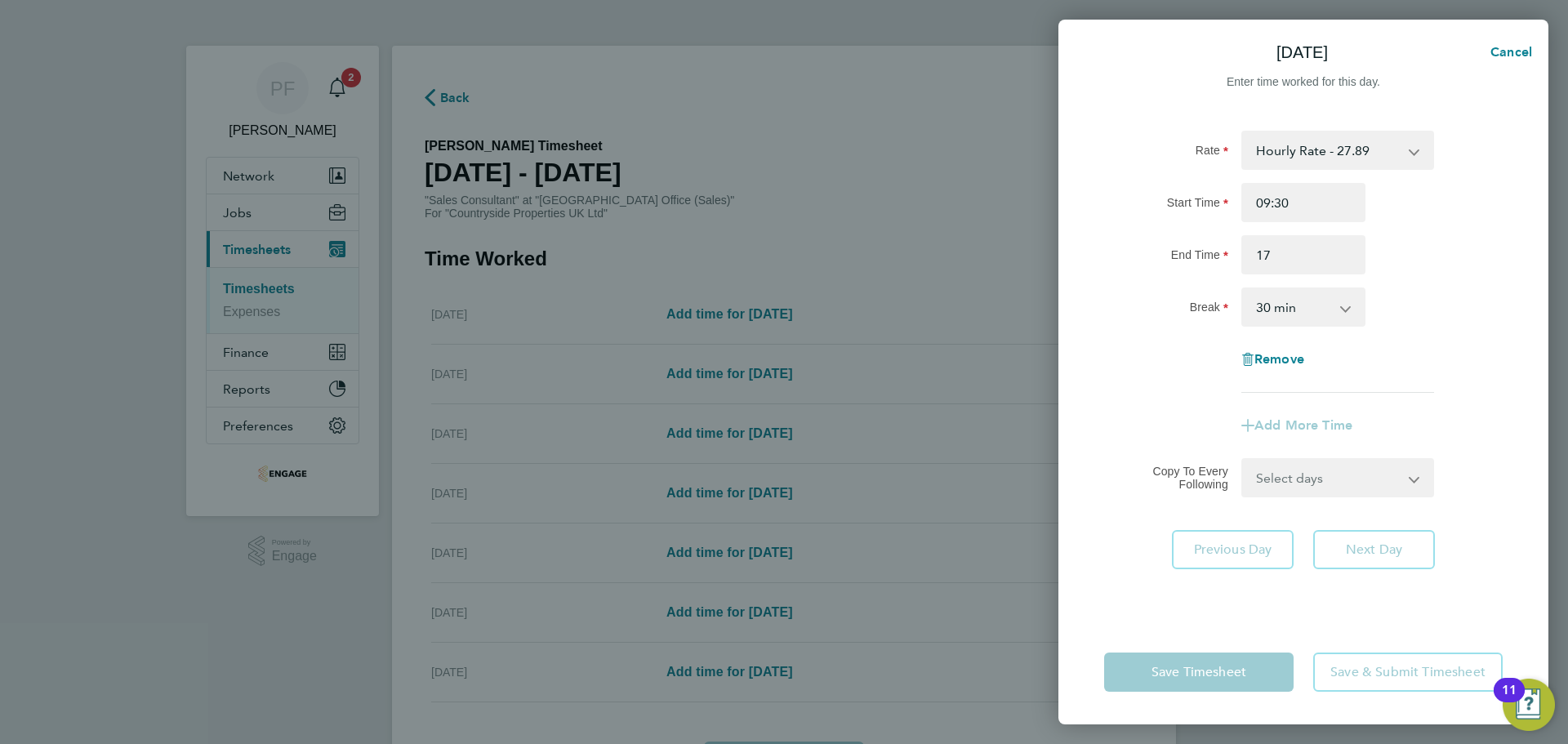
type input "17:00"
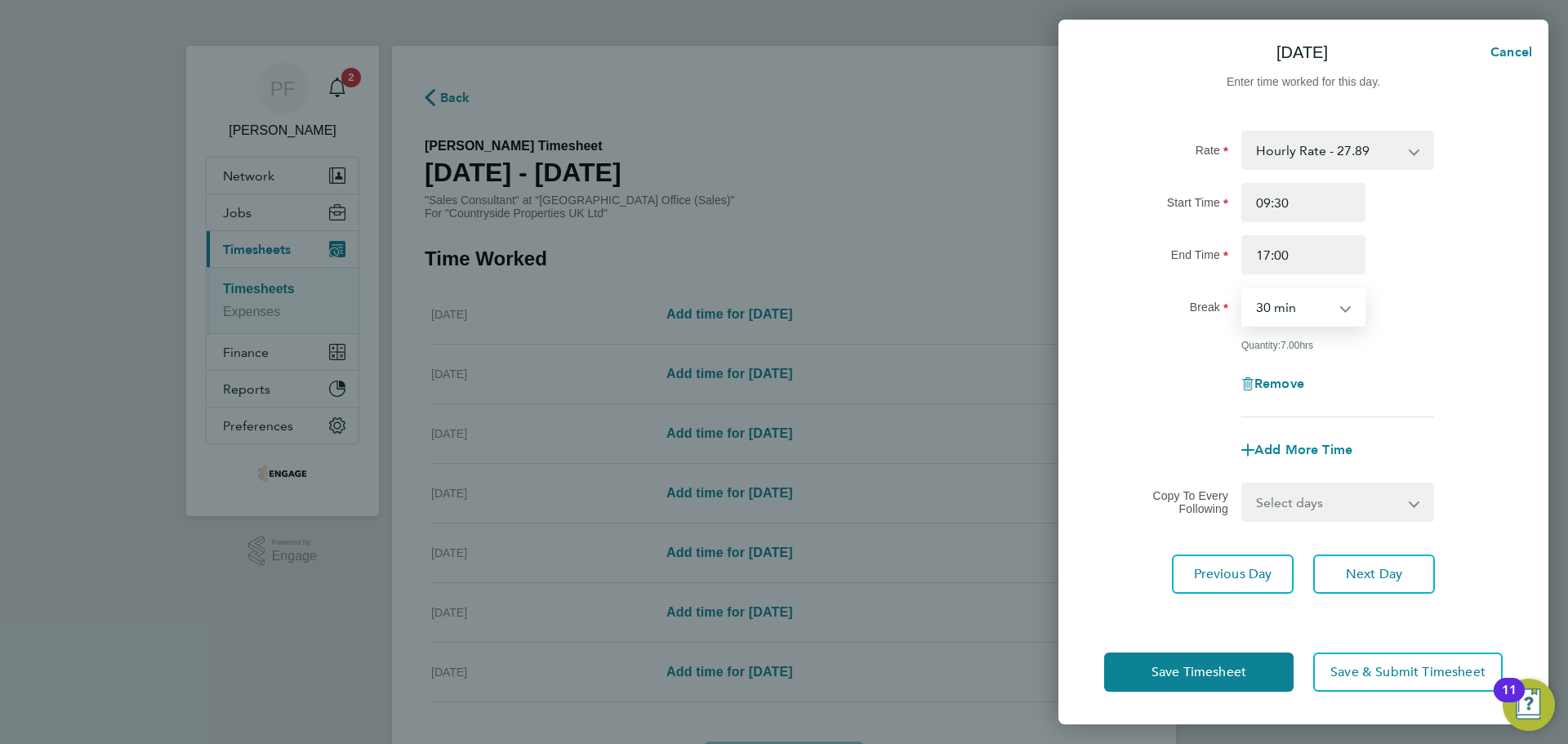
select select "0"
click at [1375, 575] on span "Next Day" at bounding box center [1375, 574] width 57 height 16
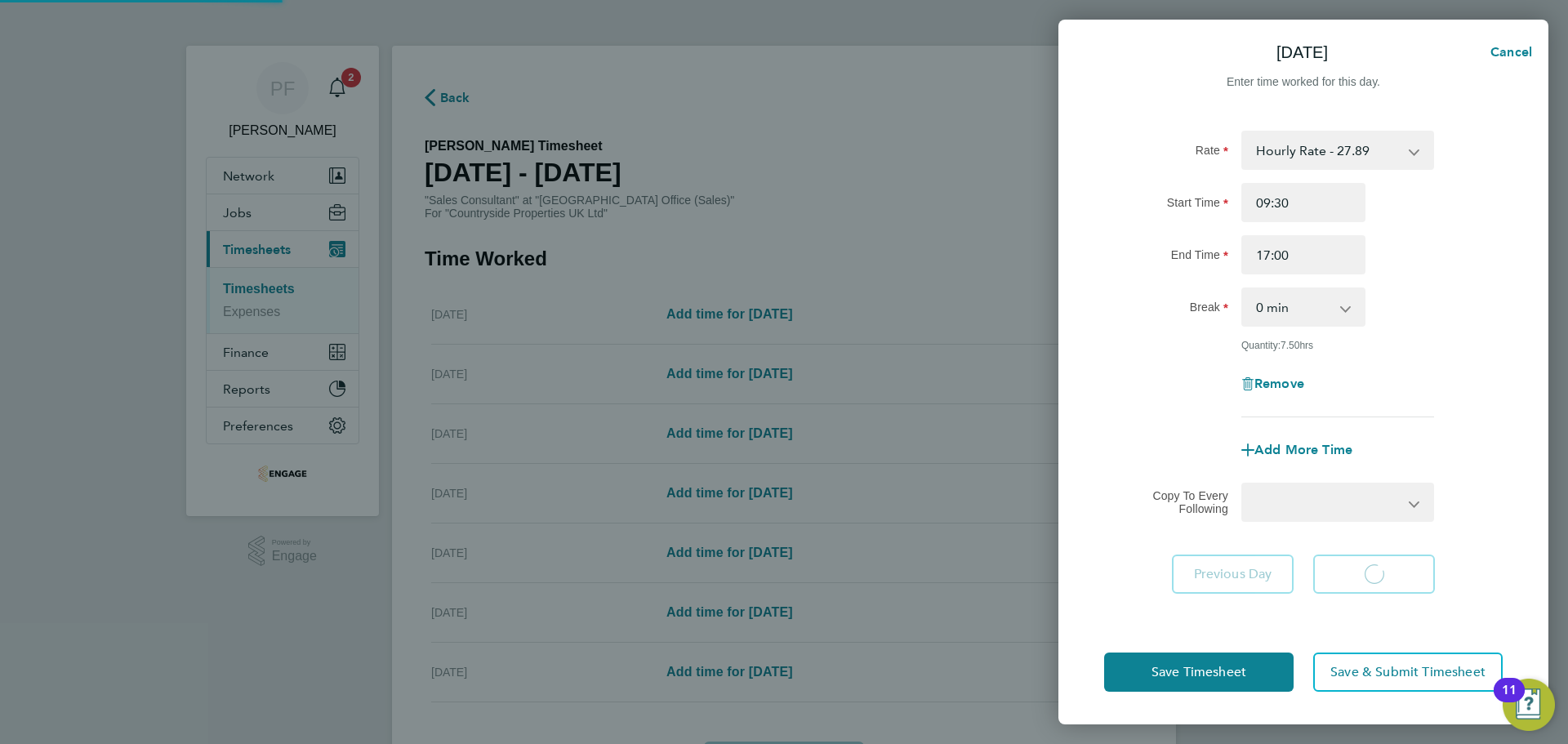
select select "30"
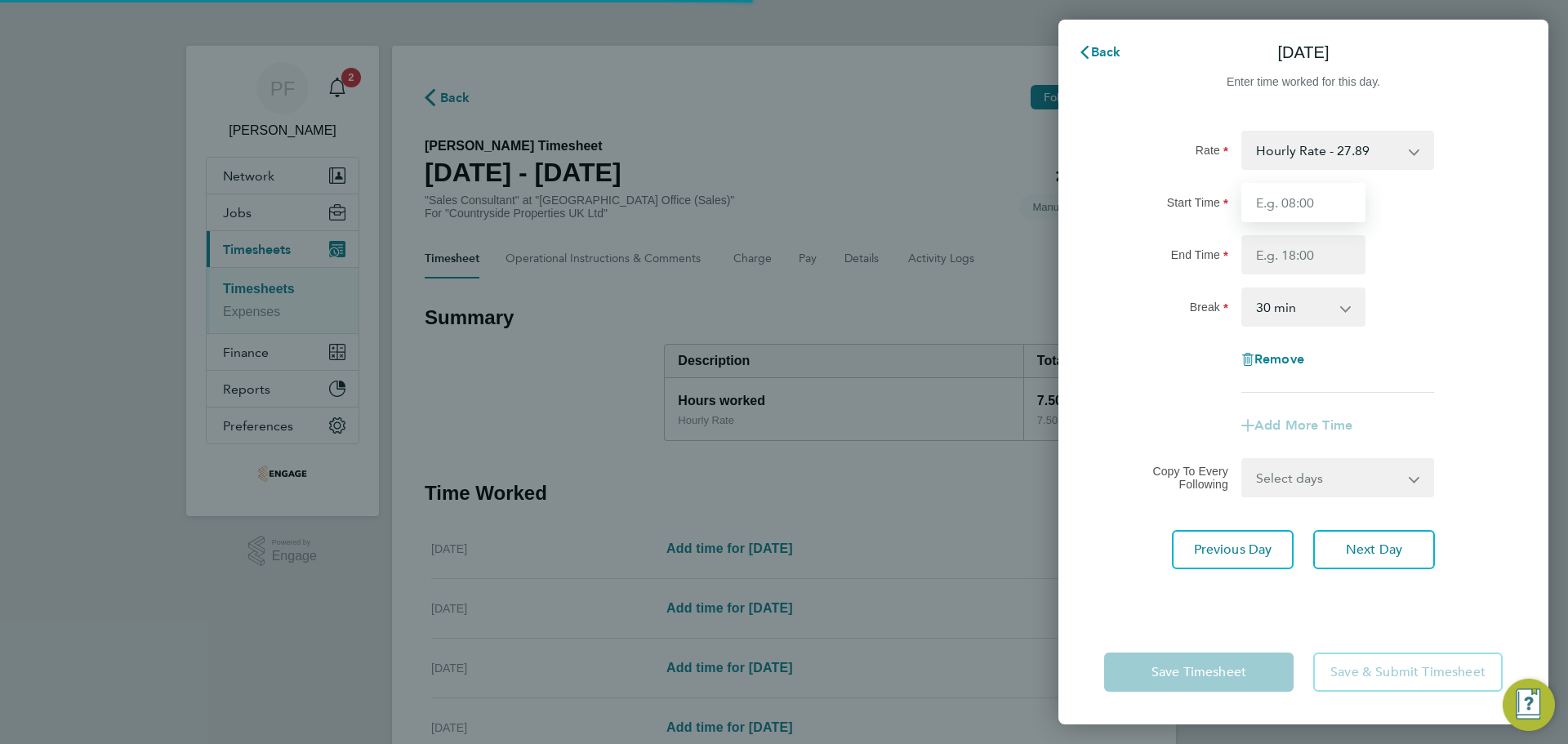
click at [1320, 198] on input "Start Time" at bounding box center [1303, 203] width 124 height 40
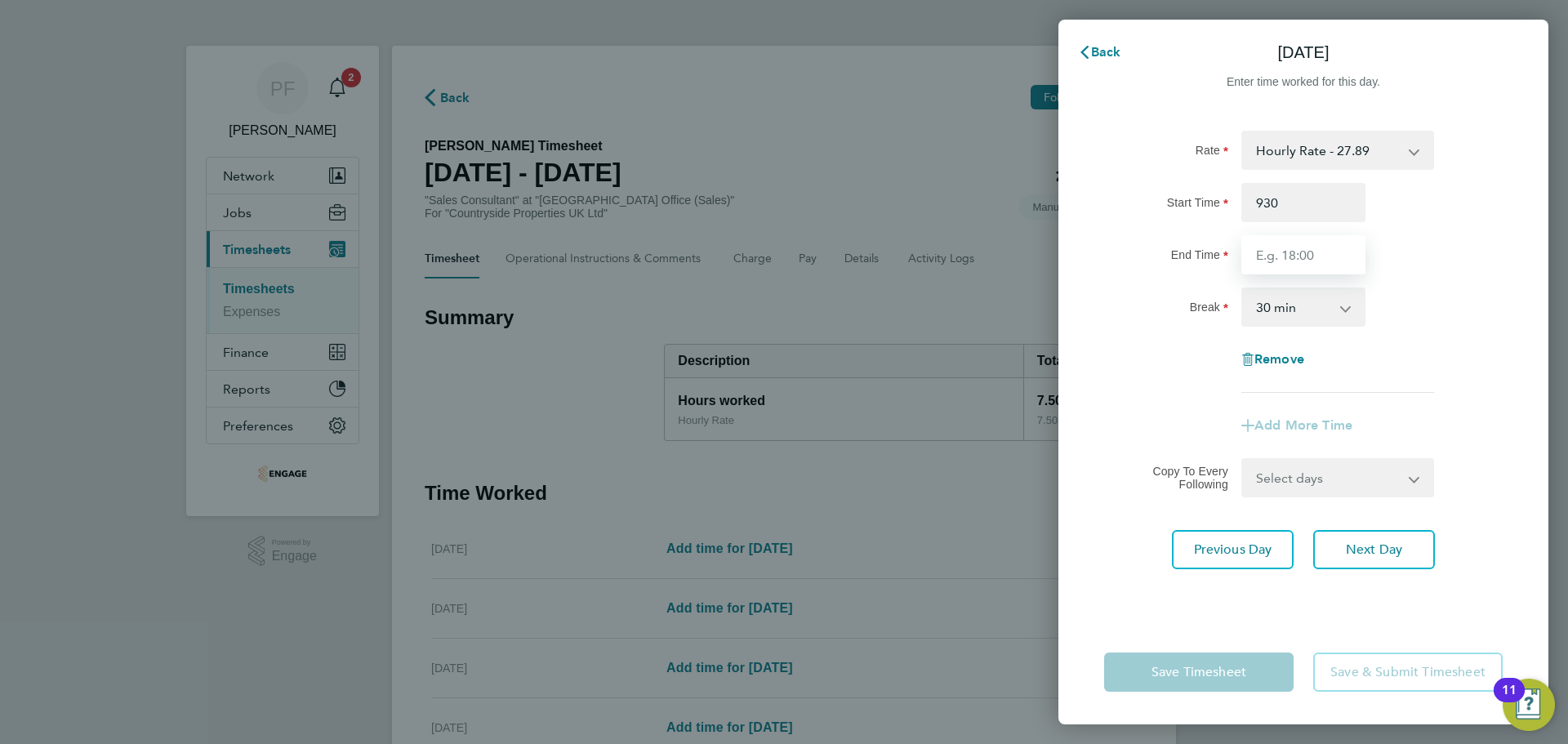
type input "09:30"
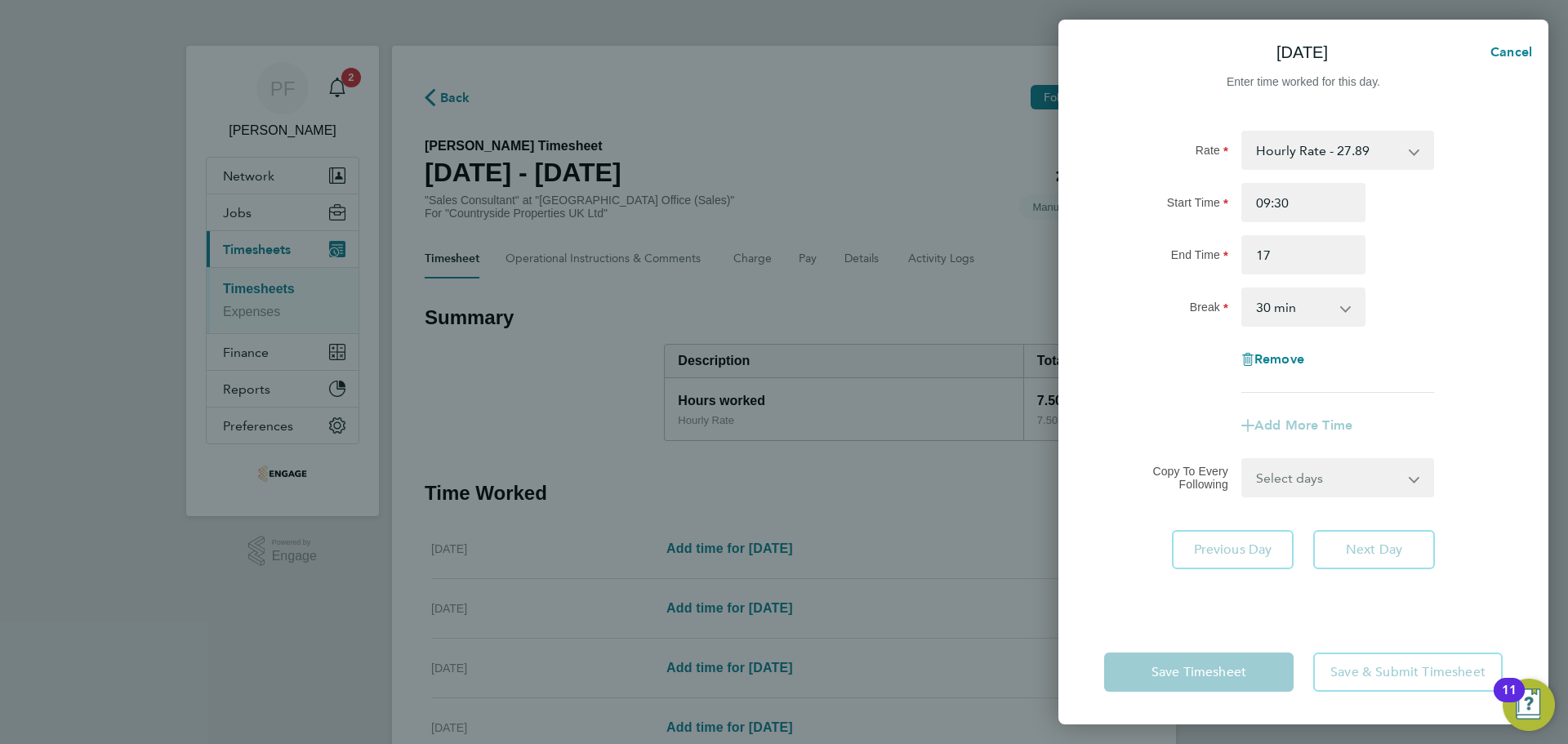
type input "17:00"
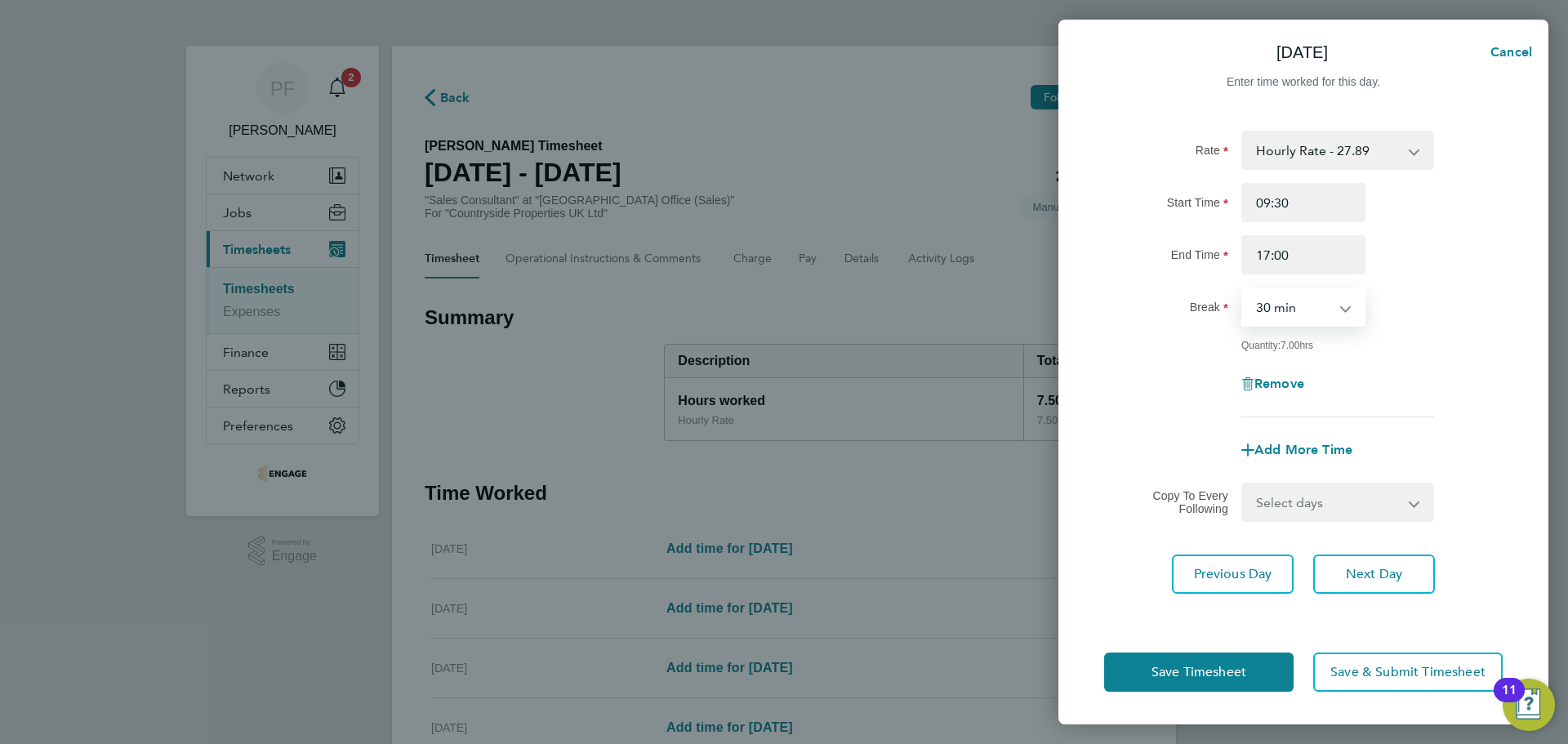
select select "0"
click at [1433, 331] on div "Rate Hourly Rate - 27.89 Start Time 09:30 End Time 17:00 Break 0 min 15 min 30 …" at bounding box center [1303, 274] width 399 height 286
click at [1396, 686] on button "Save & Submit Timesheet" at bounding box center [1408, 673] width 189 height 40
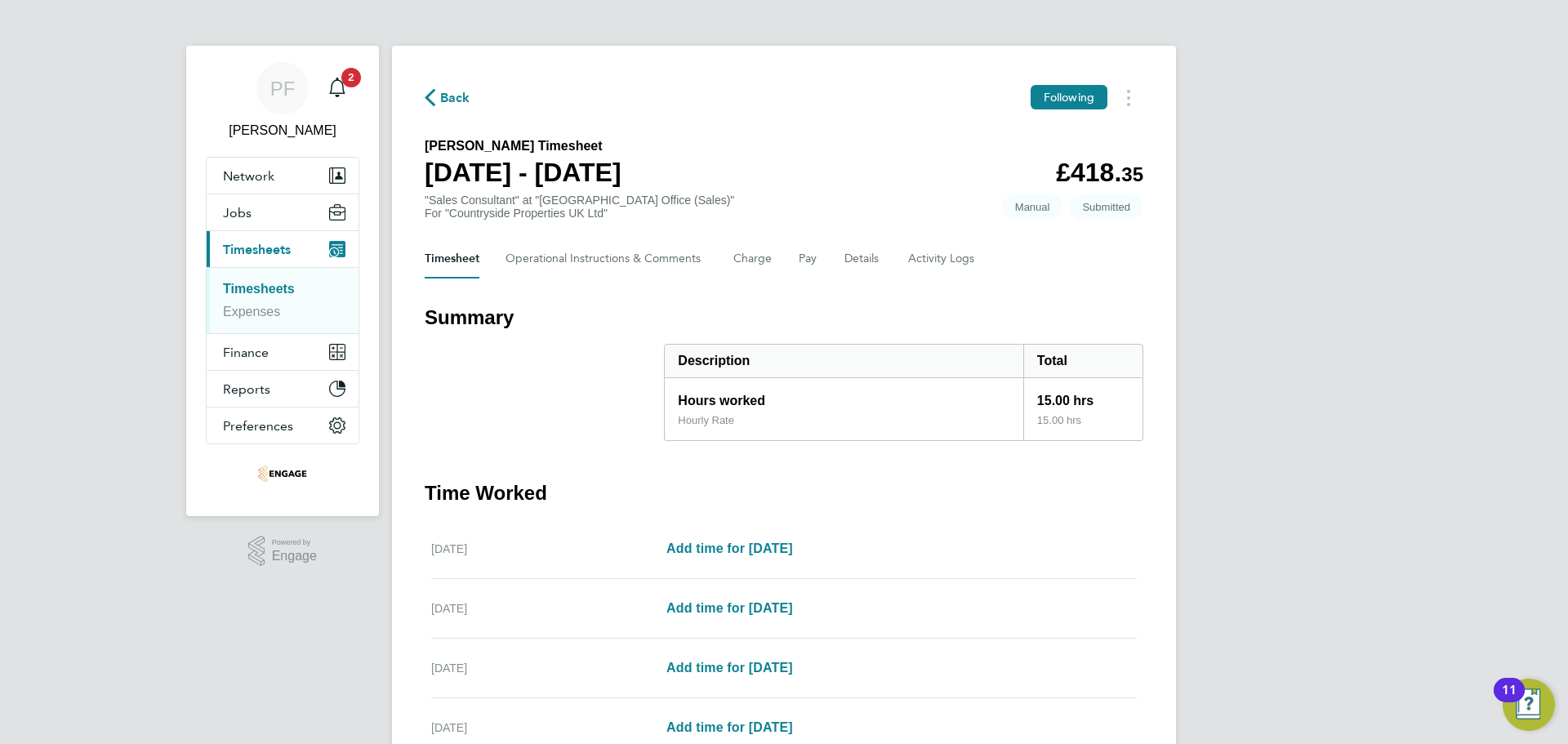
drag, startPoint x: 232, startPoint y: 289, endPoint x: 272, endPoint y: 289, distance: 40.0
click at [232, 289] on link "Timesheets" at bounding box center [259, 289] width 72 height 14
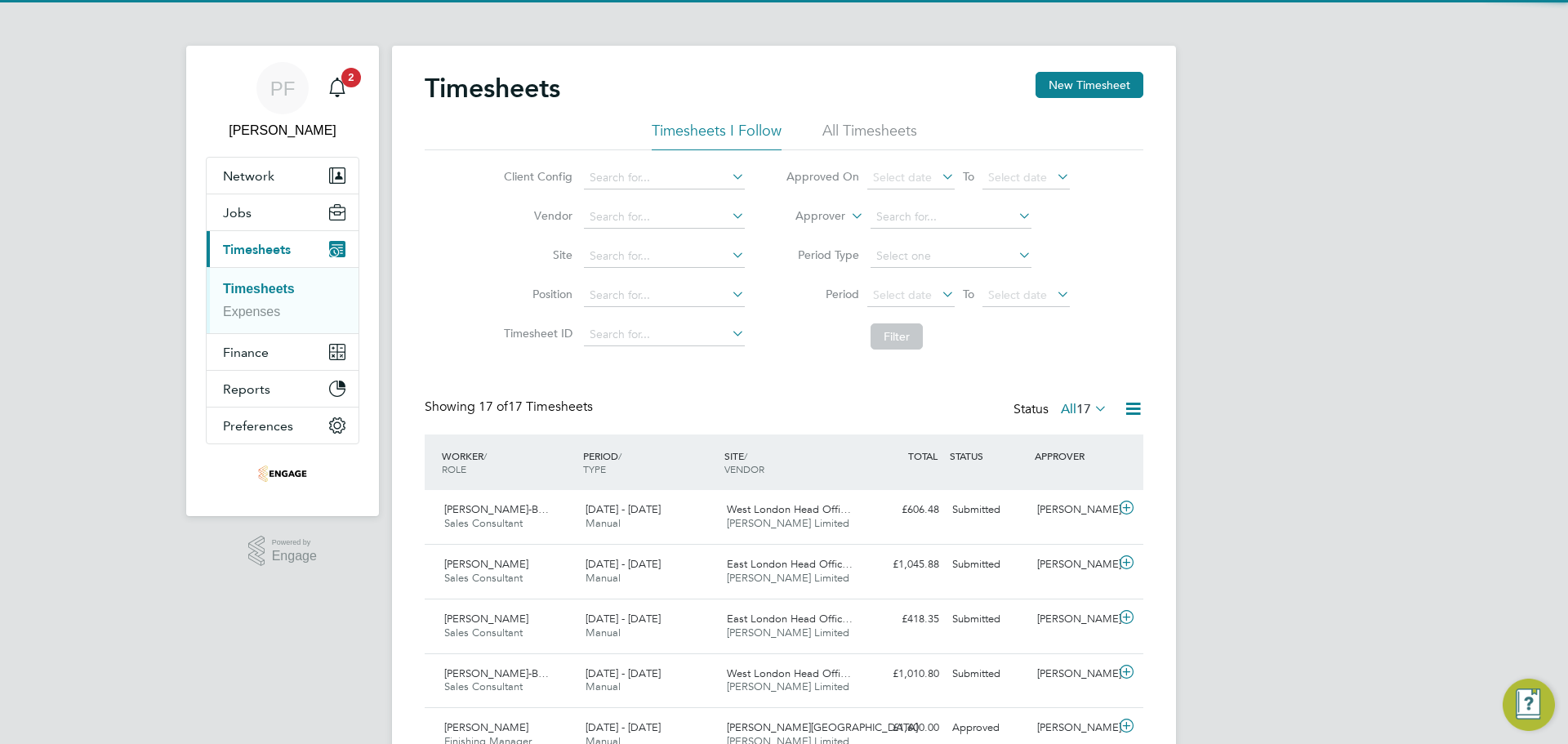
scroll to position [41, 142]
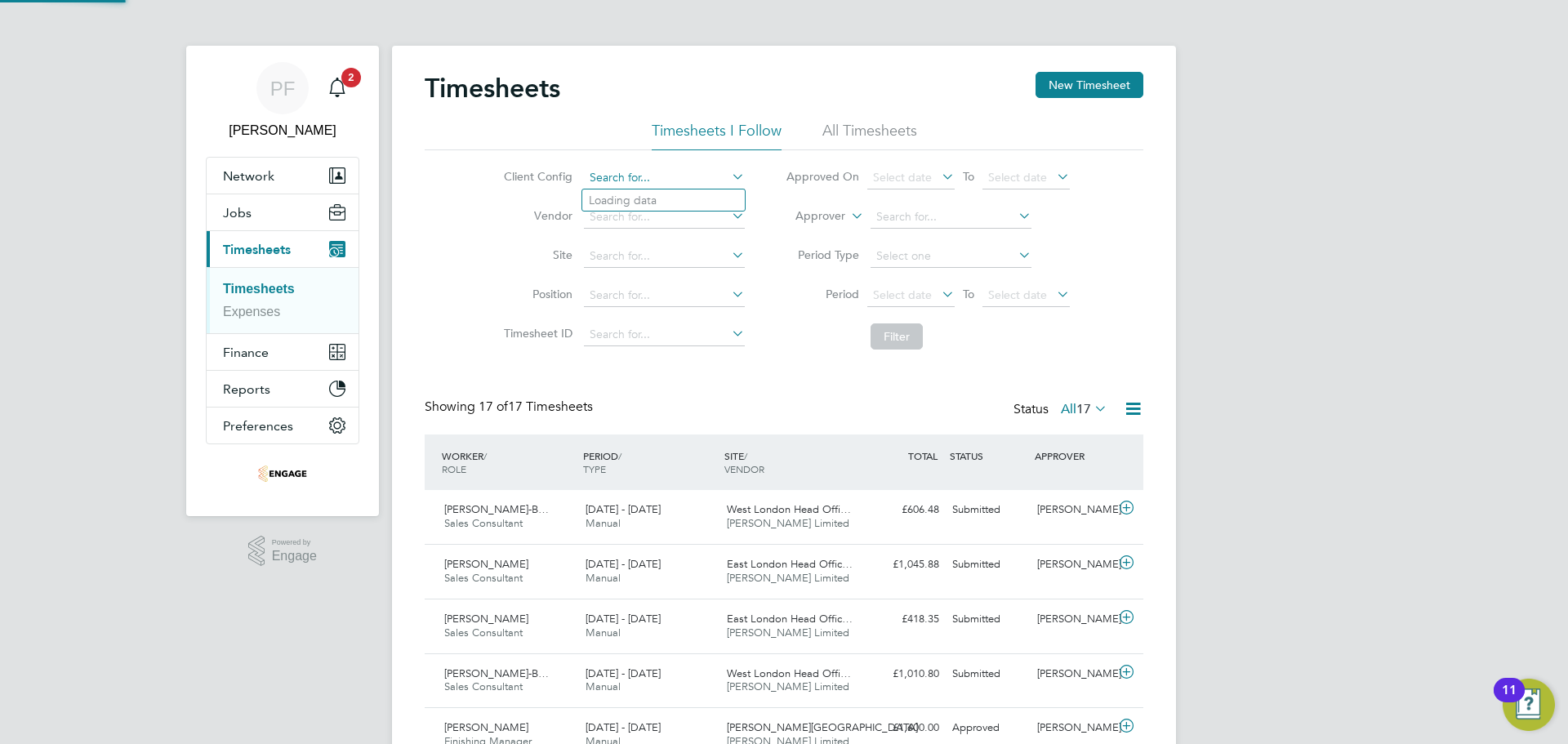
click at [658, 182] on input at bounding box center [664, 178] width 161 height 23
type input "Countryside Properties UK Ltd"
click at [728, 169] on icon at bounding box center [728, 176] width 0 height 23
click at [691, 224] on input at bounding box center [664, 217] width 161 height 23
click at [694, 264] on input at bounding box center [664, 256] width 161 height 23
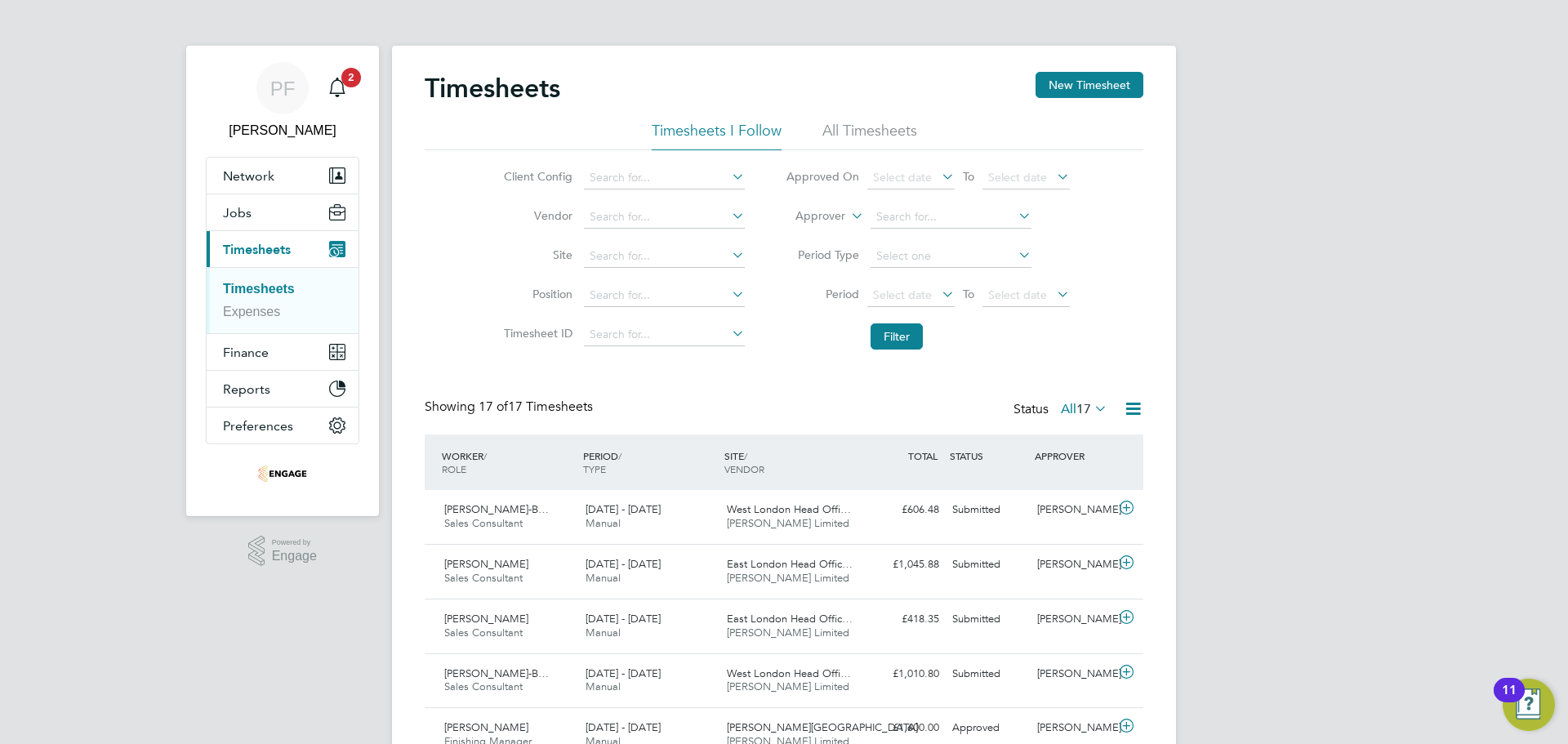
click at [790, 328] on li "Filter" at bounding box center [928, 336] width 325 height 42
click at [712, 304] on input at bounding box center [664, 296] width 161 height 23
click at [720, 341] on input at bounding box center [664, 335] width 161 height 23
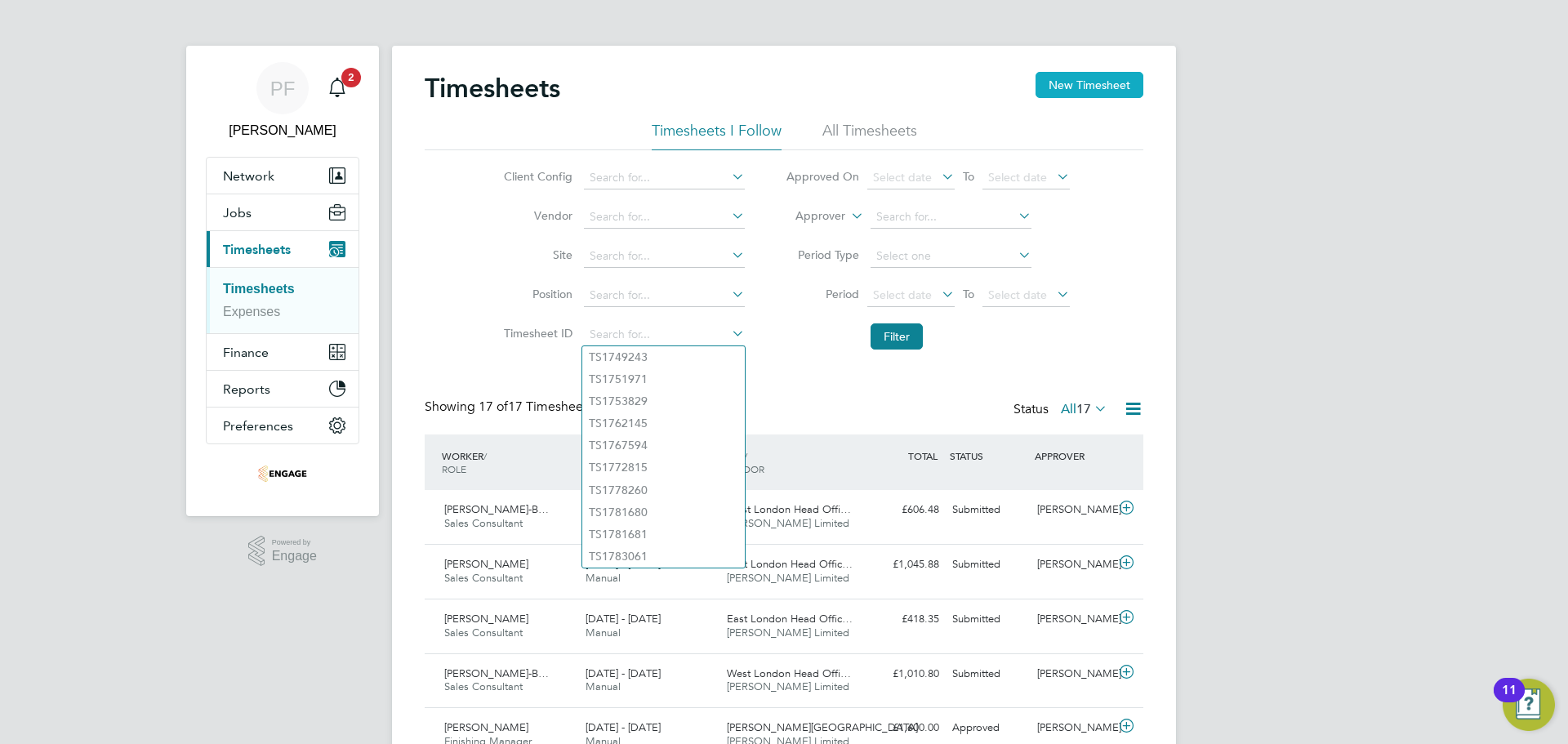
click at [1083, 89] on button "New Timesheet" at bounding box center [1089, 85] width 107 height 26
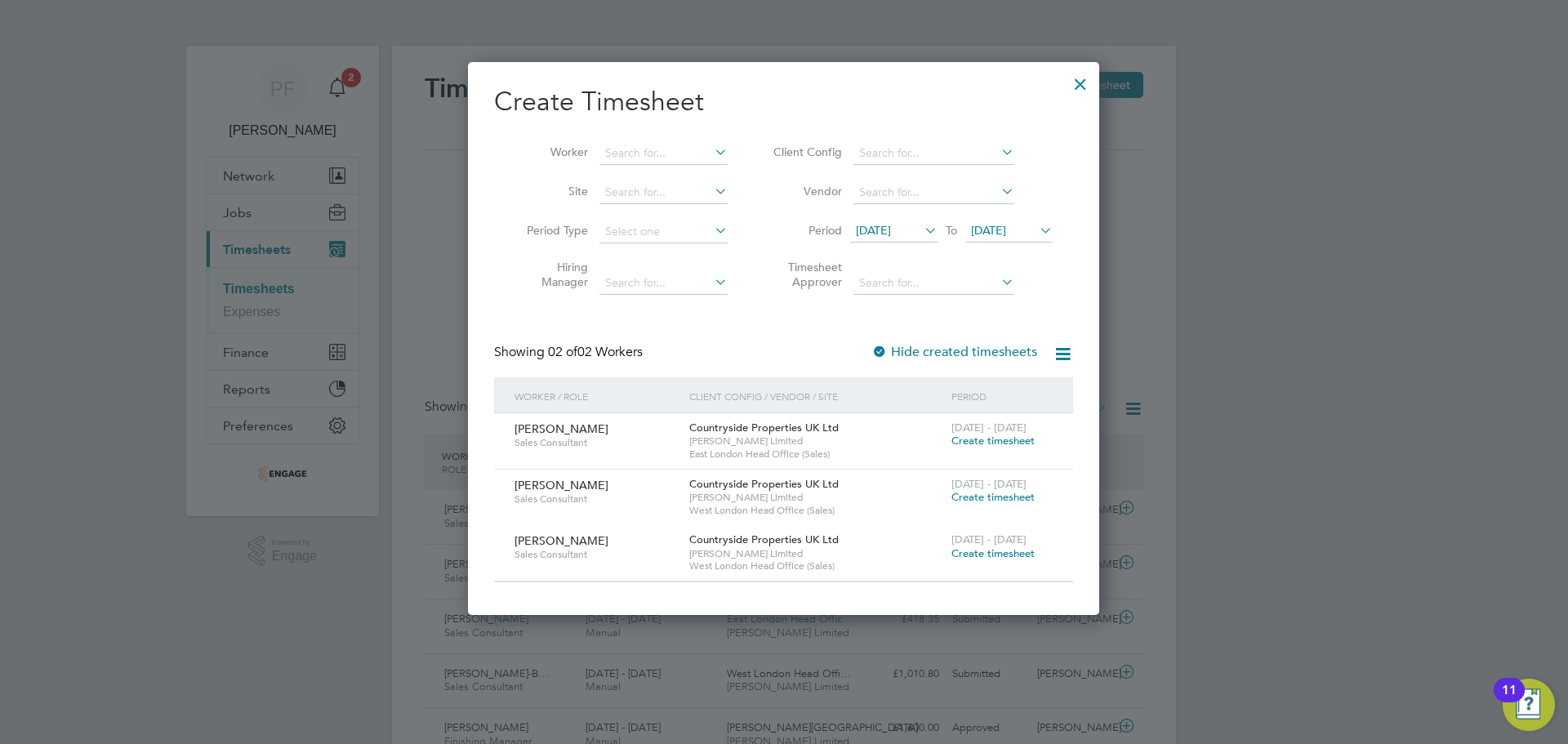
click at [1081, 84] on div at bounding box center [1081, 80] width 29 height 29
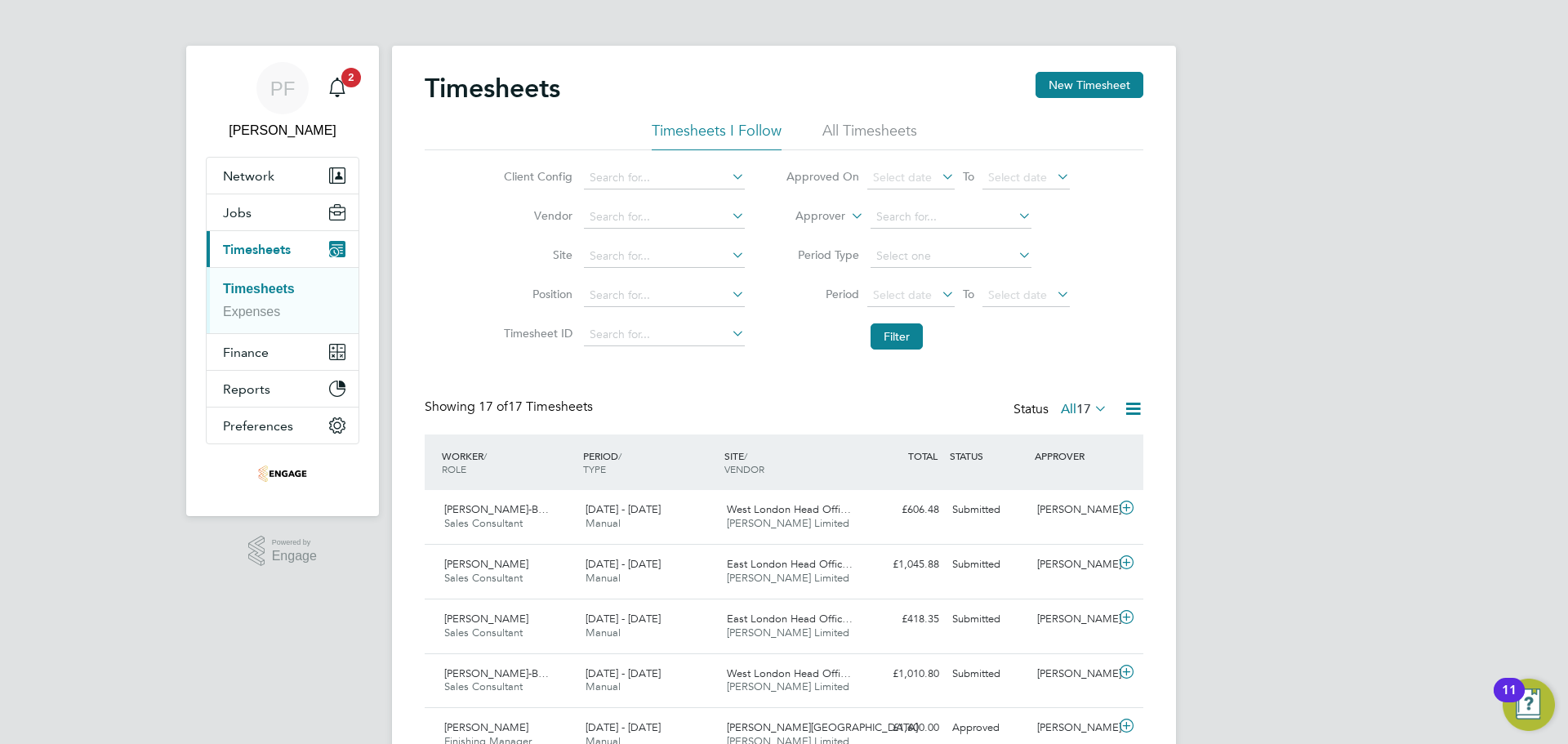
click at [457, 465] on span "ROLE" at bounding box center [454, 469] width 25 height 13
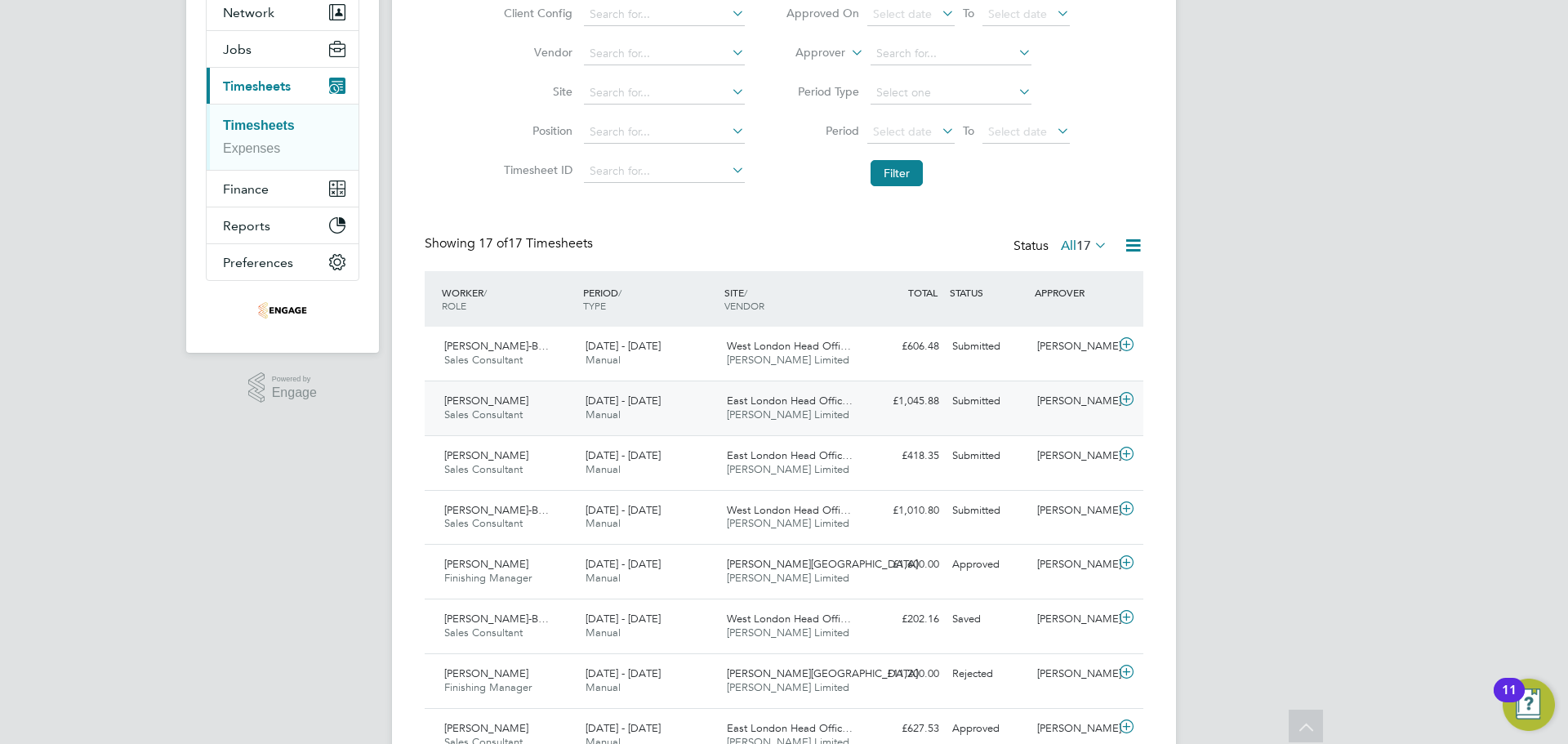
click at [496, 418] on span "Sales Consultant" at bounding box center [483, 415] width 78 height 14
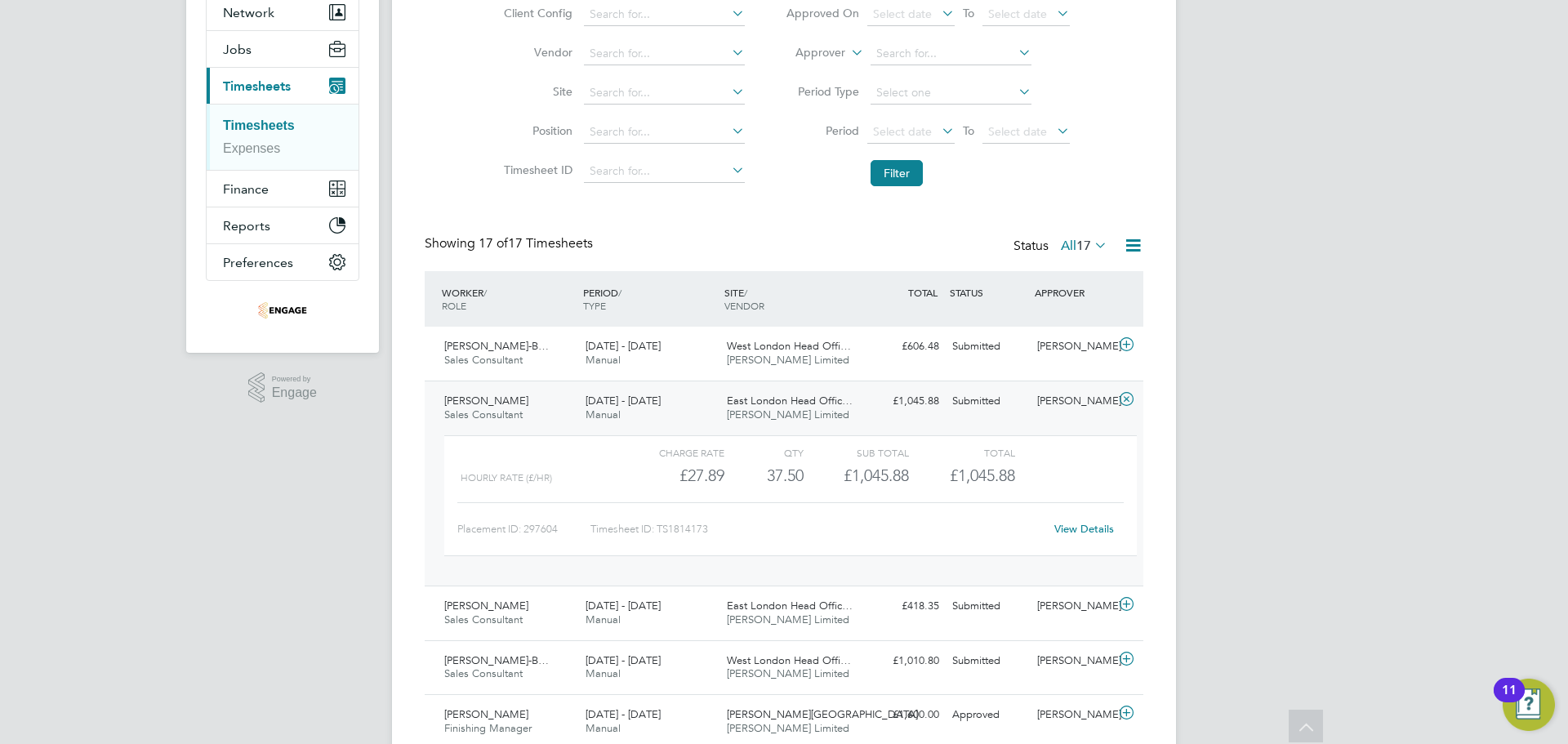
click at [1085, 530] on link "View Details" at bounding box center [1083, 529] width 59 height 14
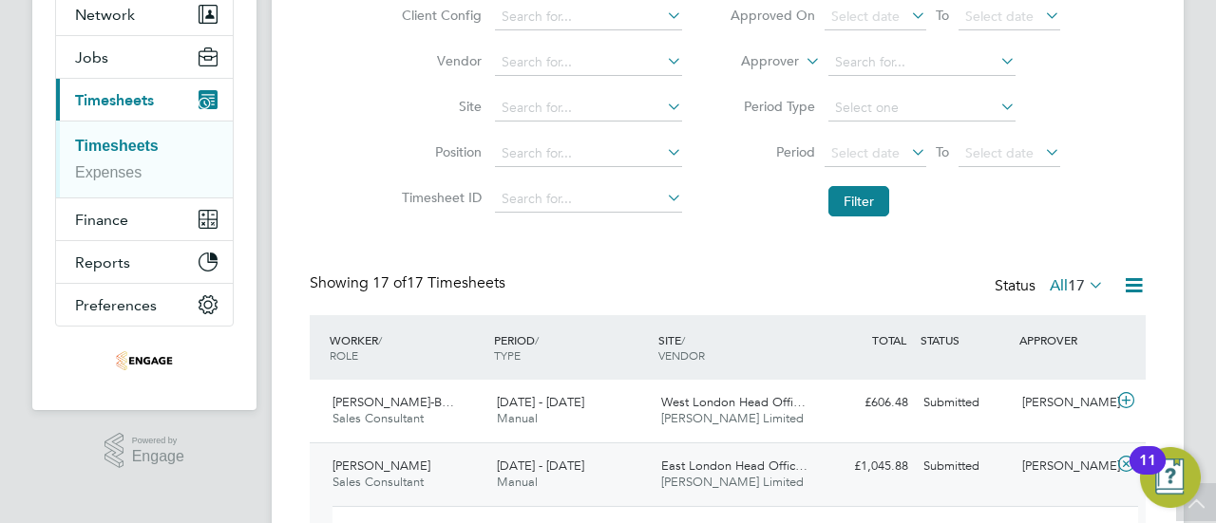
scroll to position [32, 185]
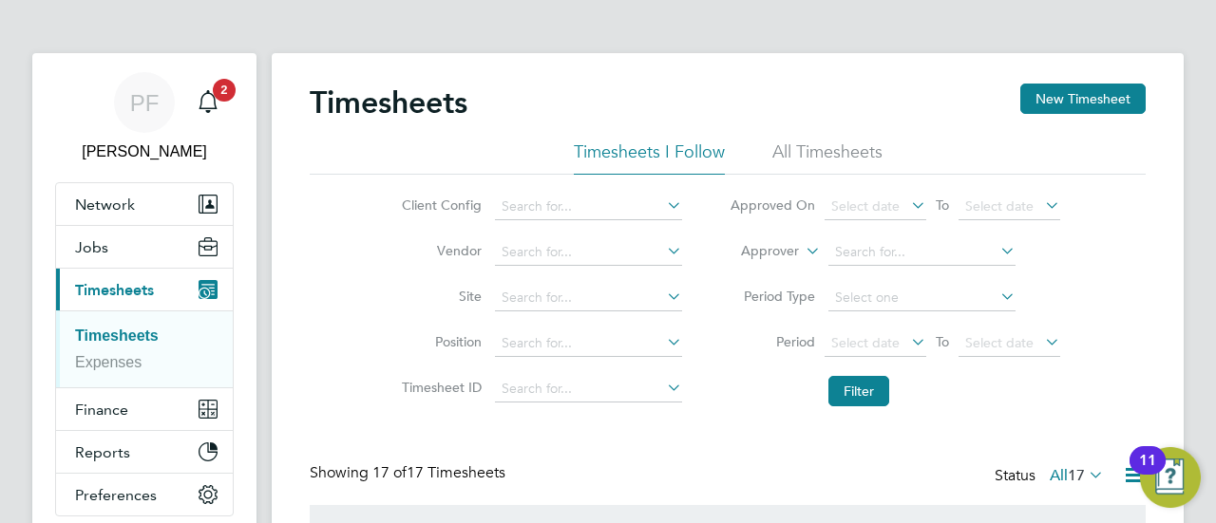
click at [846, 156] on li "All Timesheets" at bounding box center [827, 158] width 110 height 34
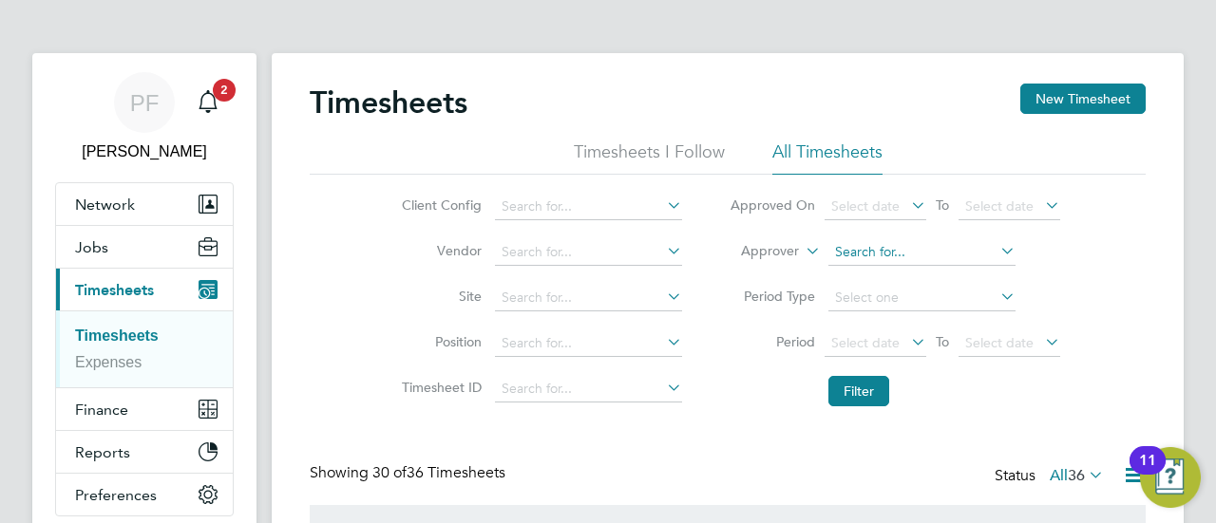
click at [884, 263] on input at bounding box center [921, 252] width 187 height 27
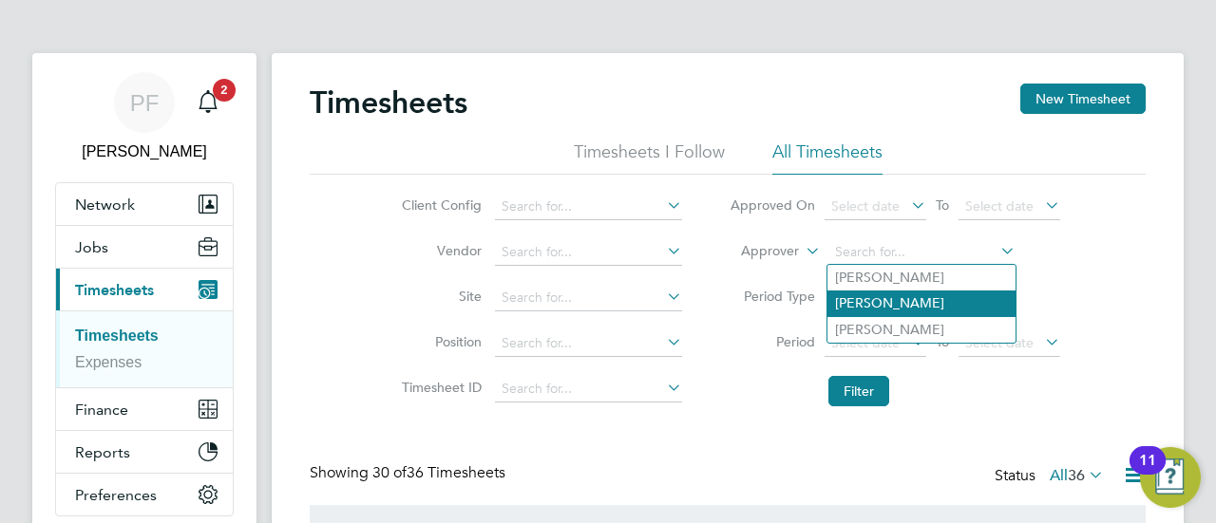
click at [871, 301] on li "David Alvarez" at bounding box center [921, 304] width 188 height 26
type input "David Alvarez"
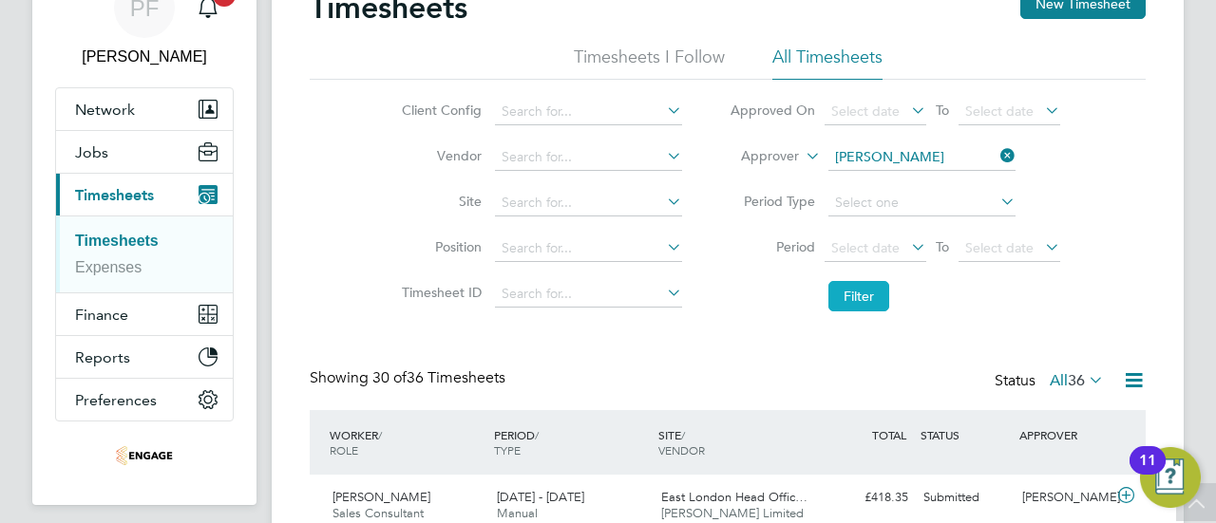
click at [873, 300] on button "Filter" at bounding box center [858, 296] width 61 height 30
click at [106, 322] on button "Finance" at bounding box center [144, 315] width 177 height 42
click at [140, 324] on button "Finance" at bounding box center [144, 315] width 177 height 42
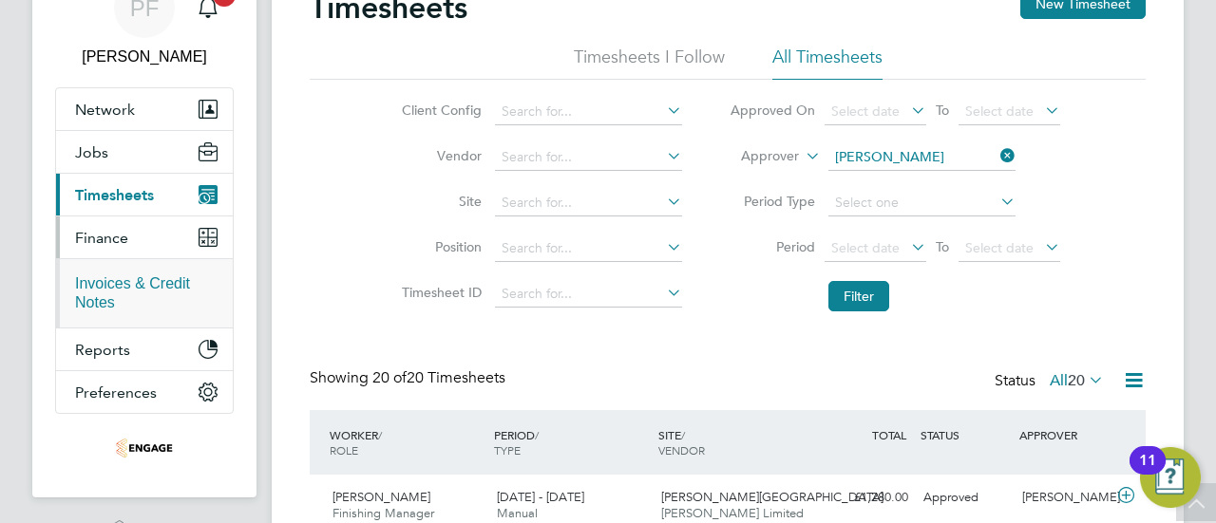
click at [114, 286] on link "Invoices & Credit Notes" at bounding box center [132, 293] width 115 height 35
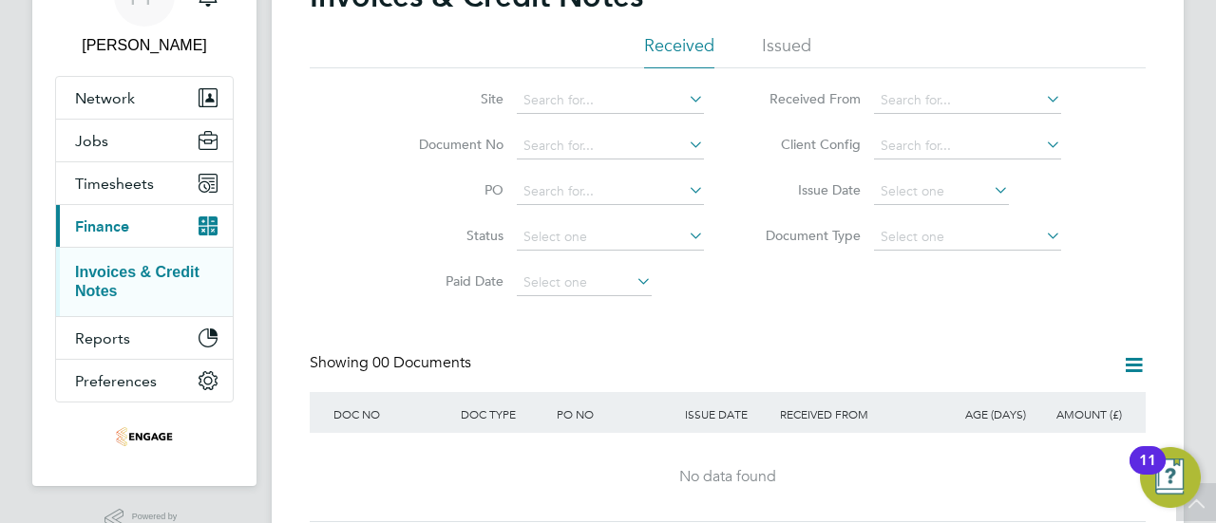
scroll to position [78, 0]
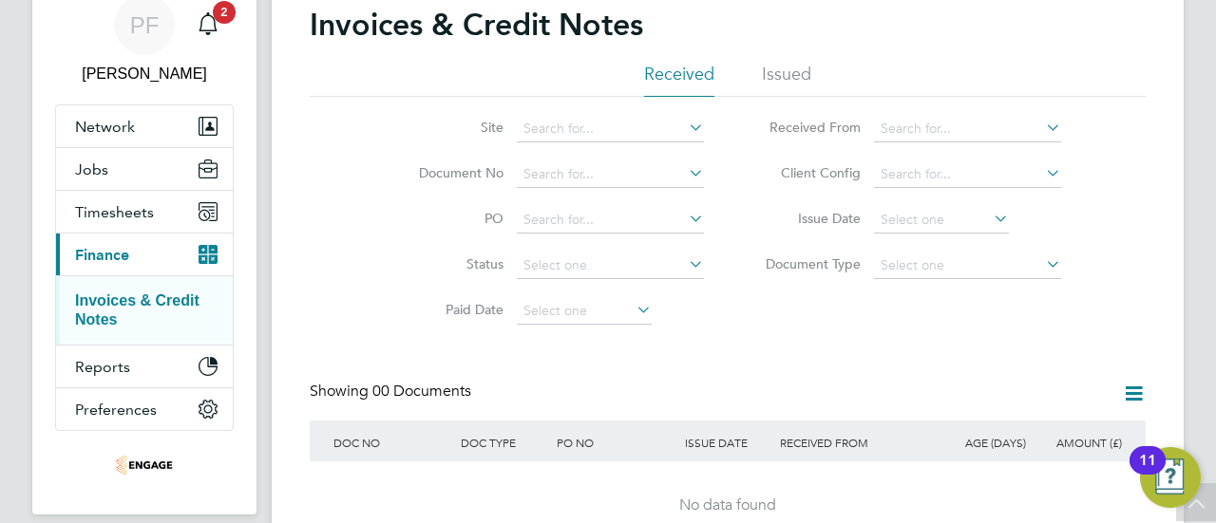
click at [781, 73] on li "Issued" at bounding box center [786, 80] width 49 height 34
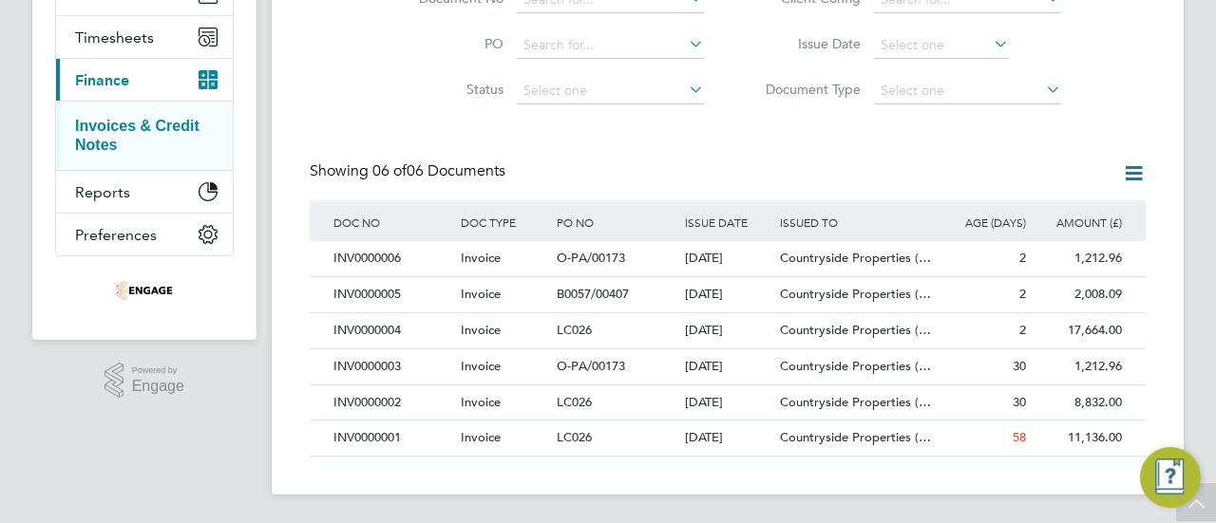
scroll to position [10, 10]
click at [756, 439] on div "07 Jul 2025" at bounding box center [728, 438] width 96 height 35
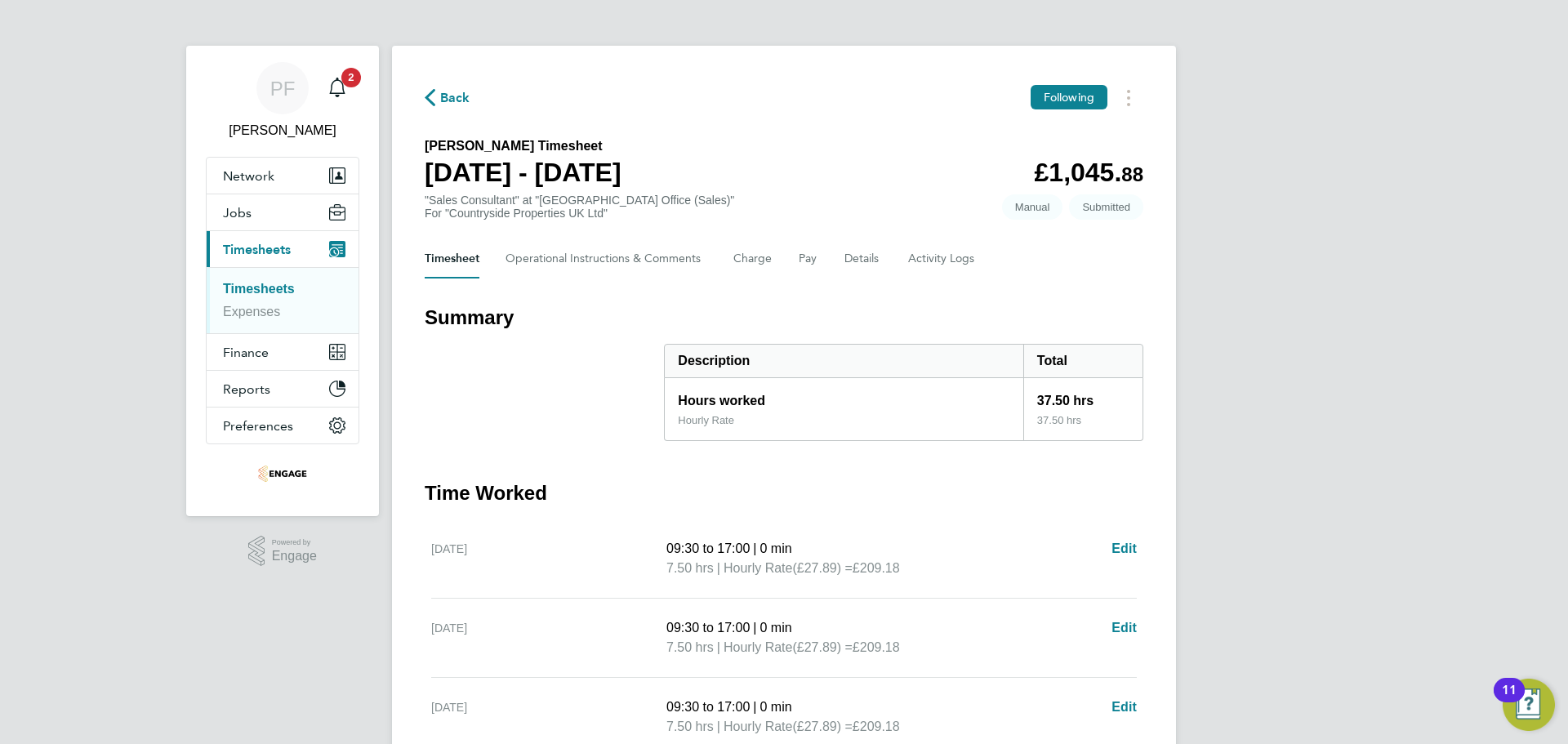
click at [276, 291] on link "Timesheets" at bounding box center [259, 289] width 72 height 14
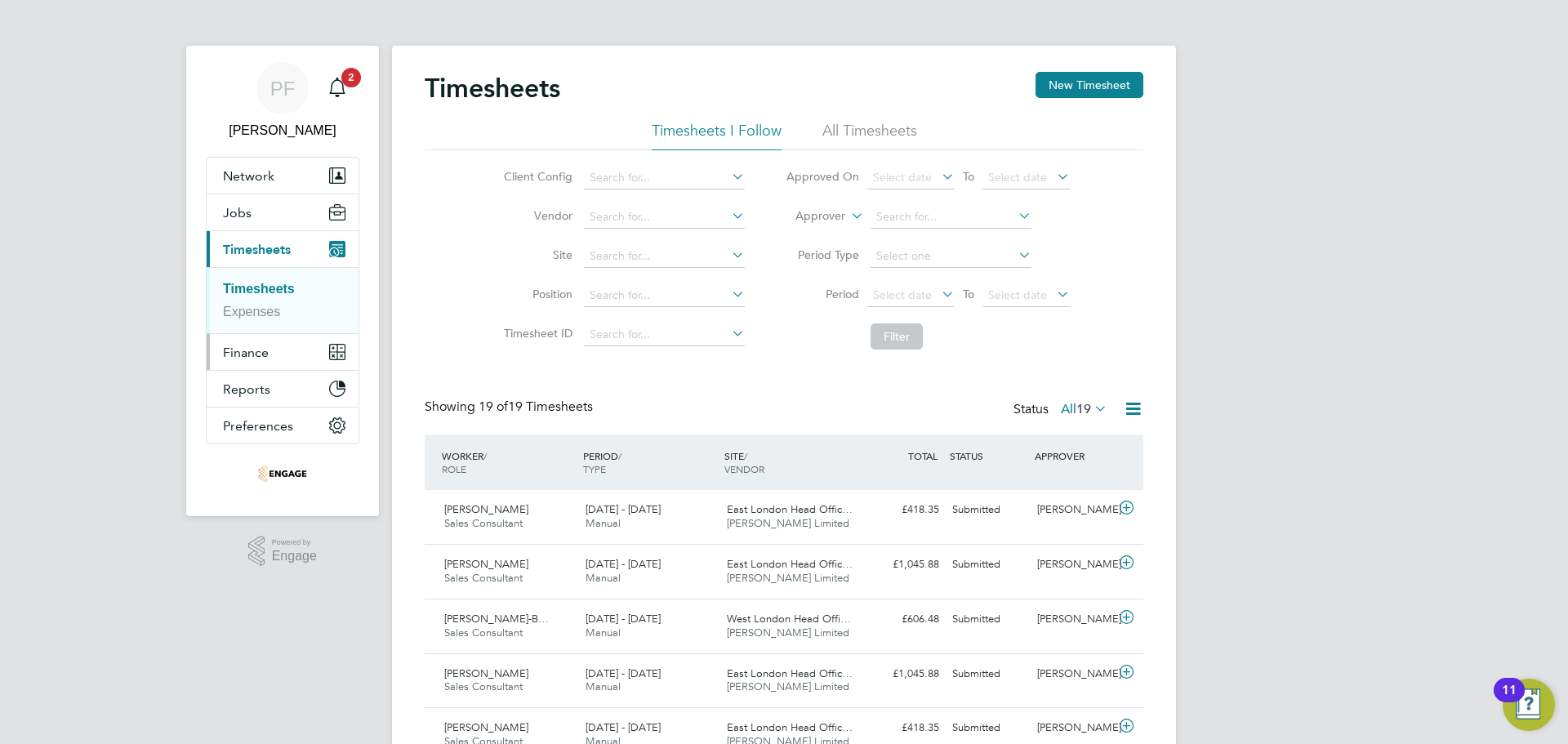
click at [252, 357] on span "Finance" at bounding box center [245, 353] width 46 height 15
click at [254, 338] on link "Invoices & Credit Notes" at bounding box center [272, 334] width 99 height 30
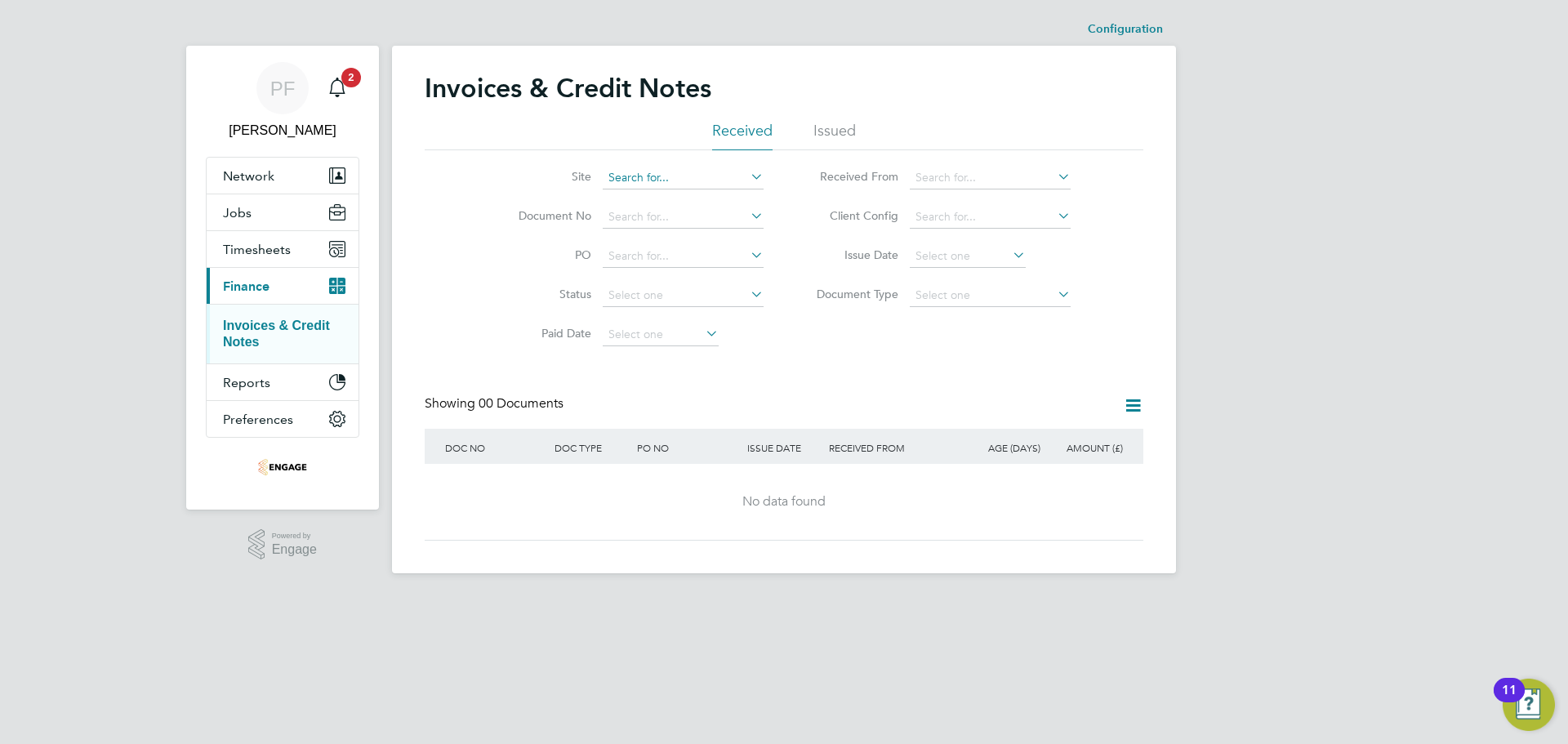
click at [707, 178] on input at bounding box center [683, 178] width 161 height 23
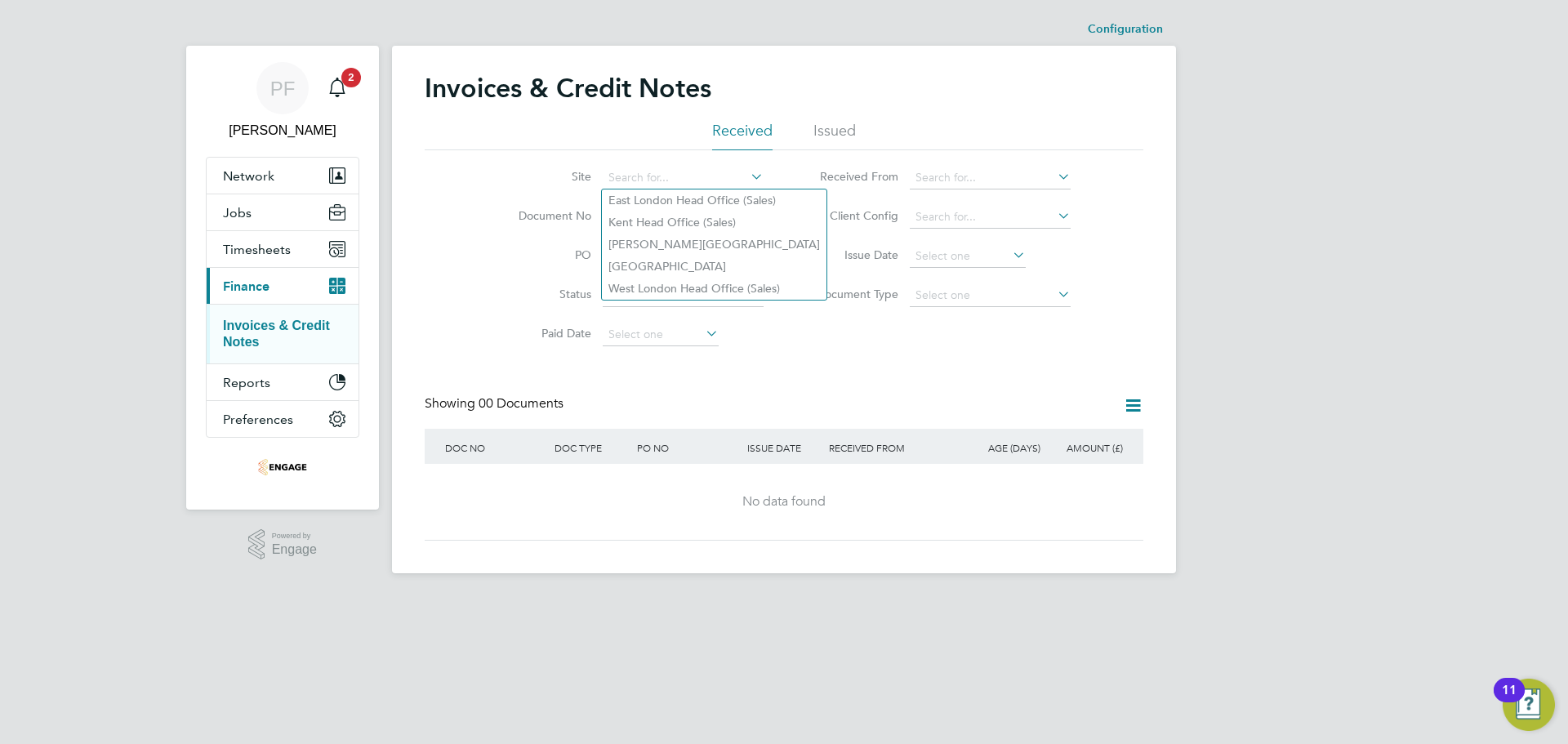
click at [773, 381] on div "Invoices & Credit Notes Received Issued Site Document No PO Status Paid Date Is…" at bounding box center [784, 306] width 719 height 469
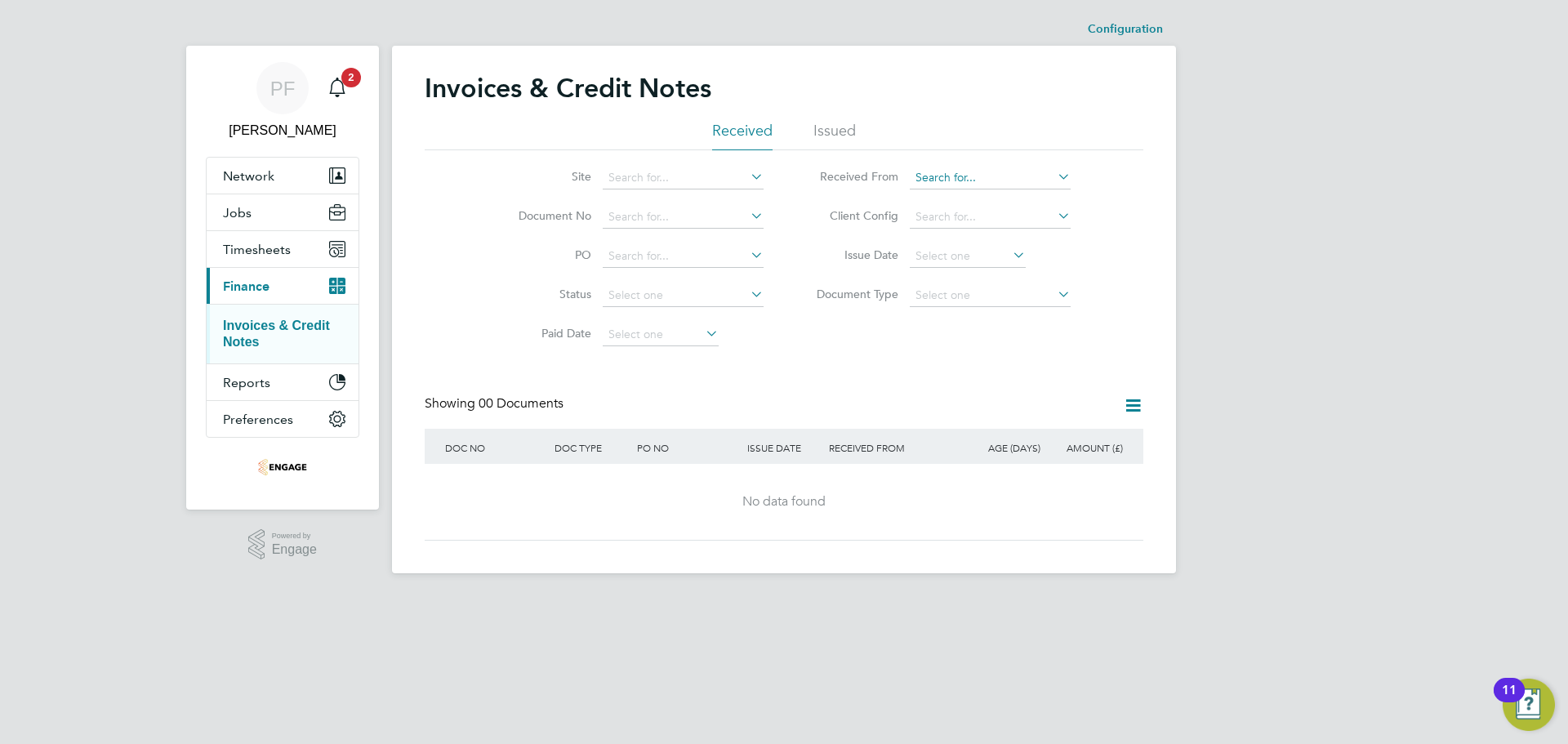
click at [940, 177] on input at bounding box center [989, 178] width 161 height 23
click at [854, 126] on li "Issued" at bounding box center [834, 136] width 42 height 29
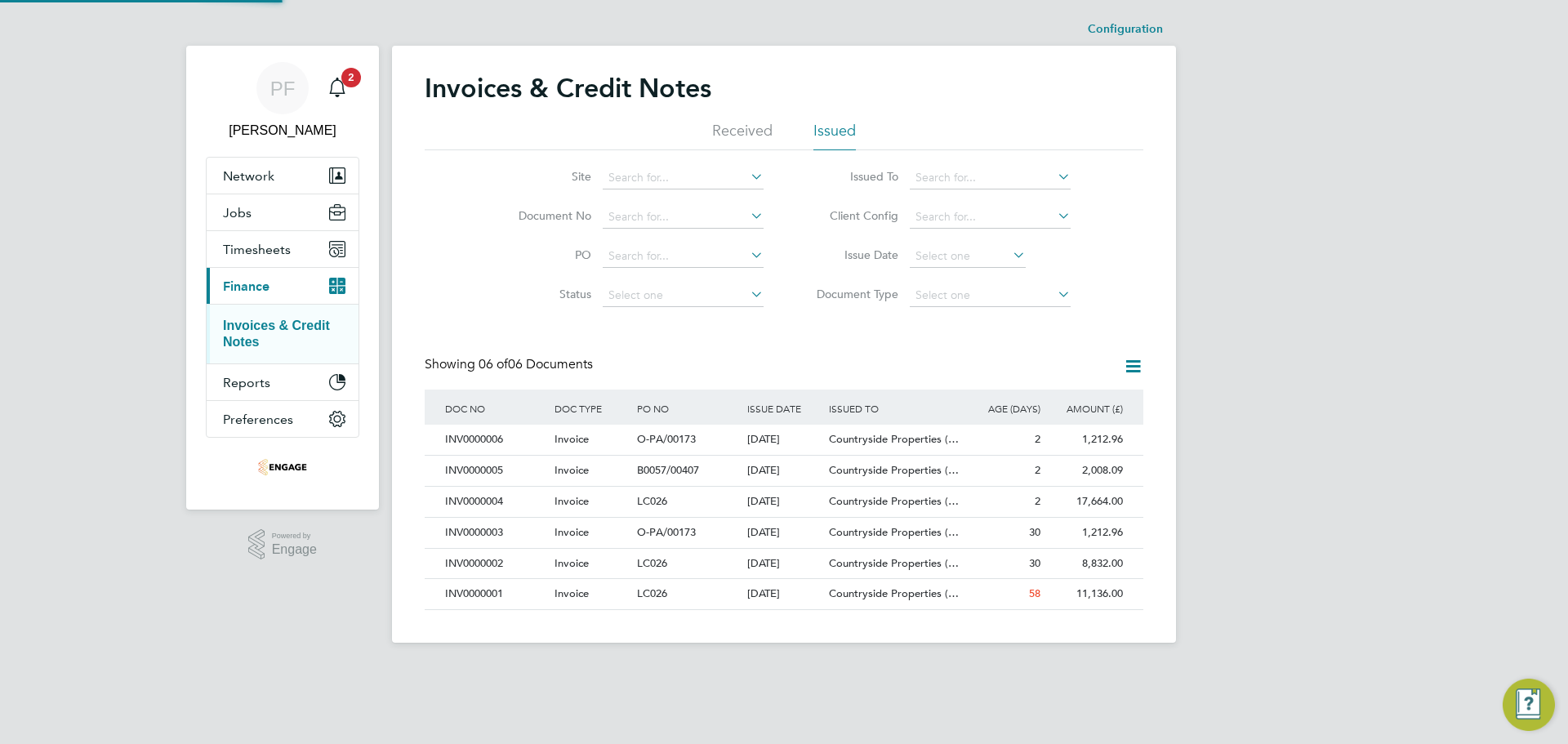
scroll to position [31, 111]
click at [738, 593] on div "LC026" at bounding box center [687, 594] width 109 height 30
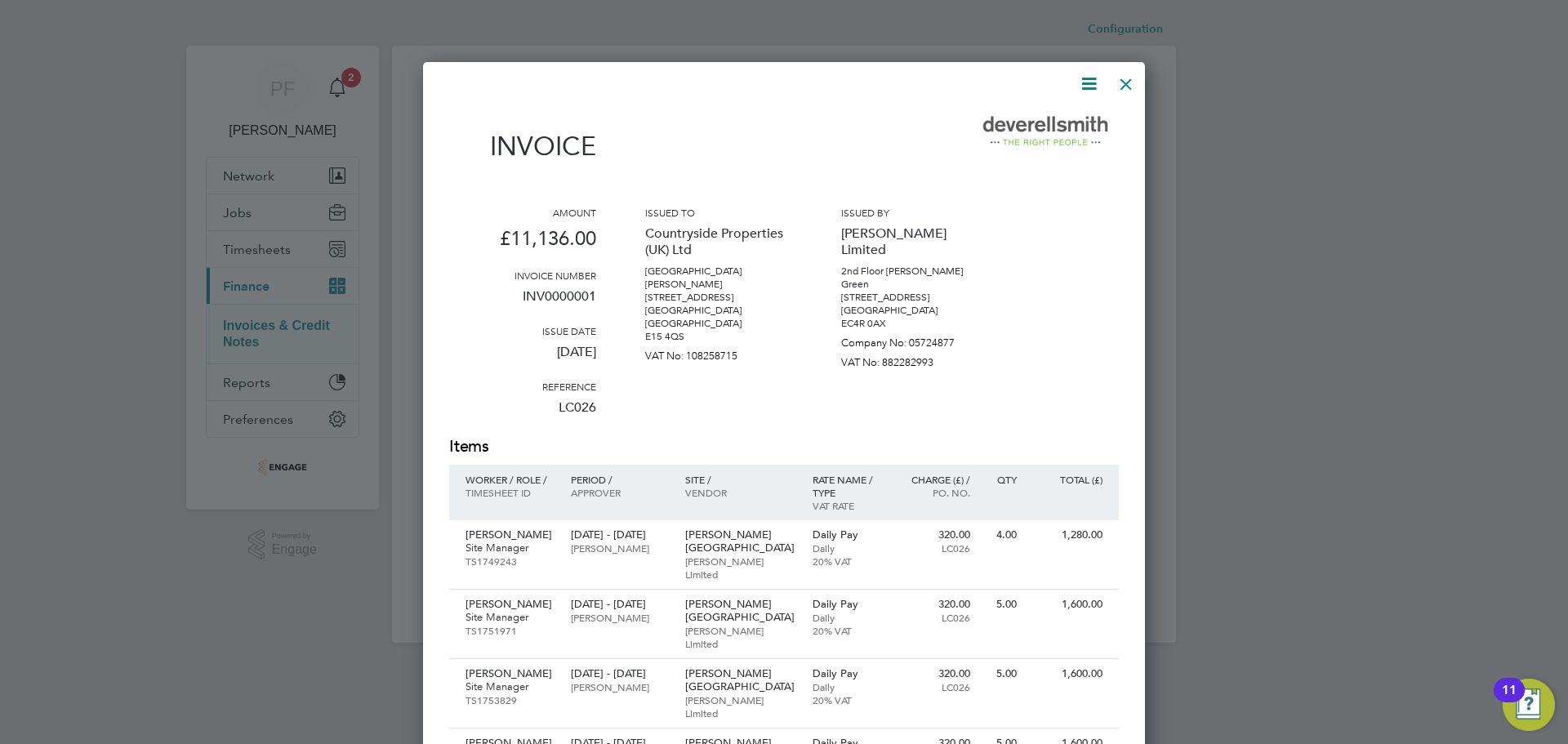
click at [1127, 83] on div at bounding box center [1126, 80] width 29 height 29
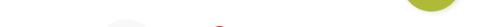
scroll to position [36, 78]
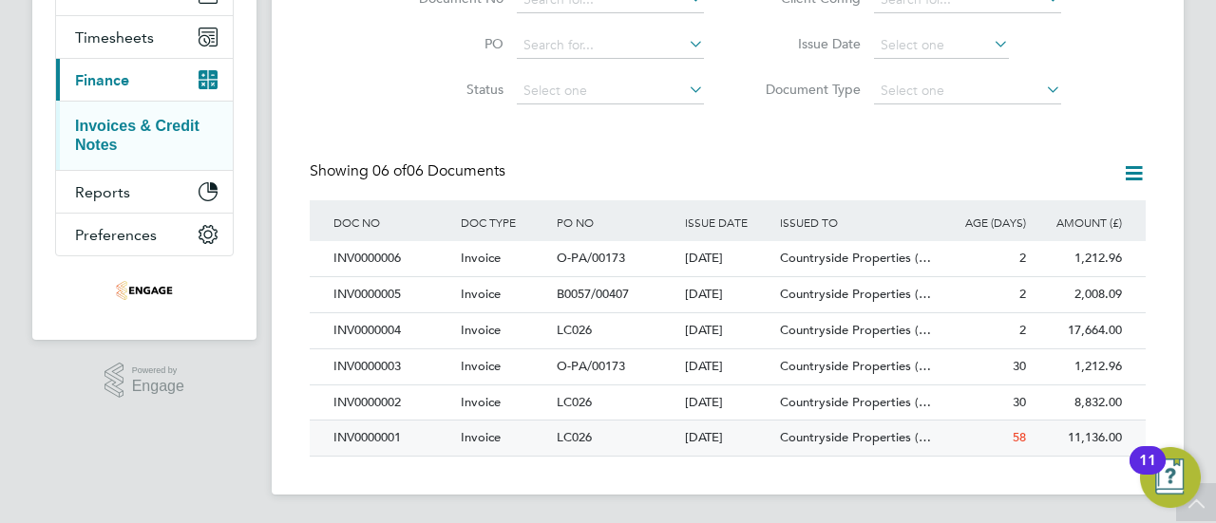
click at [1015, 436] on span "58" at bounding box center [1019, 437] width 13 height 16
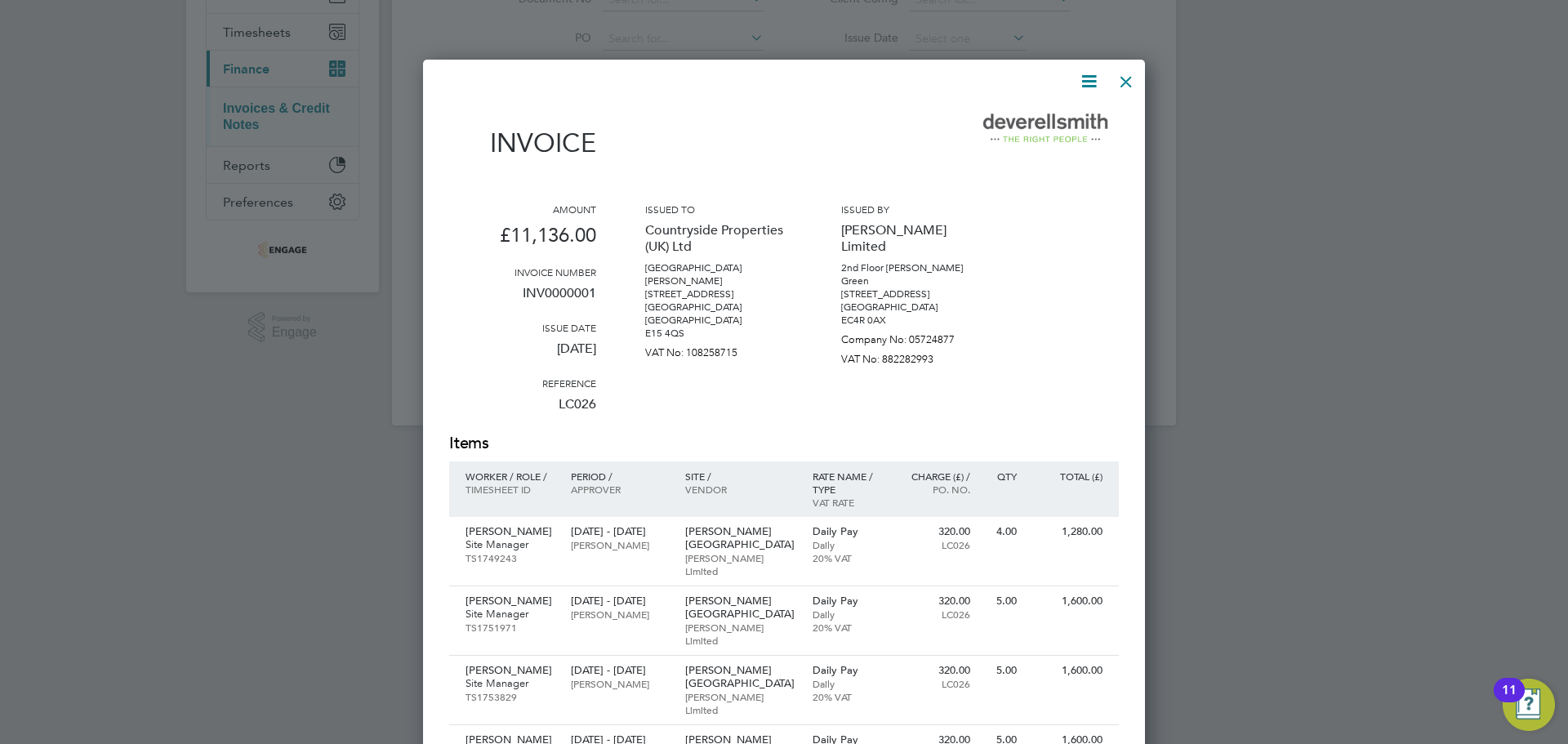
scroll to position [31, 111]
drag, startPoint x: 1131, startPoint y: 87, endPoint x: 1100, endPoint y: 91, distance: 31.3
click at [1130, 87] on div at bounding box center [1126, 77] width 29 height 29
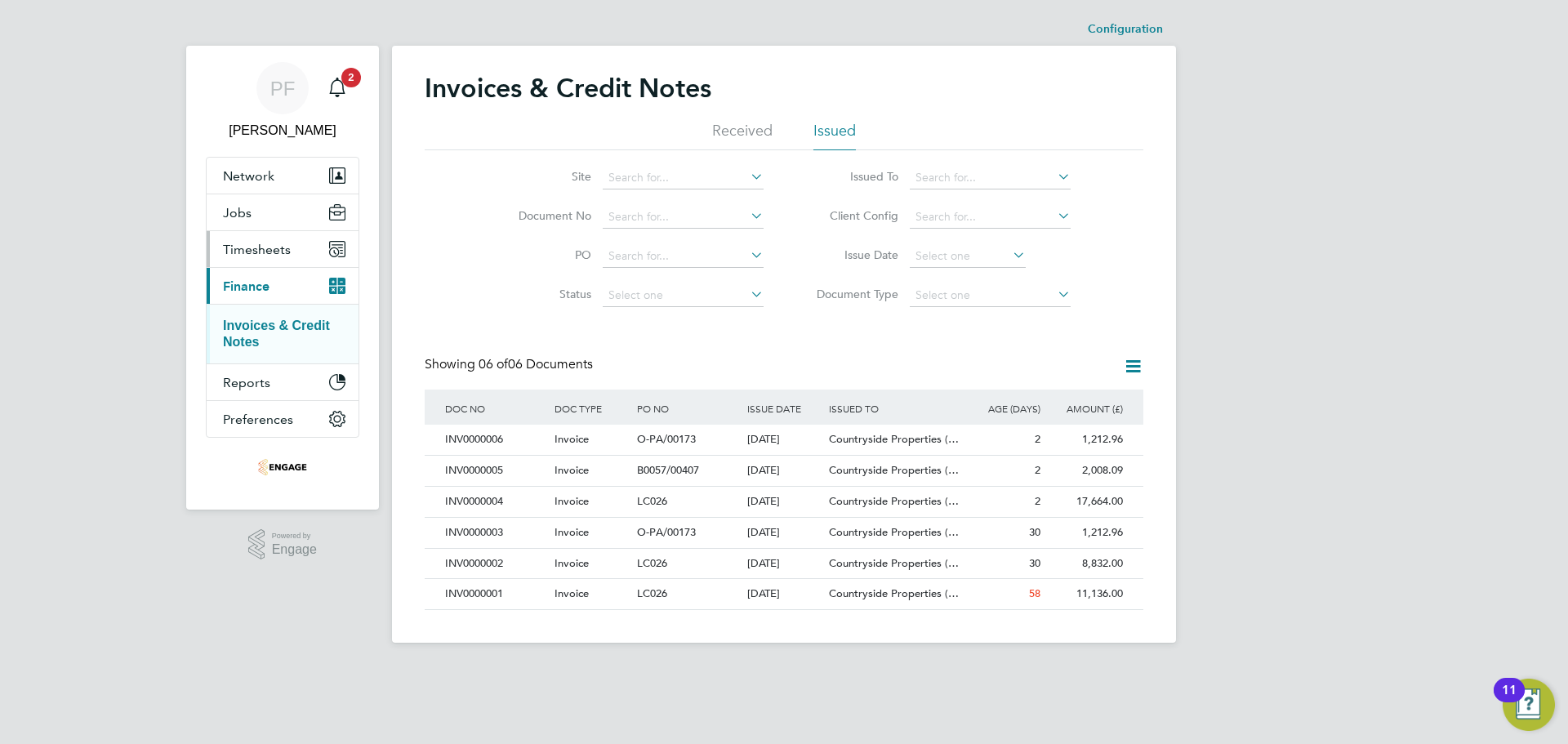
click at [253, 244] on span "Timesheets" at bounding box center [256, 249] width 68 height 15
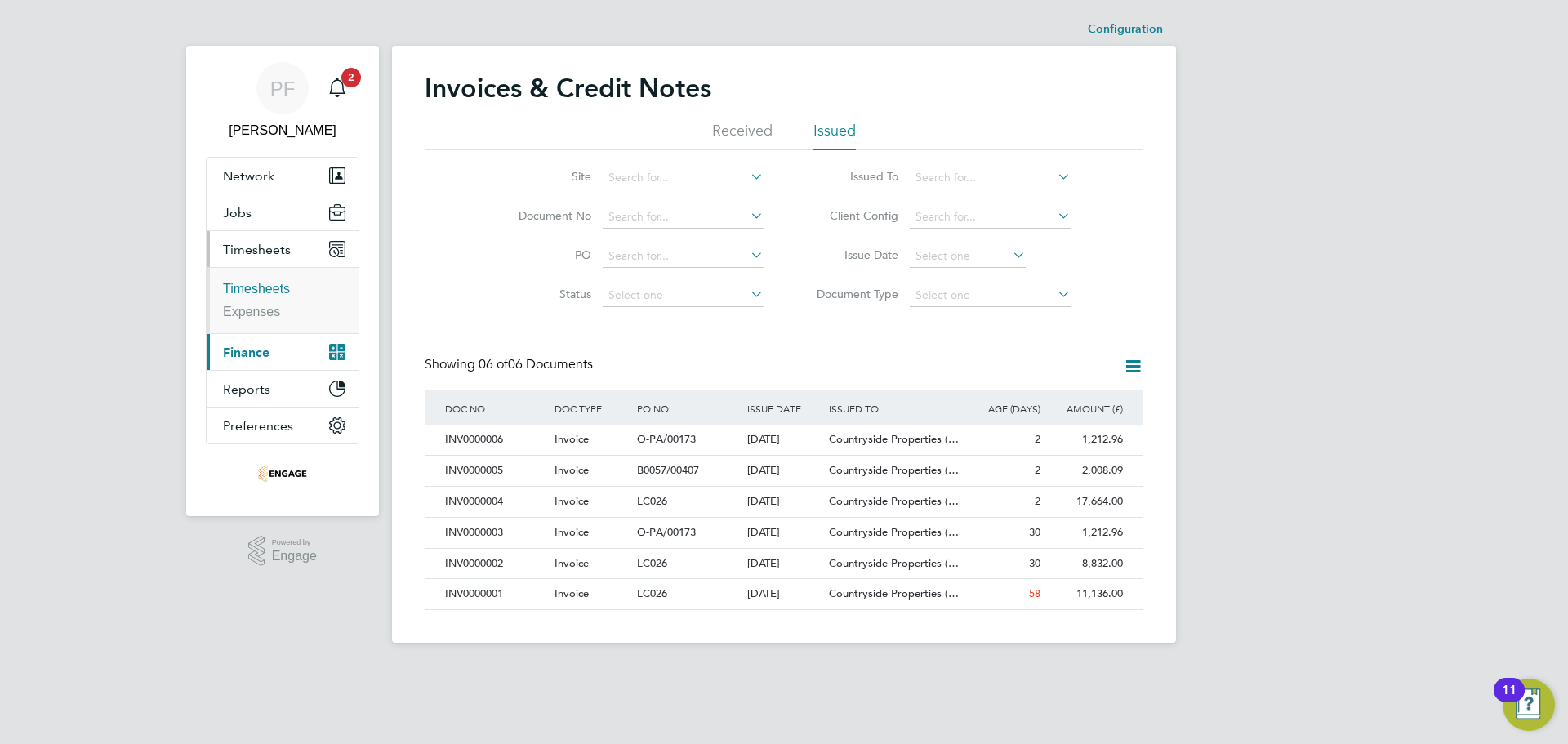
click at [279, 288] on link "Timesheets" at bounding box center [256, 289] width 67 height 14
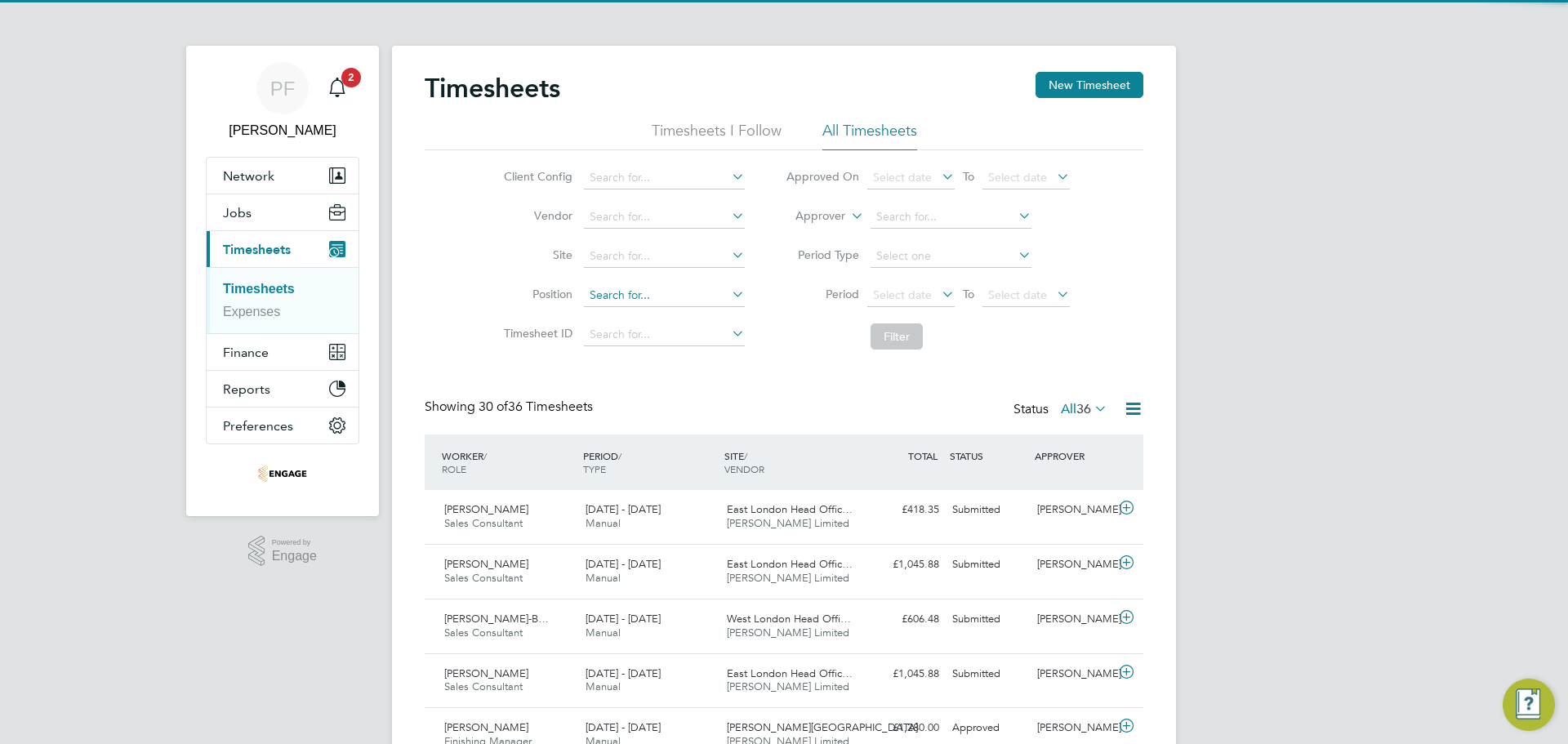
scroll to position [9, 9]
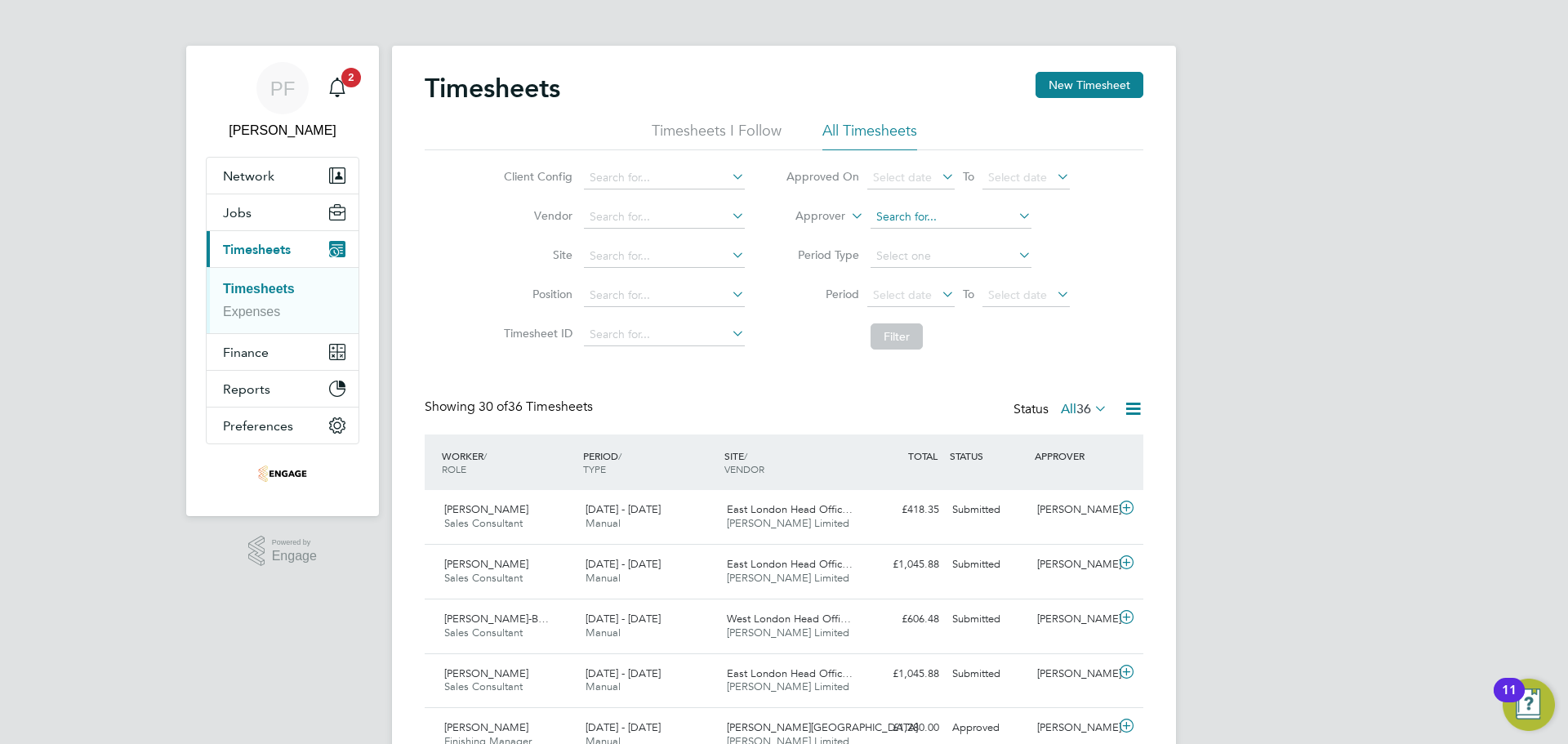
click at [967, 223] on input at bounding box center [951, 217] width 161 height 23
click at [959, 241] on li "Richard Walsh" at bounding box center [950, 239] width 162 height 22
type input "Richard Walsh"
click at [909, 341] on button "Filter" at bounding box center [897, 336] width 52 height 26
click at [970, 213] on input at bounding box center [951, 217] width 161 height 23
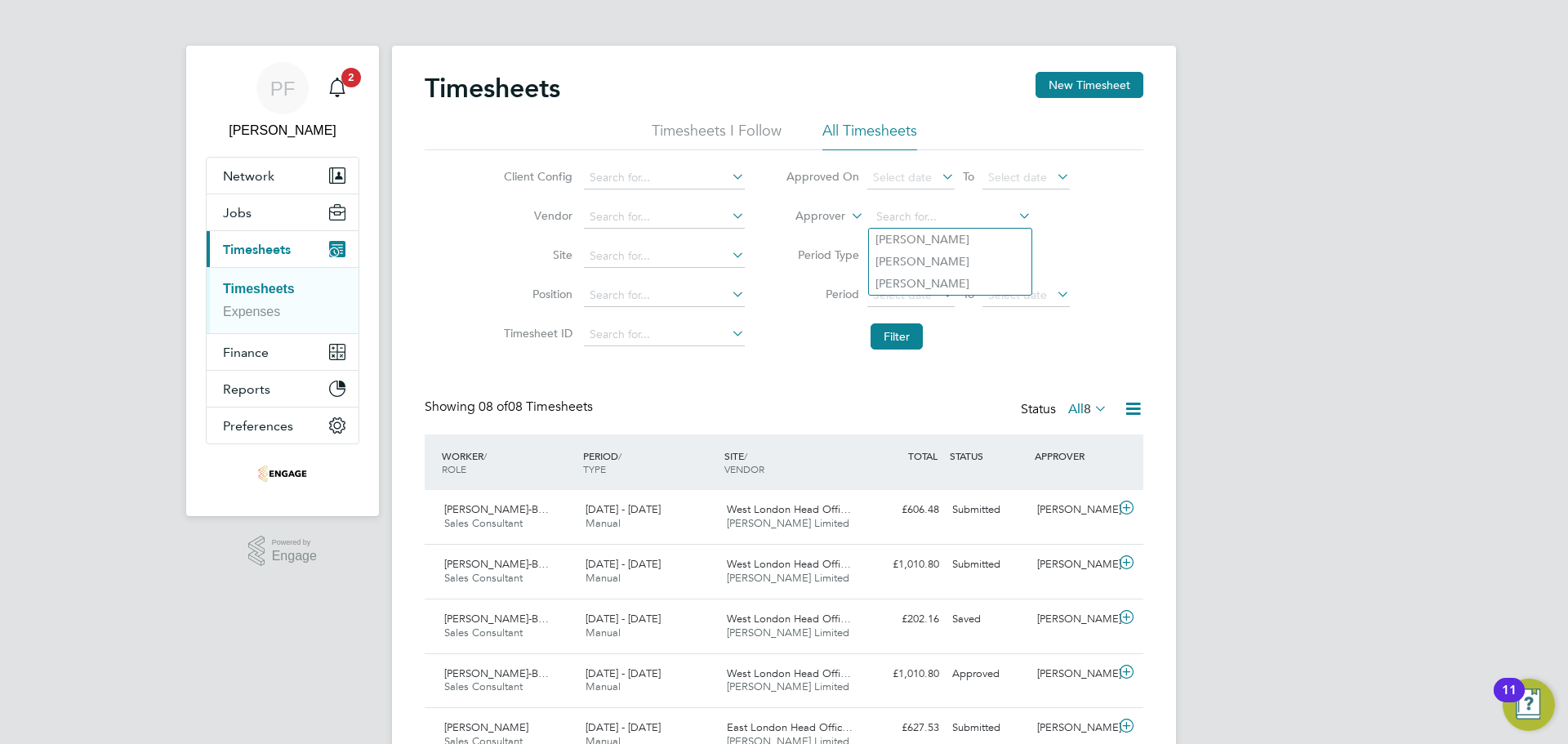
click at [1168, 292] on div "Timesheets New Timesheet Timesheets I Follow All Timesheets Client Config Vendo…" at bounding box center [784, 502] width 784 height 913
click at [909, 215] on input at bounding box center [951, 217] width 161 height 23
click at [938, 286] on li "[PERSON_NAME]" at bounding box center [950, 284] width 162 height 22
type input "[PERSON_NAME]"
click at [912, 336] on button "Filter" at bounding box center [897, 336] width 52 height 26
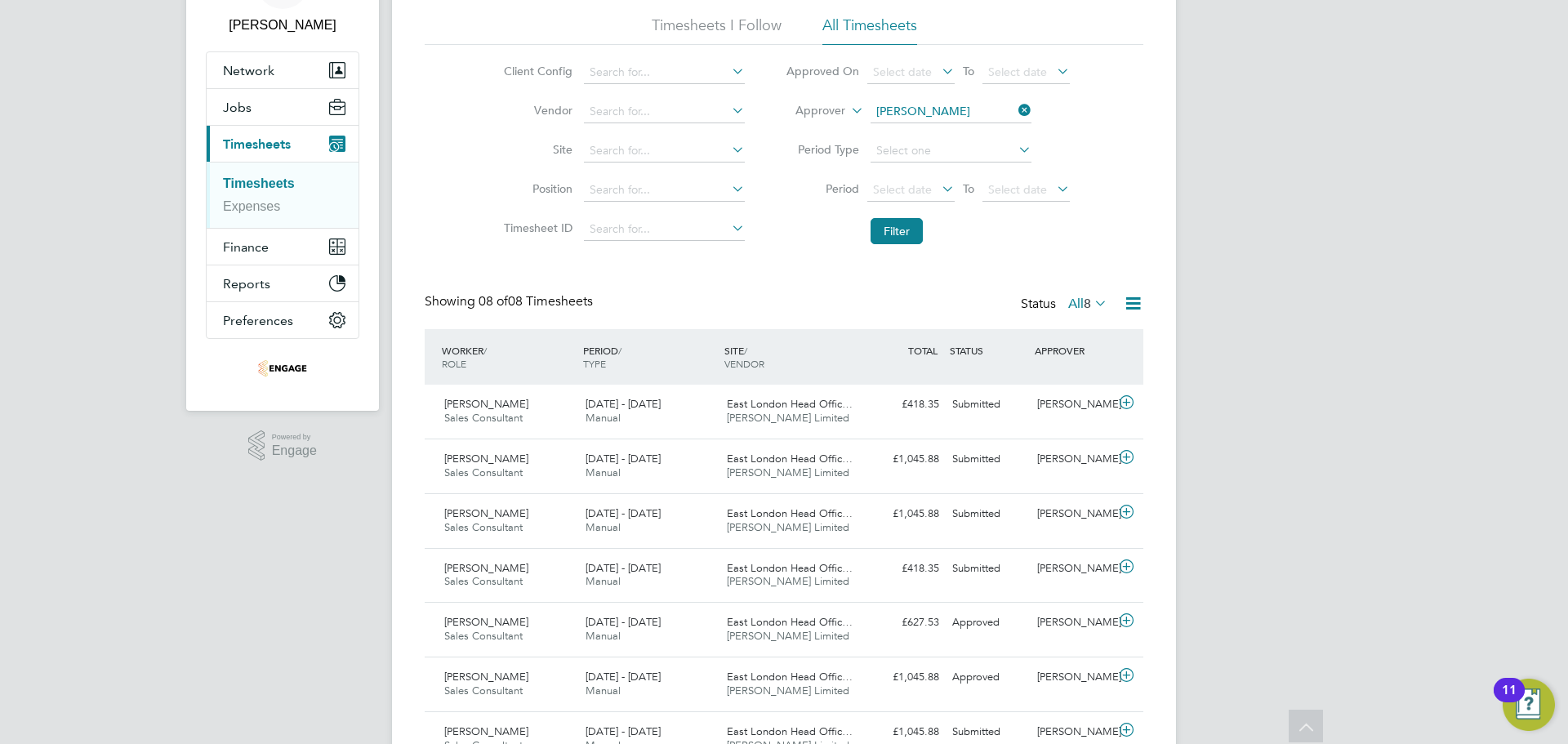
scroll to position [77, 0]
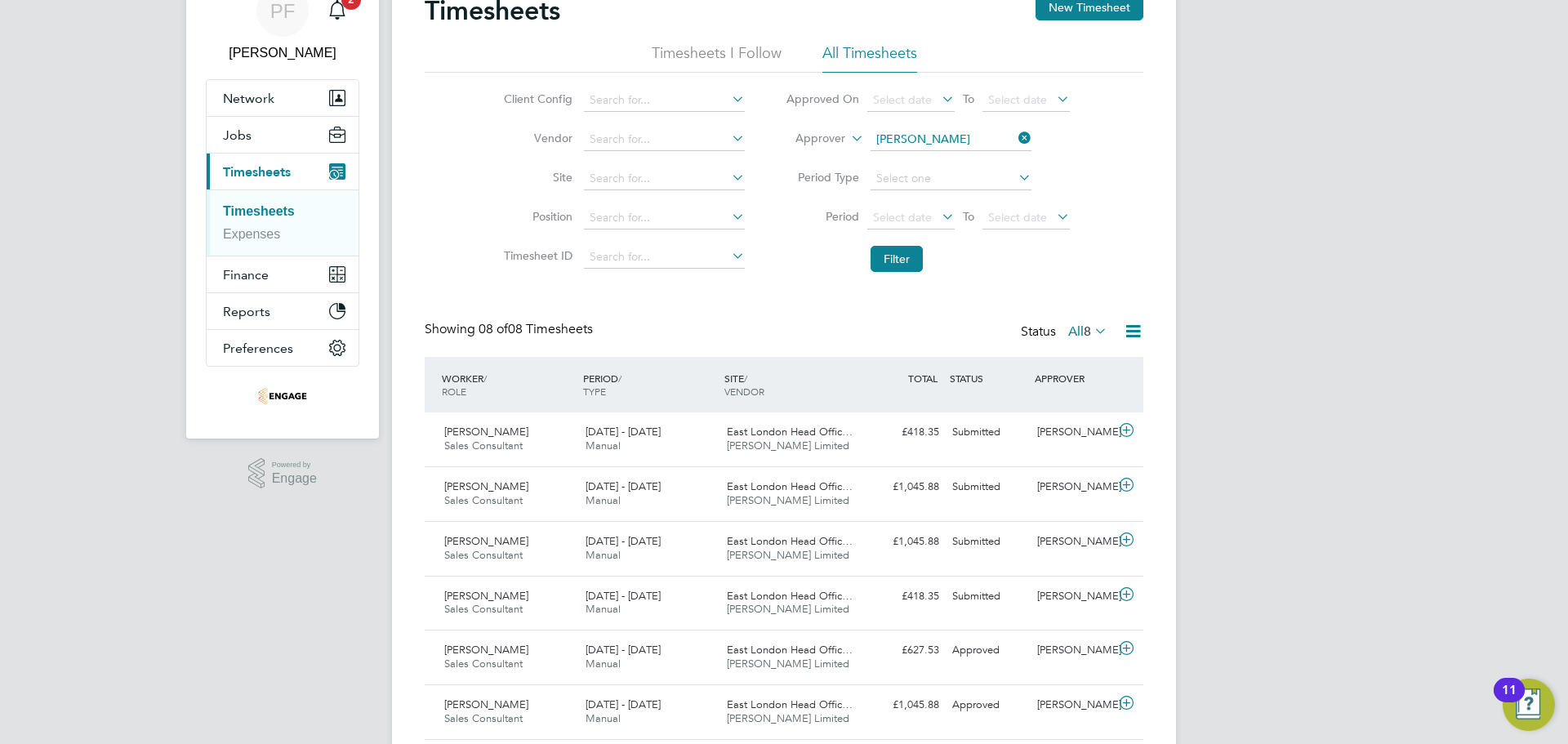
drag, startPoint x: 1028, startPoint y: 132, endPoint x: 1002, endPoint y: 137, distance: 26.5
click at [1015, 132] on icon at bounding box center [1015, 138] width 0 height 23
click at [983, 144] on input at bounding box center [951, 139] width 161 height 23
click at [930, 164] on li "Richar d Walsh" at bounding box center [950, 163] width 162 height 22
type input "[PERSON_NAME]"
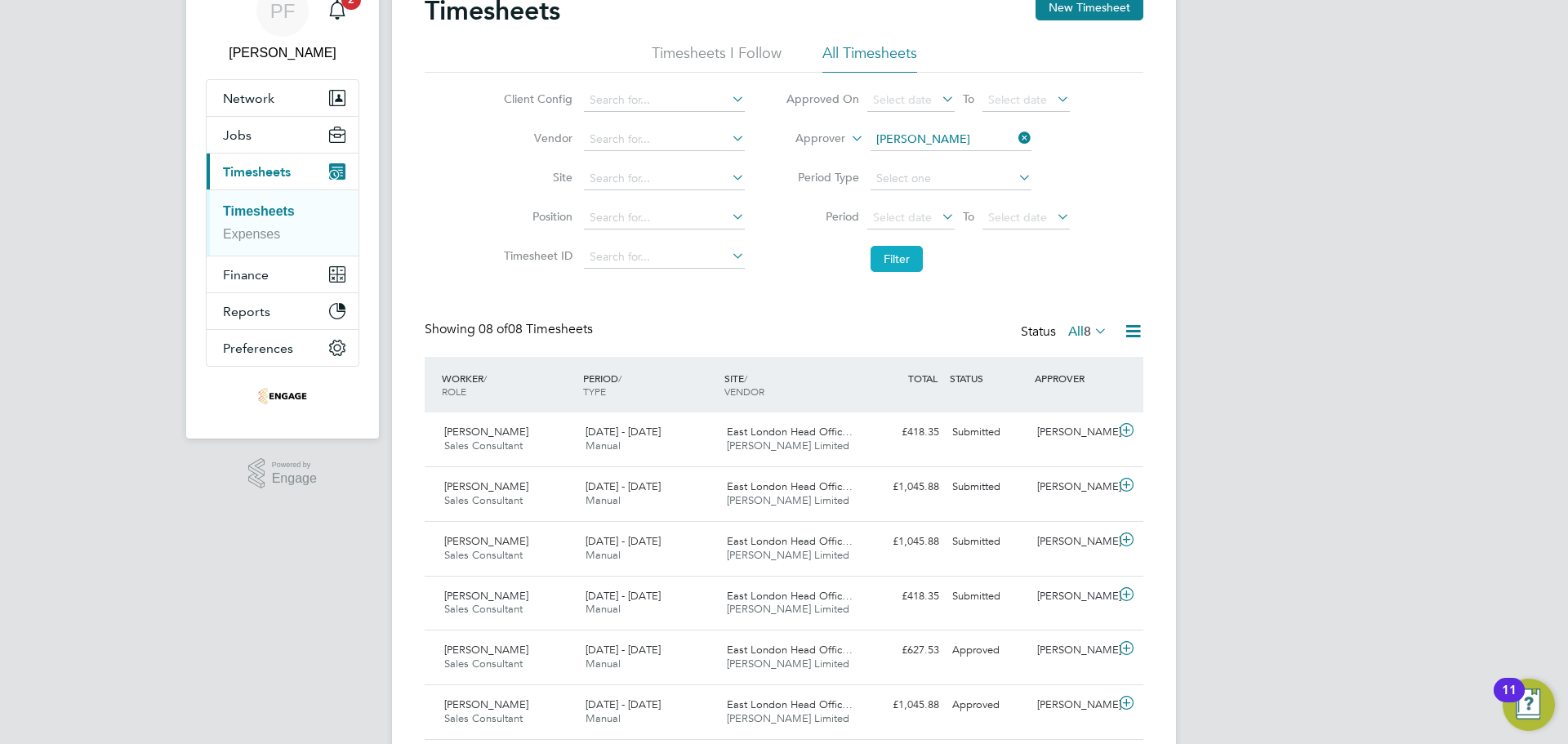
click at [906, 262] on button "Filter" at bounding box center [897, 259] width 52 height 26
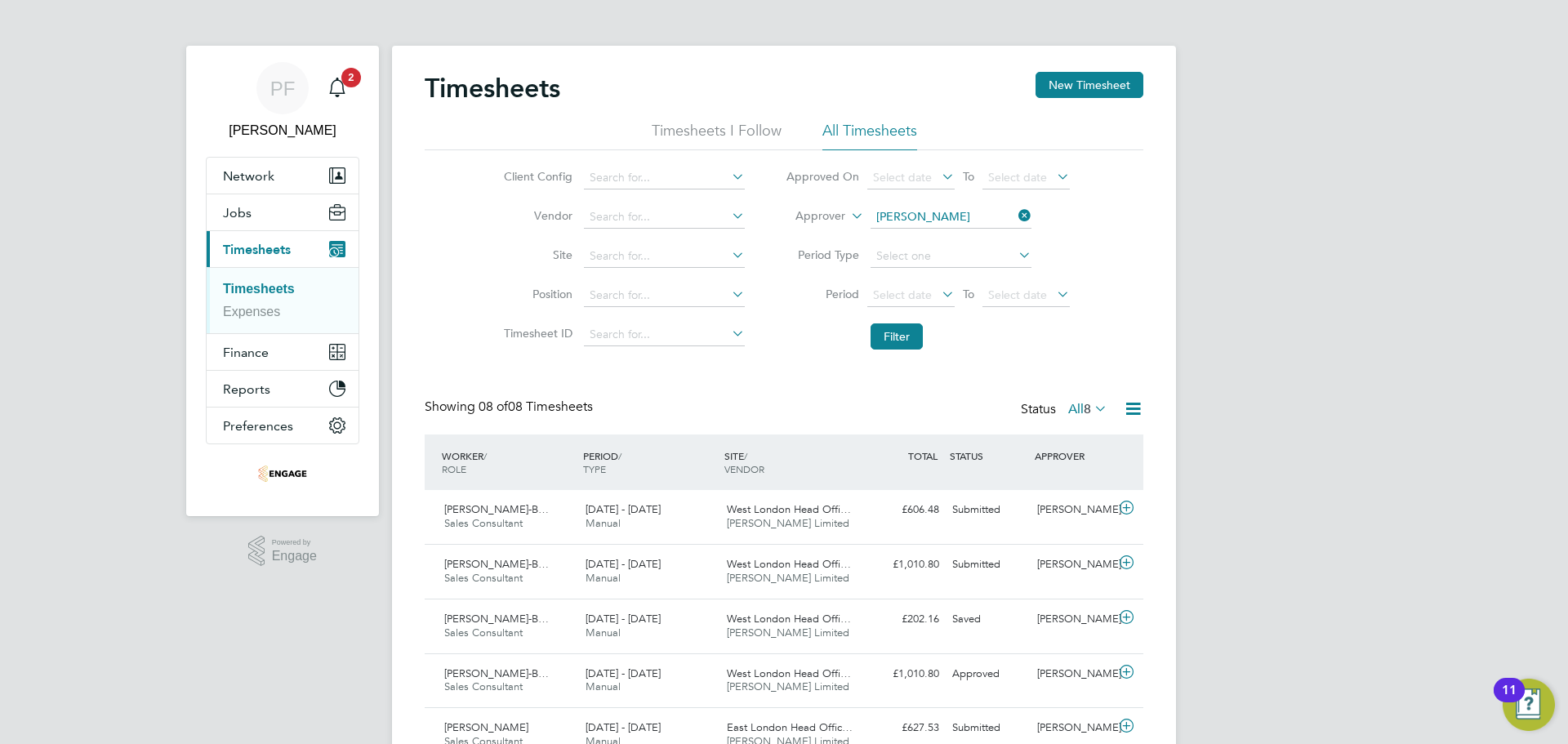
scroll to position [9, 9]
click at [261, 360] on span "Finance" at bounding box center [245, 353] width 46 height 15
click at [272, 328] on link "Invoices & Credit Notes" at bounding box center [272, 334] width 99 height 30
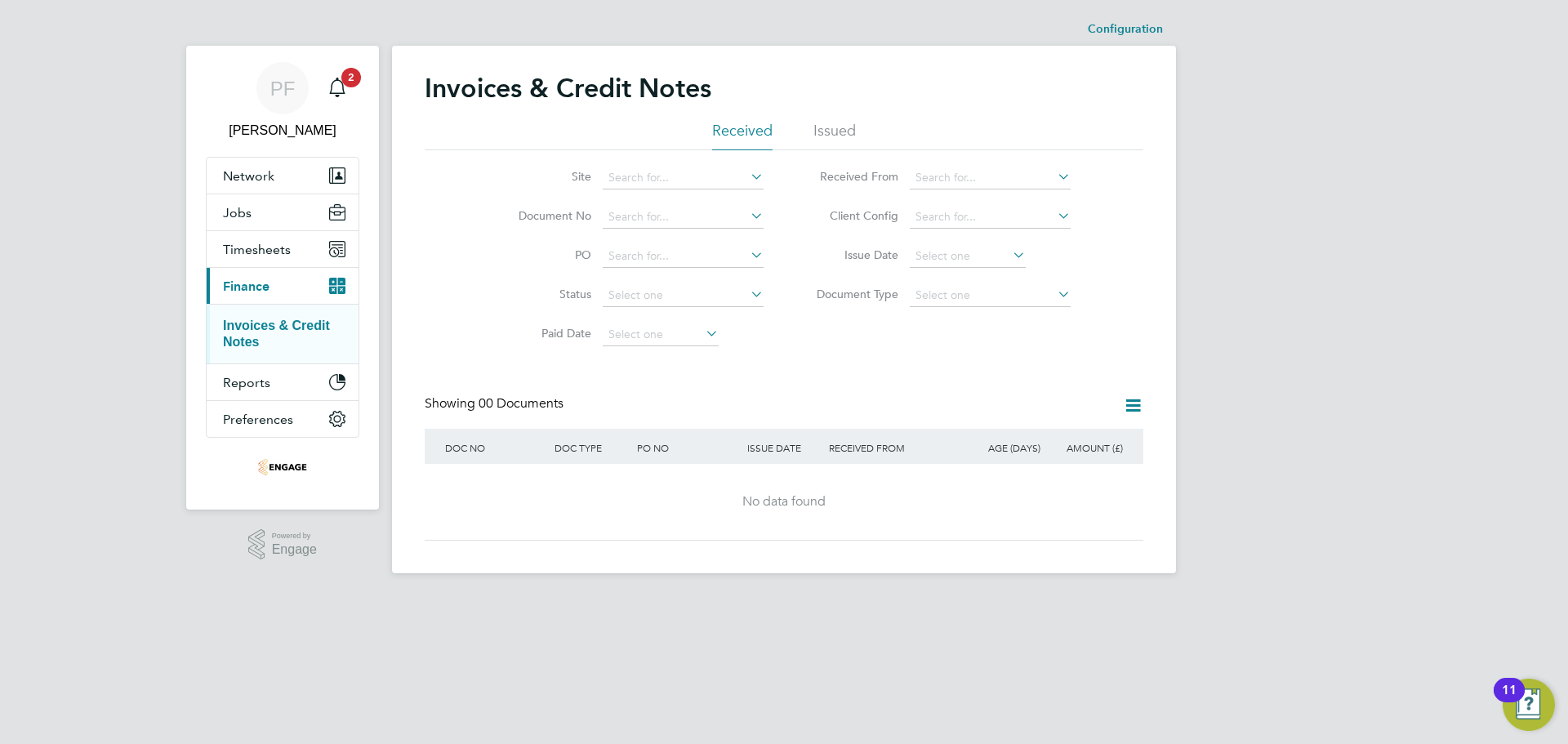
click at [797, 123] on ul "Received Issued" at bounding box center [784, 136] width 719 height 29
click at [834, 131] on li "Issued" at bounding box center [834, 136] width 42 height 29
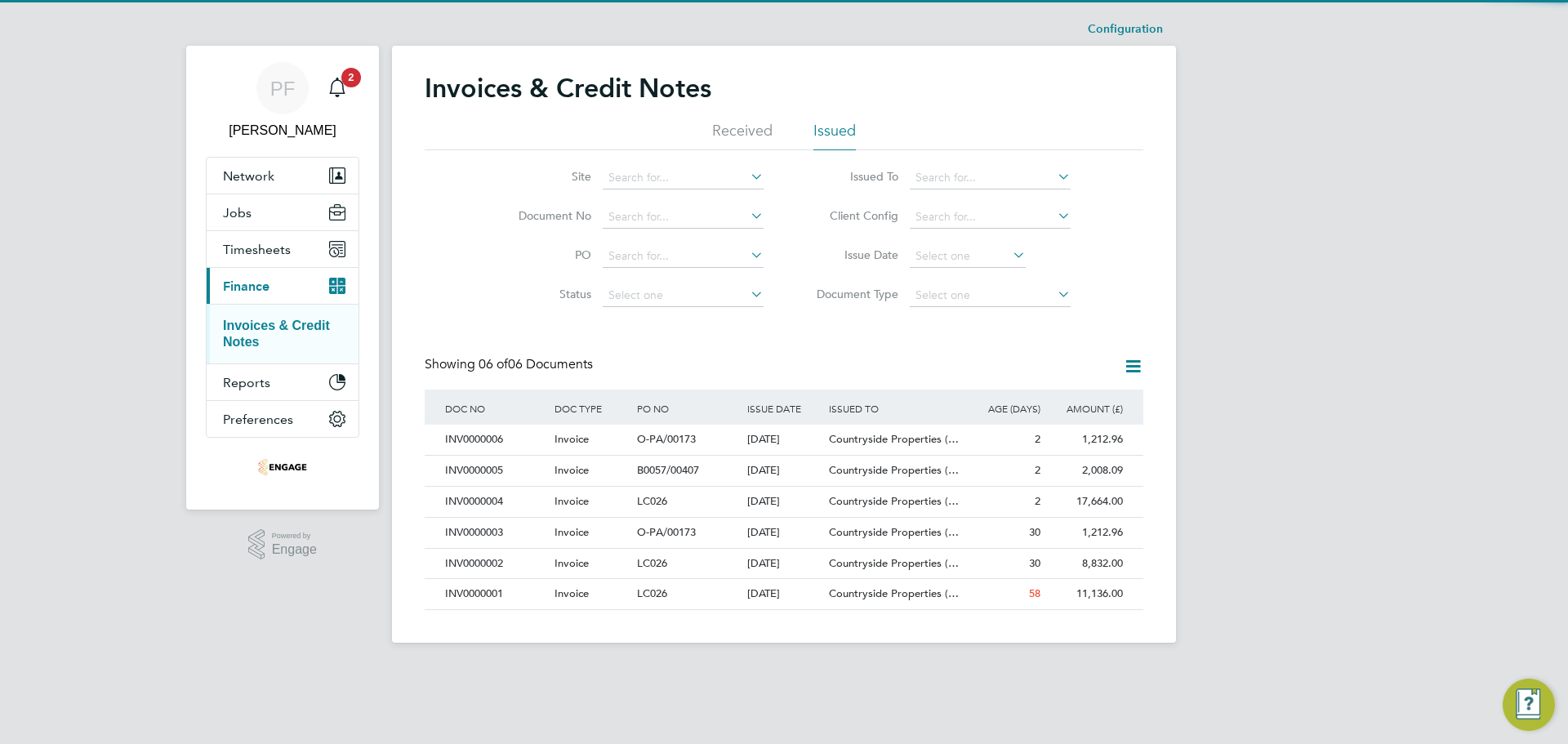
scroll to position [31, 111]
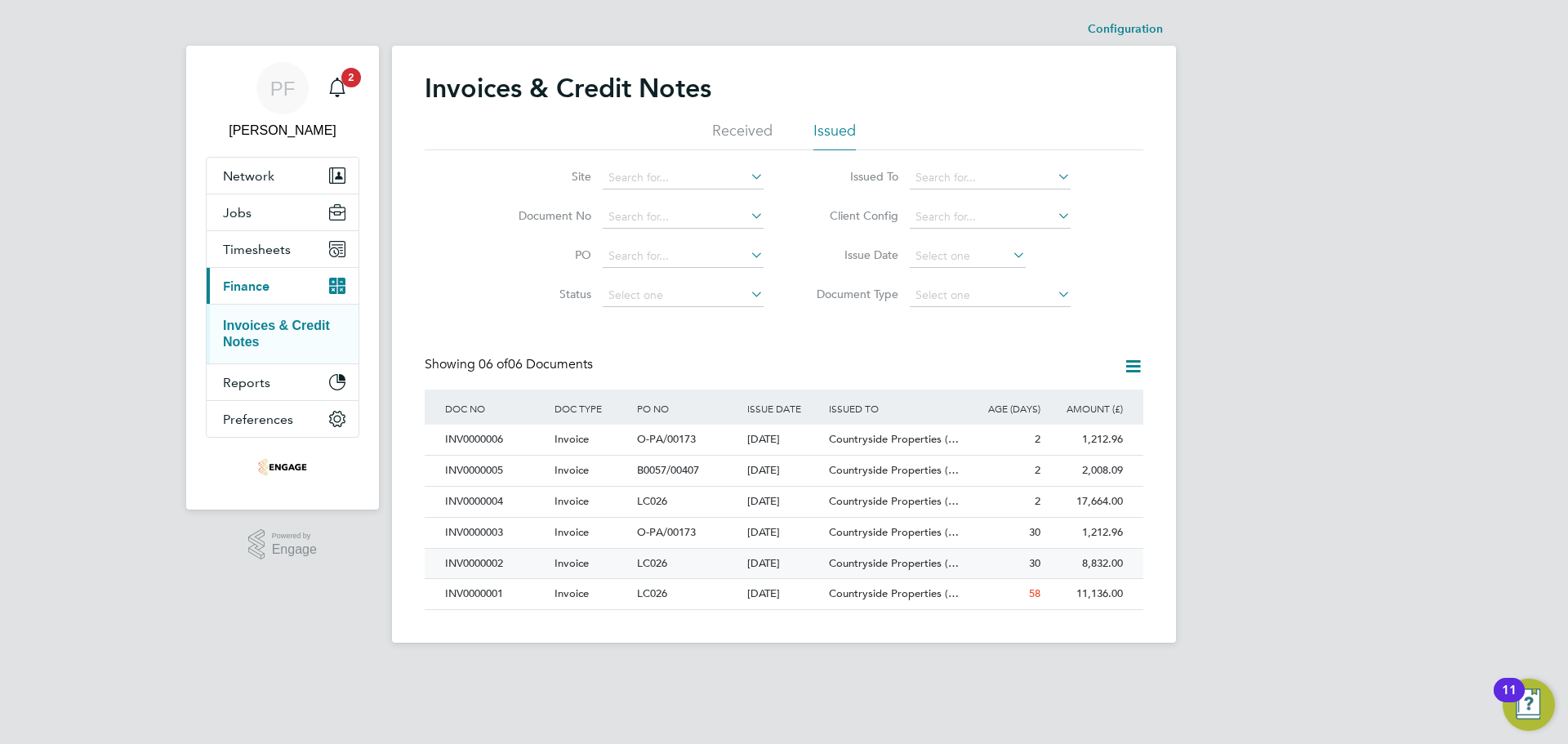
click at [844, 575] on div "Countryside Properties (…" at bounding box center [894, 563] width 138 height 30
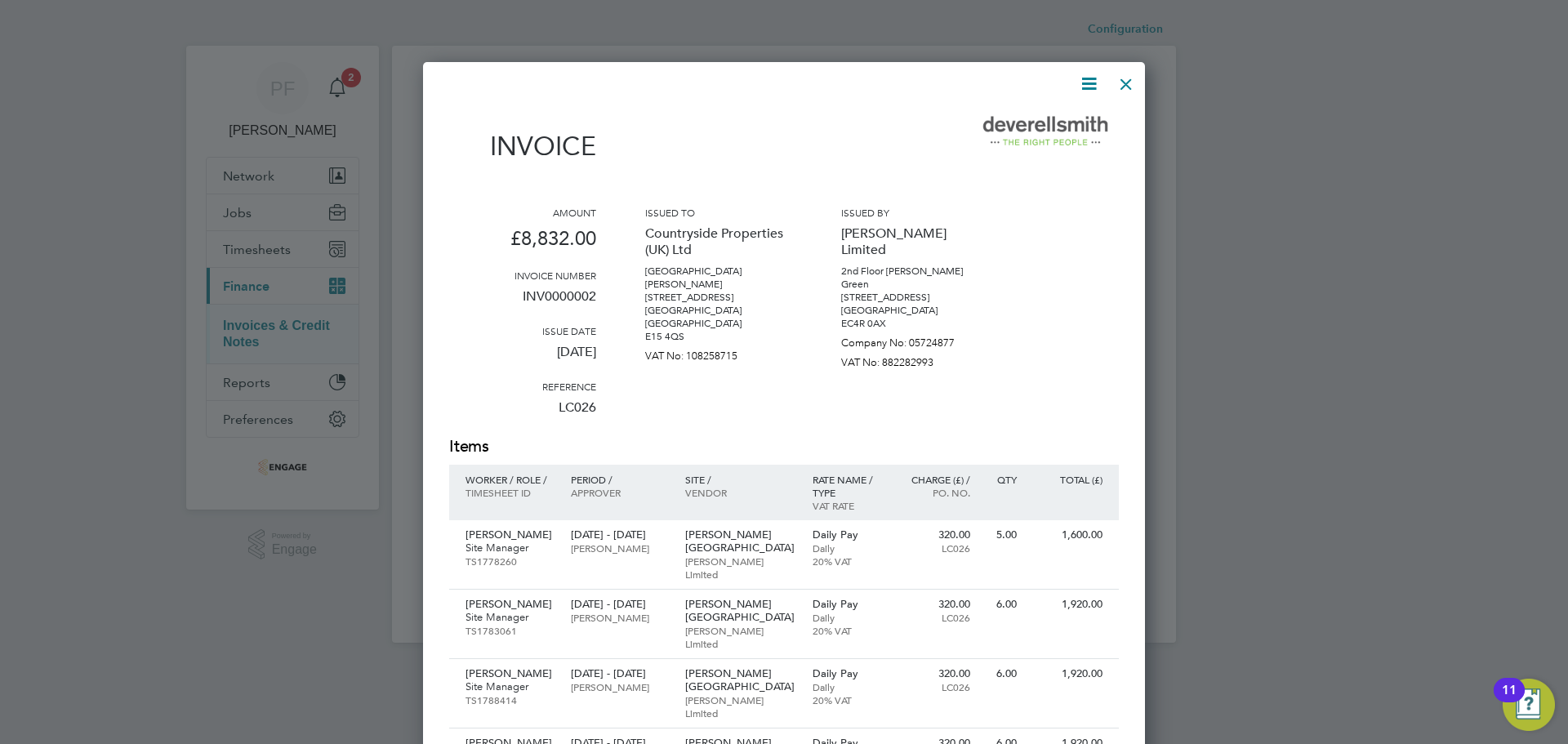
click at [1125, 82] on div at bounding box center [1126, 80] width 29 height 29
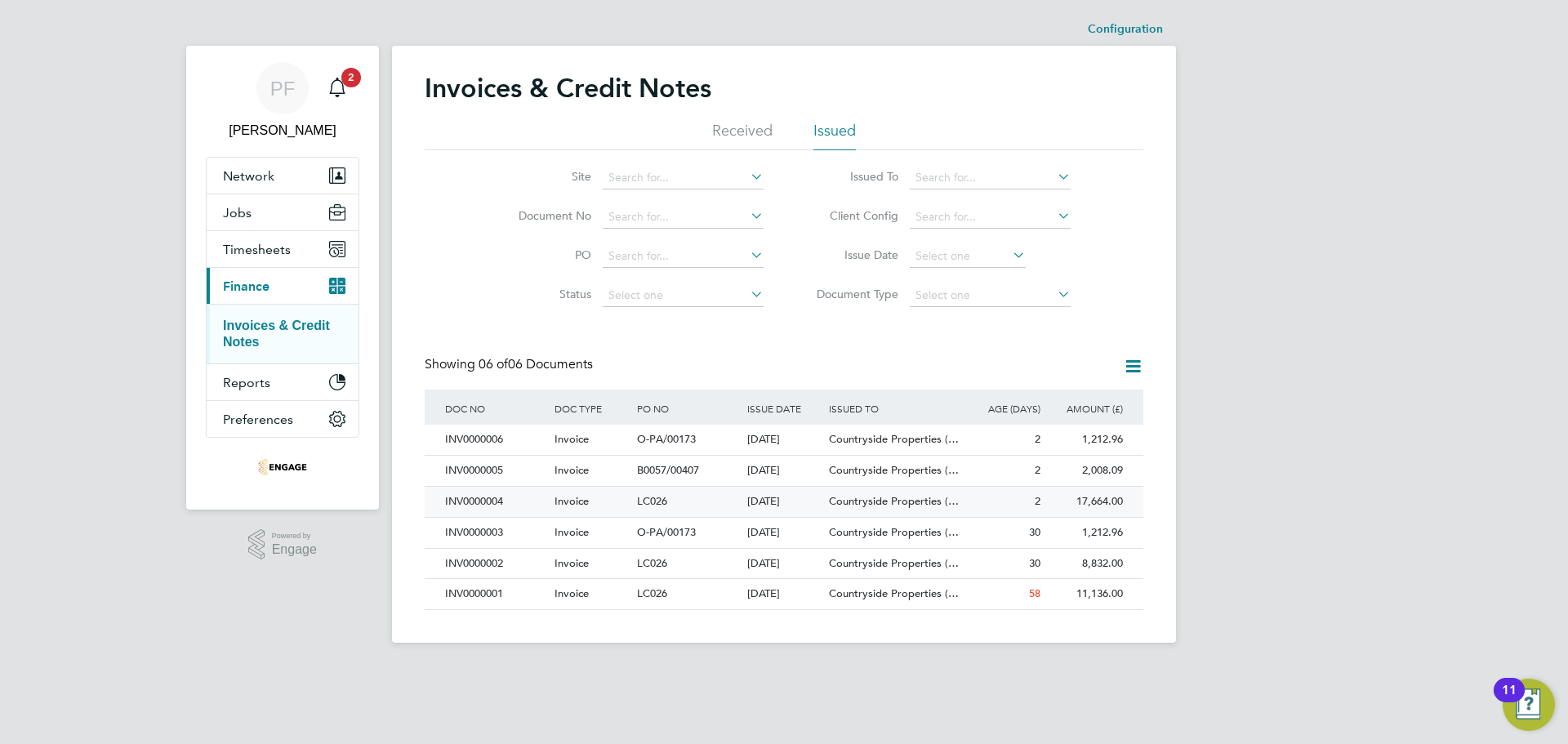
click at [831, 500] on span "Countryside Properties (…" at bounding box center [893, 501] width 130 height 14
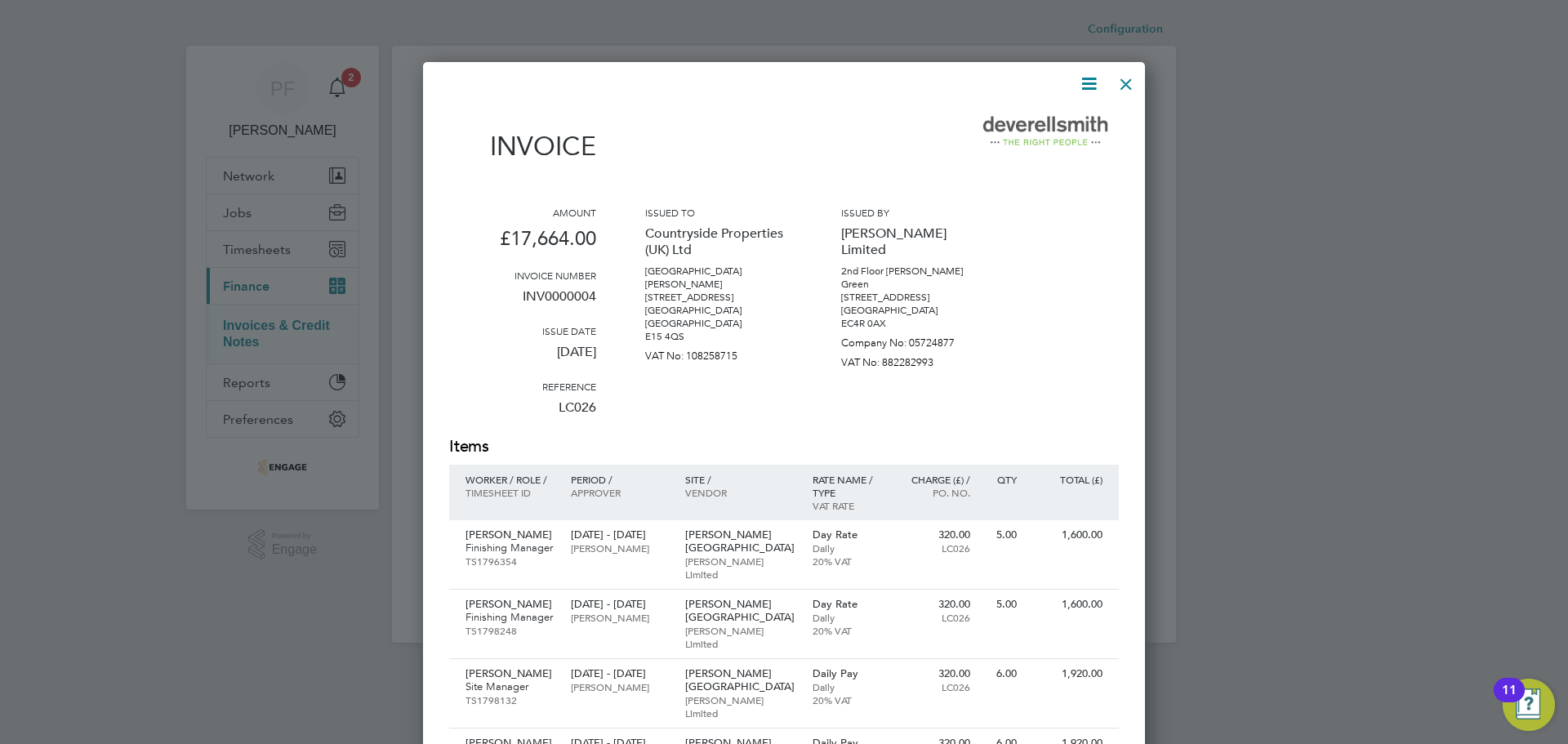
click at [1123, 85] on div at bounding box center [1126, 80] width 29 height 29
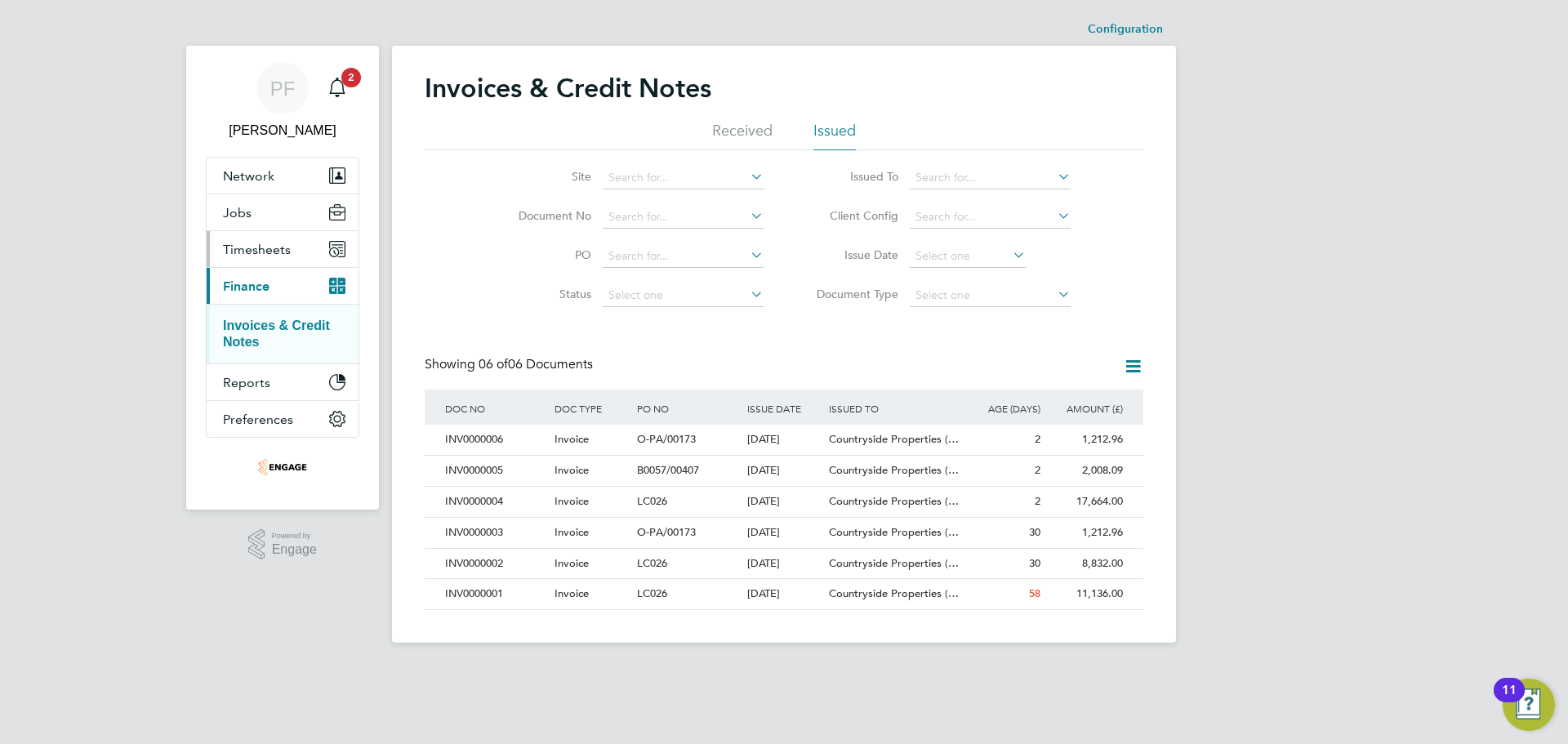
drag, startPoint x: 244, startPoint y: 245, endPoint x: 277, endPoint y: 259, distance: 35.8
click at [244, 245] on span "Timesheets" at bounding box center [256, 249] width 68 height 15
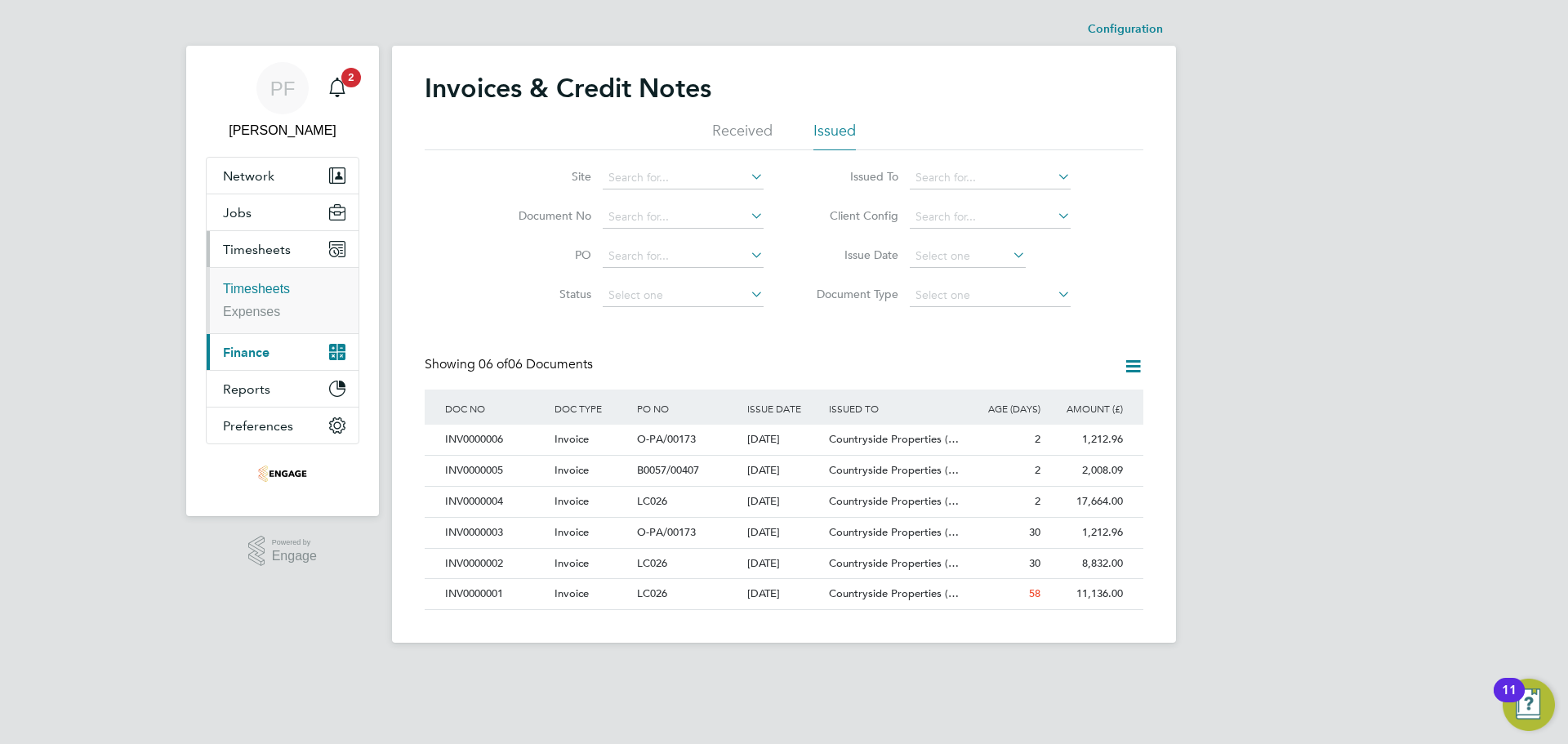
click at [258, 288] on link "Timesheets" at bounding box center [256, 289] width 67 height 14
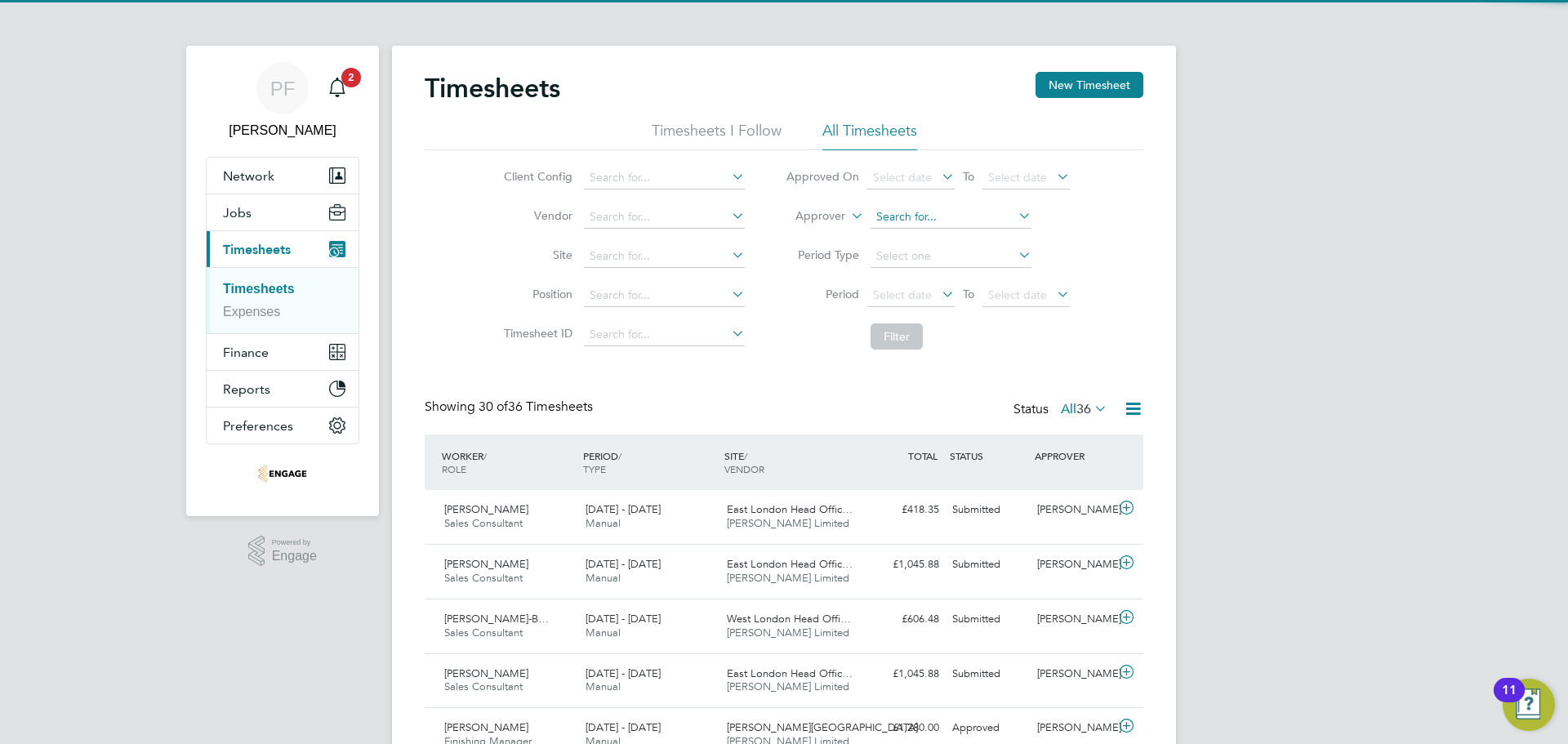
scroll to position [41, 142]
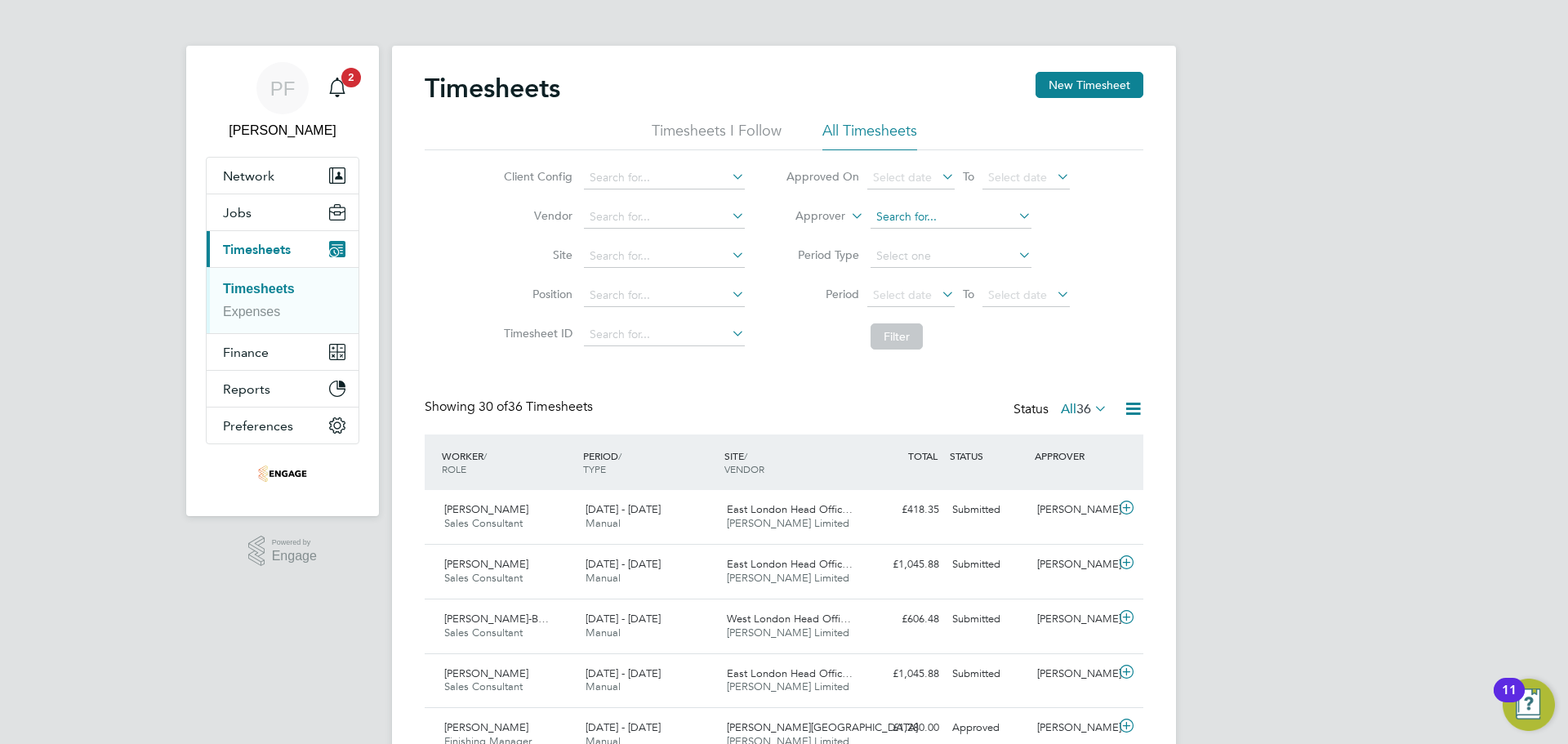
click at [917, 216] on input at bounding box center [951, 217] width 161 height 23
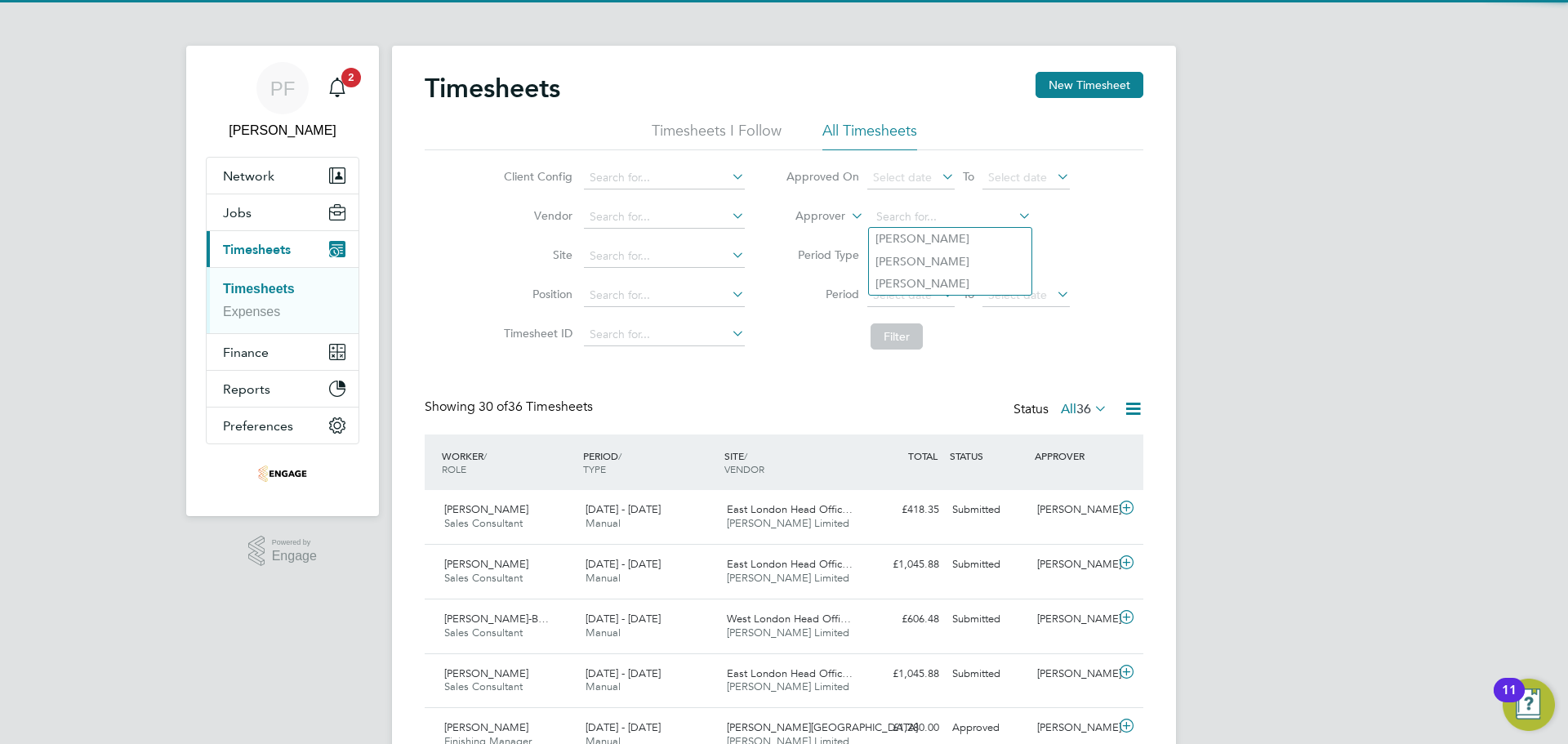
click at [1115, 254] on div "Client Config Vendor Site Position Timesheet ID Approved On Select date To Sele…" at bounding box center [784, 254] width 719 height 207
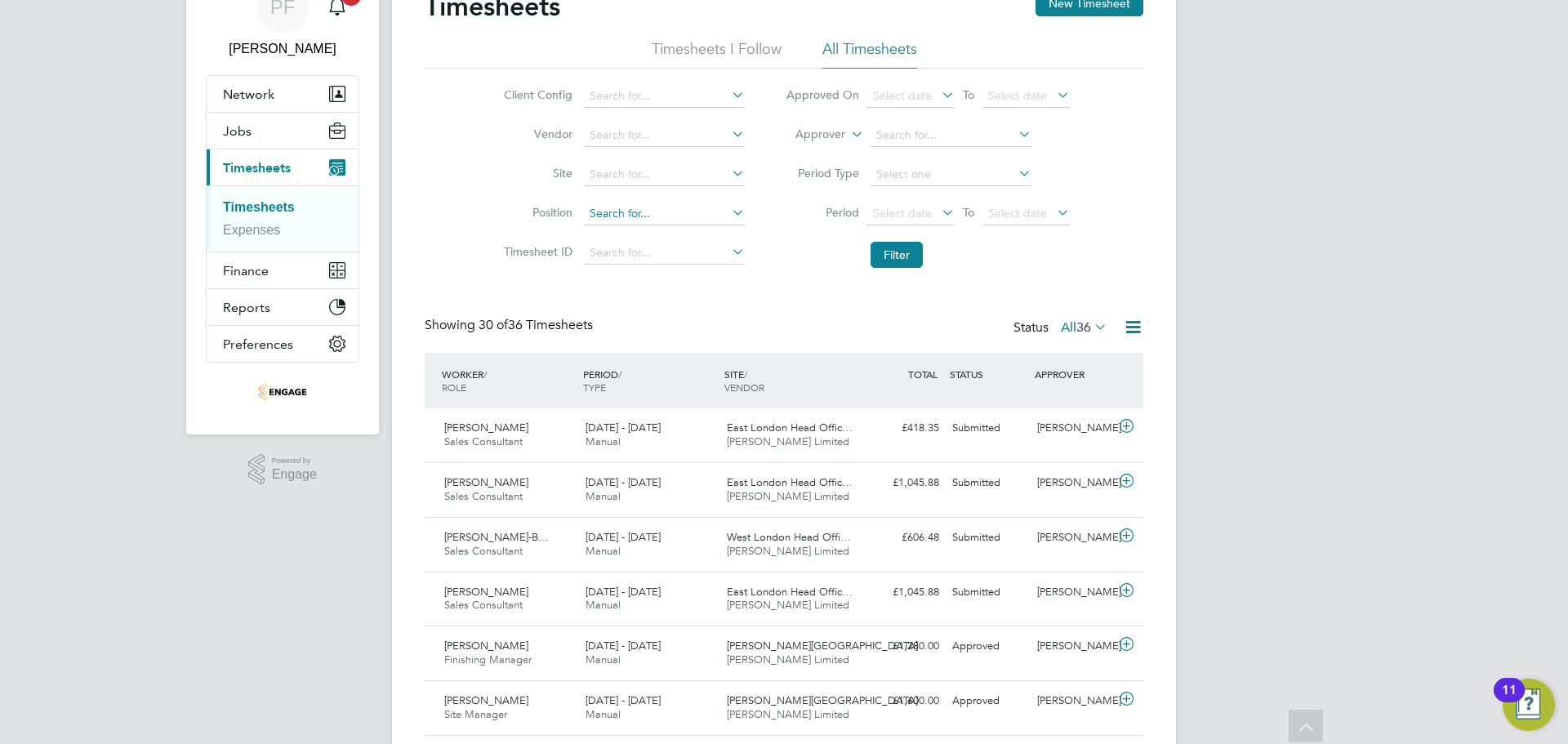
click at [695, 209] on input at bounding box center [664, 214] width 161 height 23
click at [928, 126] on input at bounding box center [951, 135] width 161 height 23
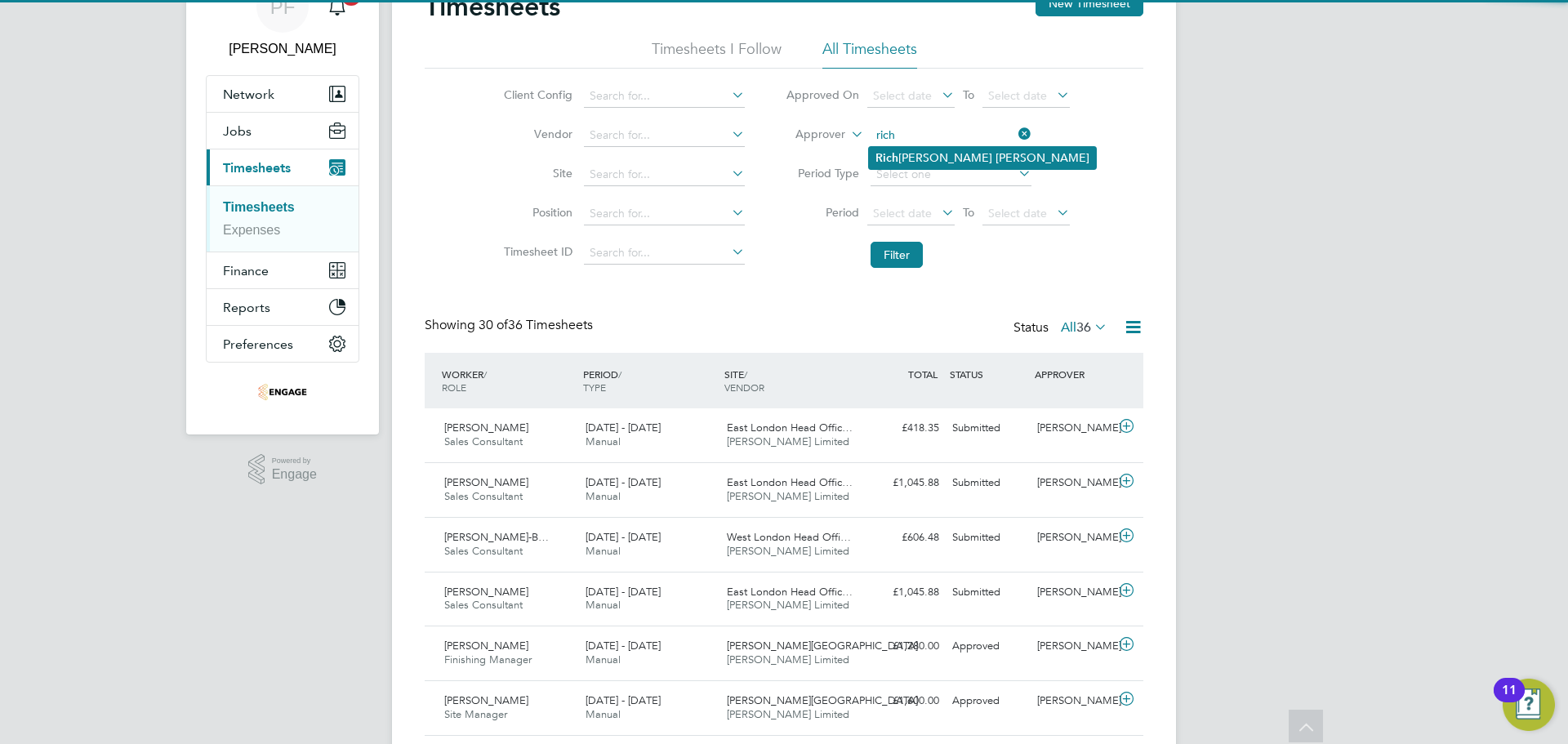
click at [933, 156] on li "Rich ard Walsh" at bounding box center [983, 158] width 227 height 22
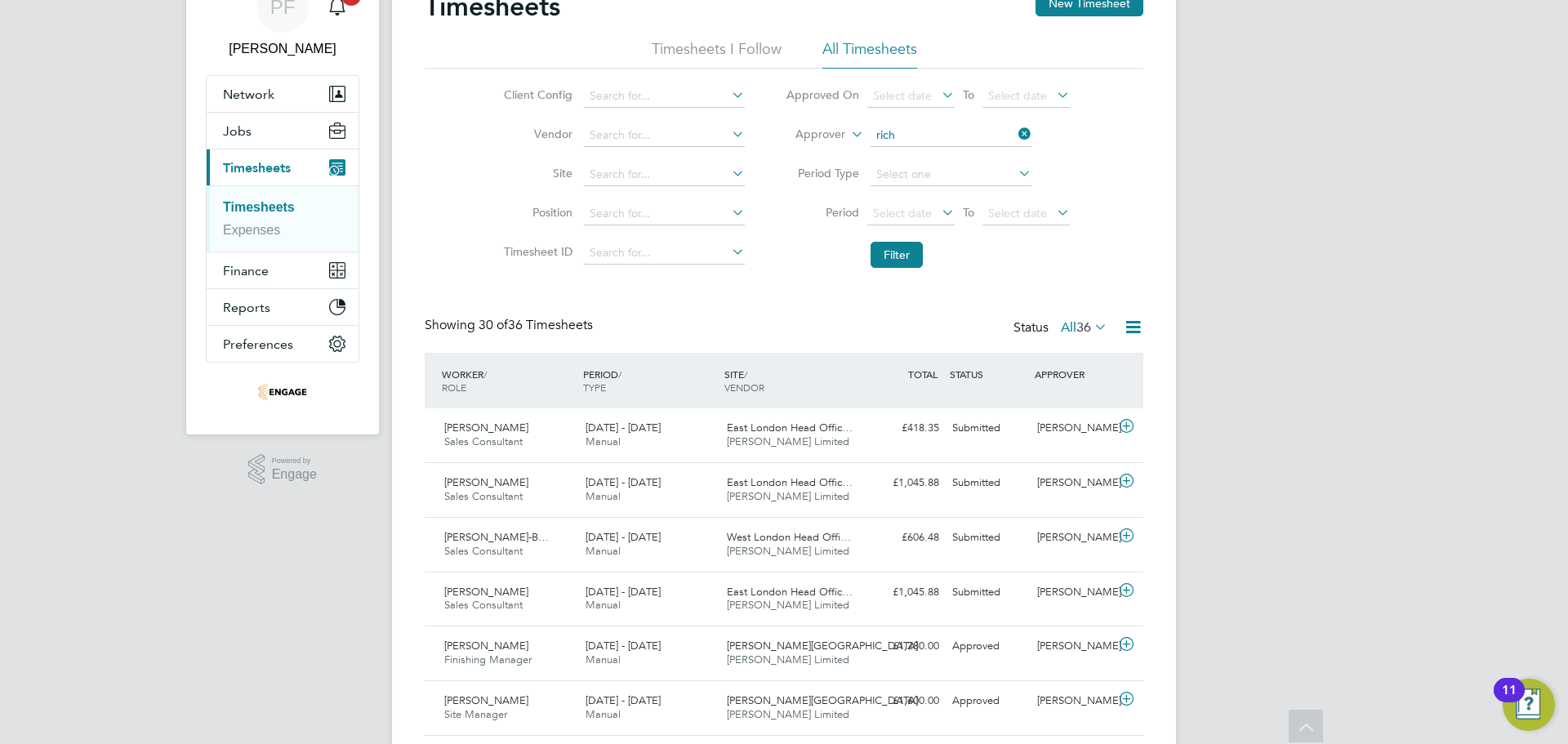
type input "[PERSON_NAME]"
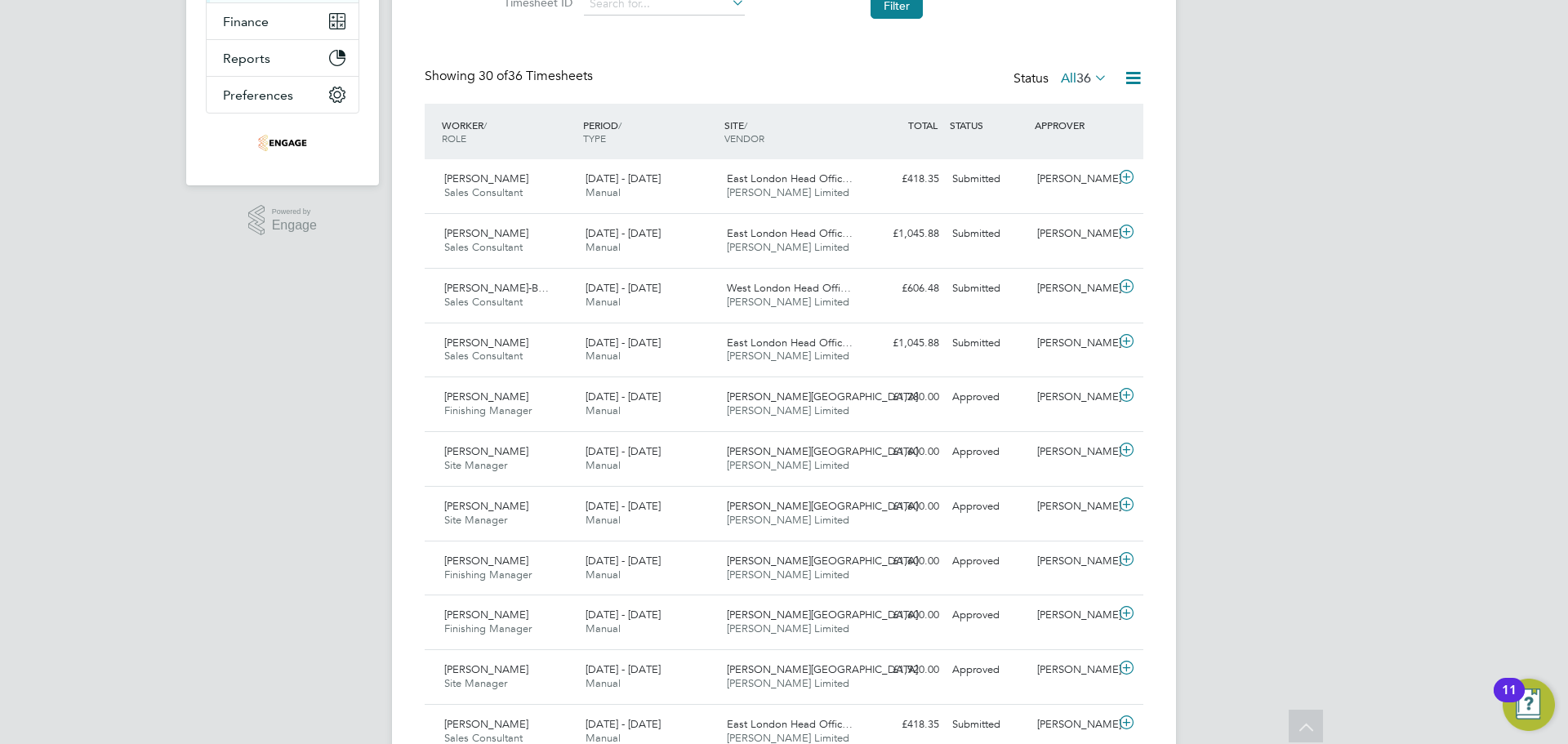
scroll to position [327, 0]
click at [1072, 90] on div "Status All 36" at bounding box center [1062, 83] width 97 height 23
click at [1071, 83] on label "All 36" at bounding box center [1084, 82] width 46 height 16
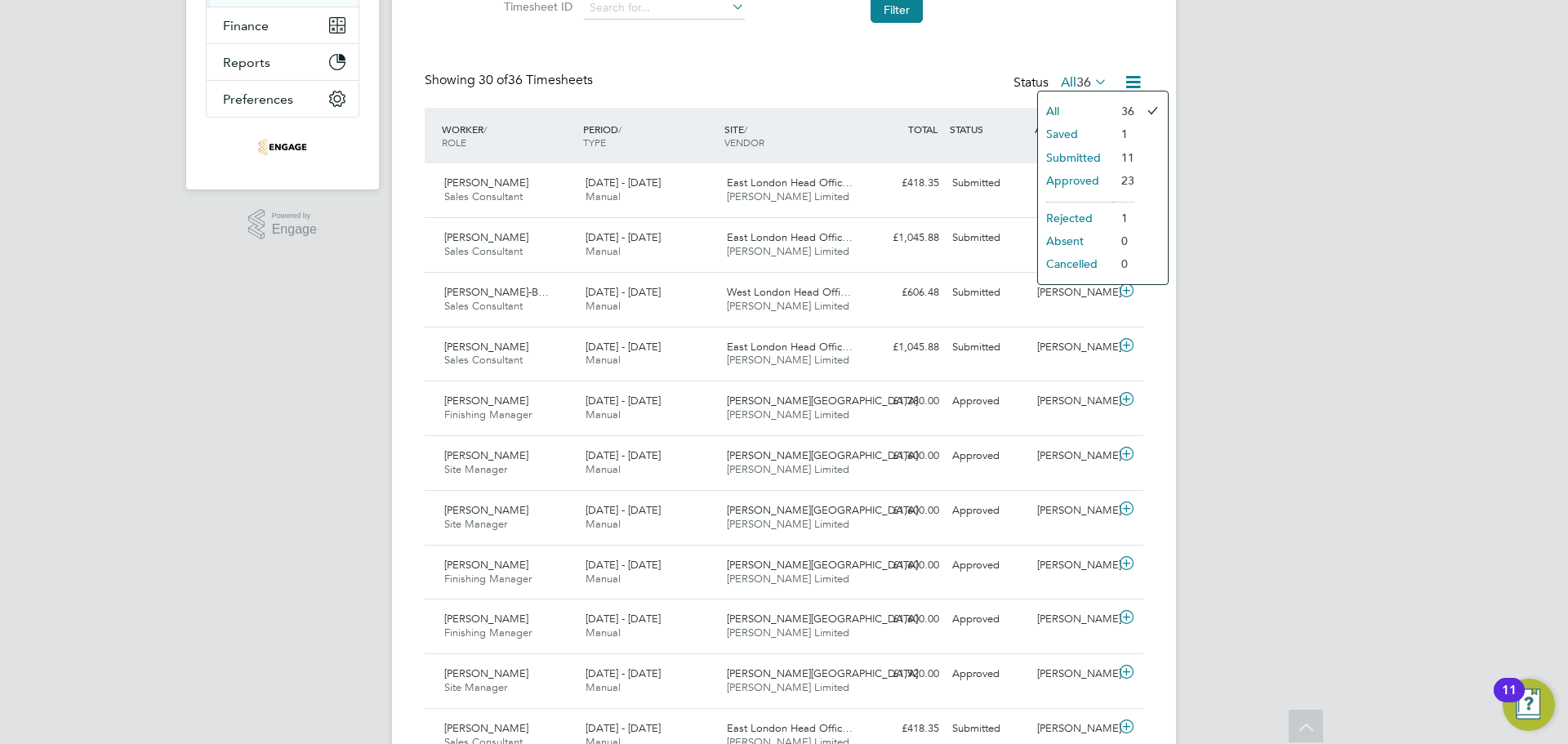
click at [1084, 158] on li "Submitted" at bounding box center [1075, 157] width 75 height 23
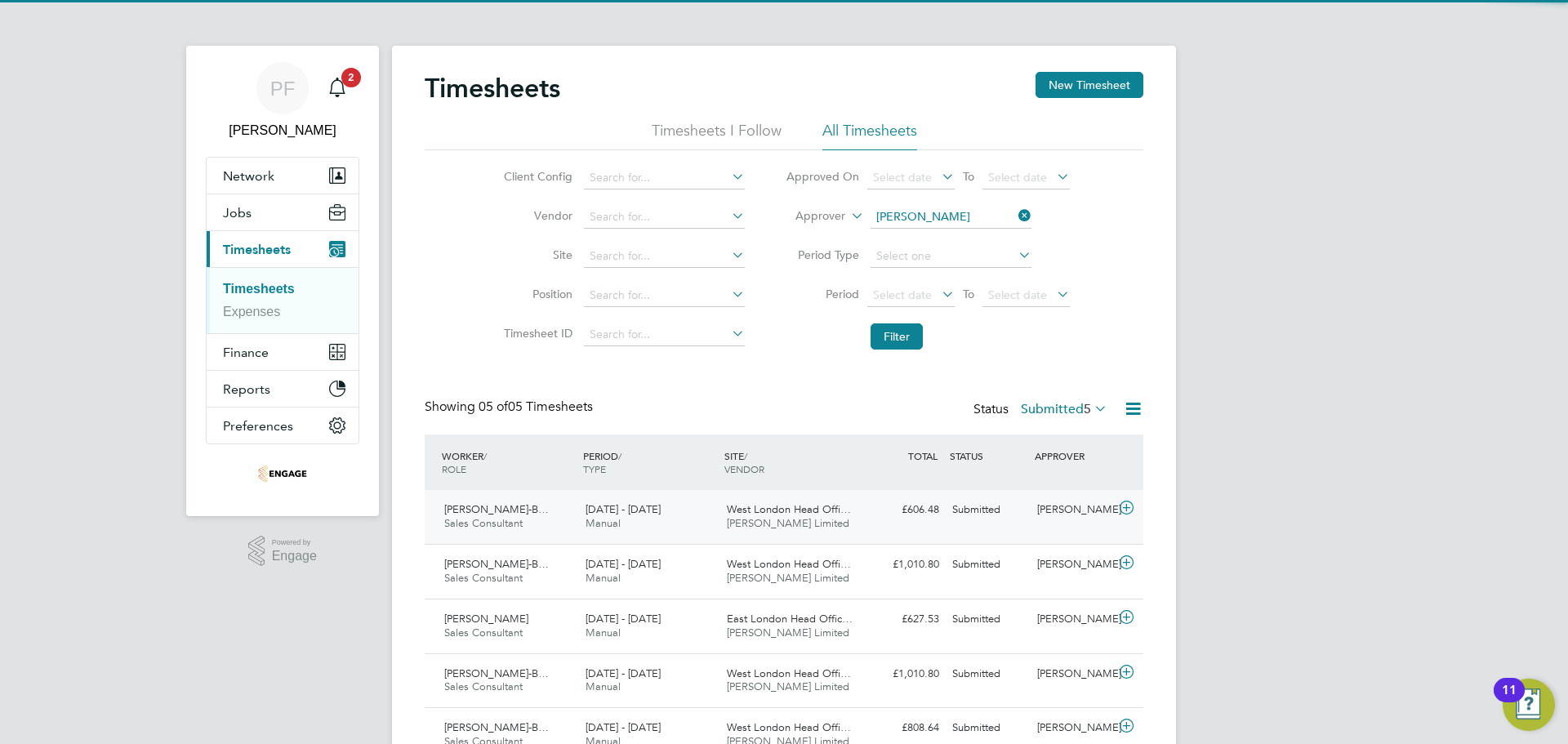
scroll to position [9, 9]
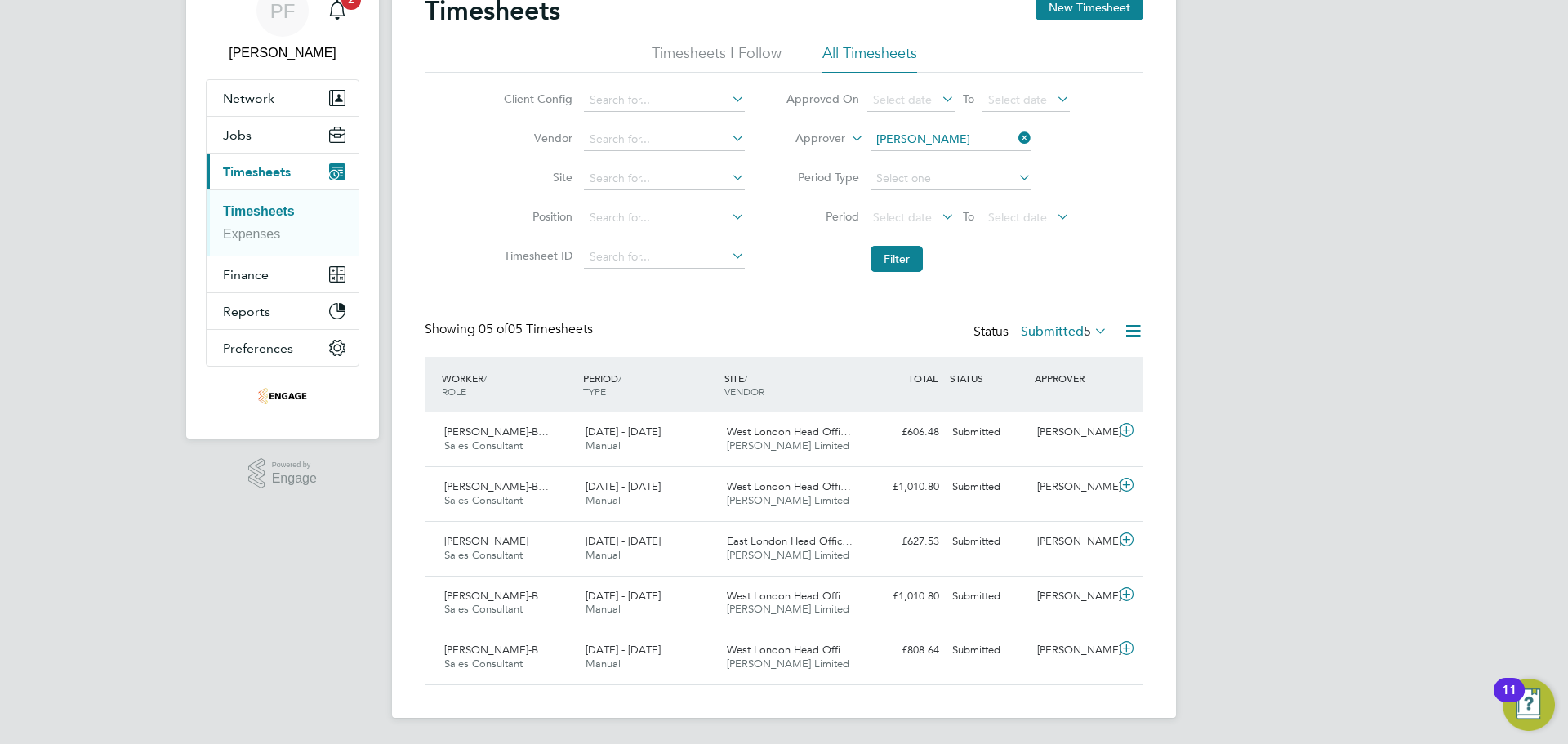
click at [1015, 132] on icon at bounding box center [1015, 138] width 0 height 23
click at [874, 268] on button "Filter" at bounding box center [897, 259] width 52 height 26
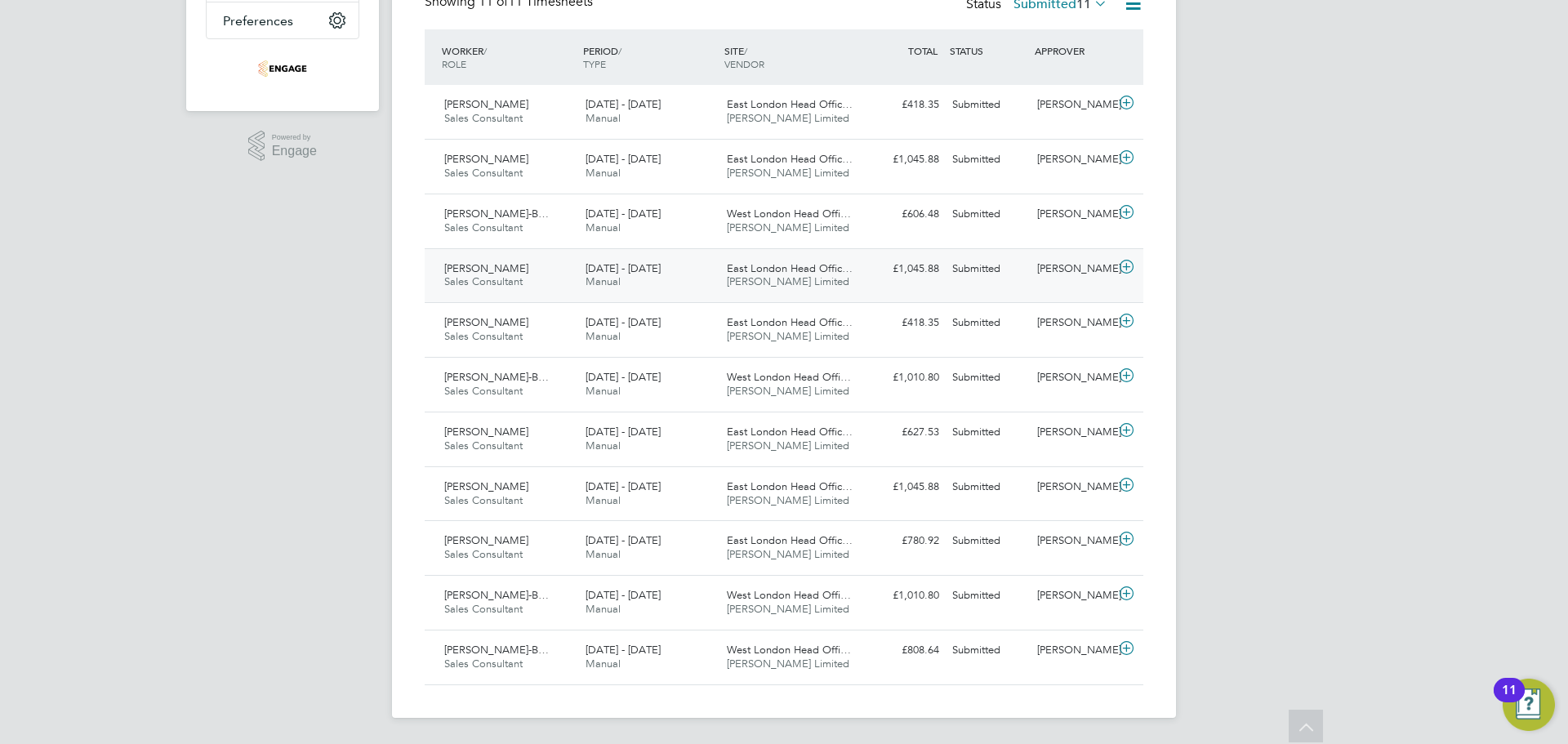
click at [772, 274] on span "East London Head Offic…" at bounding box center [790, 268] width 126 height 14
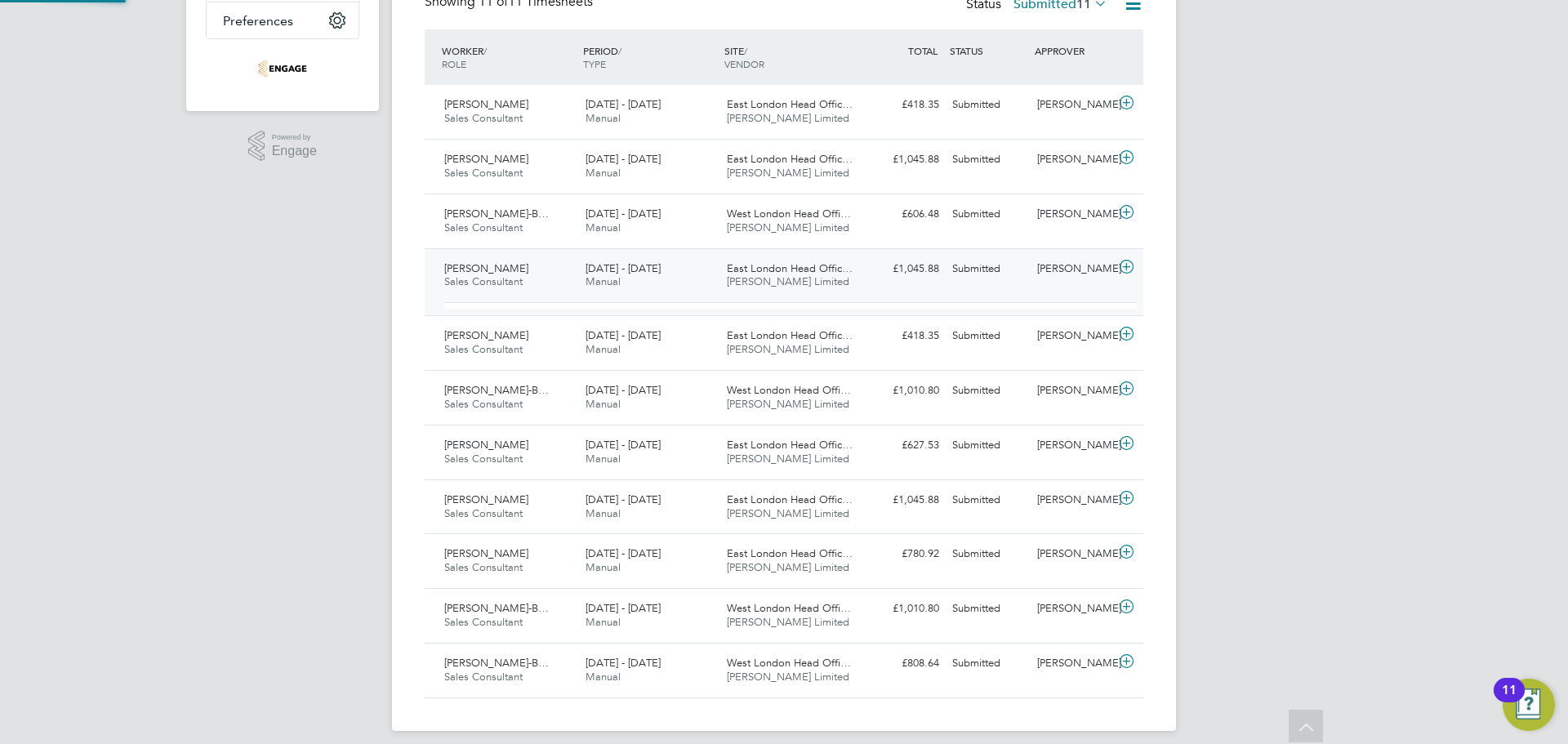
scroll to position [28, 159]
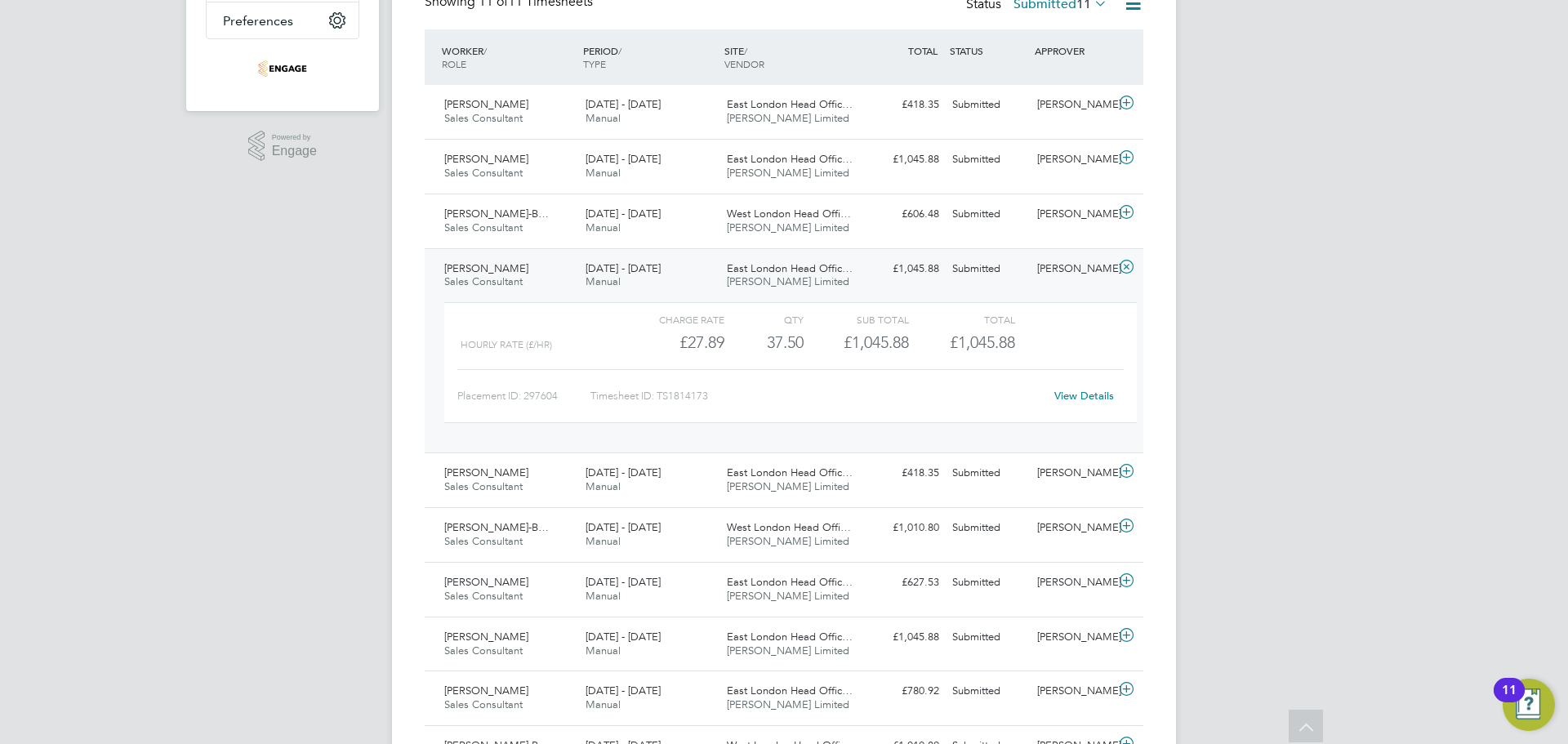
click at [1079, 396] on link "View Details" at bounding box center [1083, 396] width 59 height 14
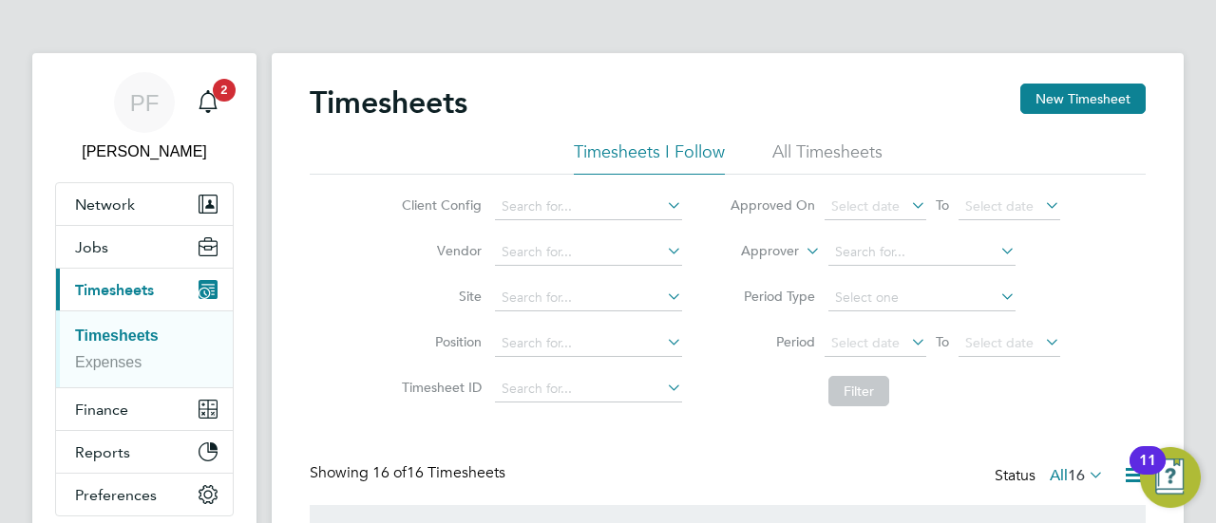
click at [808, 157] on li "All Timesheets" at bounding box center [827, 158] width 110 height 34
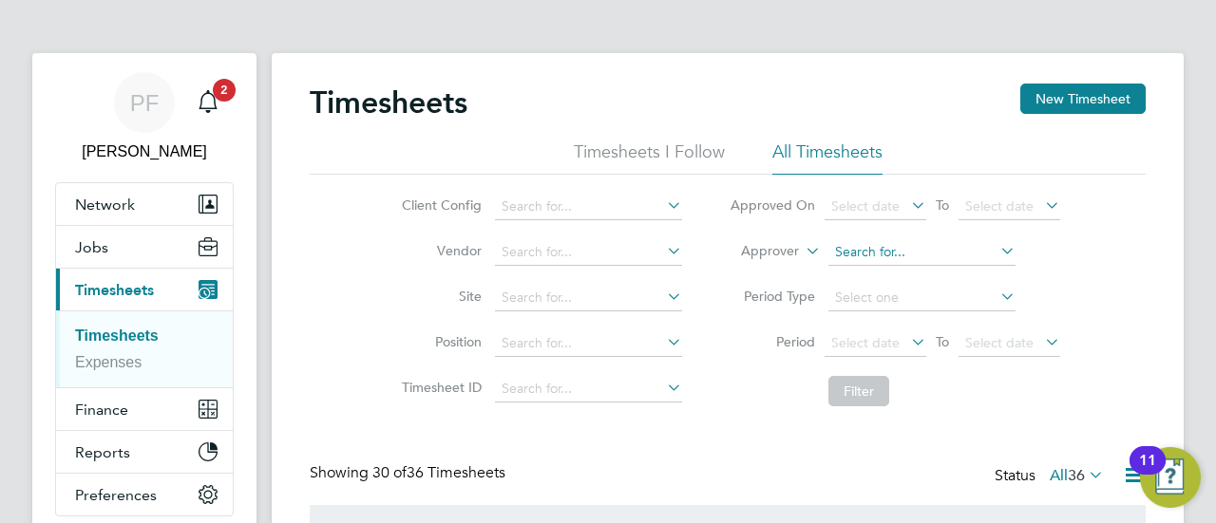
click at [960, 258] on input at bounding box center [921, 252] width 187 height 27
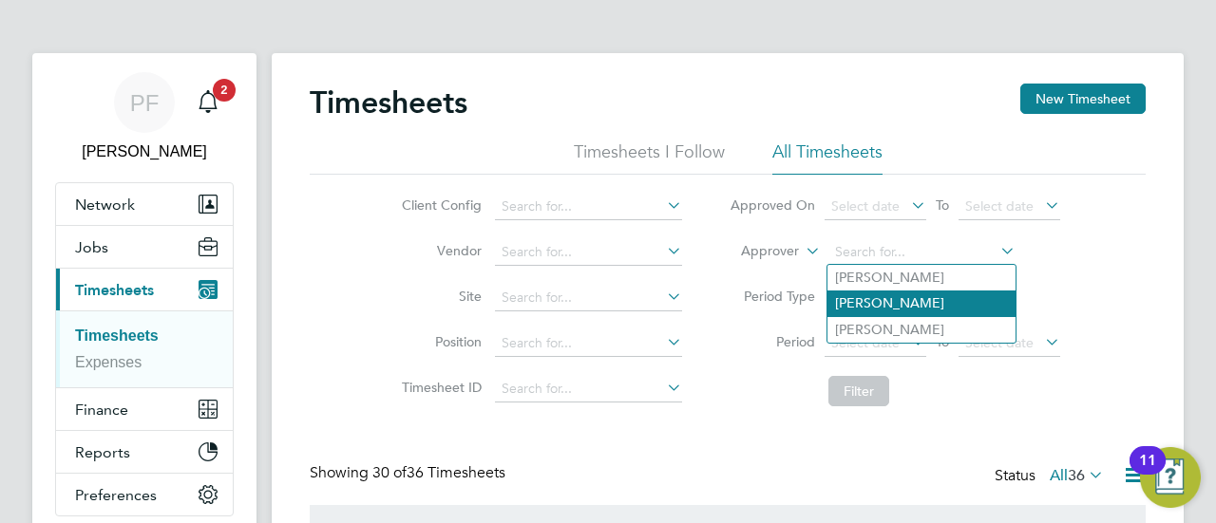
click at [910, 297] on li "[PERSON_NAME]" at bounding box center [921, 304] width 188 height 26
type input "[PERSON_NAME]"
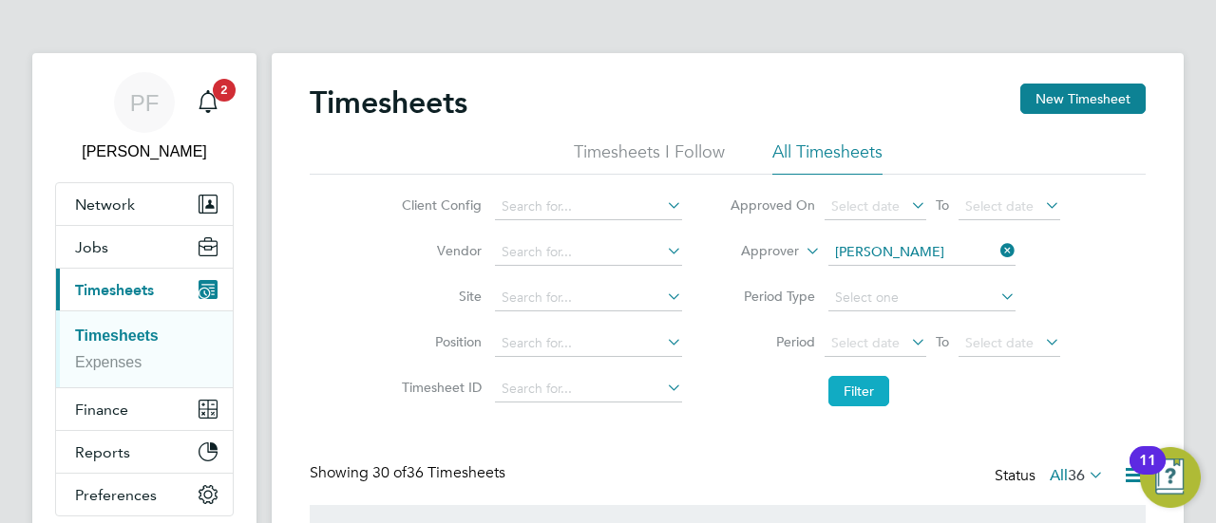
click at [876, 394] on button "Filter" at bounding box center [858, 391] width 61 height 30
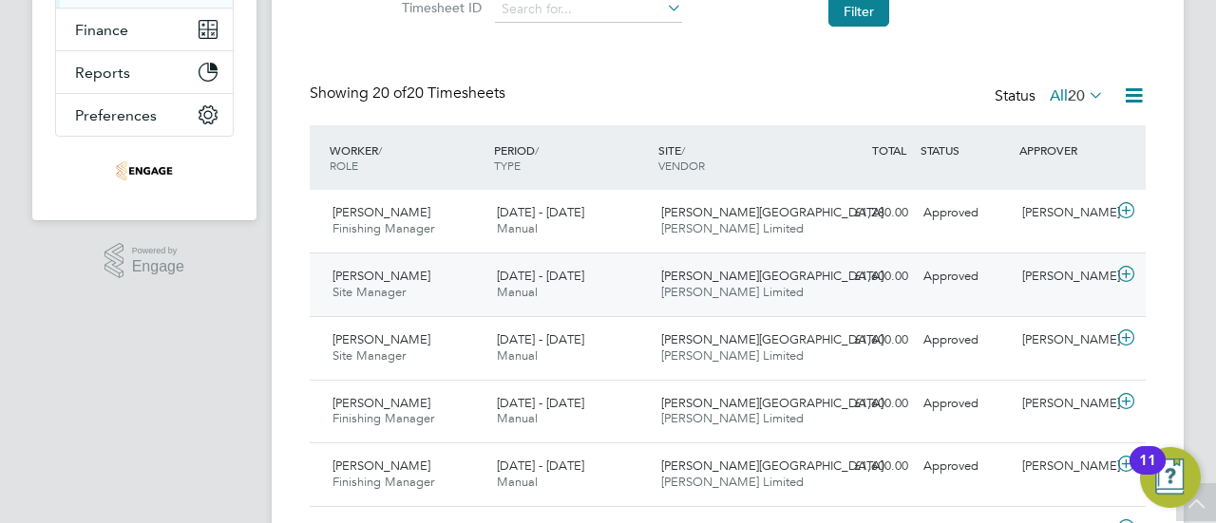
click at [595, 295] on div "[DATE] - [DATE] Manual" at bounding box center [571, 285] width 164 height 48
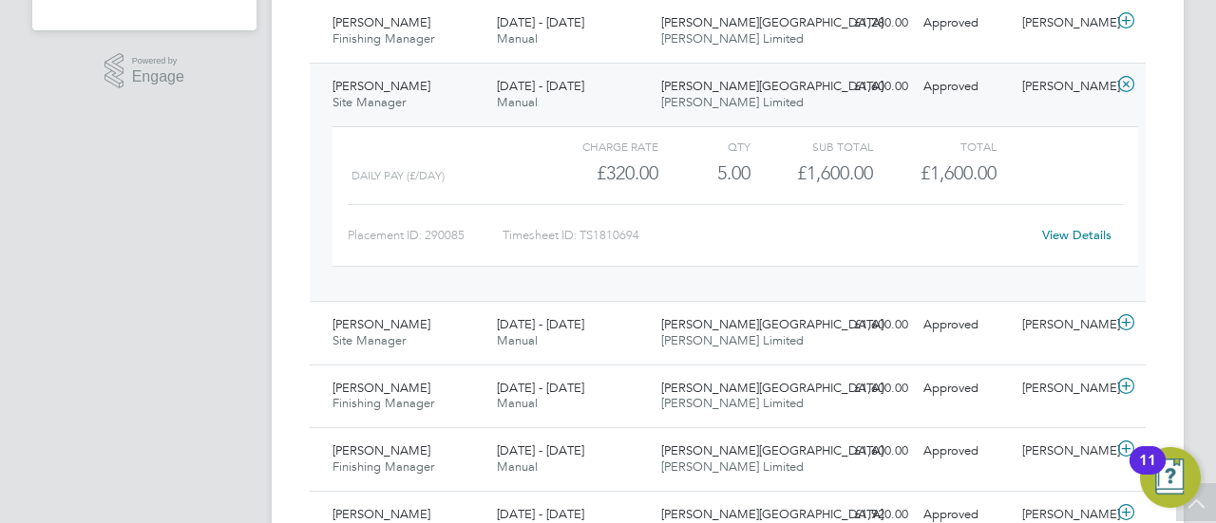
click at [627, 100] on div "[DATE] - [DATE] Manual" at bounding box center [571, 95] width 164 height 48
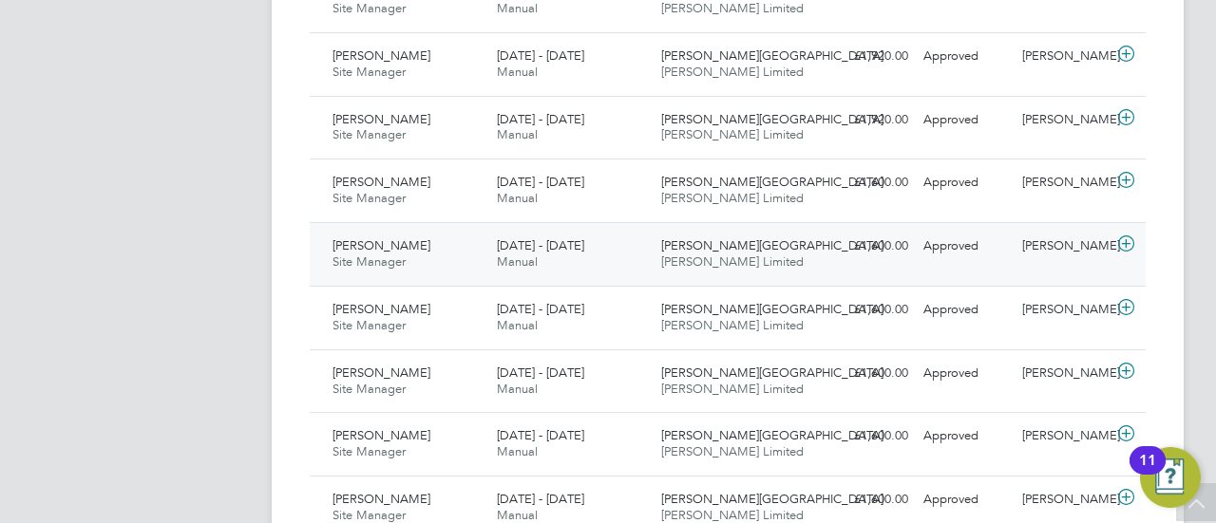
click at [585, 269] on div "[DATE] - [DATE] Manual" at bounding box center [571, 255] width 164 height 48
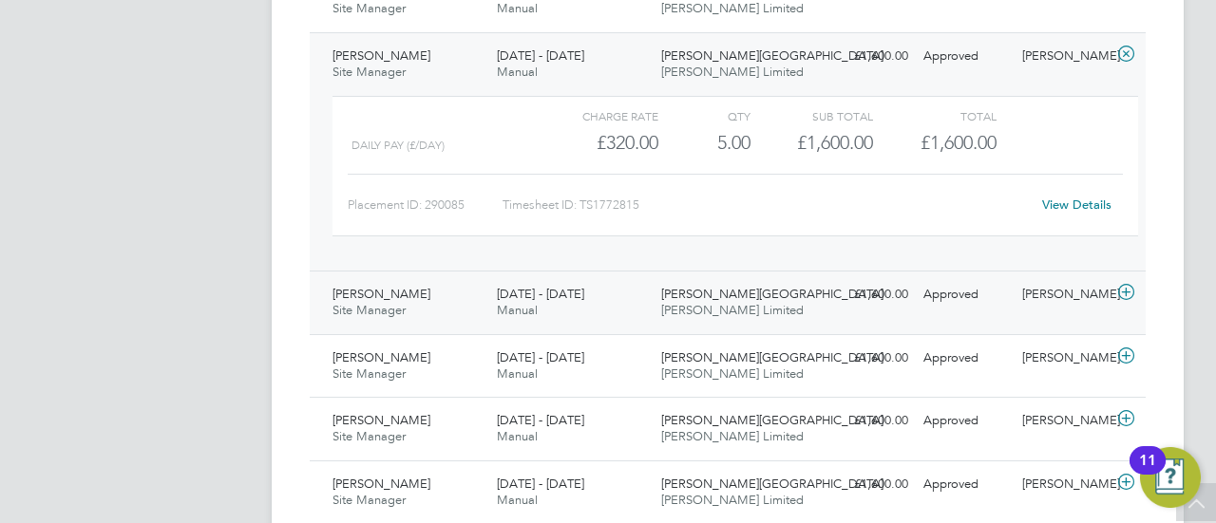
click at [623, 299] on div "[DATE] - [DATE] Manual" at bounding box center [571, 303] width 164 height 48
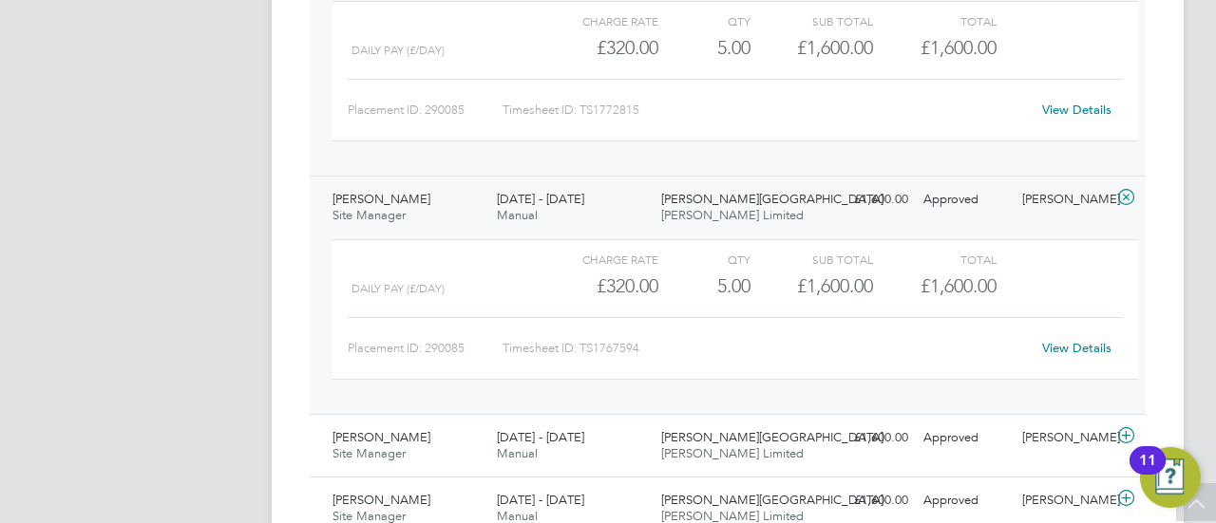
click at [1066, 343] on link "View Details" at bounding box center [1076, 348] width 69 height 16
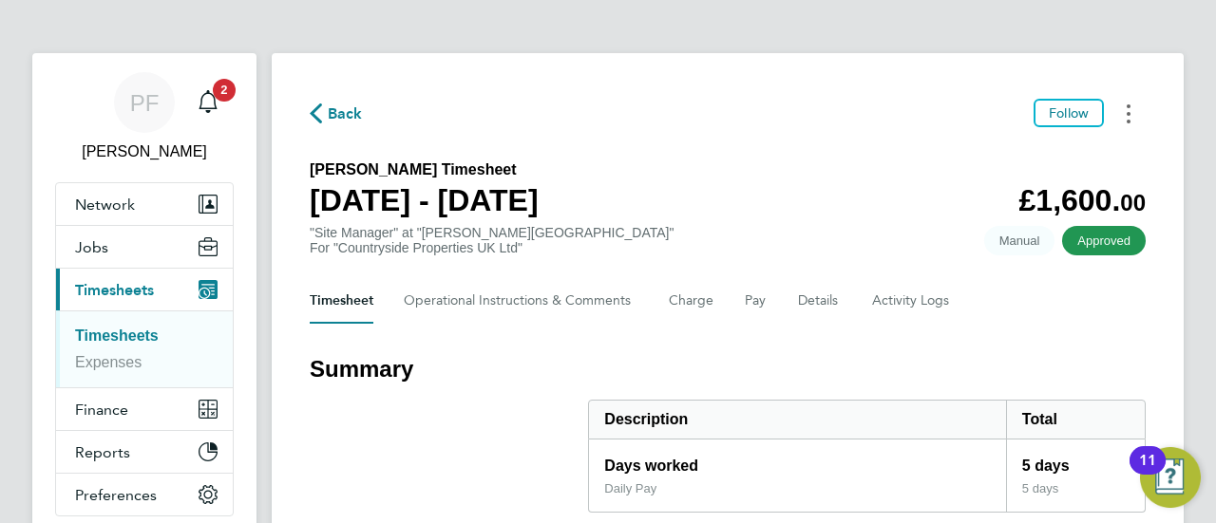
click at [1129, 110] on icon "Timesheets Menu" at bounding box center [1129, 114] width 4 height 19
click at [659, 126] on div "Back Follow Download timesheet" at bounding box center [728, 113] width 836 height 29
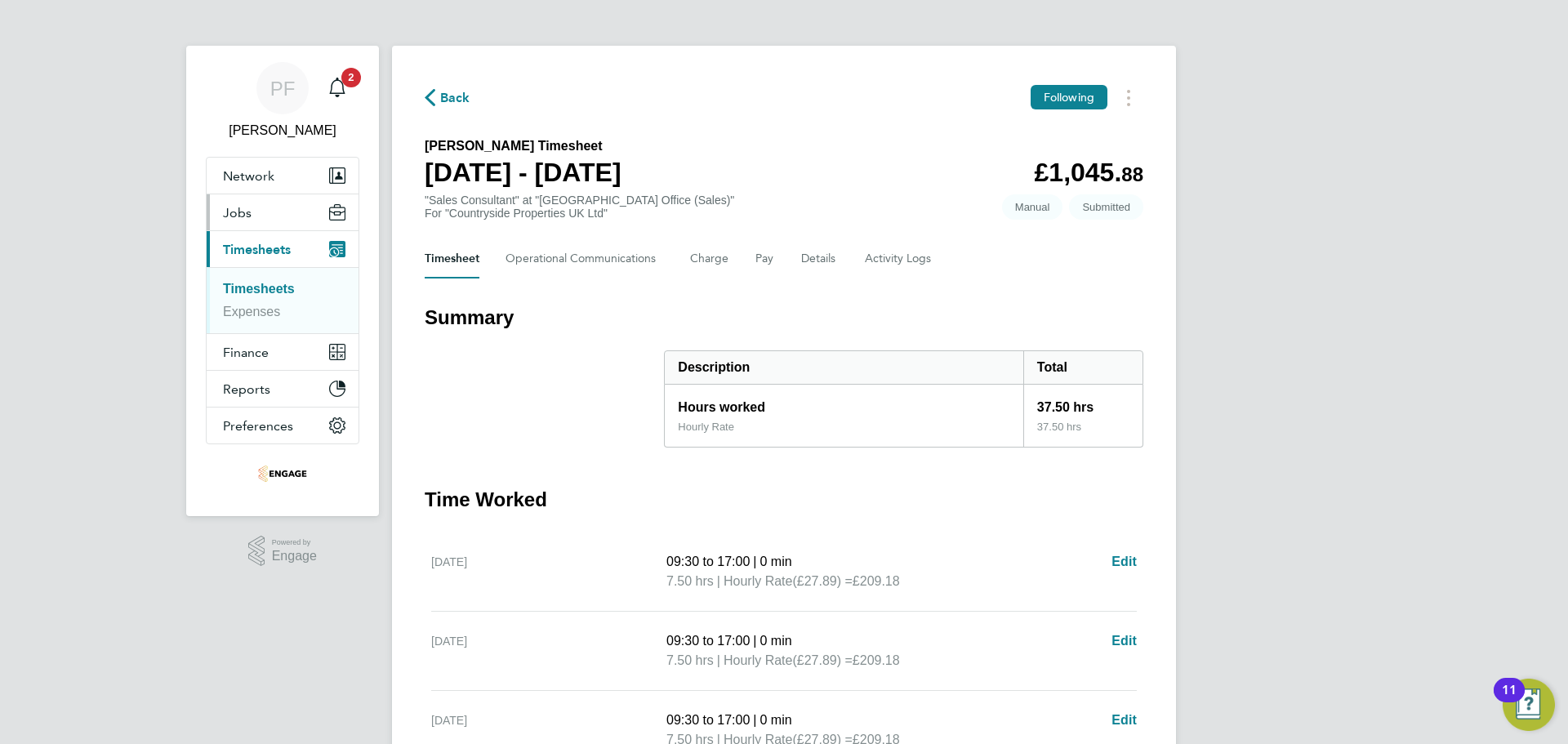
click at [303, 220] on button "Jobs" at bounding box center [282, 212] width 152 height 36
click at [605, 271] on Communications-tab "Operational Communications" at bounding box center [585, 259] width 158 height 40
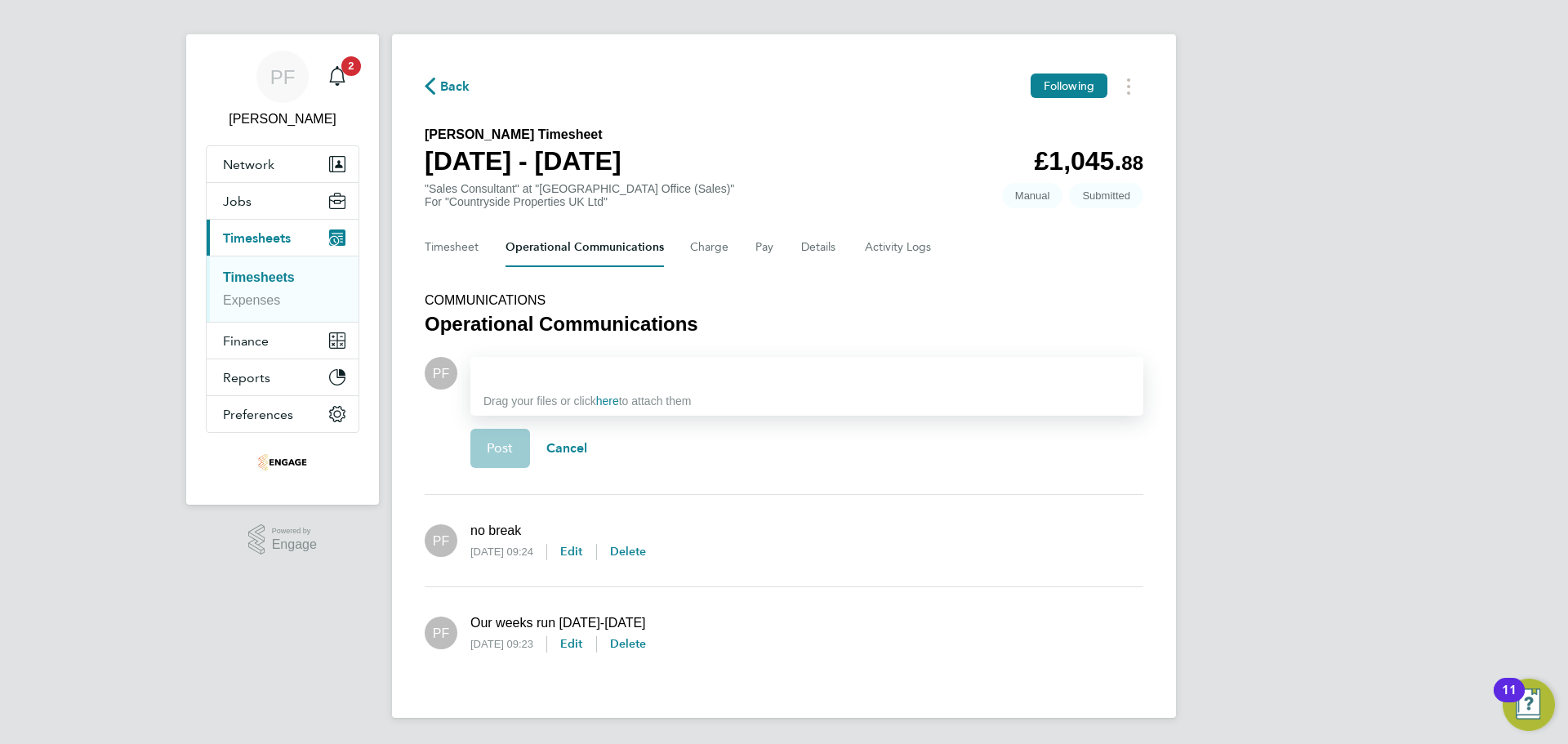
scroll to position [15, 0]
click at [462, 242] on button "Timesheet" at bounding box center [452, 248] width 55 height 40
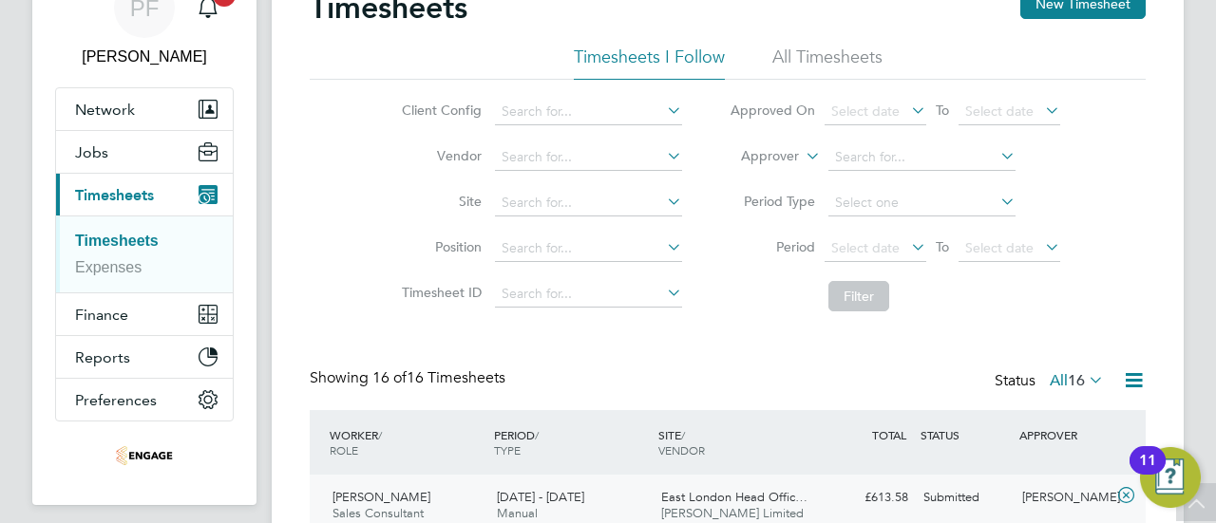
click at [131, 244] on link "Timesheets" at bounding box center [117, 241] width 84 height 16
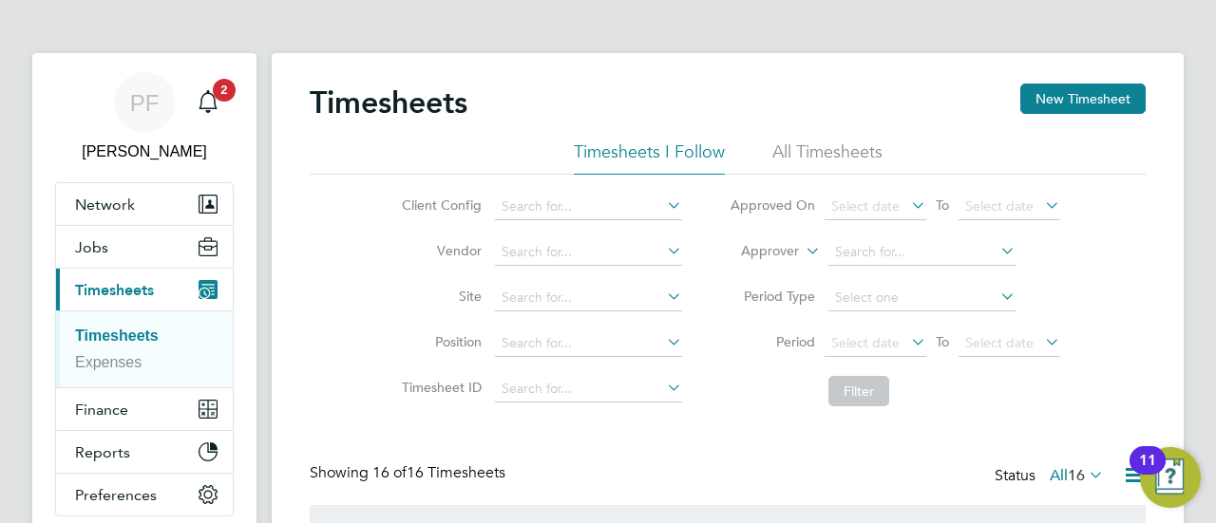
click at [119, 298] on button "Current page: Timesheets" at bounding box center [144, 290] width 177 height 42
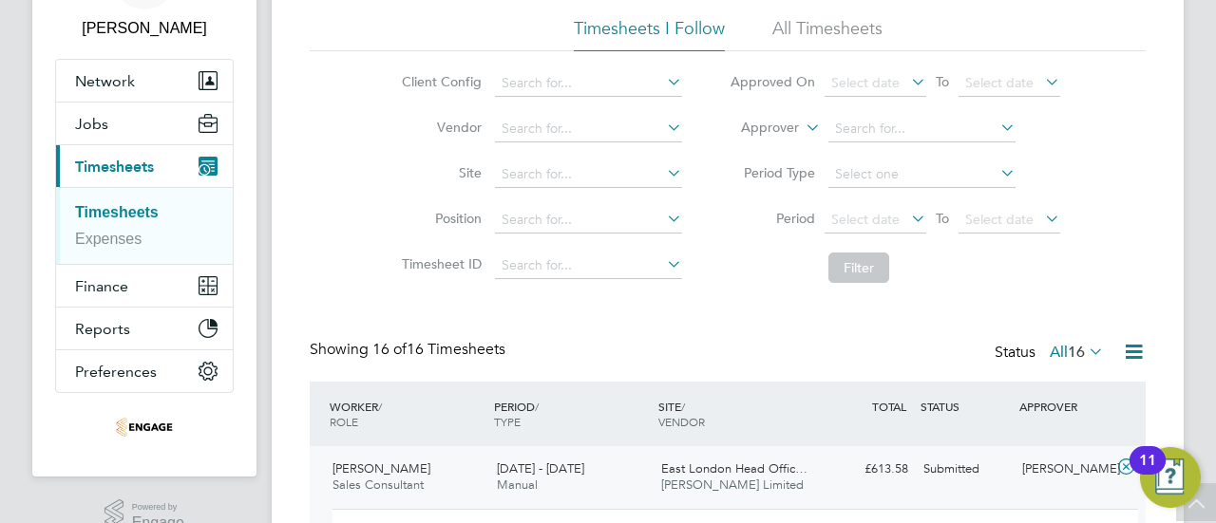
scroll to position [95, 0]
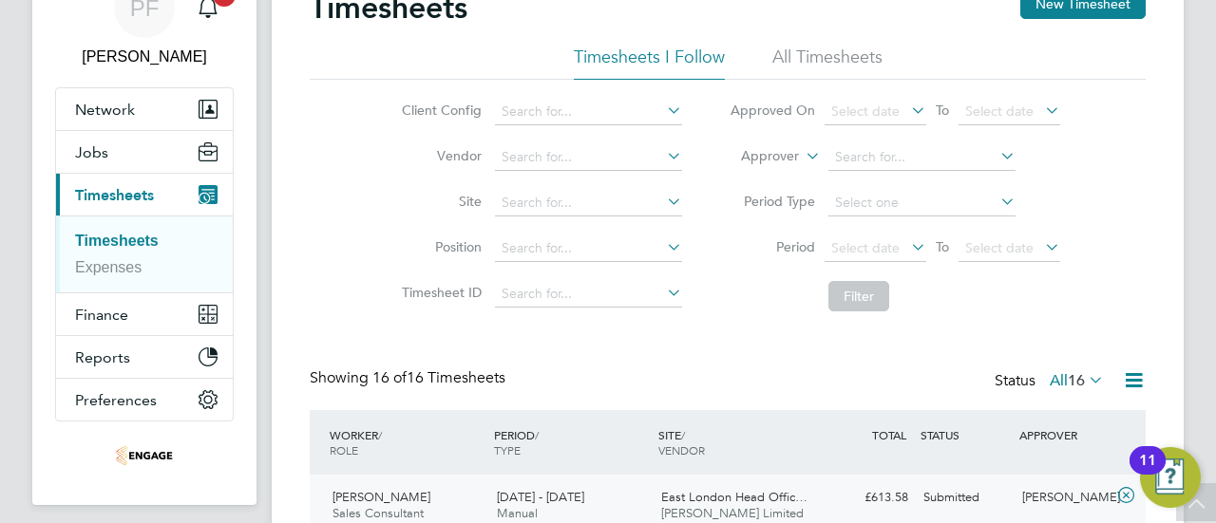
click at [1056, 380] on label "All 16" at bounding box center [1077, 380] width 54 height 19
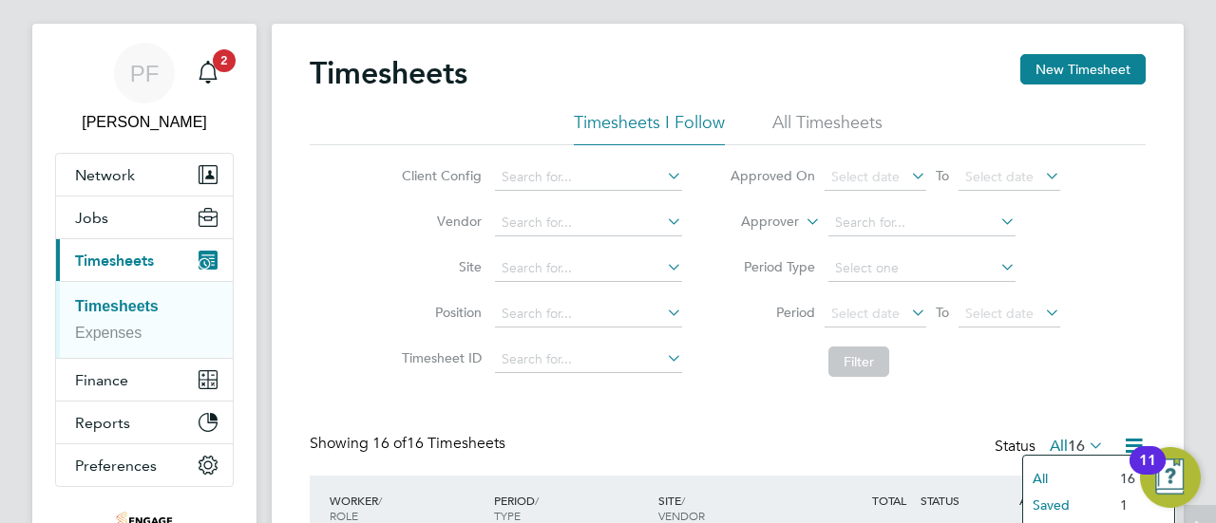
scroll to position [0, 0]
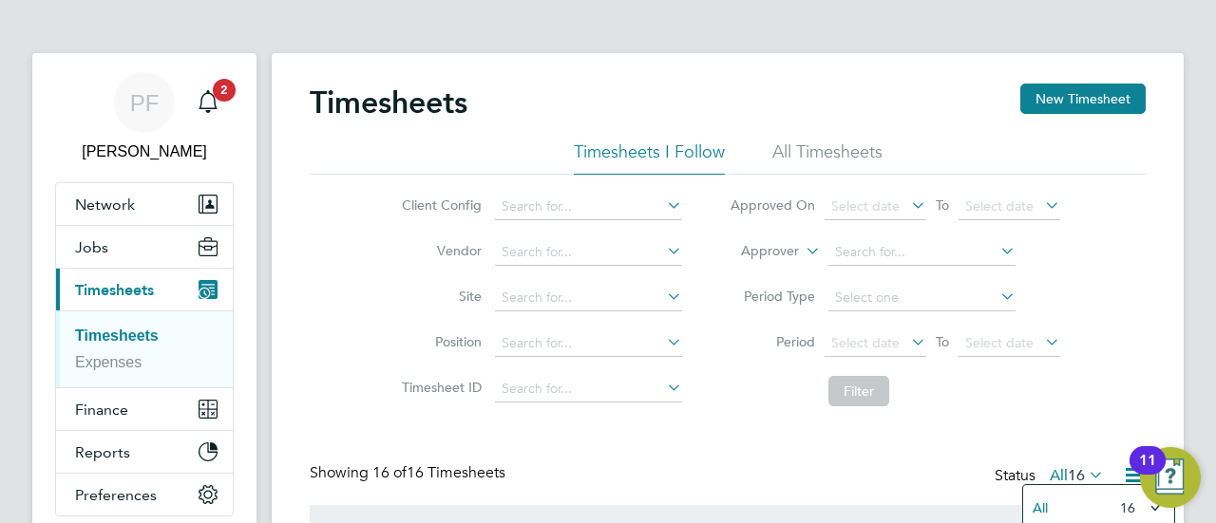
click at [795, 163] on li "All Timesheets" at bounding box center [827, 158] width 110 height 34
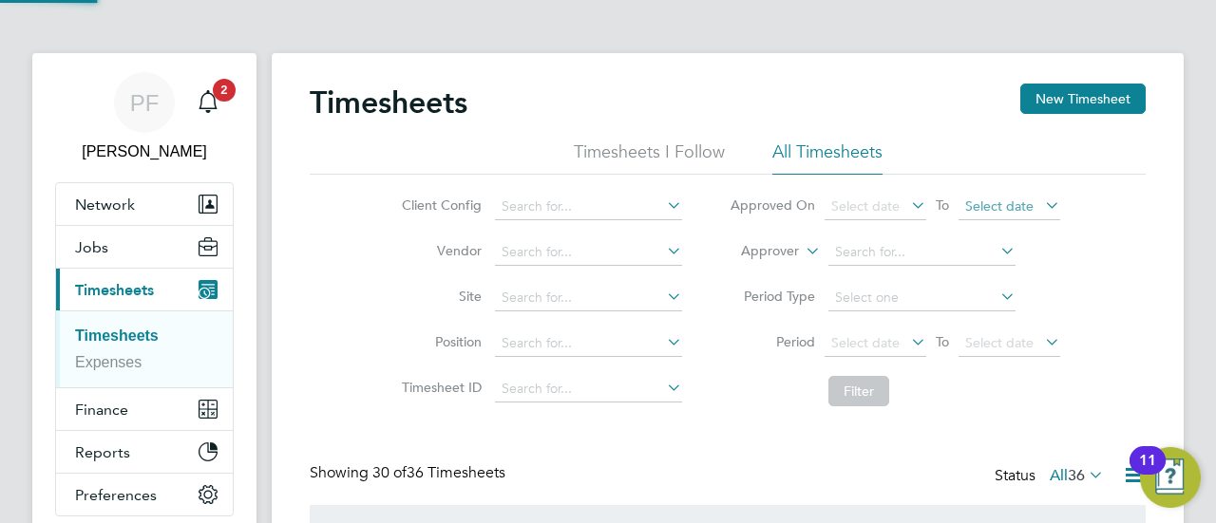
scroll to position [48, 164]
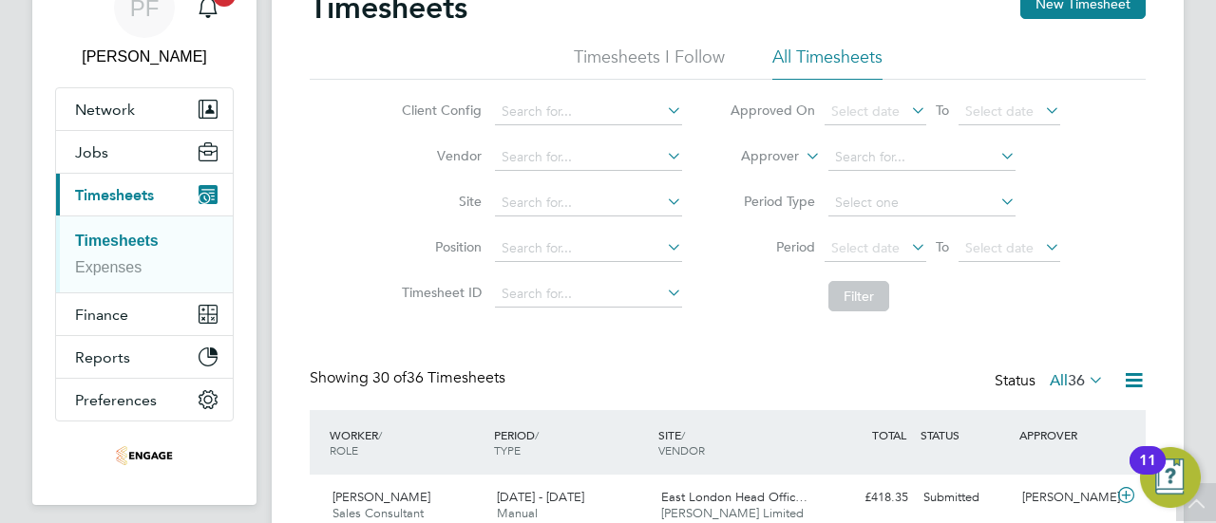
click at [1068, 379] on span "36" at bounding box center [1076, 380] width 17 height 19
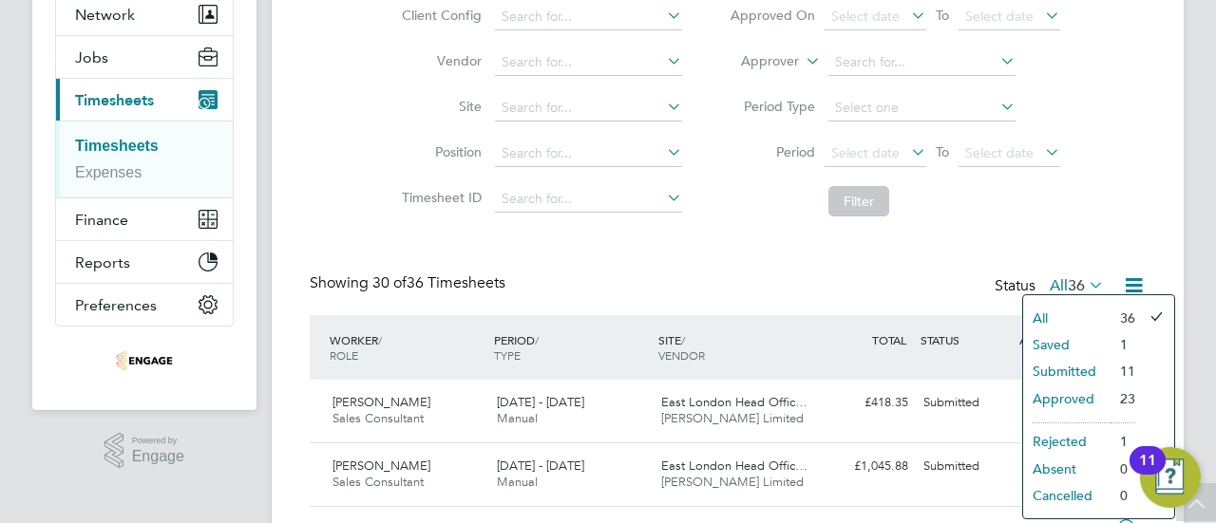
click at [1074, 368] on li "Submitted" at bounding box center [1066, 371] width 87 height 27
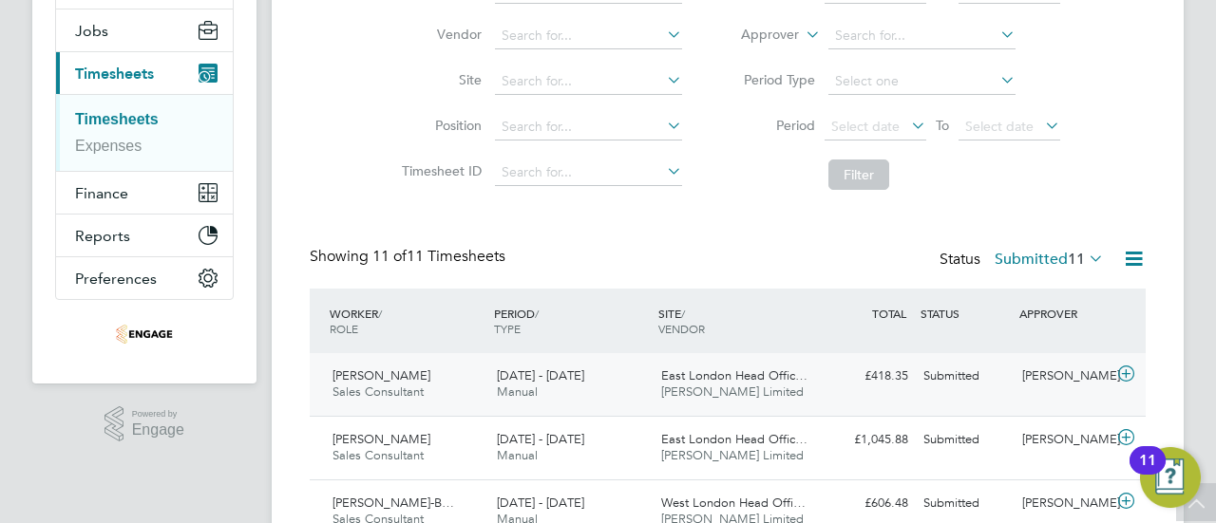
click at [543, 391] on div "11 - 17 Aug 2025 Manual" at bounding box center [571, 385] width 164 height 48
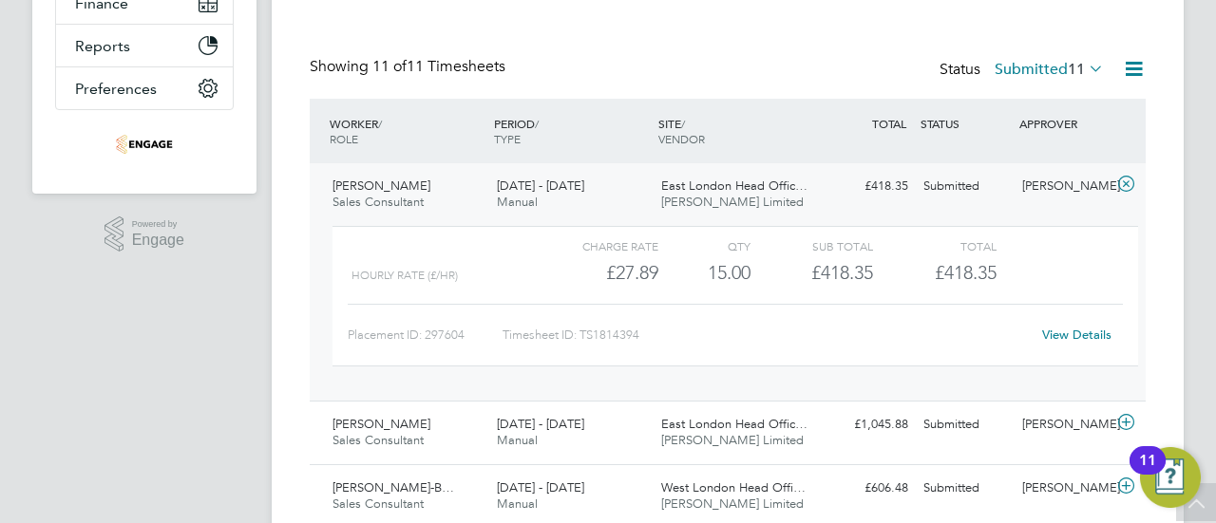
click at [1069, 335] on link "View Details" at bounding box center [1076, 335] width 69 height 16
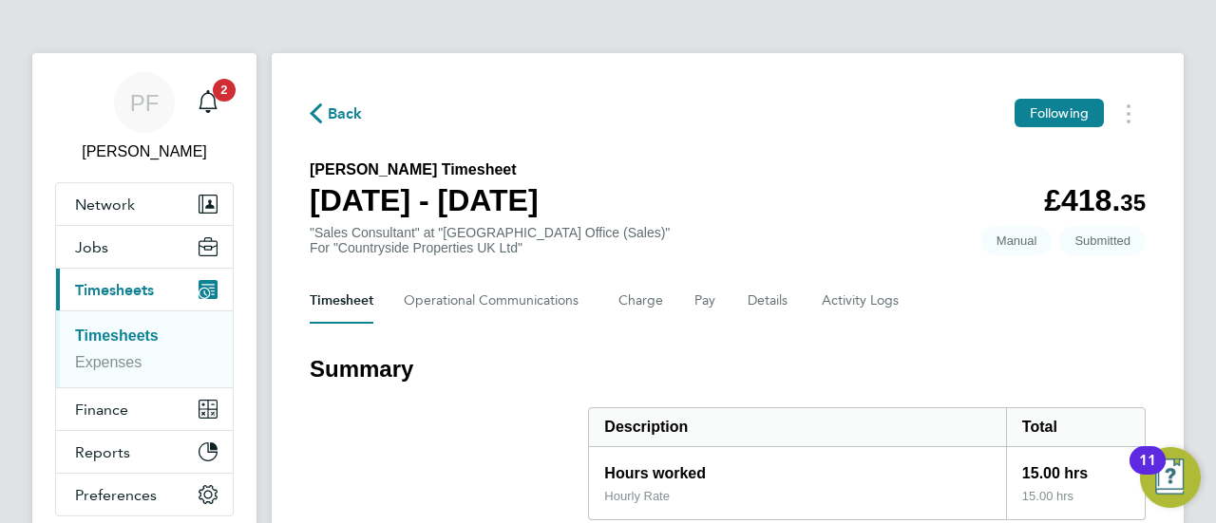
click at [333, 109] on span "Back" at bounding box center [345, 114] width 35 height 23
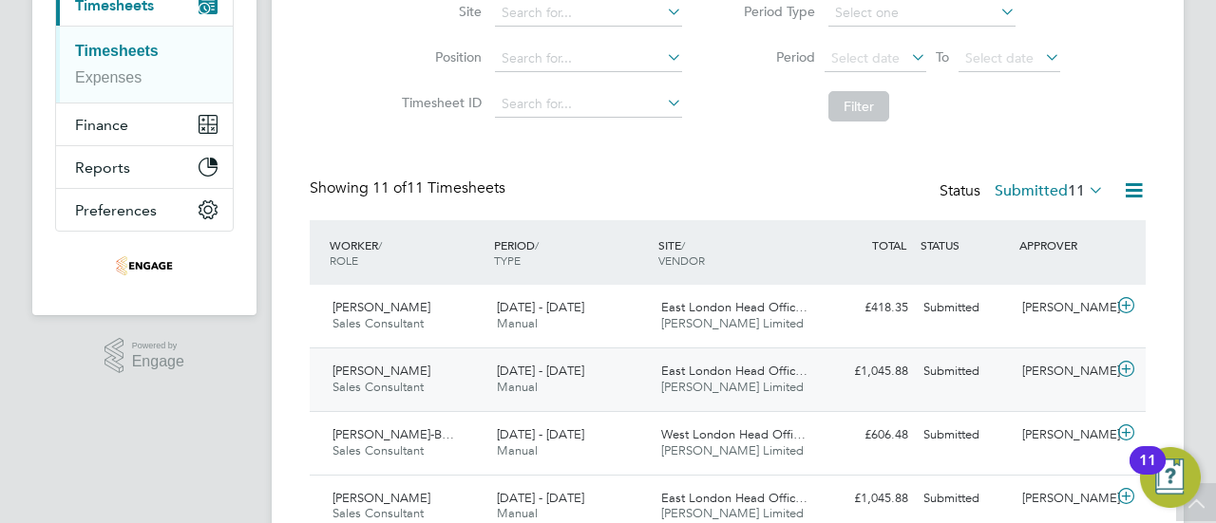
click at [388, 379] on span "Sales Consultant" at bounding box center [378, 387] width 91 height 16
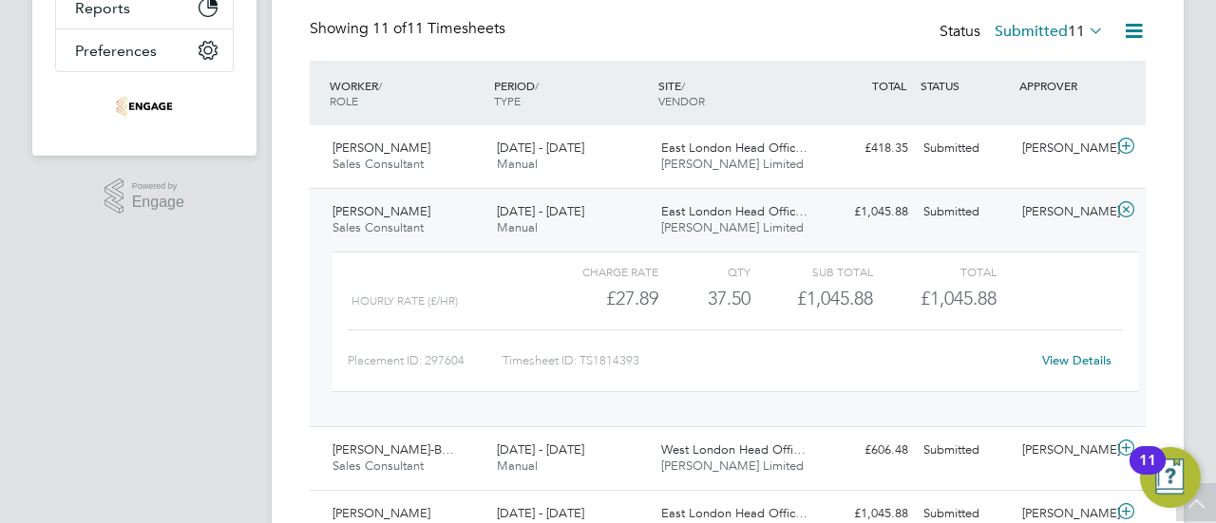
scroll to position [475, 0]
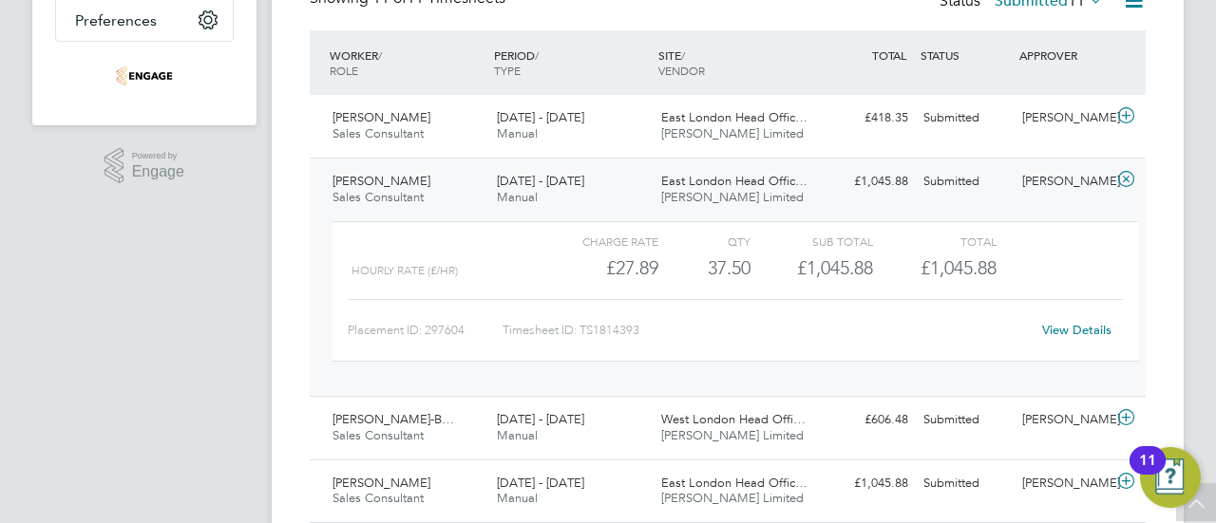
click at [1122, 179] on icon at bounding box center [1126, 179] width 24 height 15
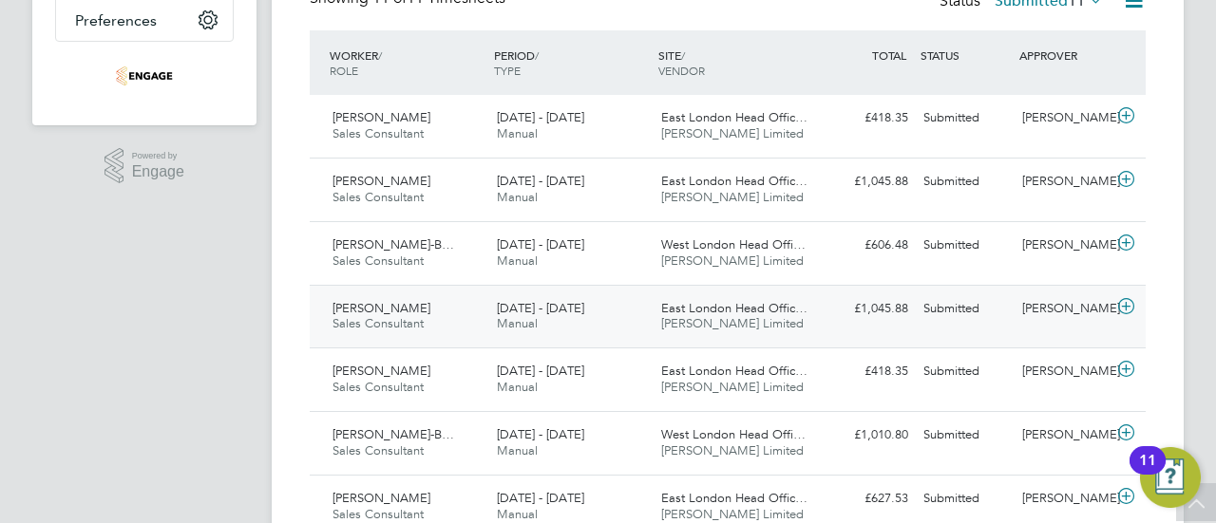
click at [1128, 304] on icon at bounding box center [1126, 306] width 24 height 15
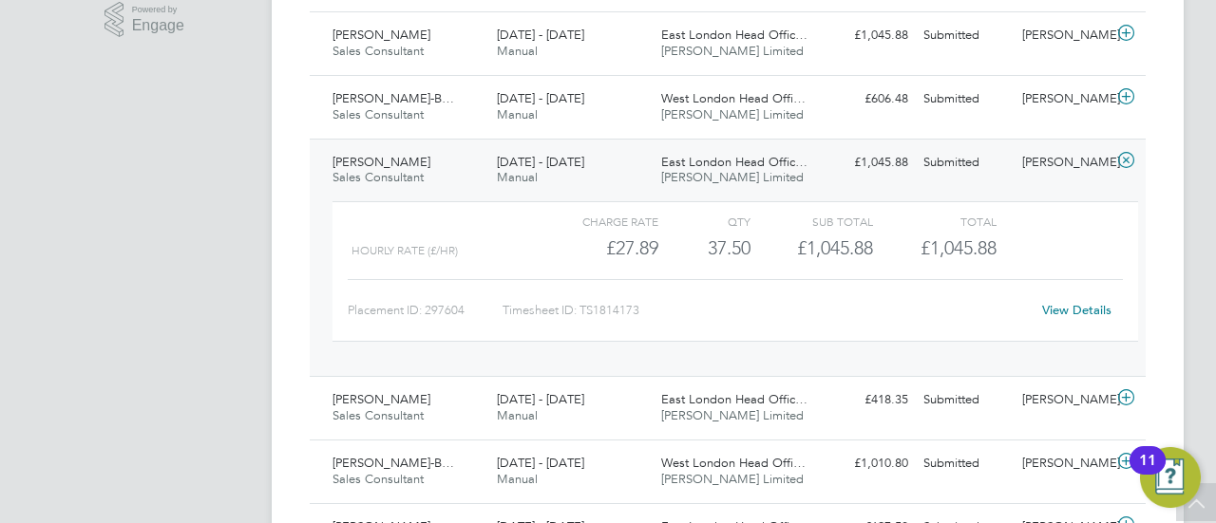
scroll to position [665, 0]
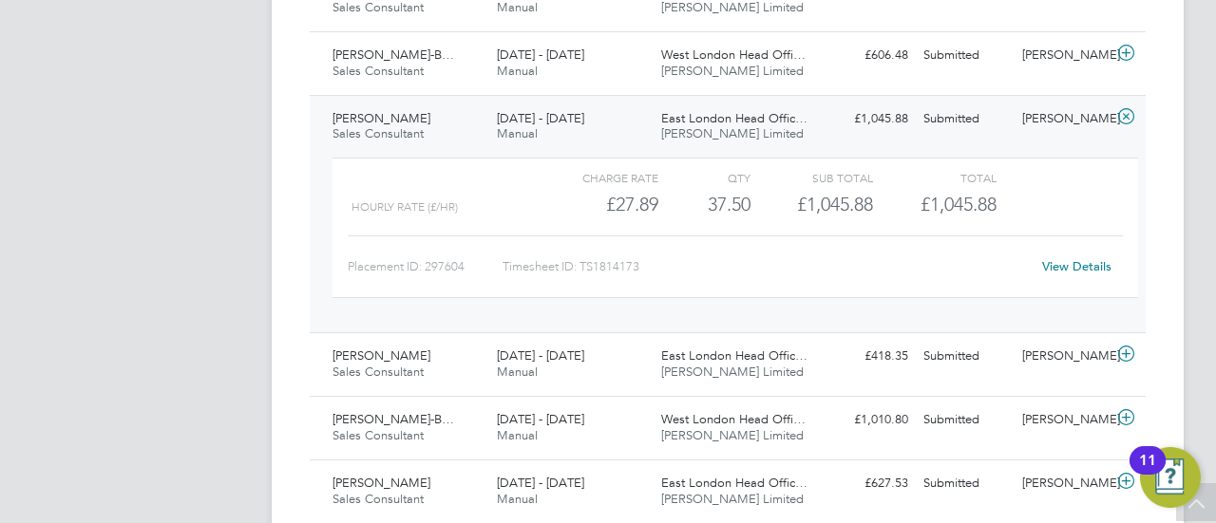
click at [1131, 111] on icon at bounding box center [1126, 116] width 24 height 15
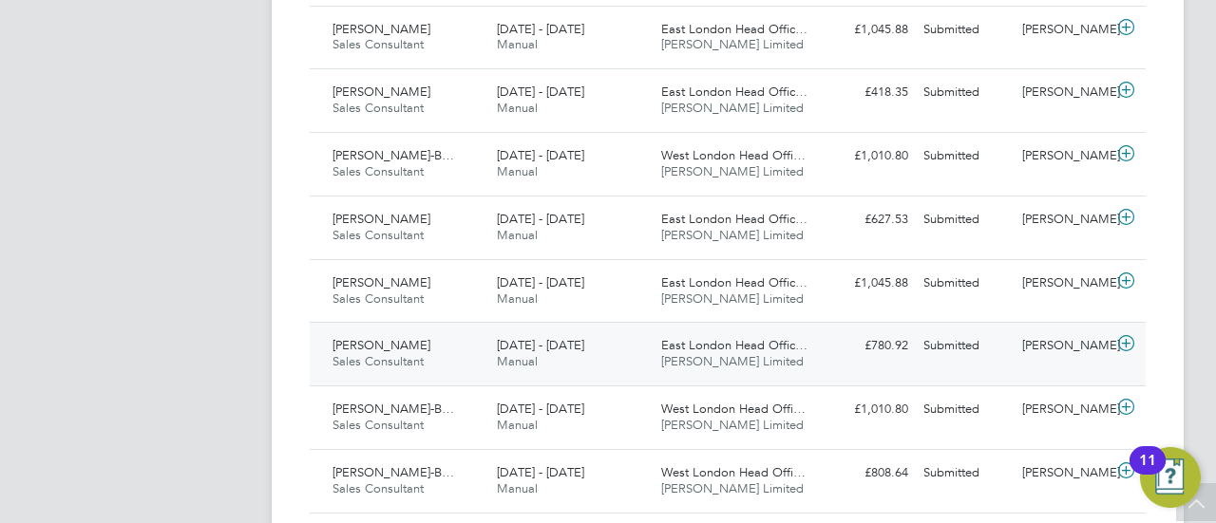
scroll to position [808, 0]
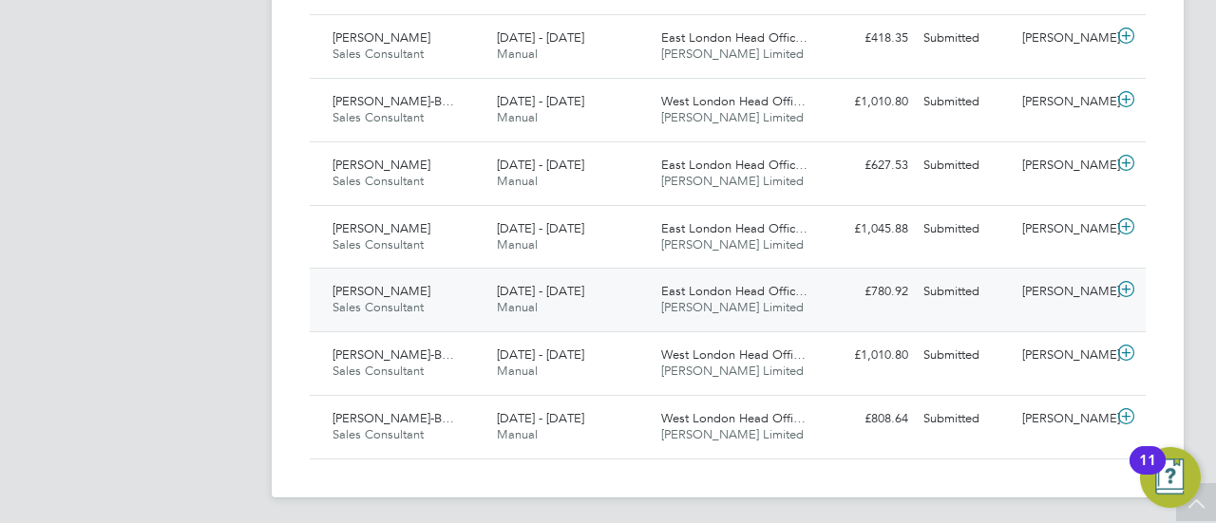
click at [565, 312] on div "14 - 20 Jul 2025 Manual" at bounding box center [571, 300] width 164 height 48
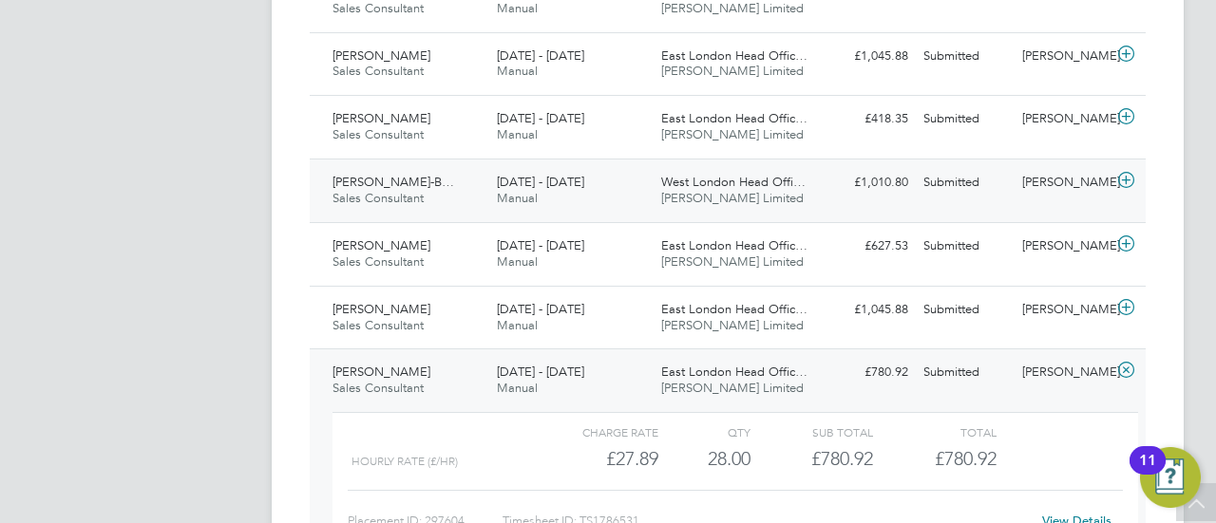
scroll to position [697, 0]
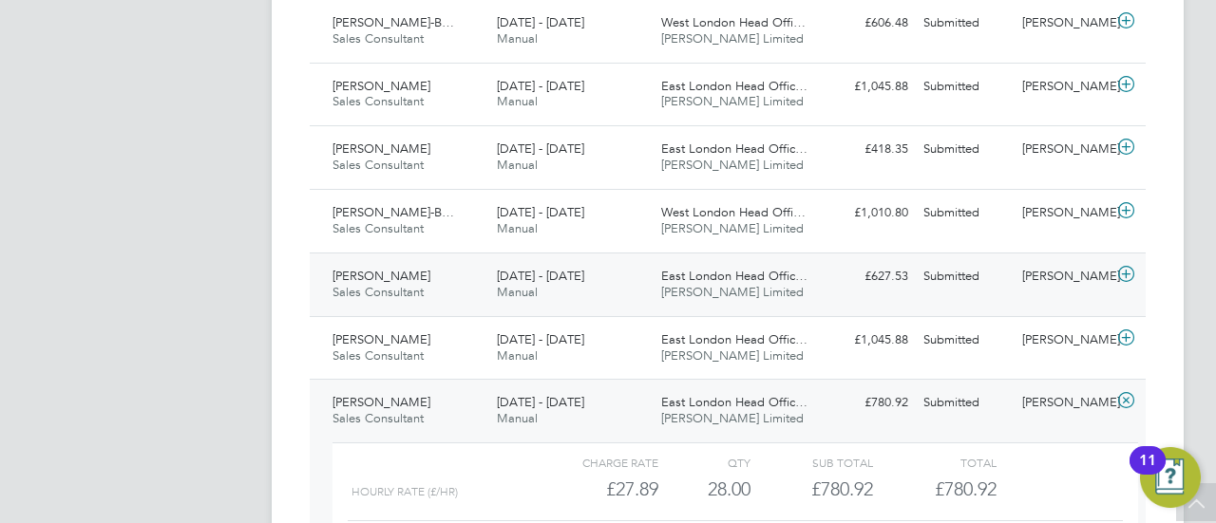
click at [1131, 276] on icon at bounding box center [1126, 274] width 24 height 15
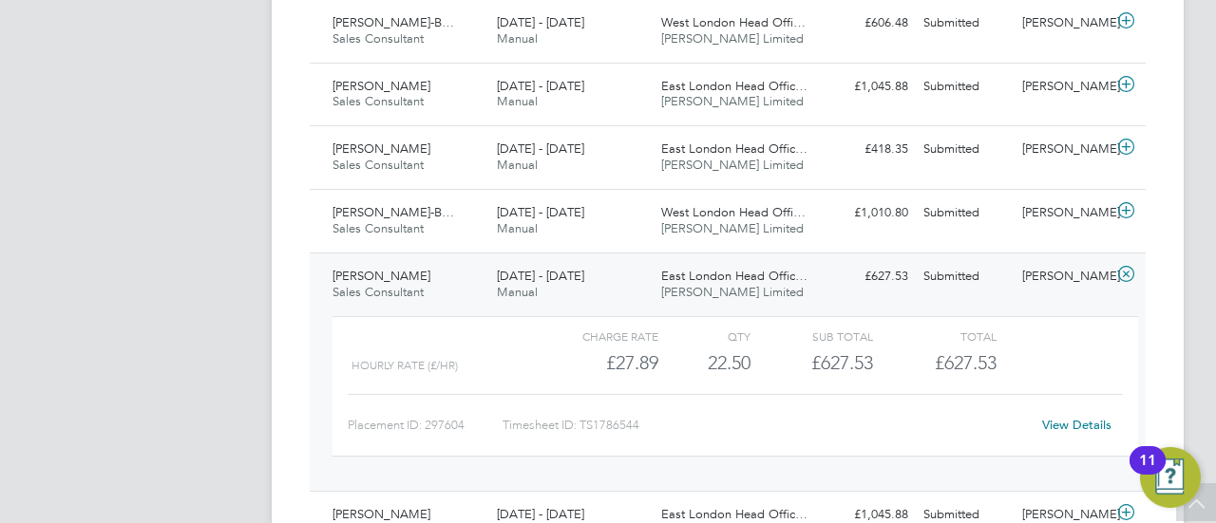
scroll to position [792, 0]
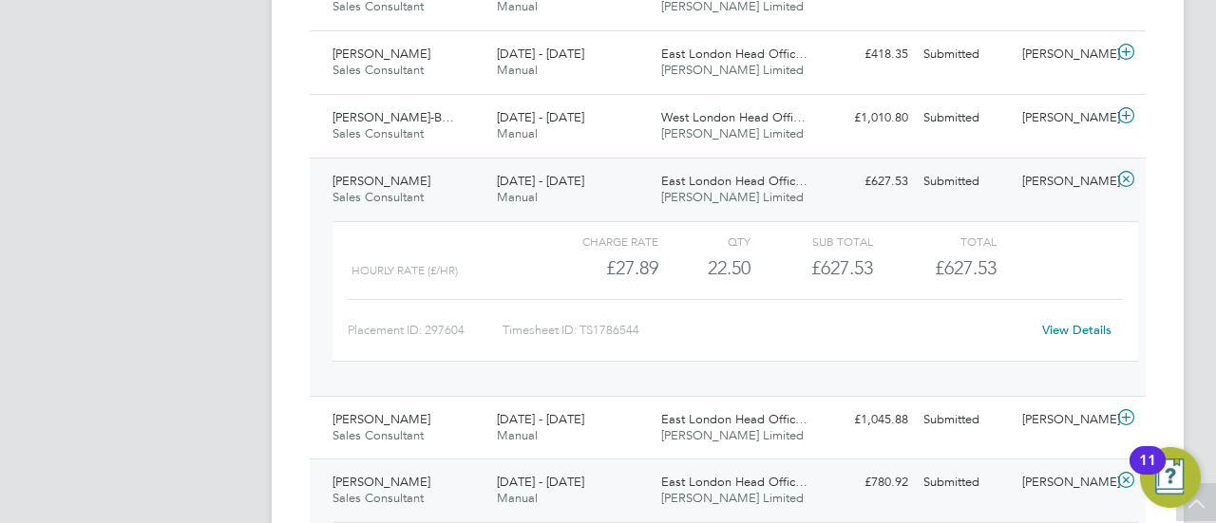
click at [1068, 324] on link "View Details" at bounding box center [1076, 330] width 69 height 16
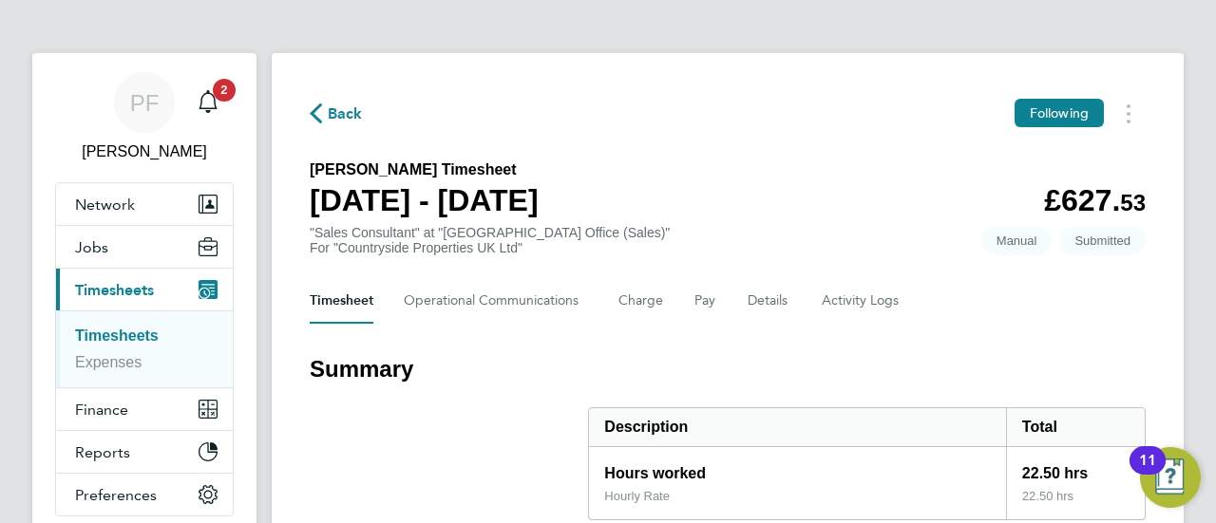
click at [348, 119] on span "Back" at bounding box center [345, 114] width 35 height 23
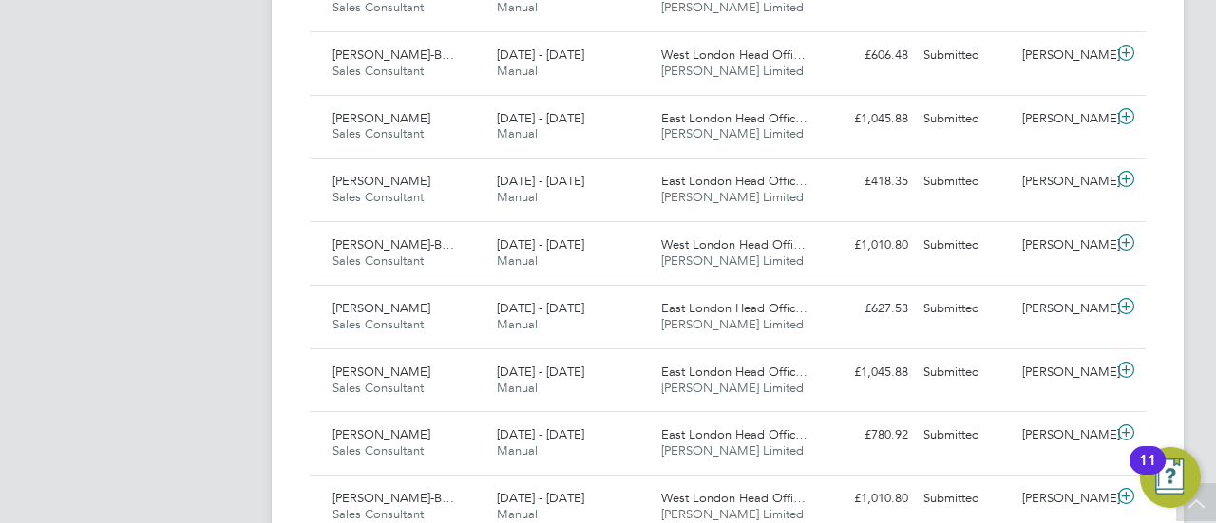
scroll to position [808, 0]
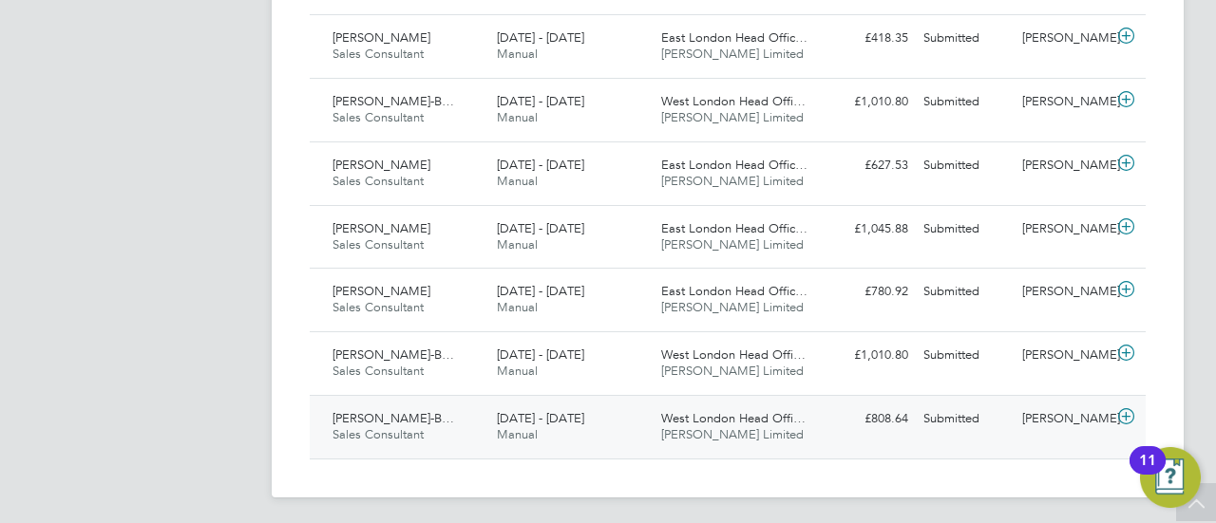
click at [612, 423] on div "[DATE] - [DATE] Manual" at bounding box center [571, 428] width 164 height 48
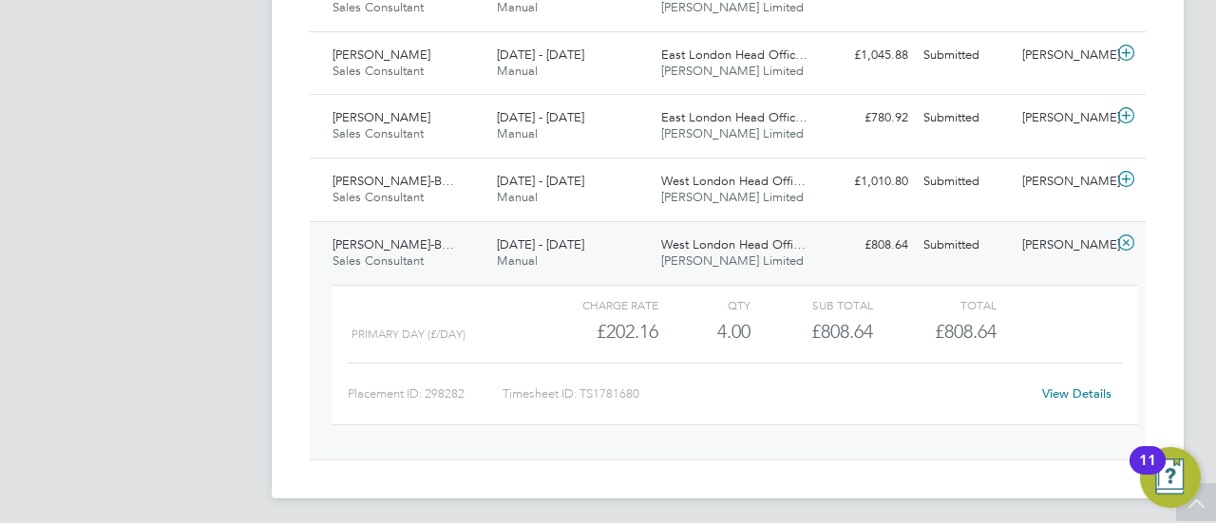
scroll to position [982, 0]
click at [1080, 386] on link "View Details" at bounding box center [1076, 394] width 69 height 16
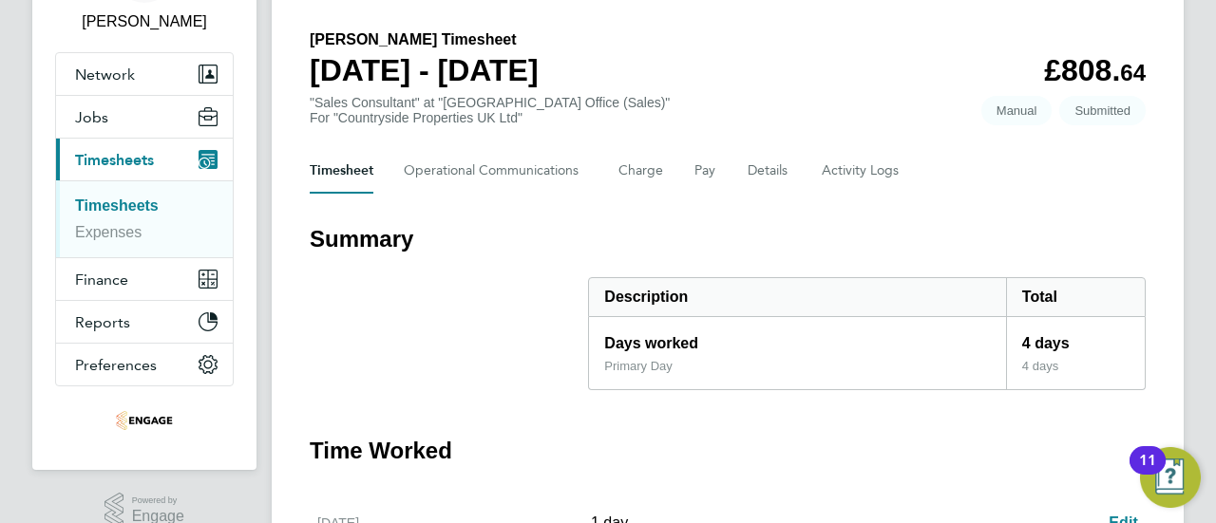
scroll to position [9, 0]
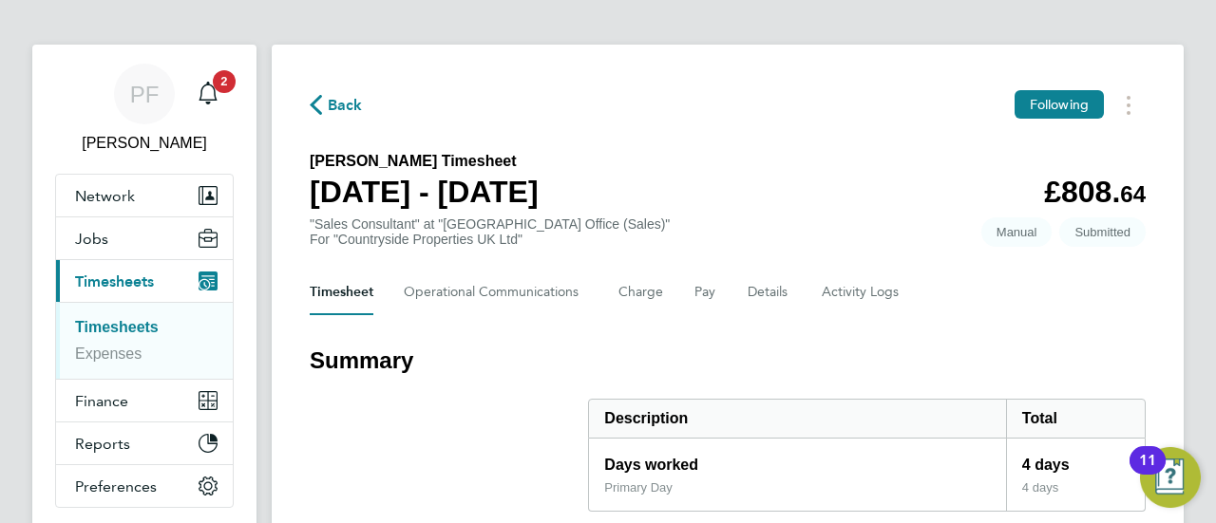
click at [330, 115] on span "Back" at bounding box center [345, 105] width 35 height 23
